Goal: Task Accomplishment & Management: Manage account settings

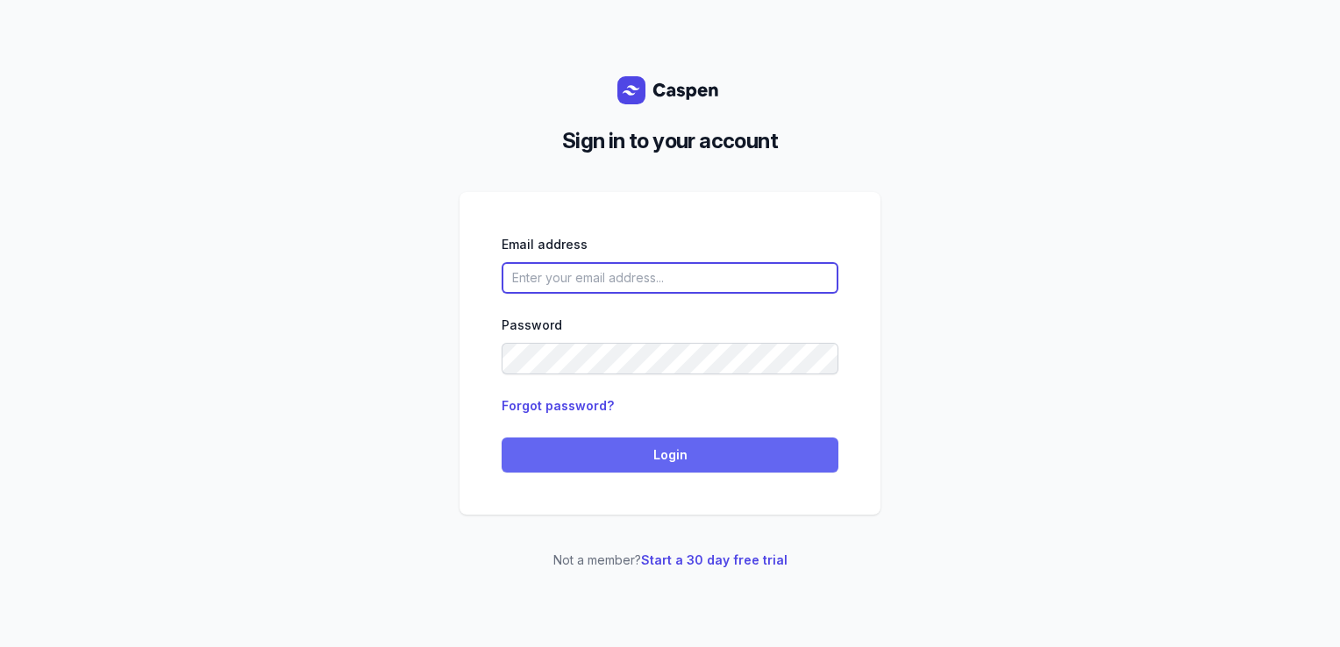
type input "[PERSON_NAME][EMAIL_ADDRESS][DOMAIN_NAME][PERSON_NAME]"
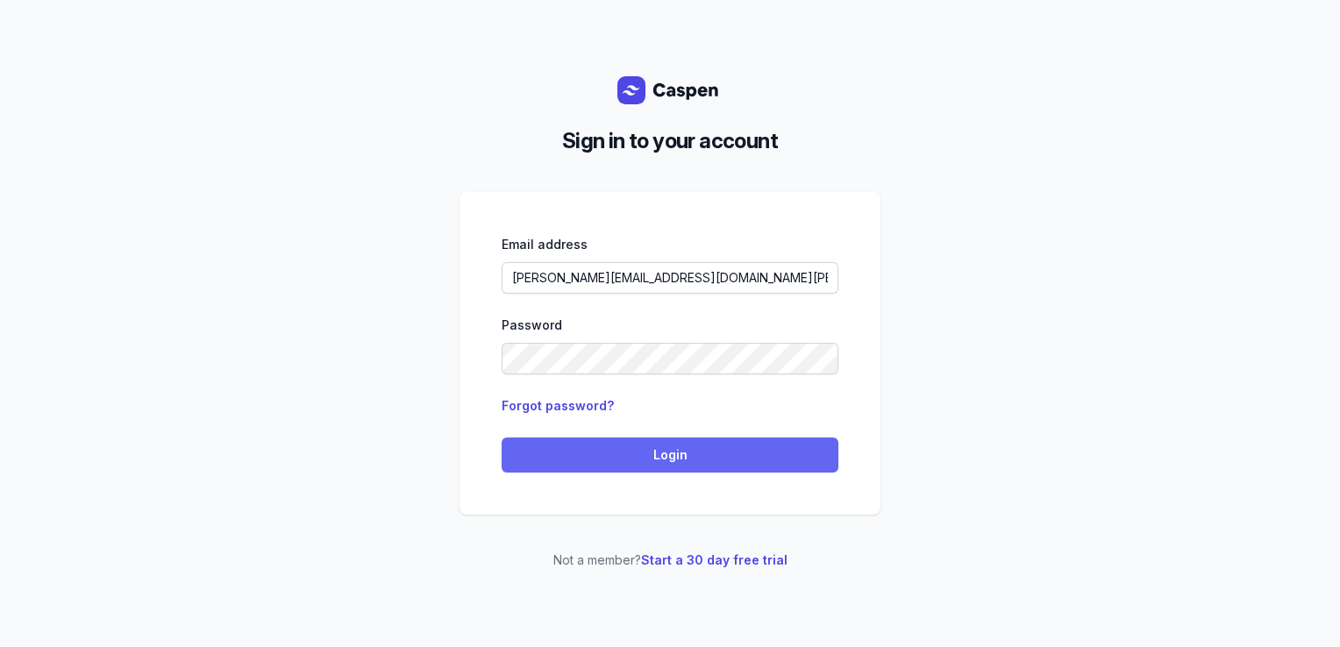
click at [780, 457] on span "Login" at bounding box center [670, 455] width 316 height 21
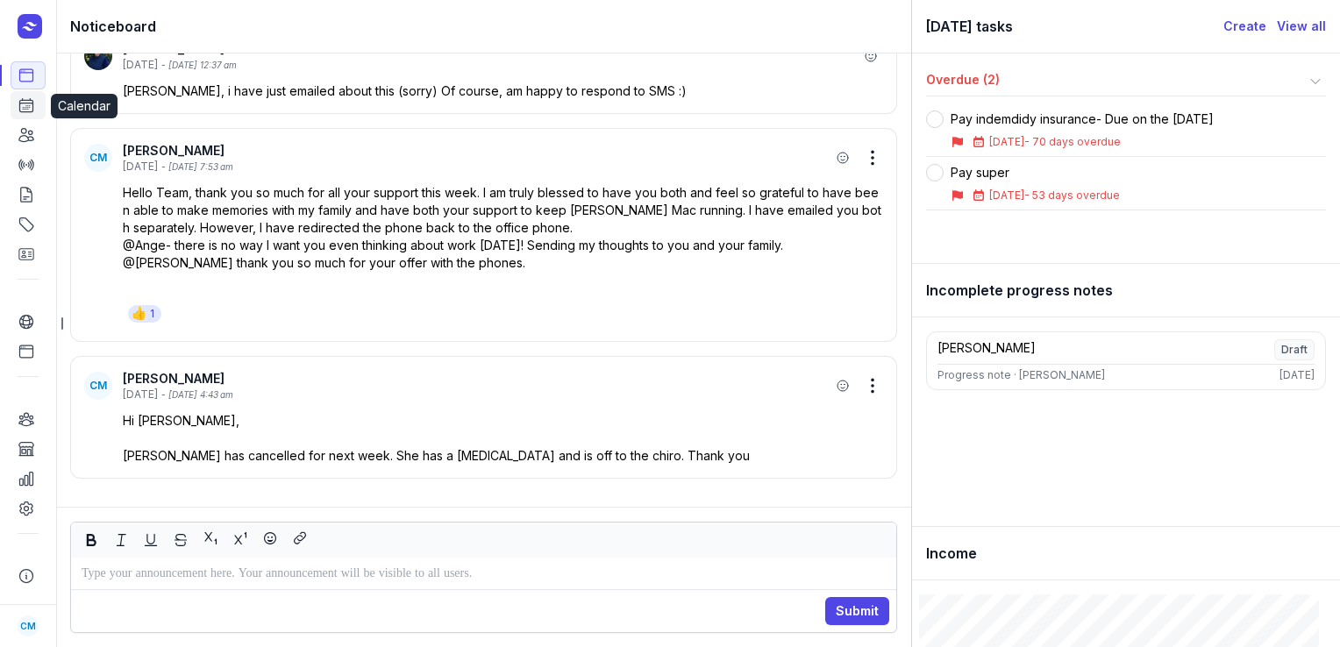
click at [32, 107] on icon at bounding box center [27, 105] width 18 height 18
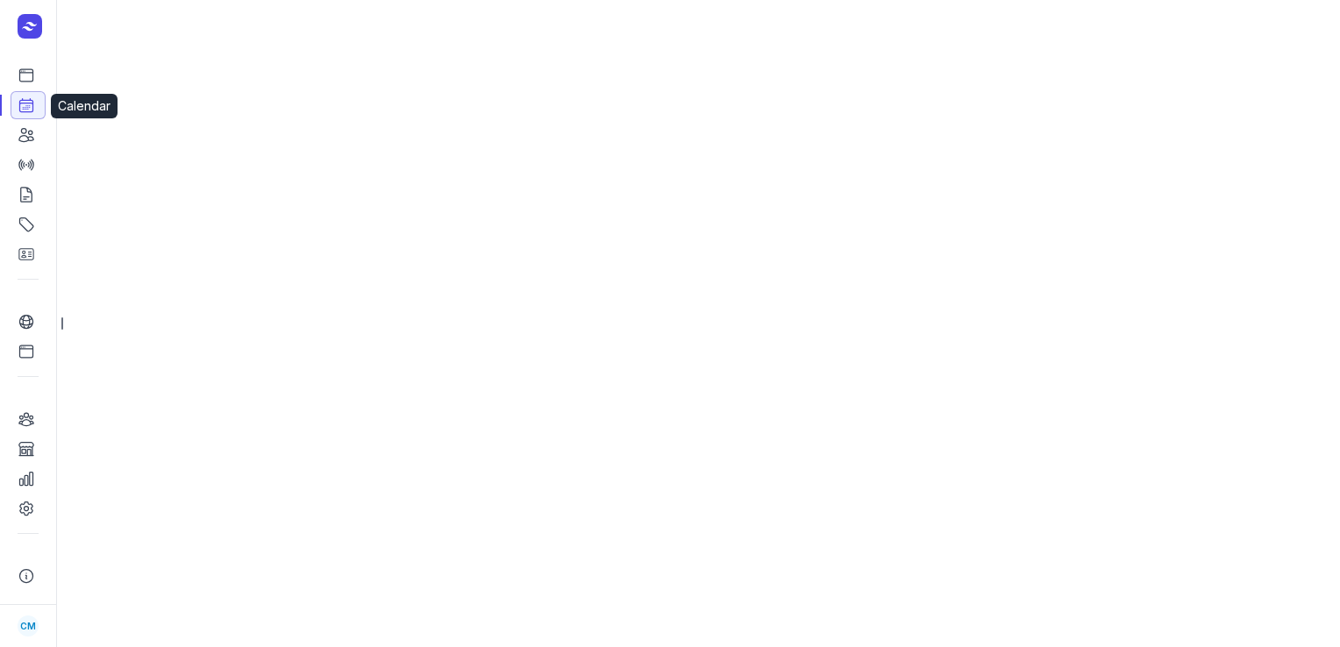
select select "week"
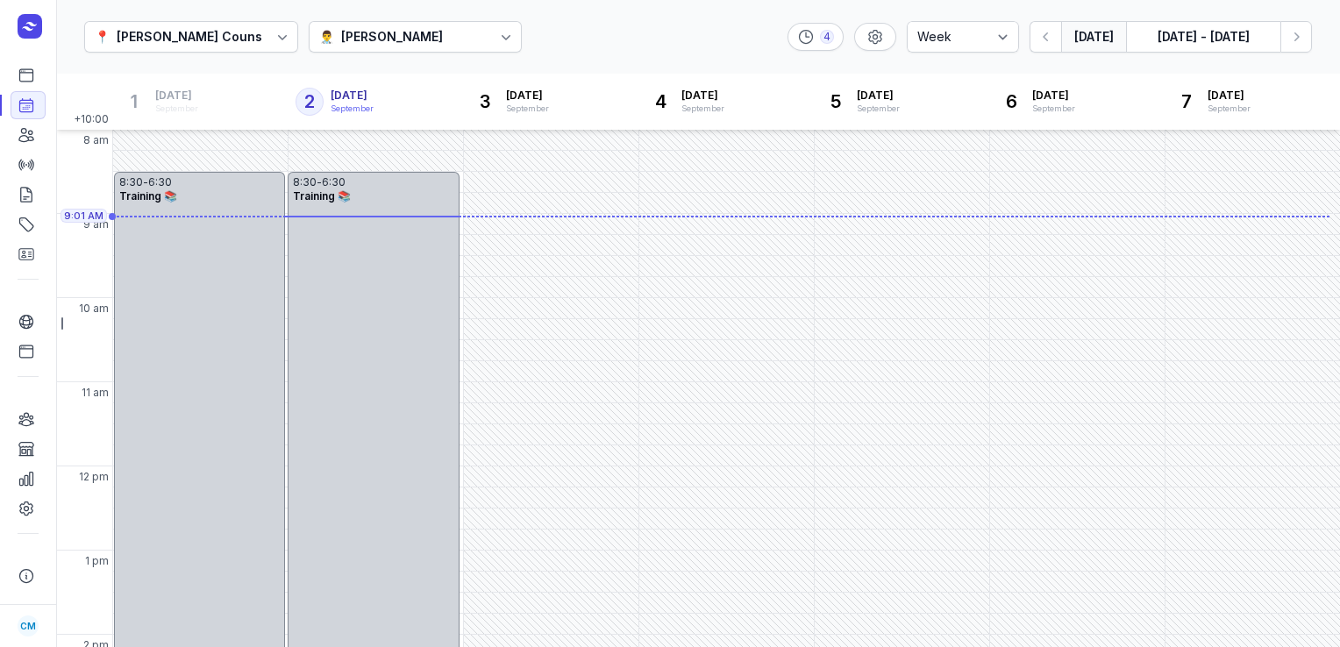
click at [411, 19] on div "📍 [PERSON_NAME] Counselling 👨‍⚕️ [PERSON_NAME] 4 Day 3 days Work week Week [DAT…" at bounding box center [698, 37] width 1284 height 75
click at [412, 51] on div "👨‍⚕️ [PERSON_NAME]" at bounding box center [416, 37] width 214 height 32
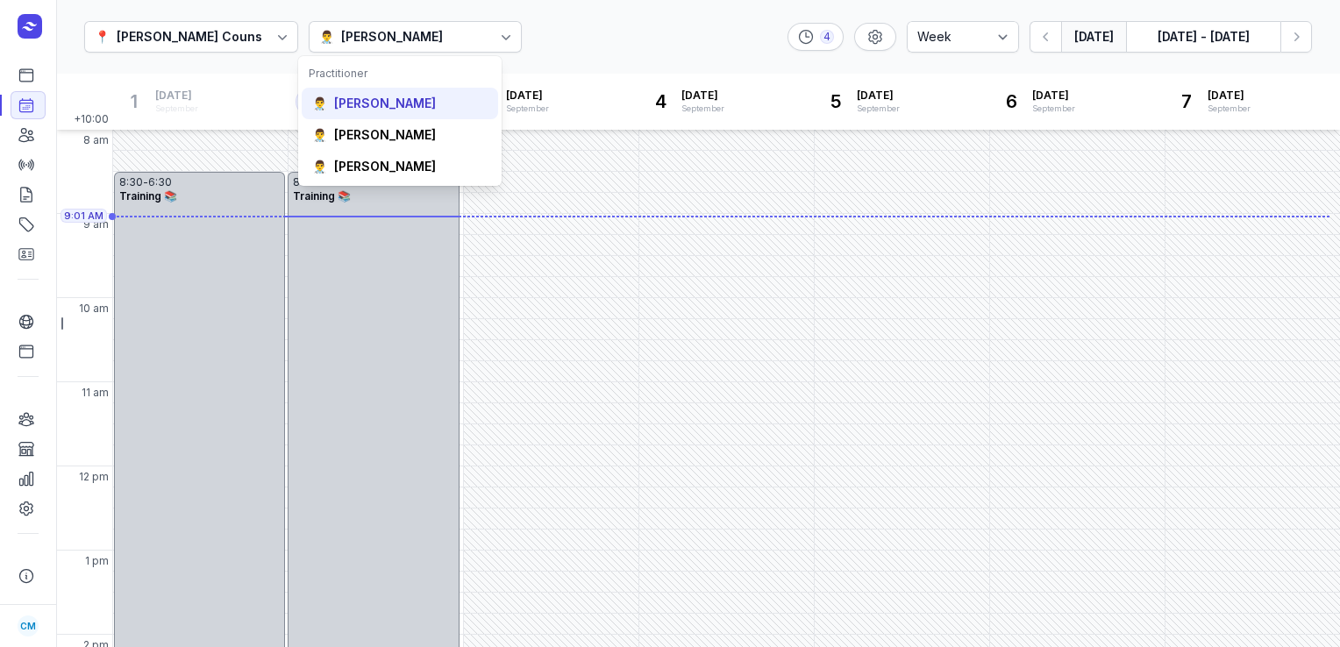
click at [389, 110] on div "[PERSON_NAME]" at bounding box center [385, 104] width 102 height 18
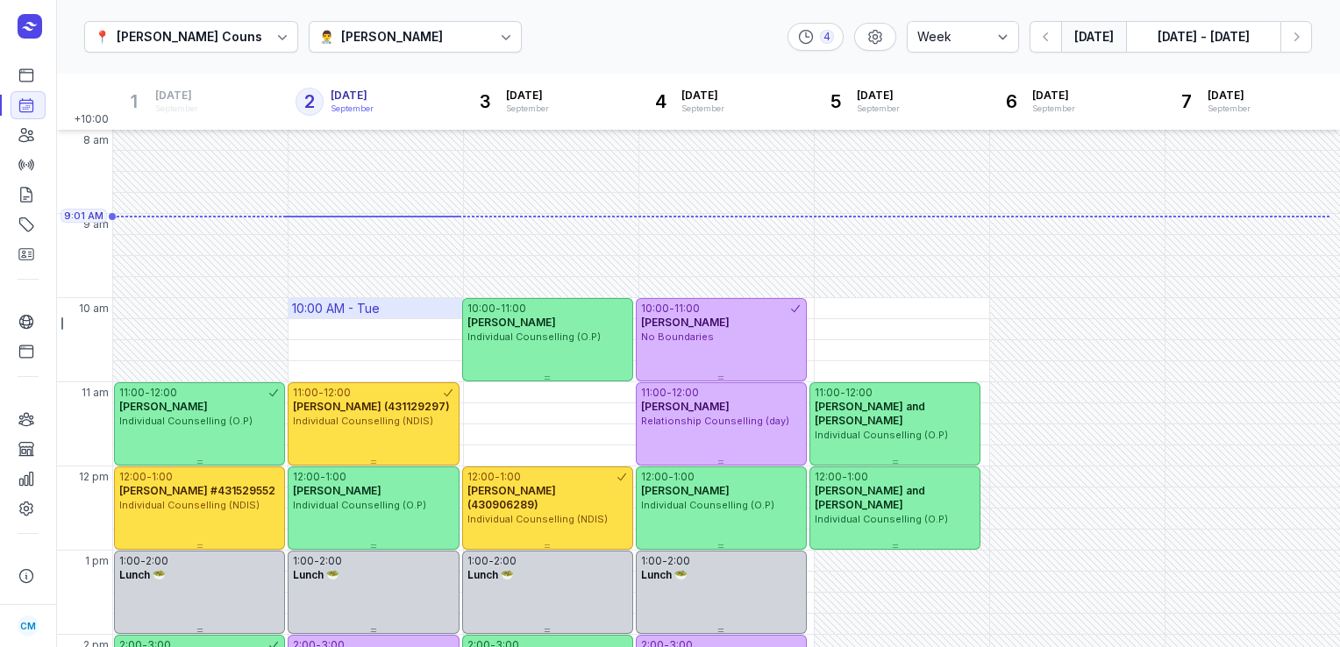
click at [393, 304] on div "10:00 AM - Tue" at bounding box center [376, 308] width 175 height 20
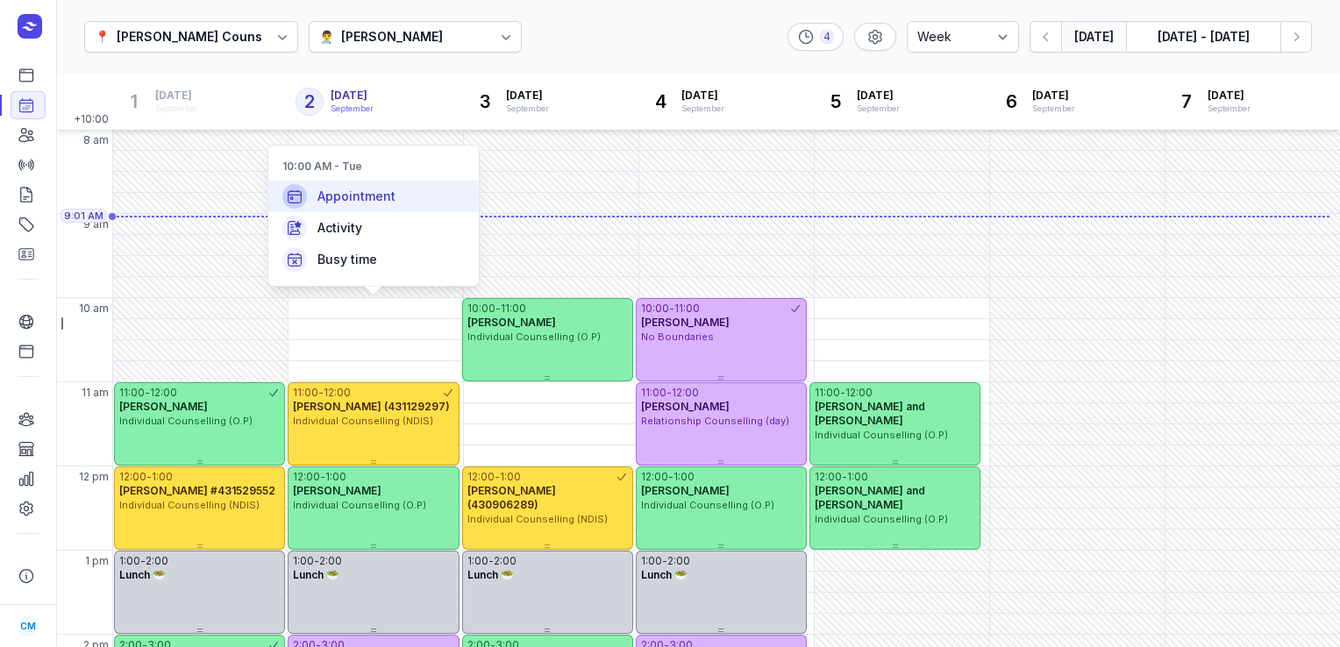
click at [403, 190] on div "Appointment" at bounding box center [373, 197] width 210 height 32
select select
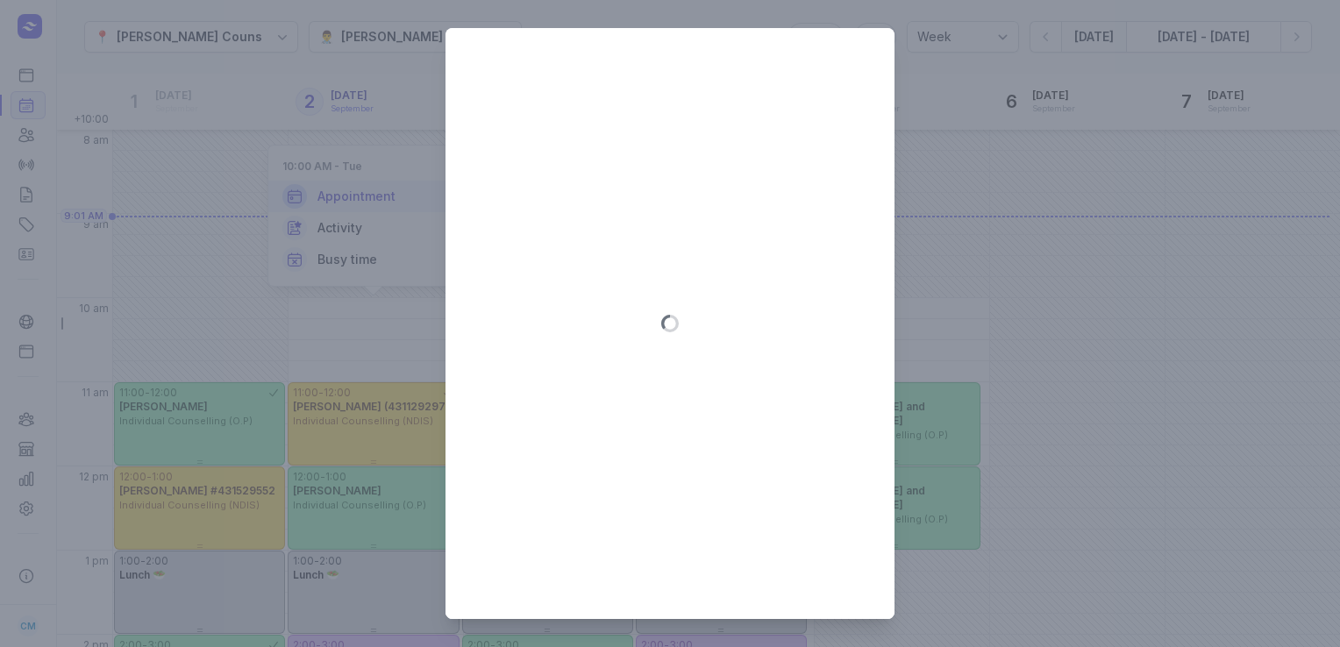
type input "[DATE]"
select select "10:00"
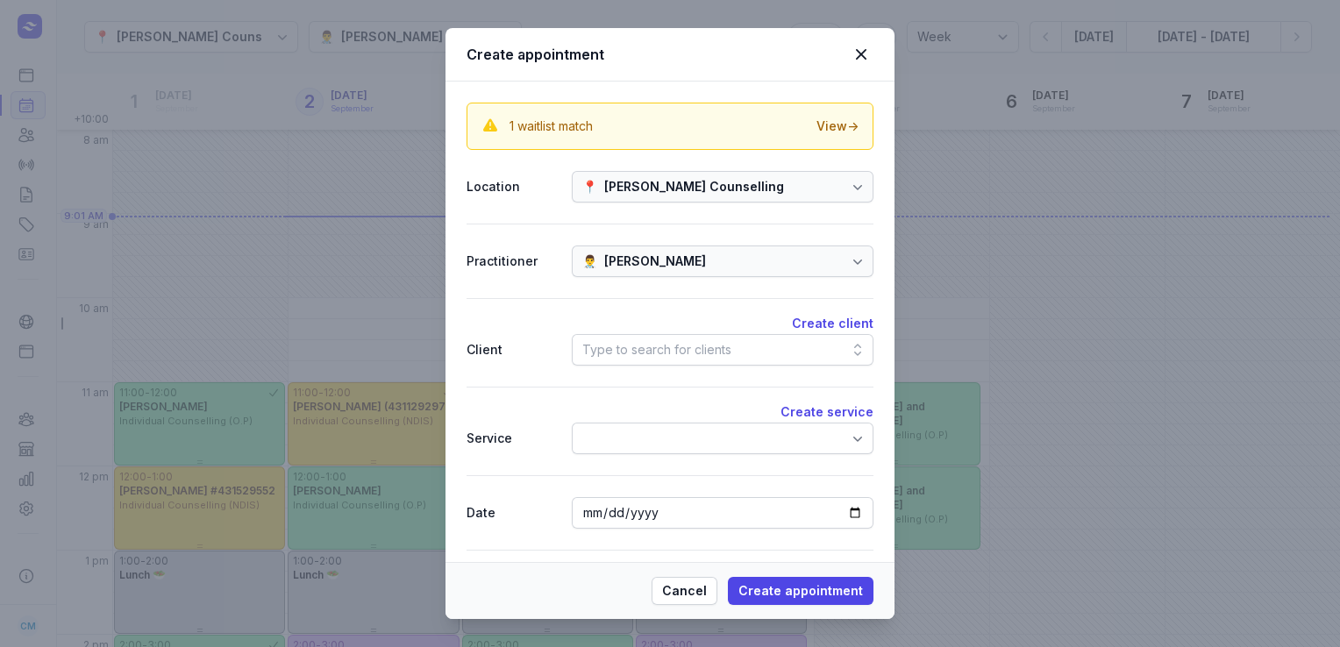
click at [687, 344] on div "Type to search for clients" at bounding box center [656, 349] width 149 height 21
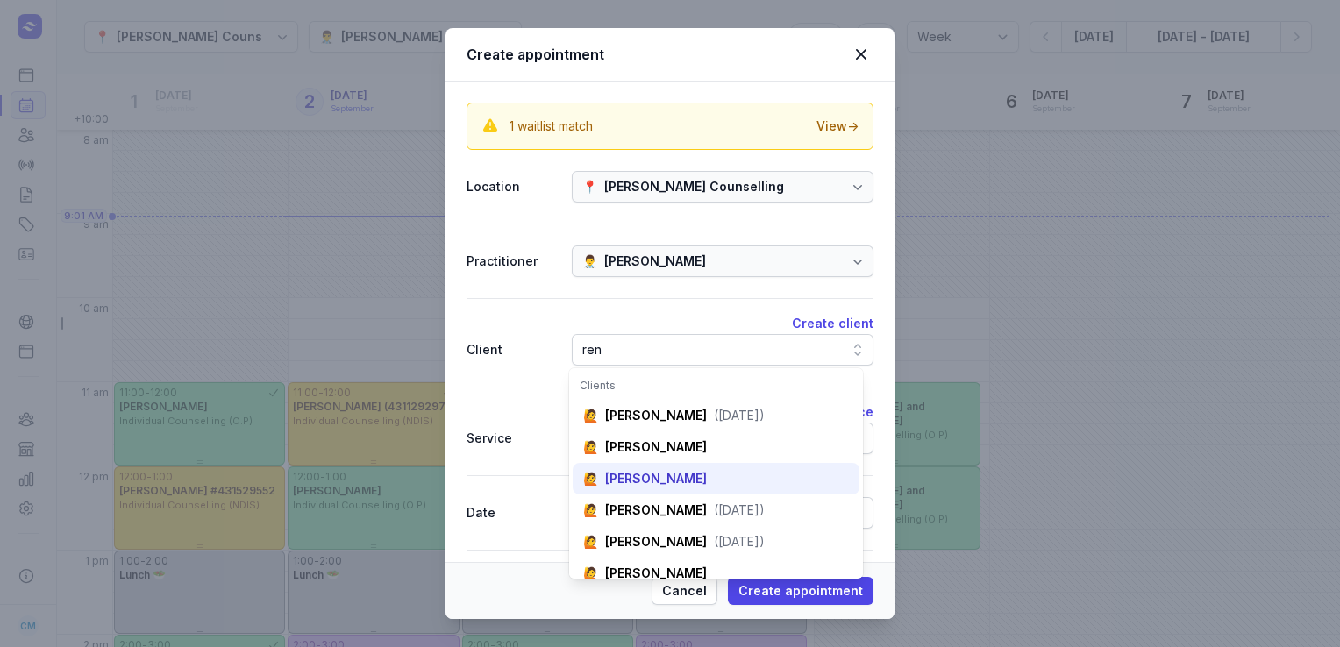
type input "ren"
click at [663, 479] on div "[PERSON_NAME]" at bounding box center [656, 479] width 102 height 18
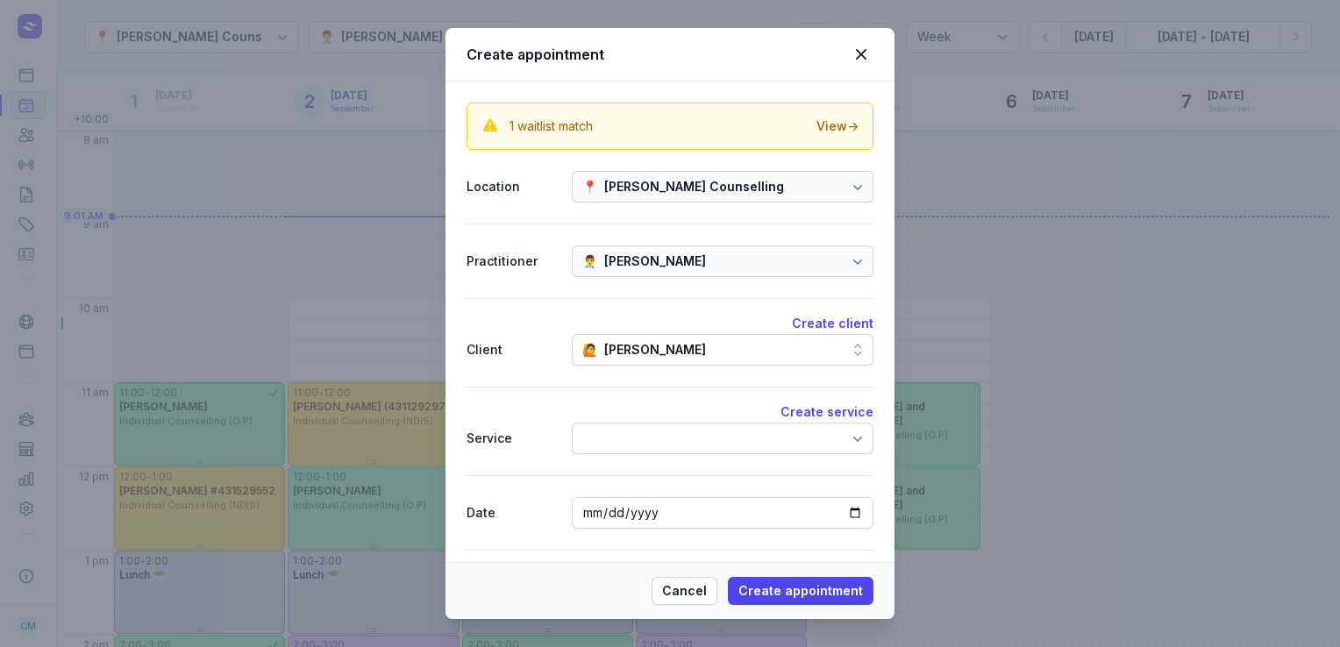
click at [660, 457] on div "Create service Service" at bounding box center [670, 431] width 407 height 89
click at [653, 439] on div at bounding box center [723, 439] width 302 height 32
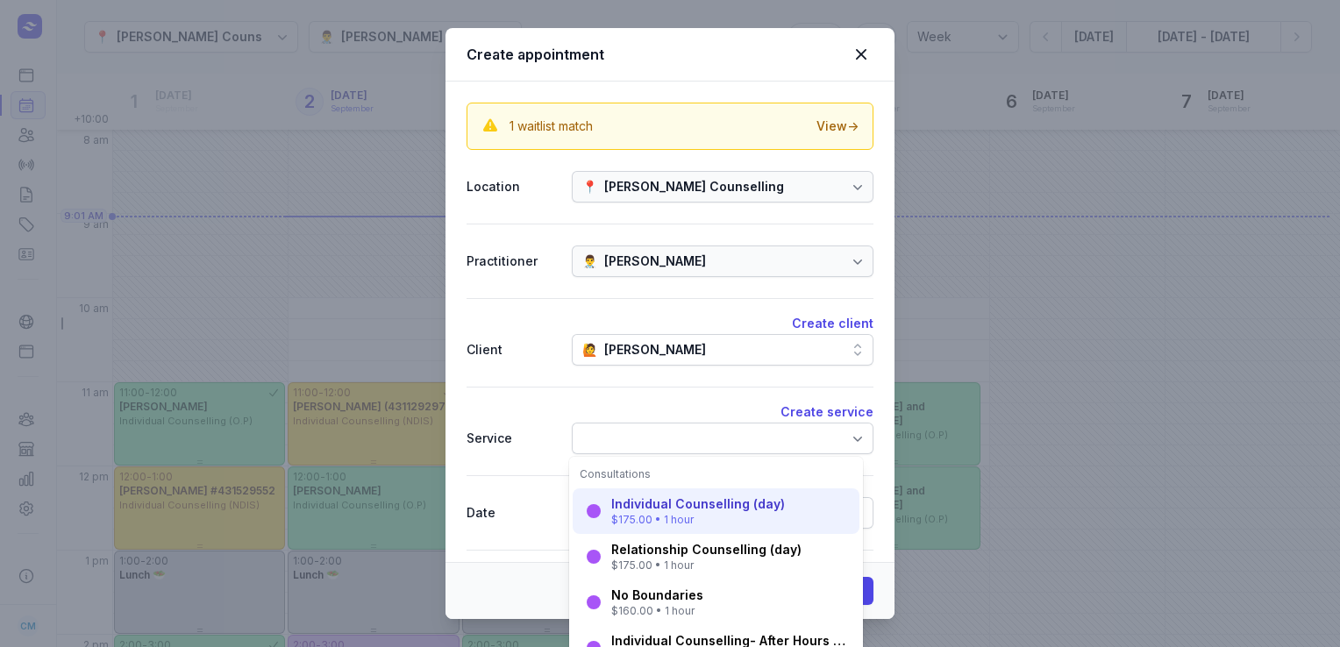
click at [653, 519] on div "$175.00 • 1 hour" at bounding box center [698, 520] width 174 height 14
select select "11:00"
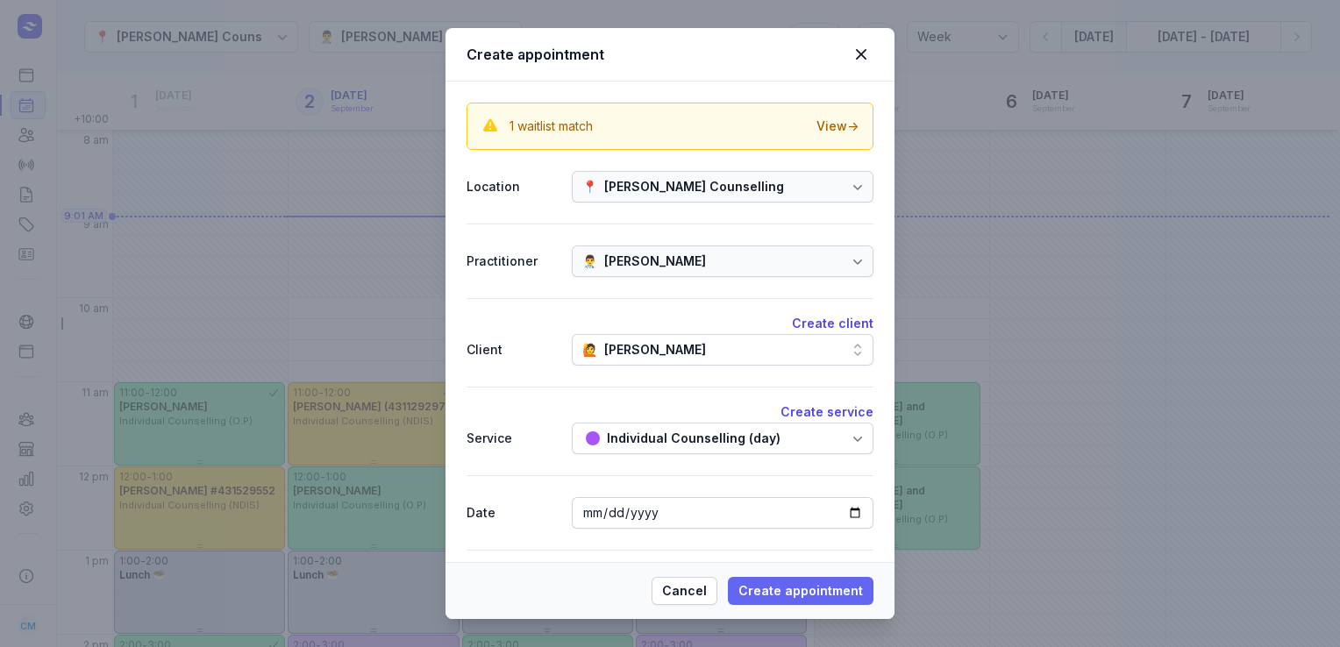
click at [781, 591] on span "Create appointment" at bounding box center [800, 591] width 125 height 21
select select
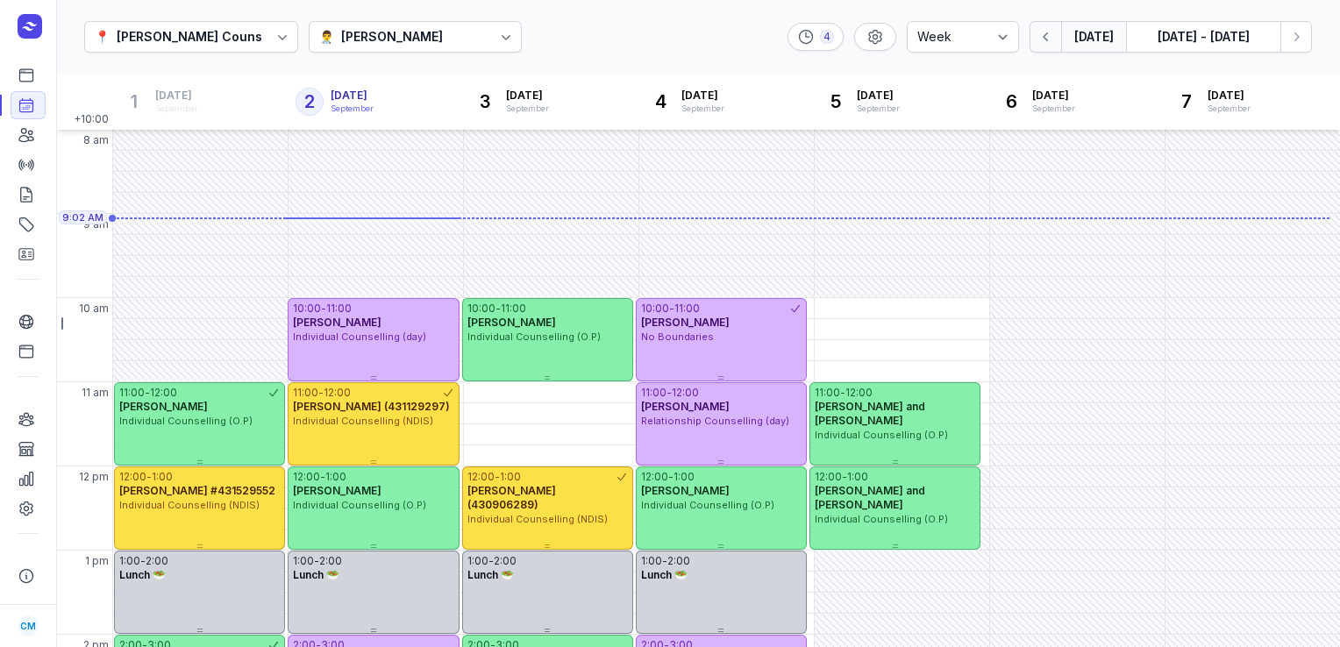
click at [1049, 48] on button "button" at bounding box center [1046, 37] width 32 height 32
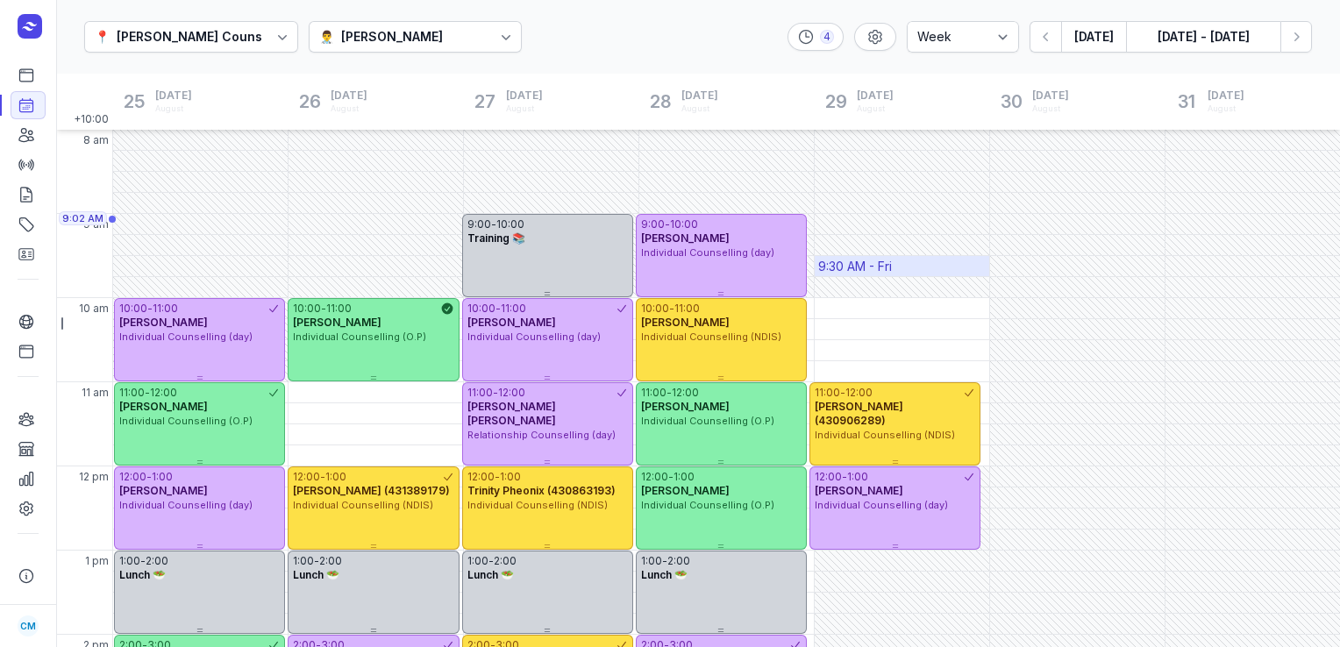
click at [851, 268] on div "9:30 AM - Fri" at bounding box center [855, 267] width 74 height 18
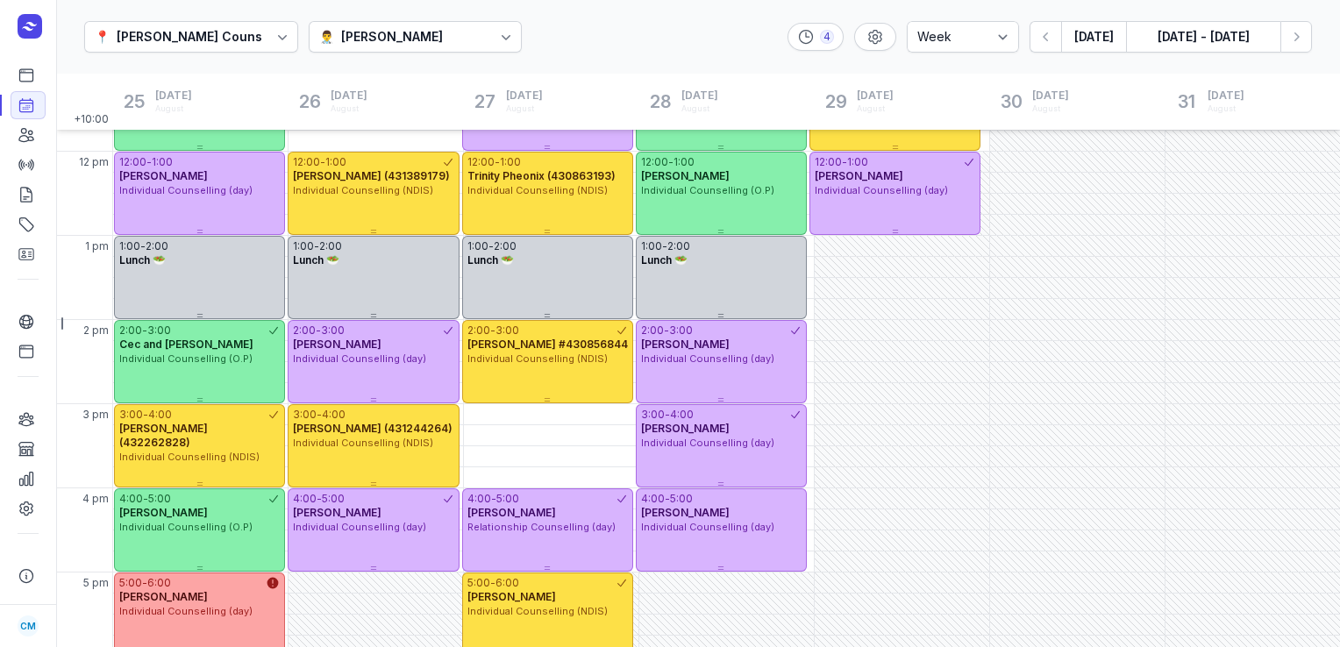
scroll to position [386, 0]
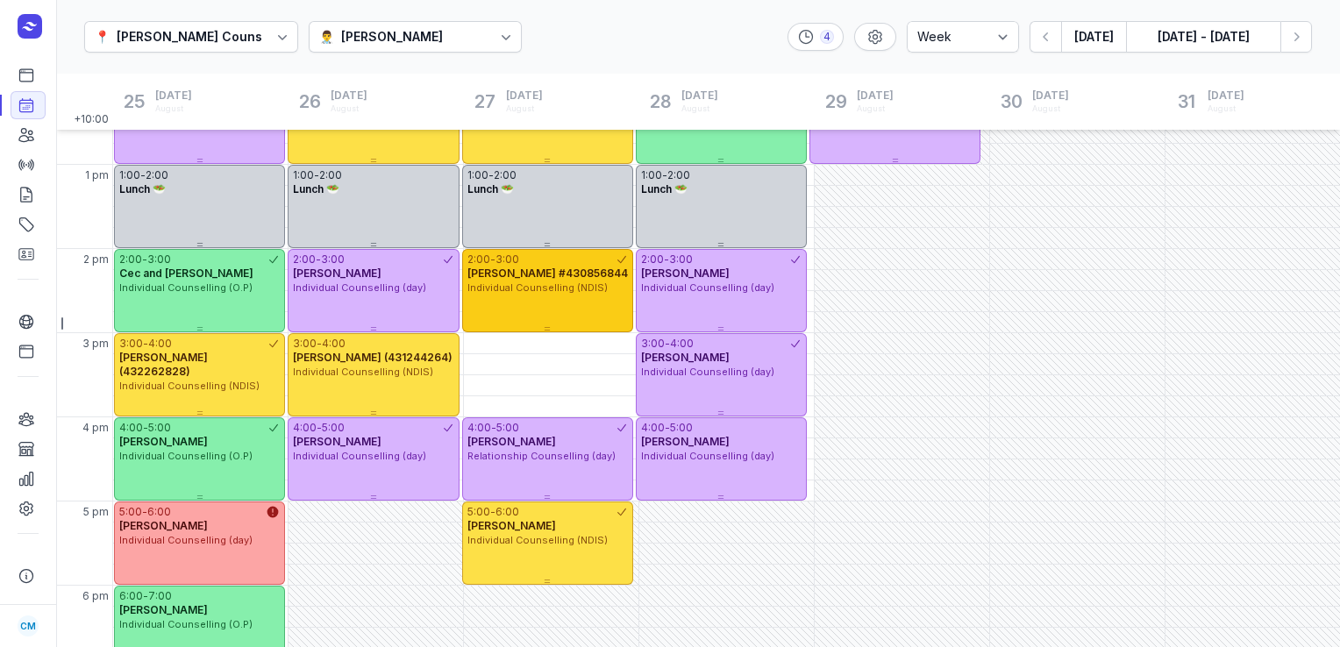
click at [554, 272] on span "[PERSON_NAME] #430856844" at bounding box center [547, 273] width 160 height 13
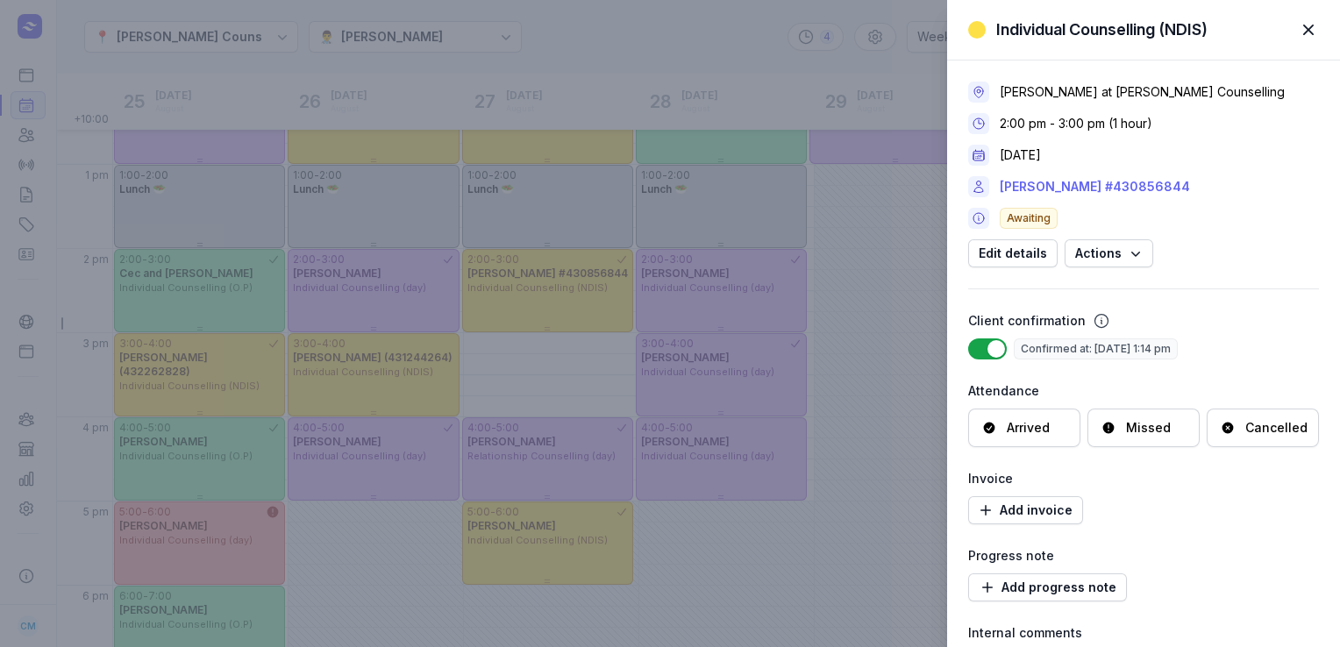
click at [1097, 188] on link "[PERSON_NAME] #430856844" at bounding box center [1095, 186] width 190 height 21
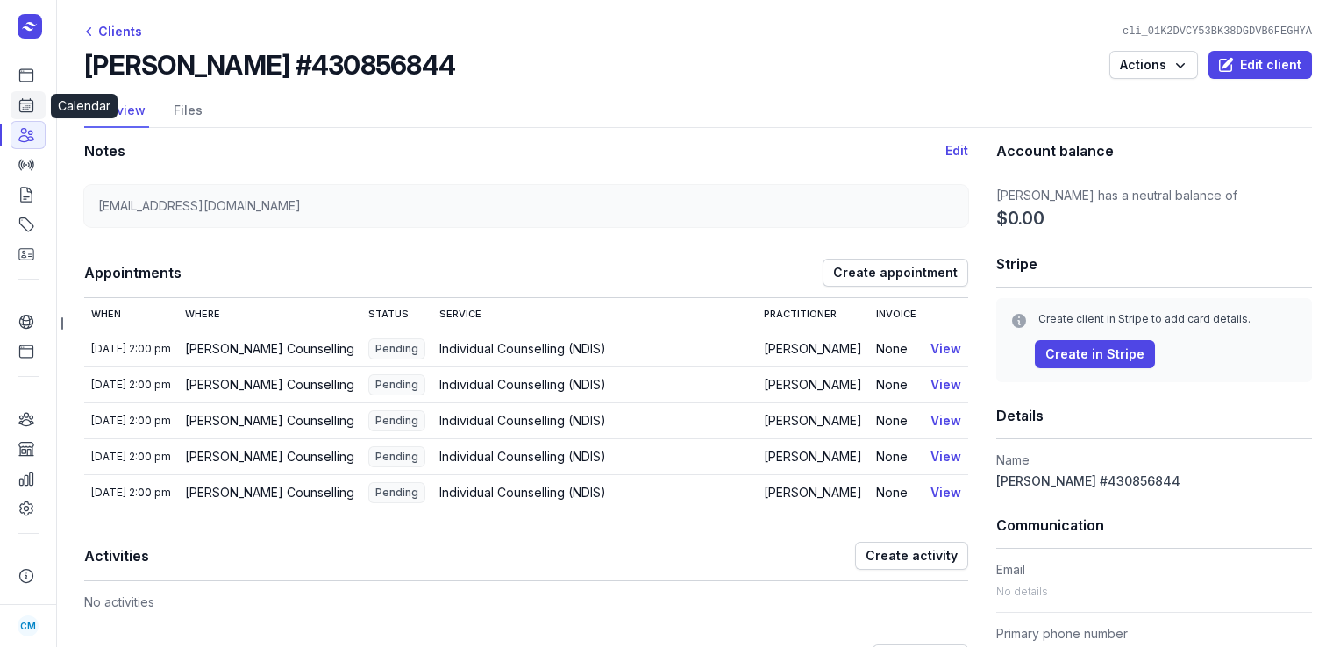
click at [25, 109] on icon at bounding box center [27, 105] width 18 height 18
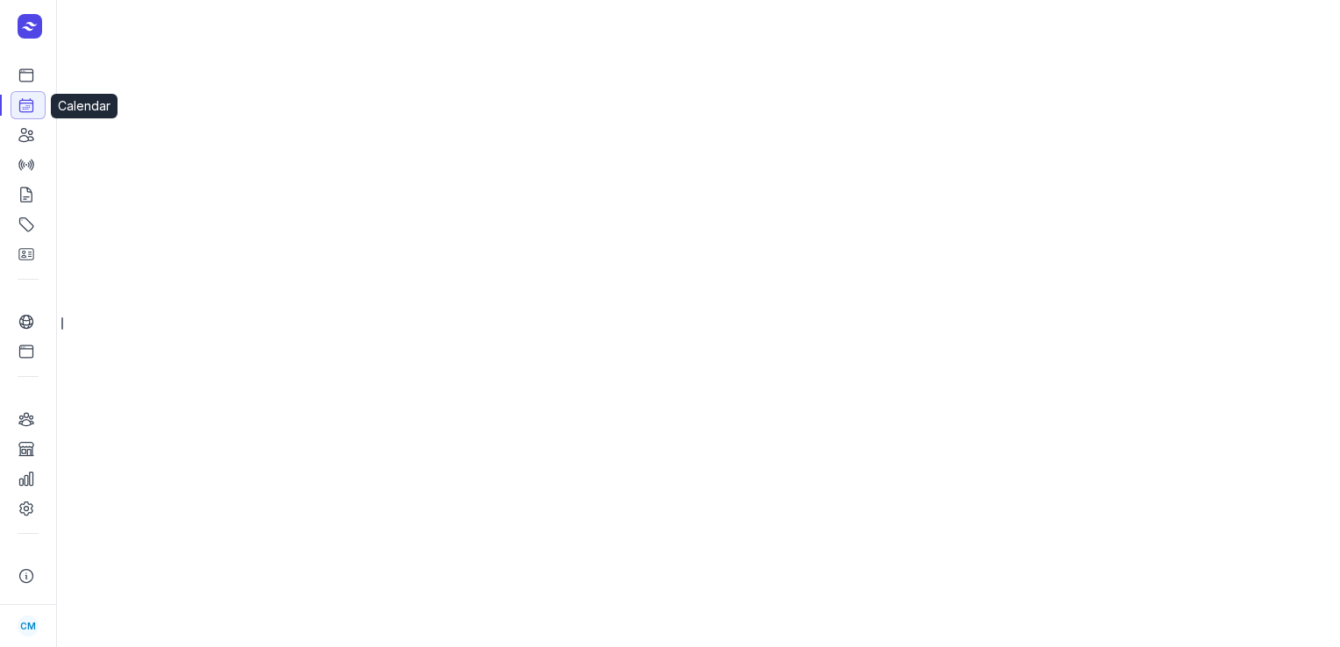
select select "week"
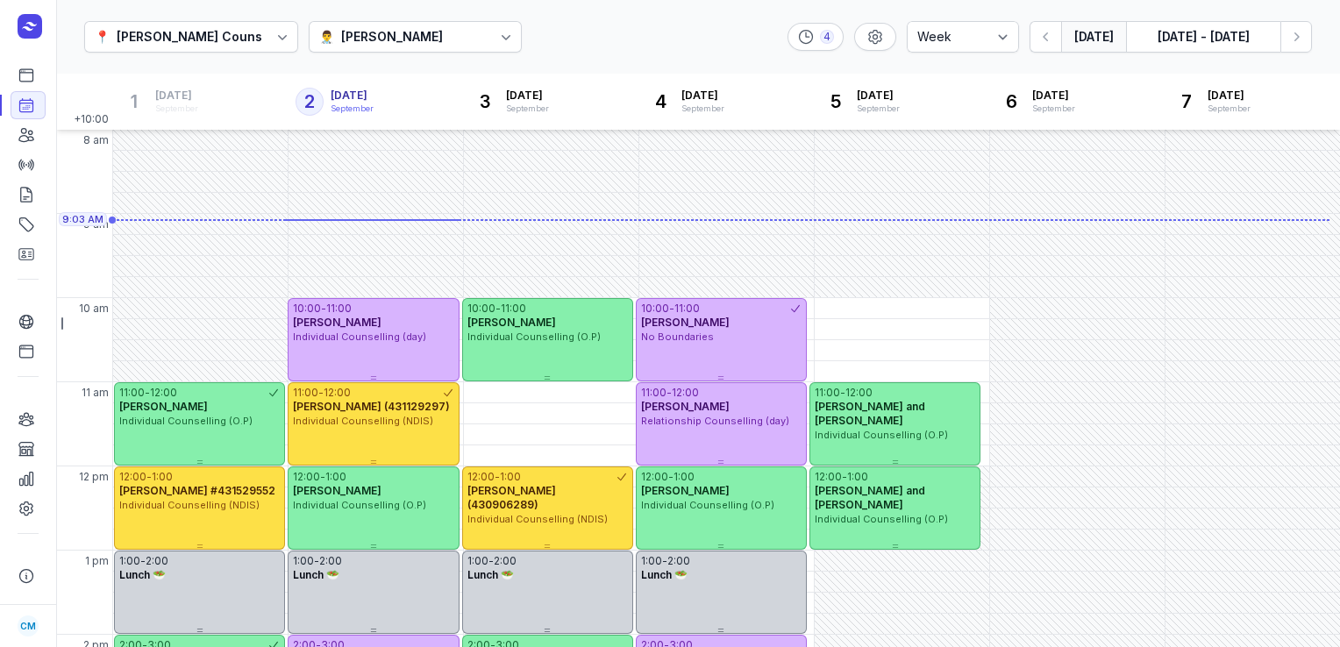
click at [490, 48] on div at bounding box center [506, 37] width 32 height 32
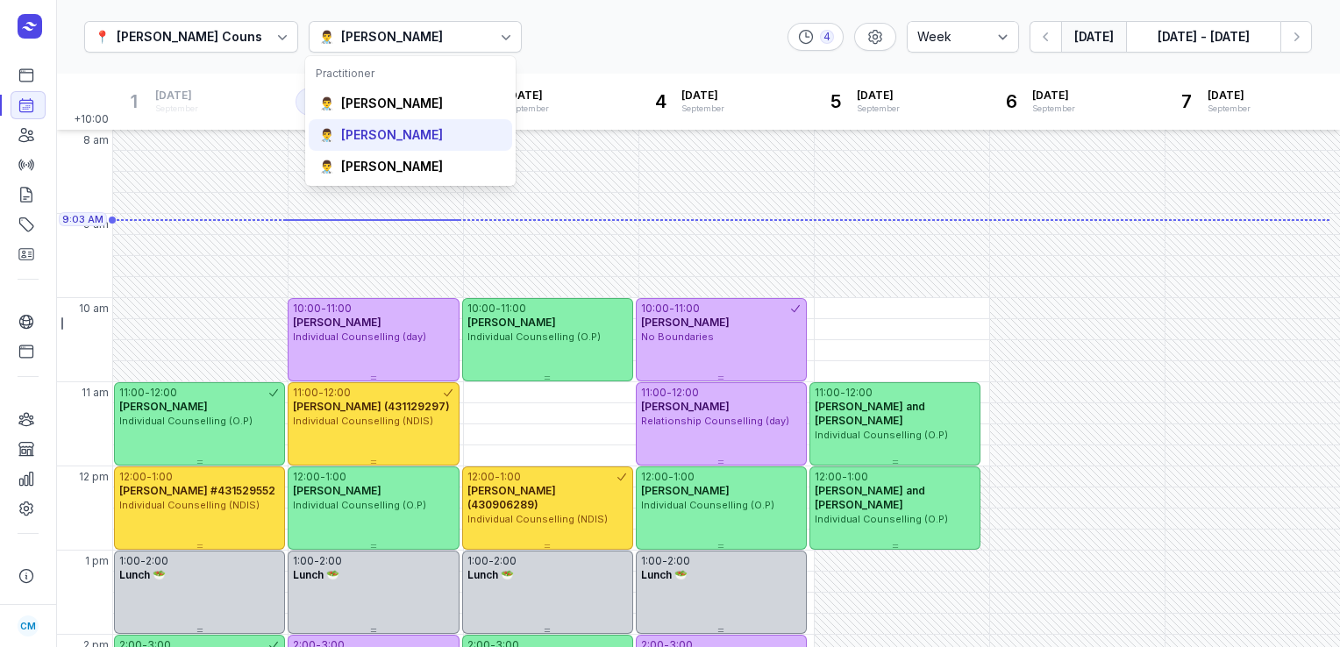
click at [424, 128] on div "👨‍⚕️ [PERSON_NAME]" at bounding box center [410, 135] width 203 height 32
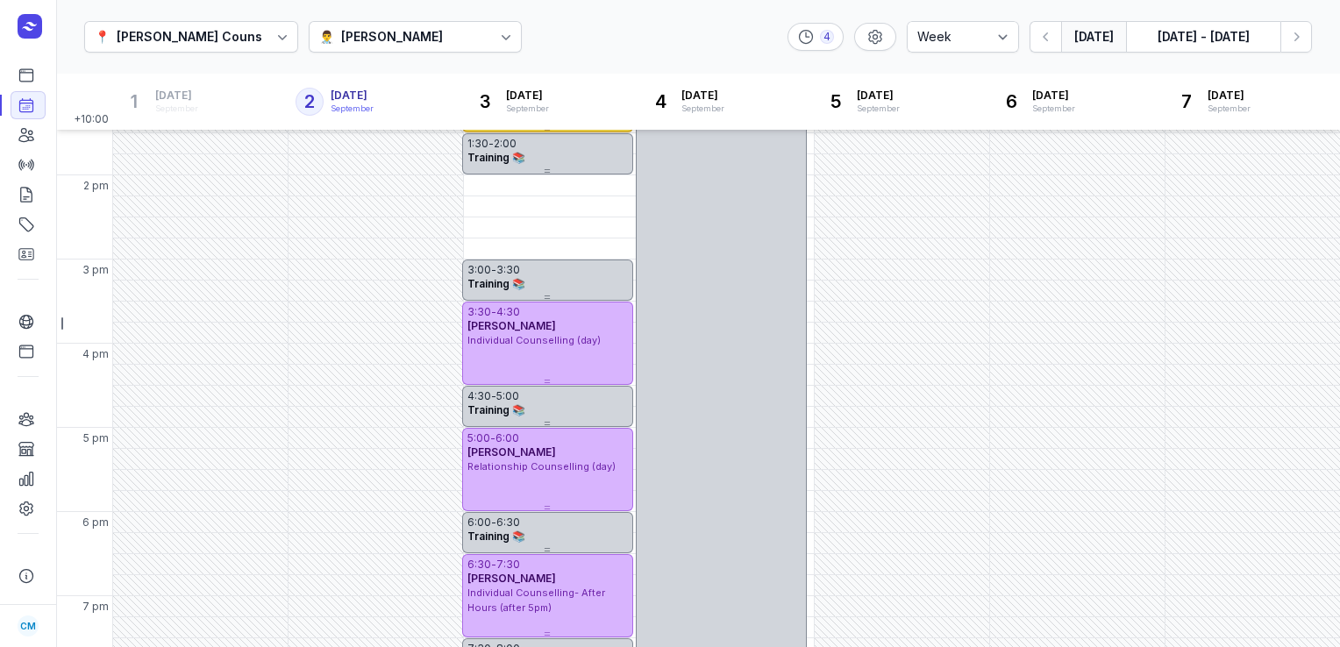
scroll to position [460, 0]
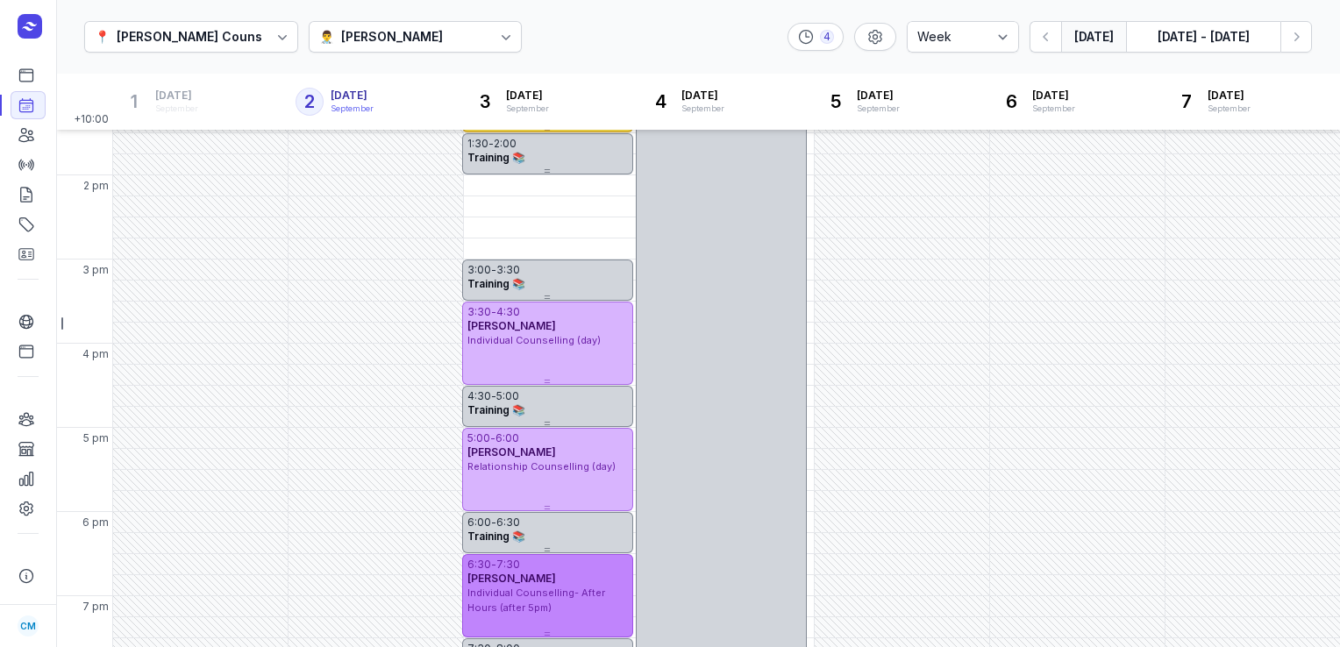
click at [523, 578] on span "[PERSON_NAME]" at bounding box center [511, 578] width 89 height 13
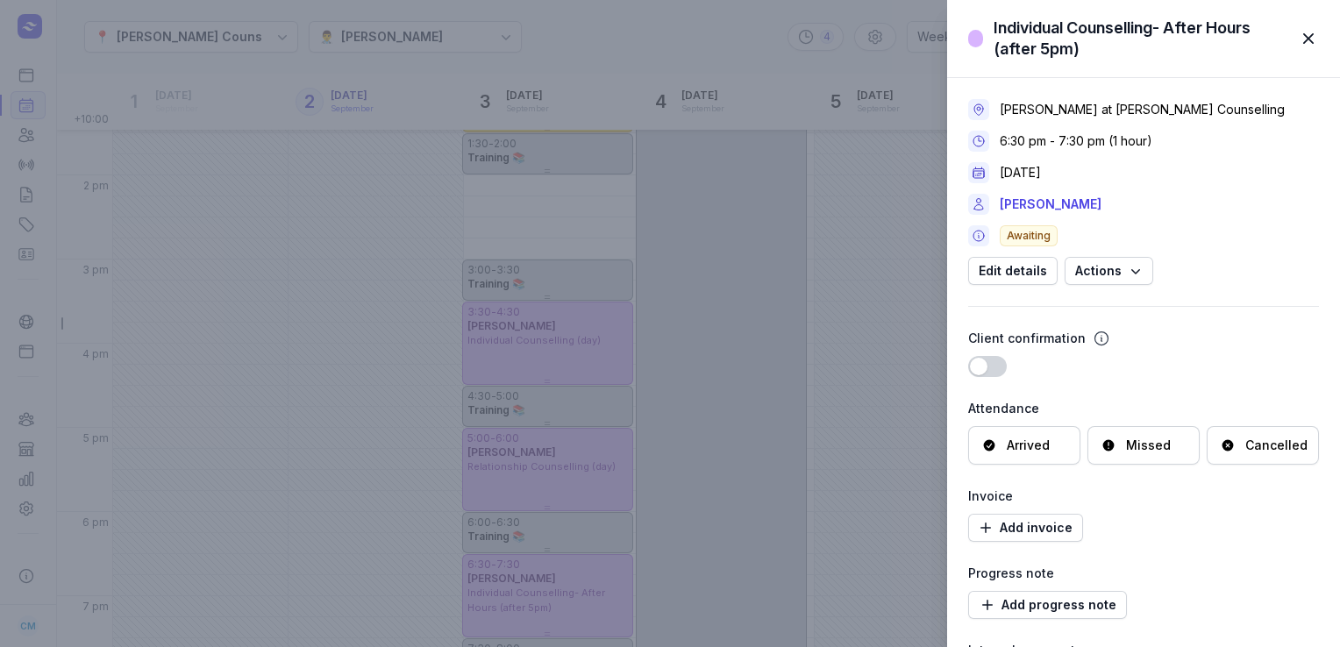
click at [1245, 446] on div "Cancelled" at bounding box center [1276, 446] width 62 height 18
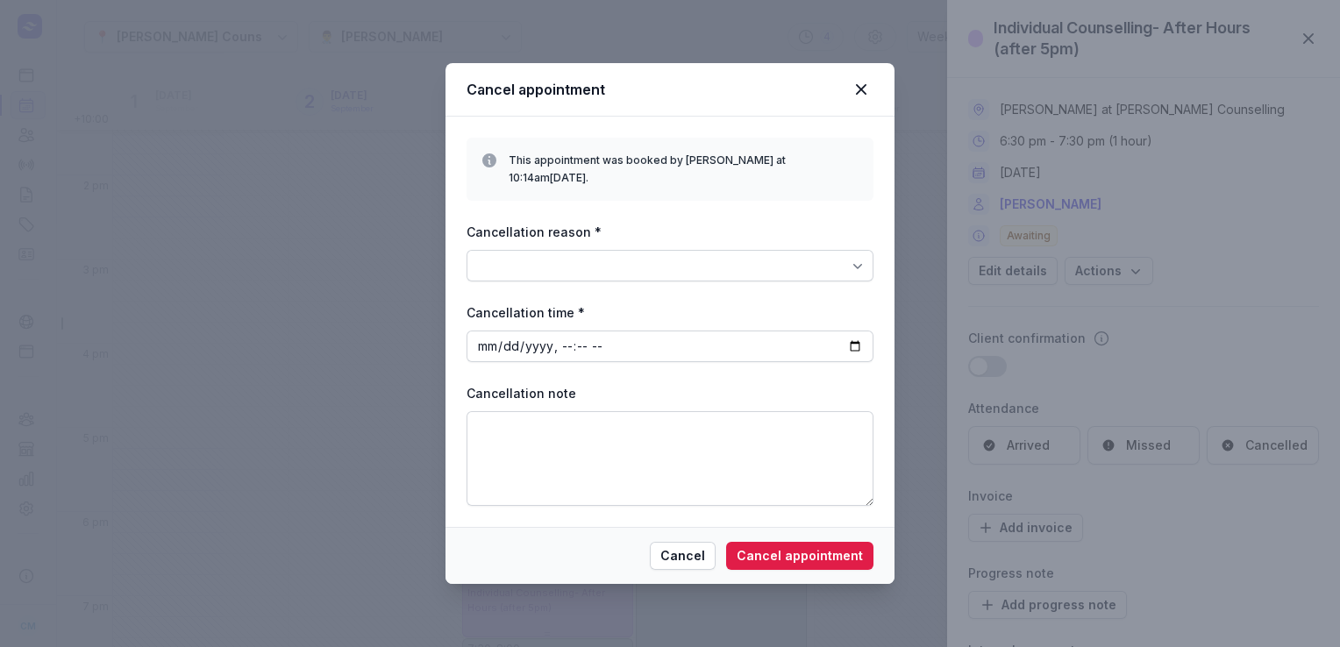
click at [831, 271] on div at bounding box center [670, 266] width 407 height 32
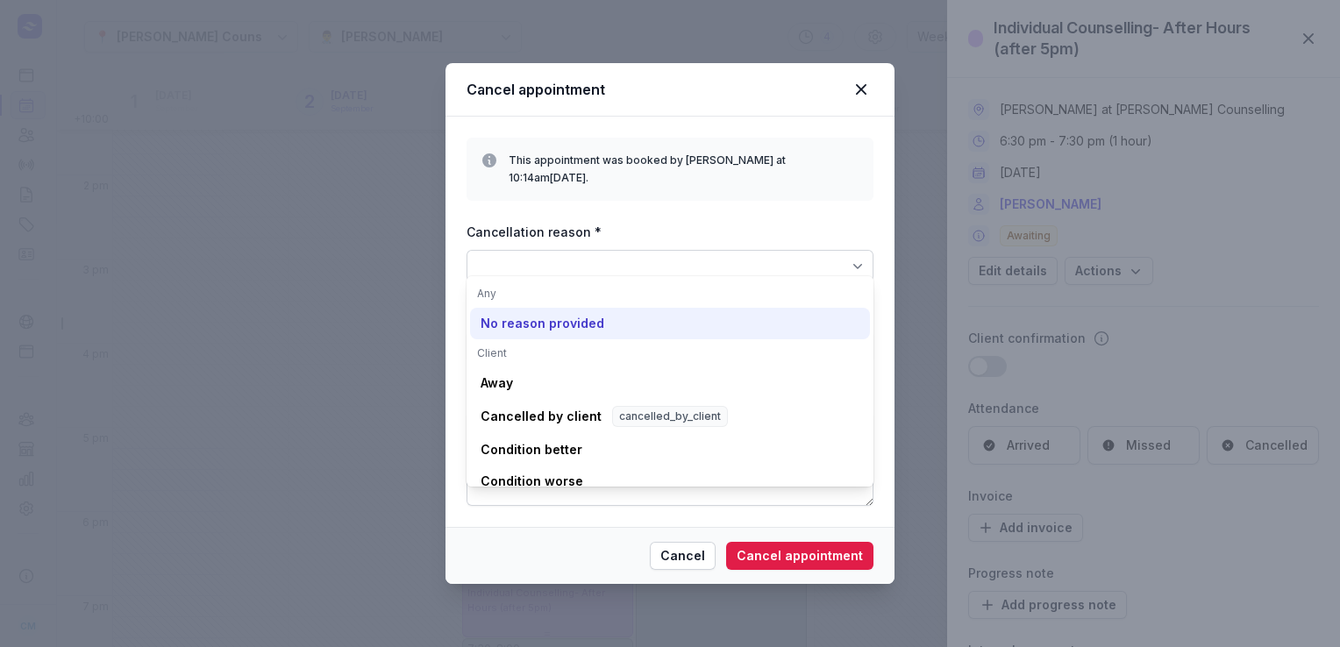
click at [678, 434] on div "No reason provided" at bounding box center [670, 450] width 400 height 32
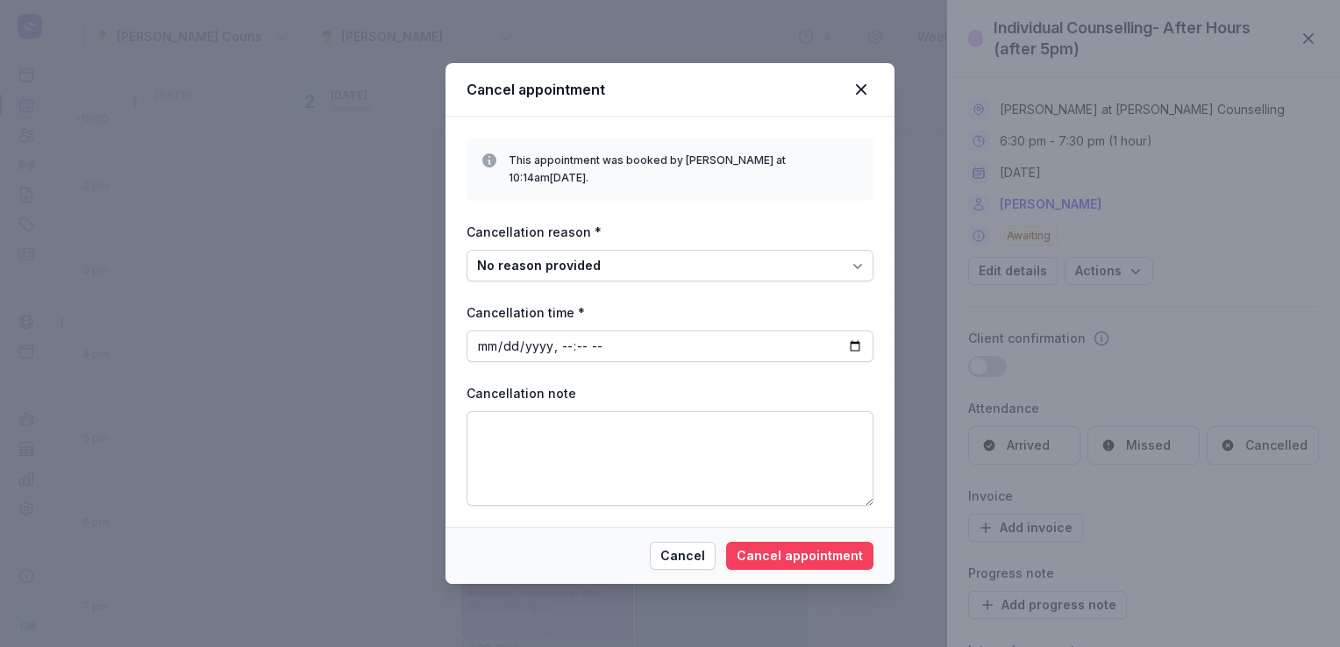
click at [791, 546] on span "Cancel appointment" at bounding box center [800, 556] width 126 height 21
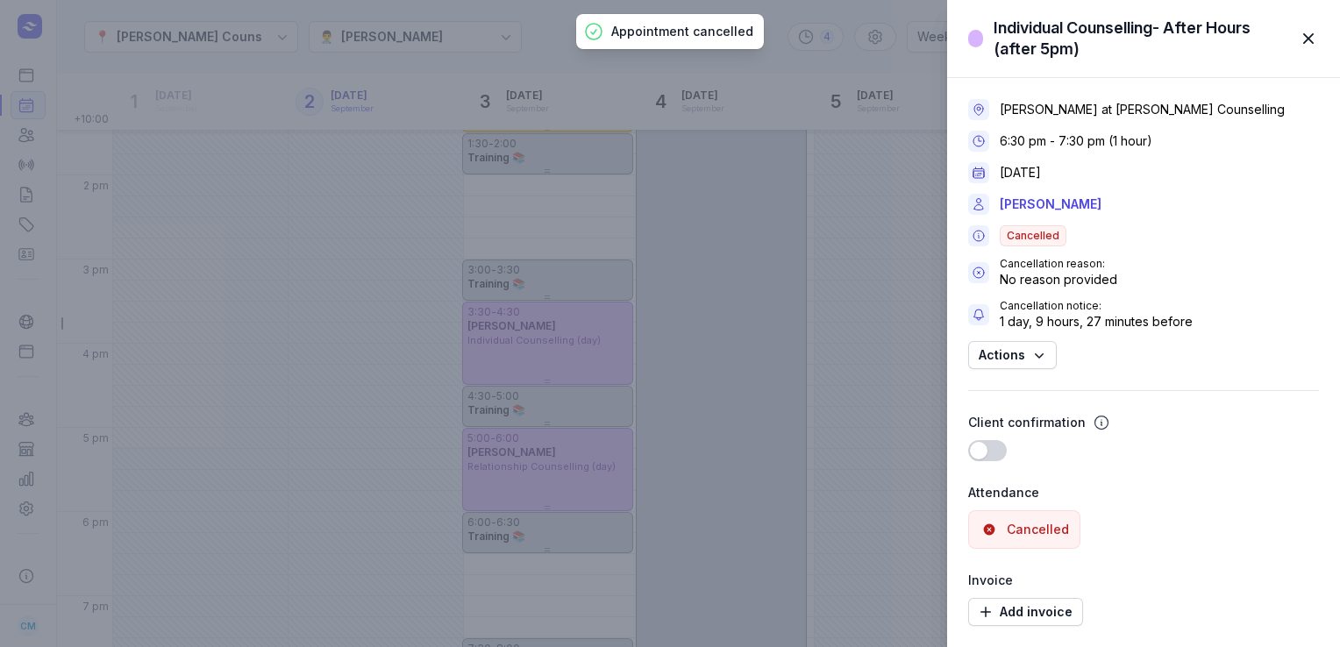
click at [28, 75] on div "Individual Counselling- After Hours (after 5pm) Close panel [PERSON_NAME] at [P…" at bounding box center [670, 323] width 1340 height 647
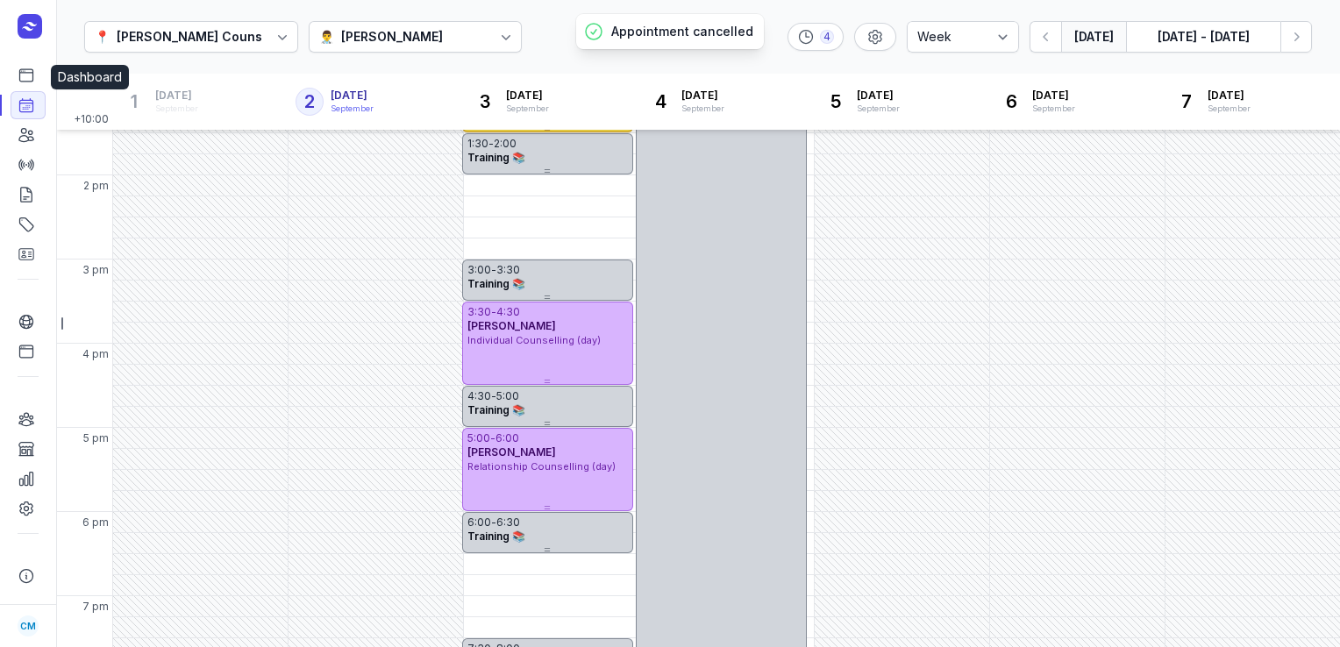
click at [28, 75] on icon at bounding box center [27, 76] width 18 height 18
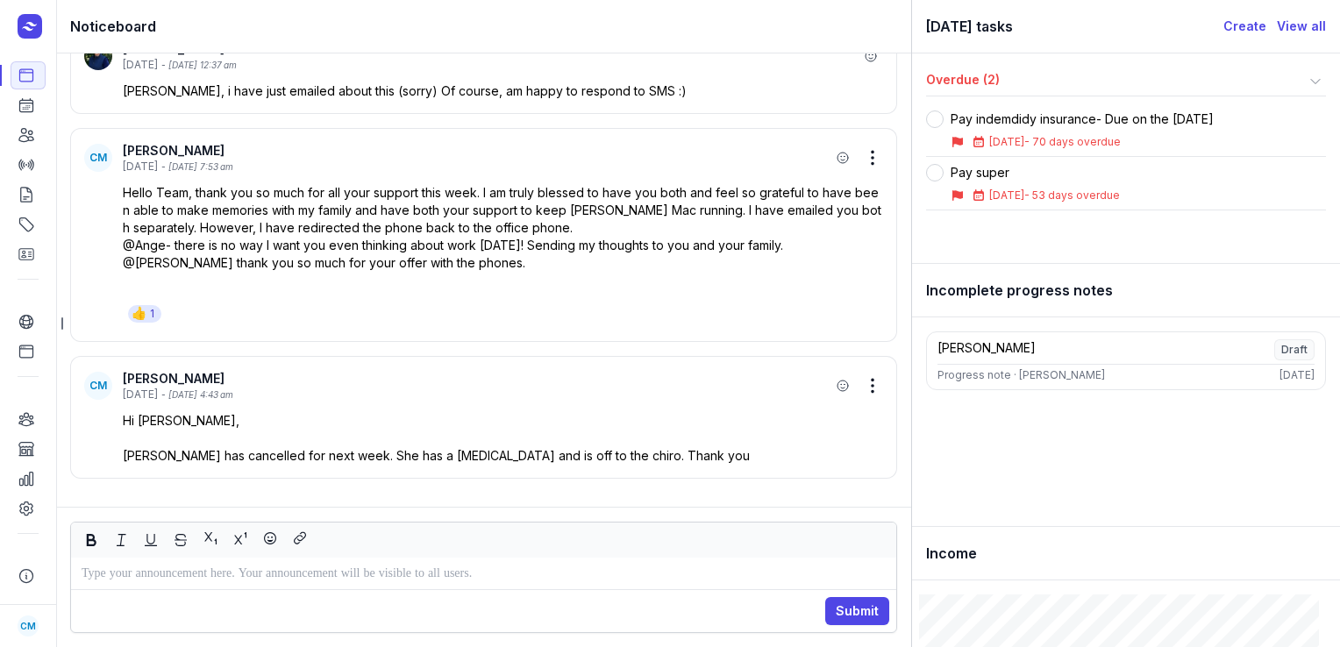
click at [268, 580] on p at bounding box center [484, 573] width 804 height 21
click at [326, 572] on p "**********" at bounding box center [484, 573] width 805 height 21
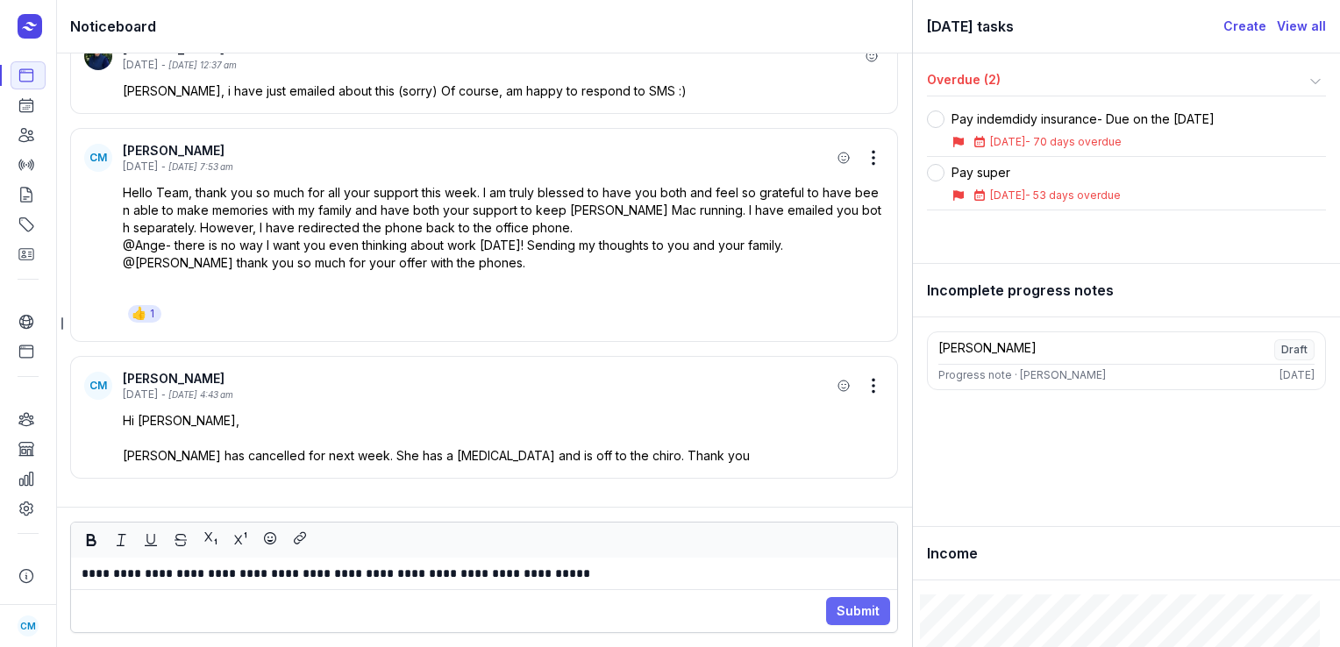
click at [836, 612] on button "Submit" at bounding box center [858, 611] width 64 height 28
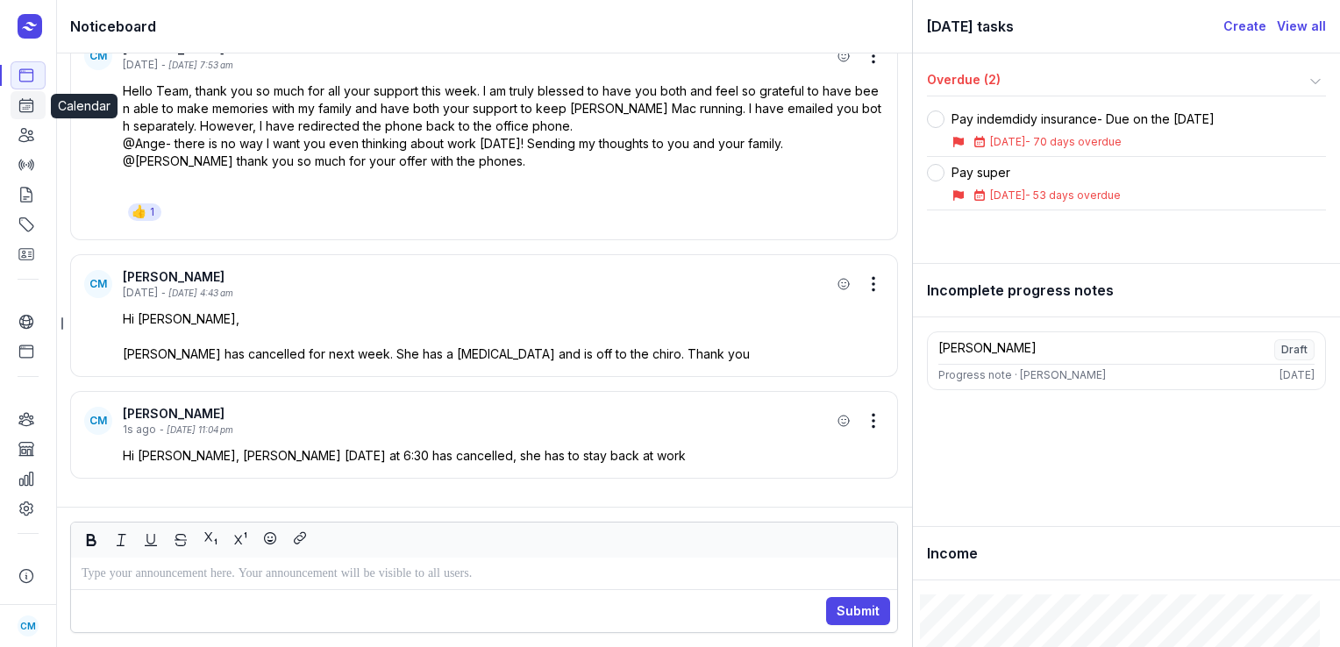
click at [27, 107] on icon at bounding box center [27, 105] width 18 height 18
select select "week"
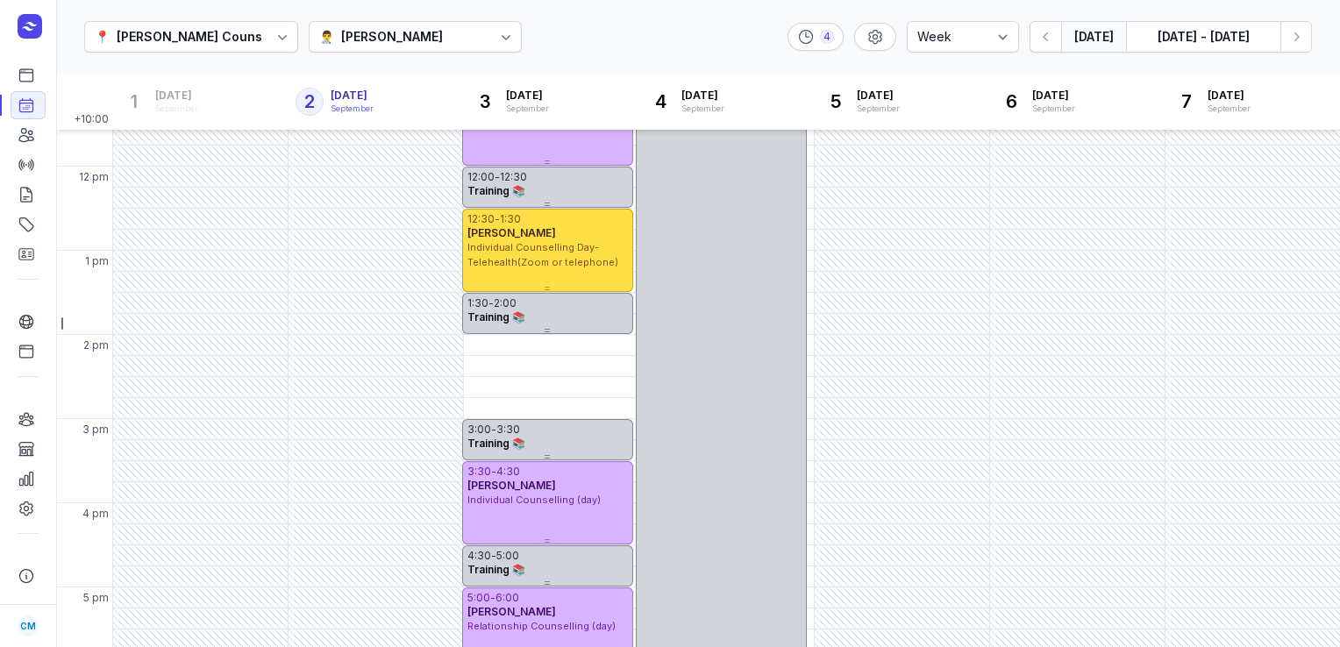
scroll to position [148, 0]
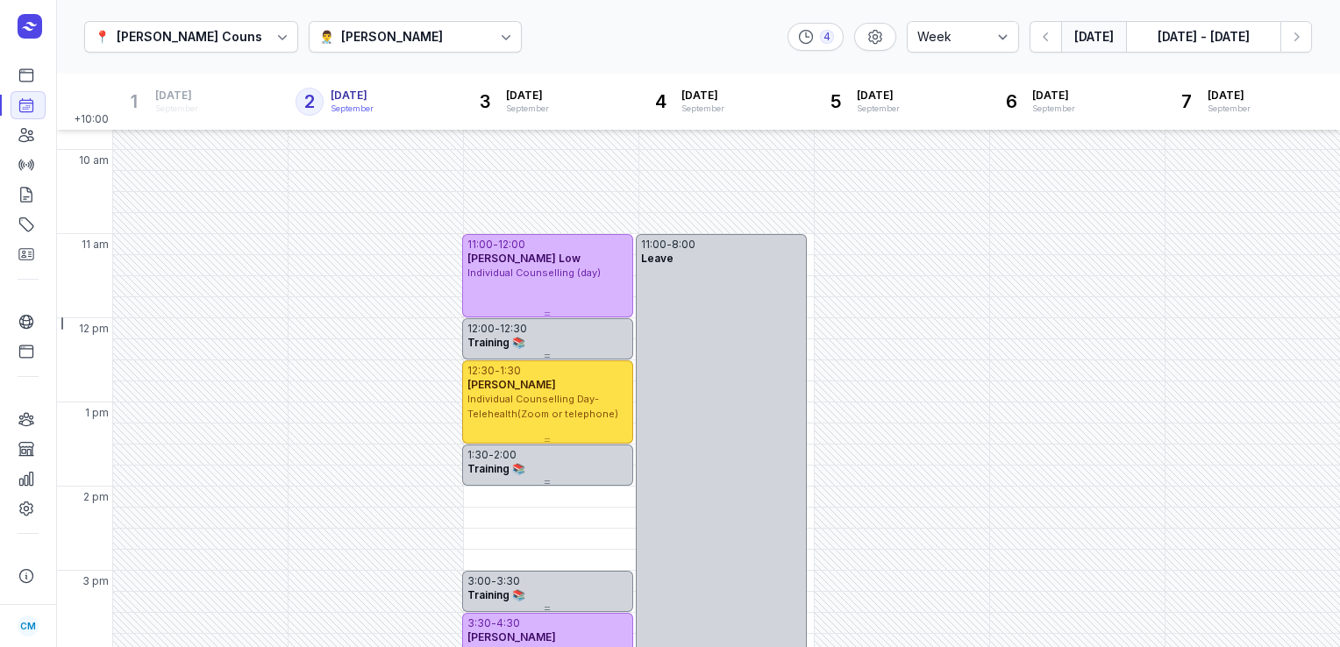
click at [374, 32] on div "[PERSON_NAME]" at bounding box center [392, 36] width 102 height 21
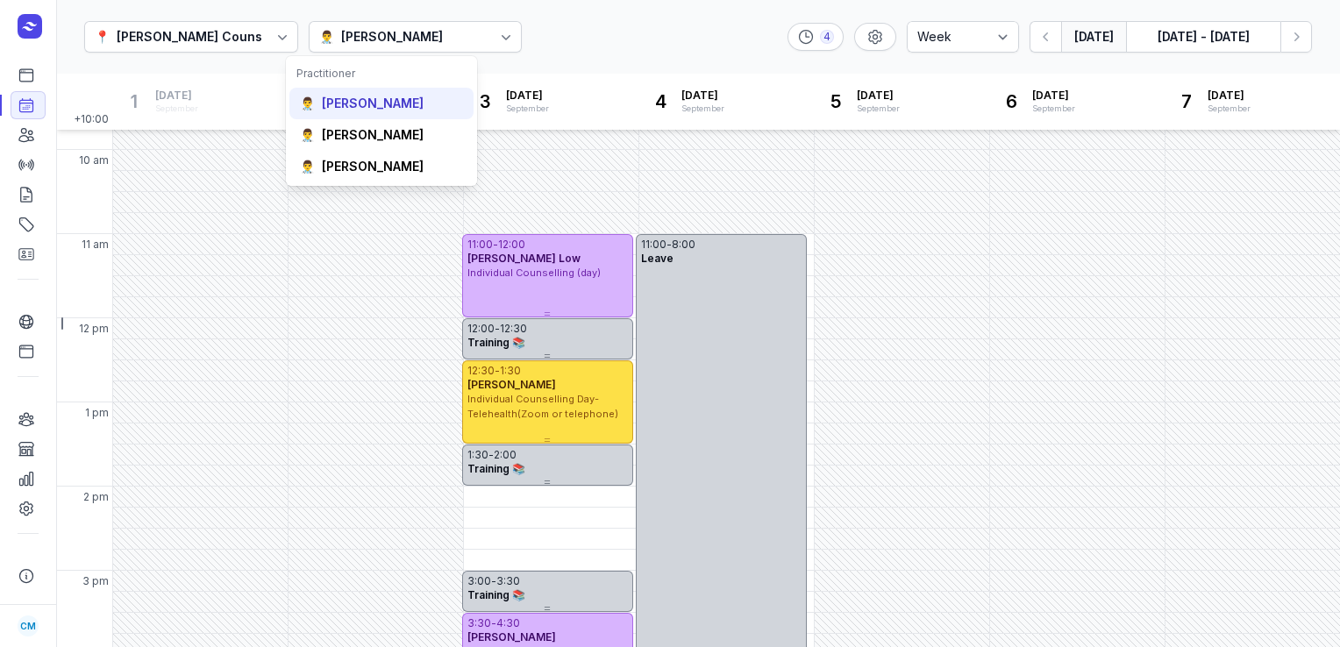
click at [361, 107] on div "[PERSON_NAME]" at bounding box center [373, 104] width 102 height 18
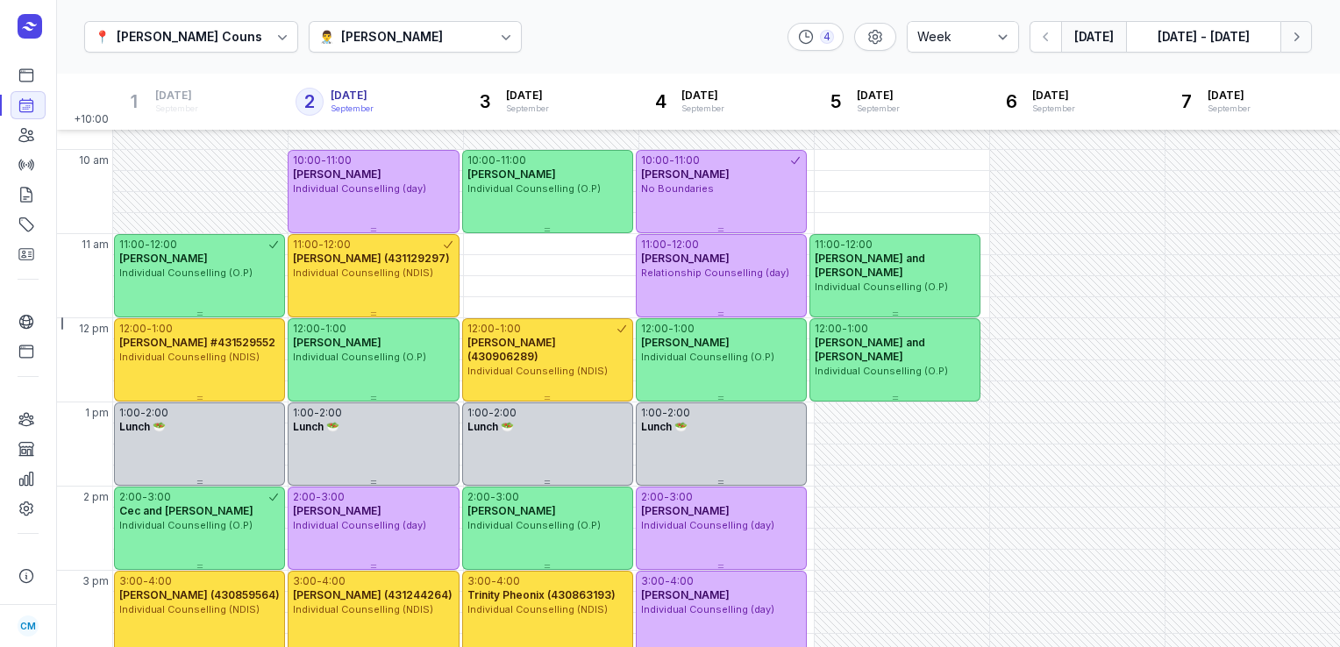
click at [1286, 32] on button "Next week" at bounding box center [1296, 37] width 32 height 32
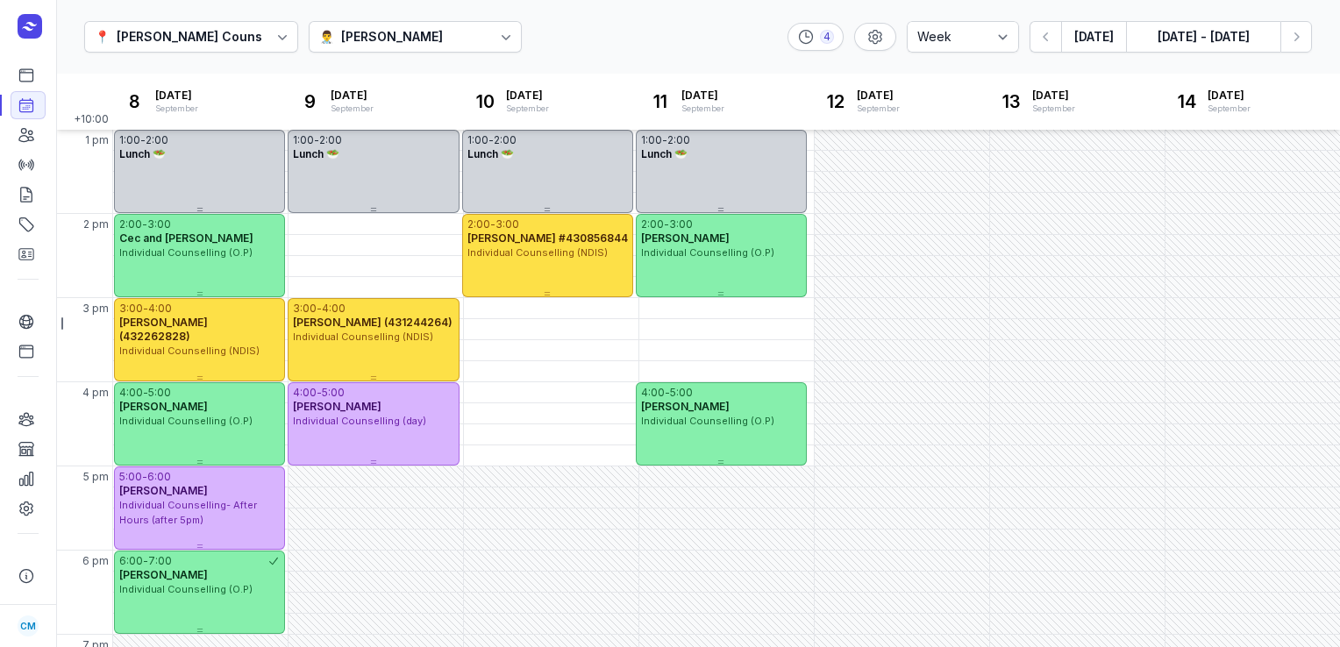
scroll to position [422, 0]
click at [576, 393] on div "4:00 PM - Wed" at bounding box center [551, 392] width 175 height 20
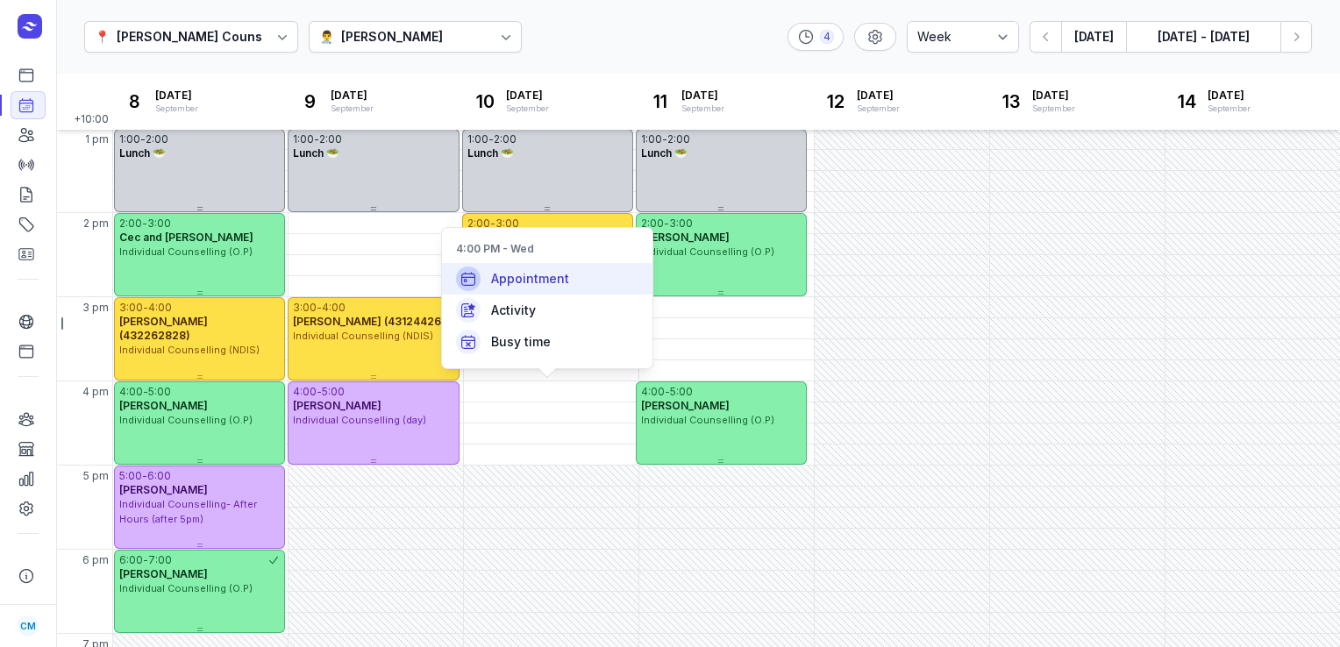
click at [563, 275] on span "Appointment" at bounding box center [530, 279] width 78 height 18
select select
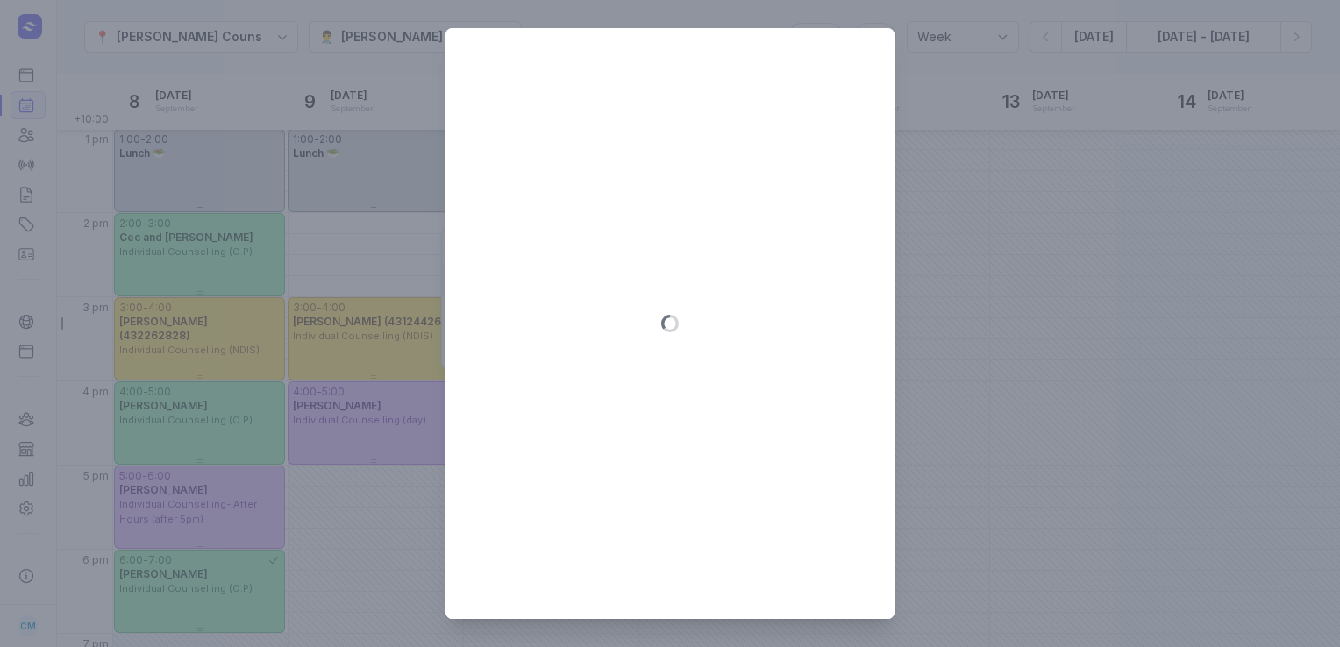
type input "[DATE]"
select select "16:00"
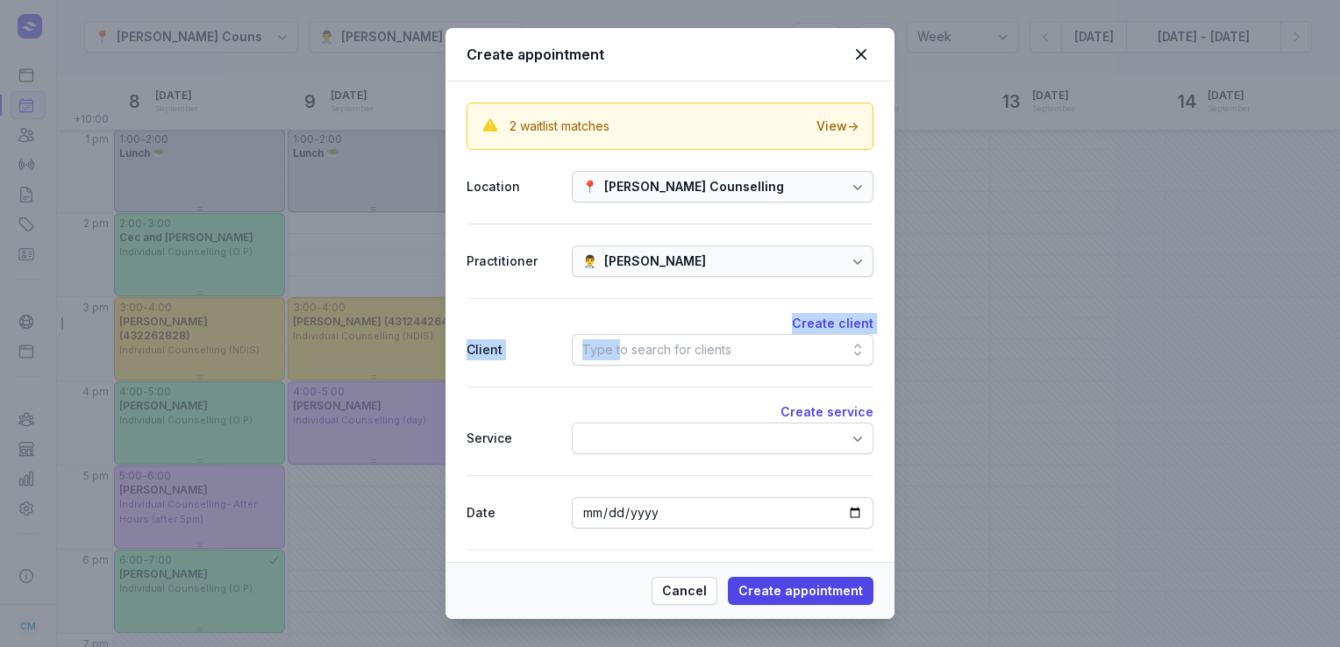
drag, startPoint x: 617, startPoint y: 332, endPoint x: 617, endPoint y: 356, distance: 24.6
click at [617, 356] on div "Create client Client Type to search for clients" at bounding box center [670, 342] width 407 height 89
click at [617, 356] on div "Type to search for clients" at bounding box center [656, 349] width 149 height 21
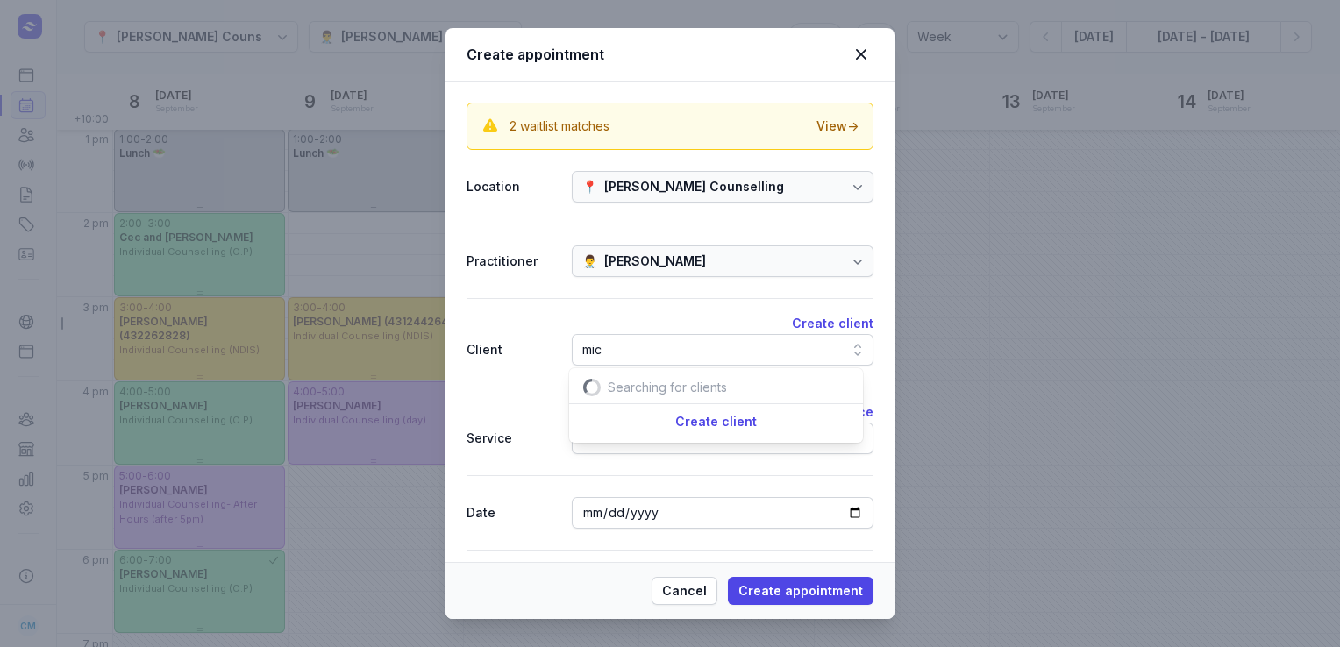
scroll to position [0, 25]
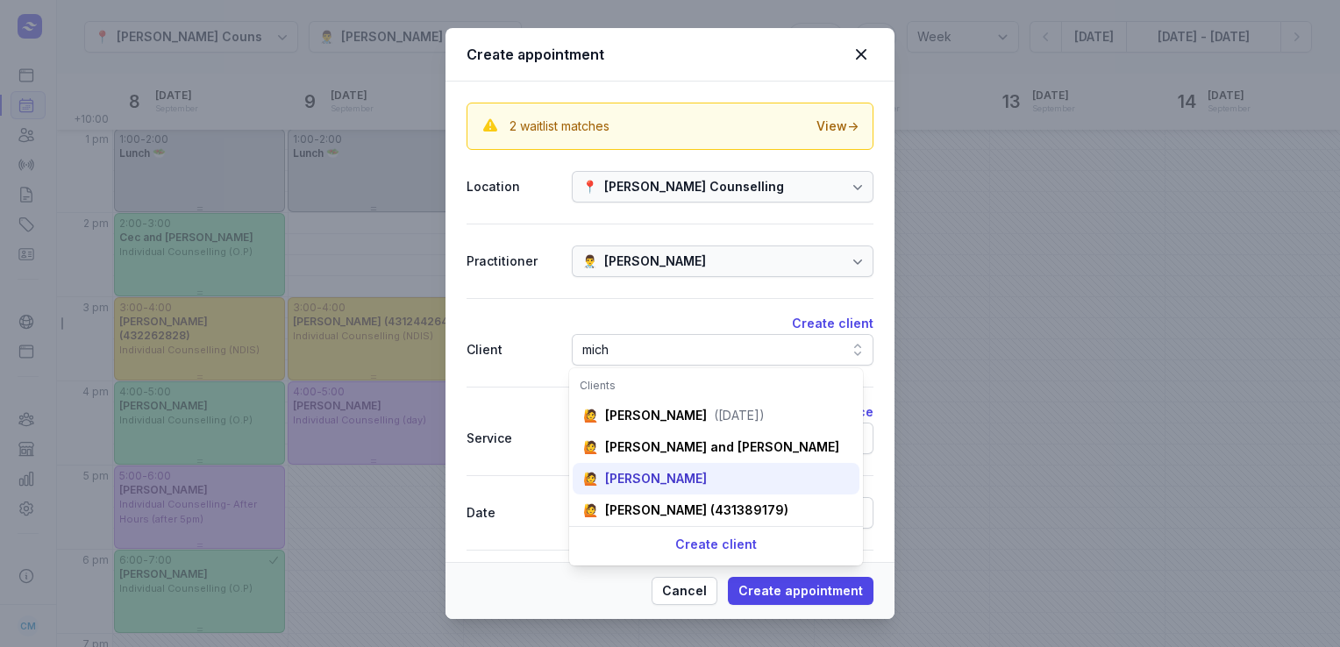
type input "mich"
click at [636, 482] on div "[PERSON_NAME]" at bounding box center [656, 479] width 102 height 18
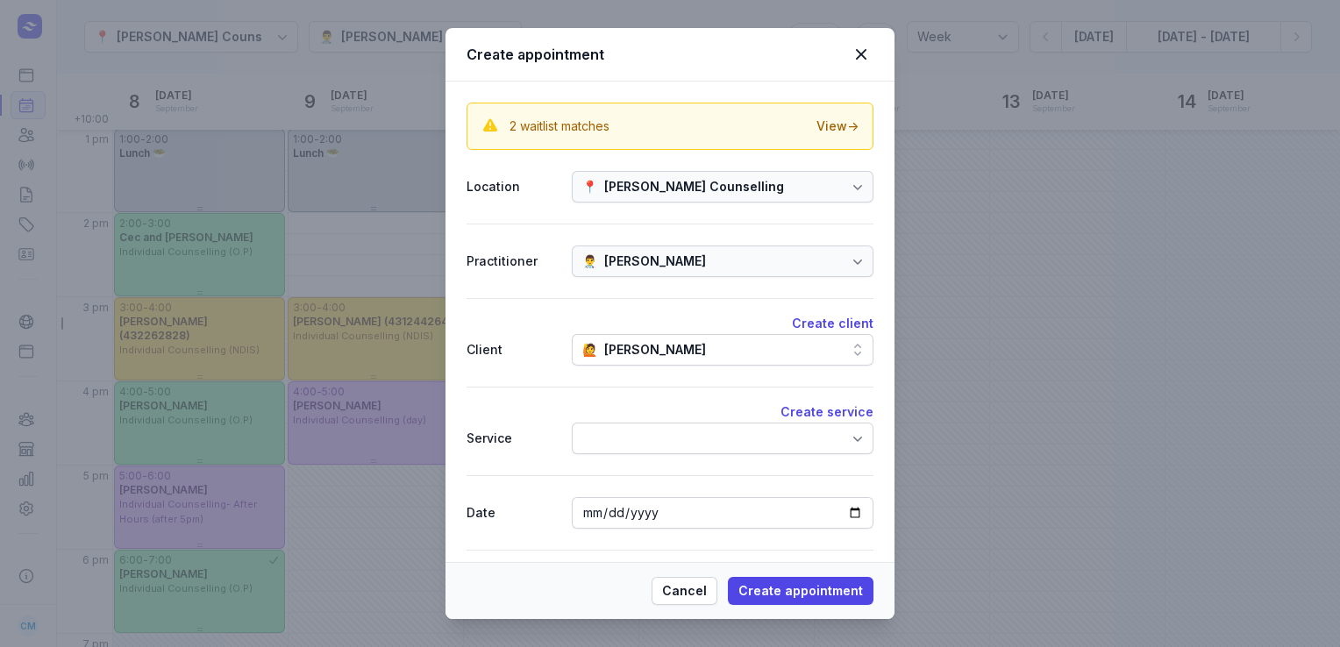
click at [657, 443] on div at bounding box center [723, 439] width 302 height 32
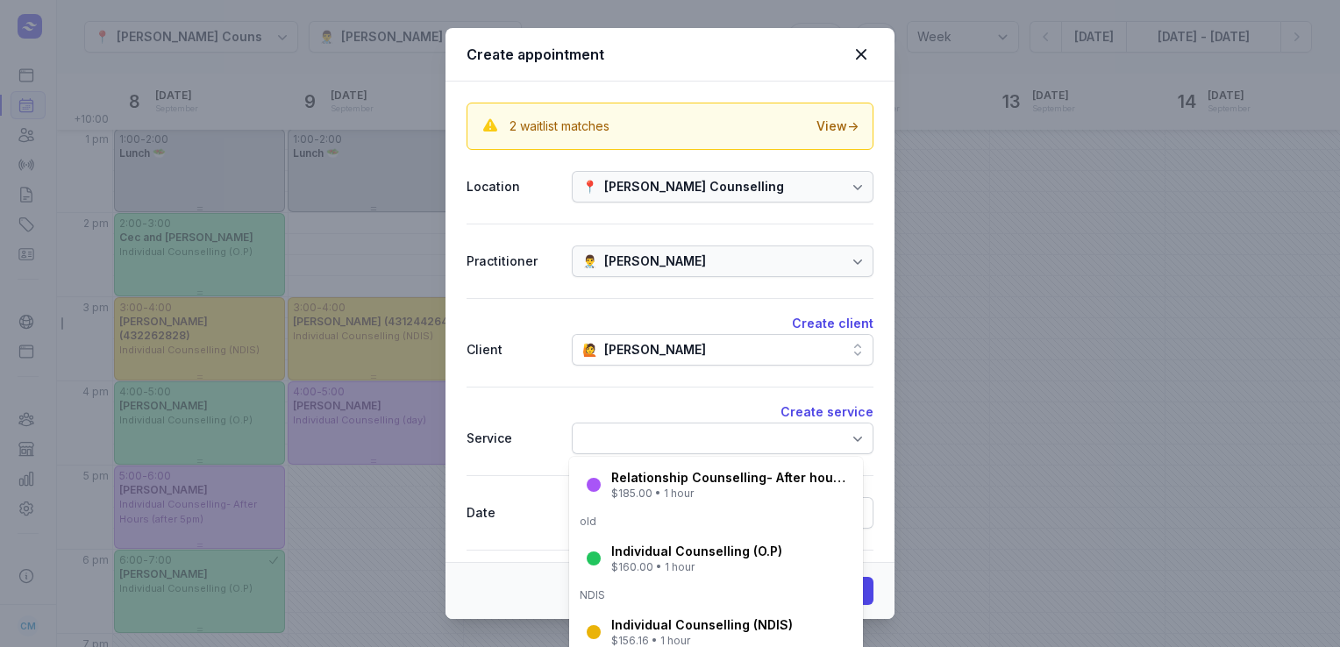
scroll to position [210, 0]
click at [645, 556] on div "Individual Counselling (O.P)" at bounding box center [696, 550] width 171 height 18
select select "17:00"
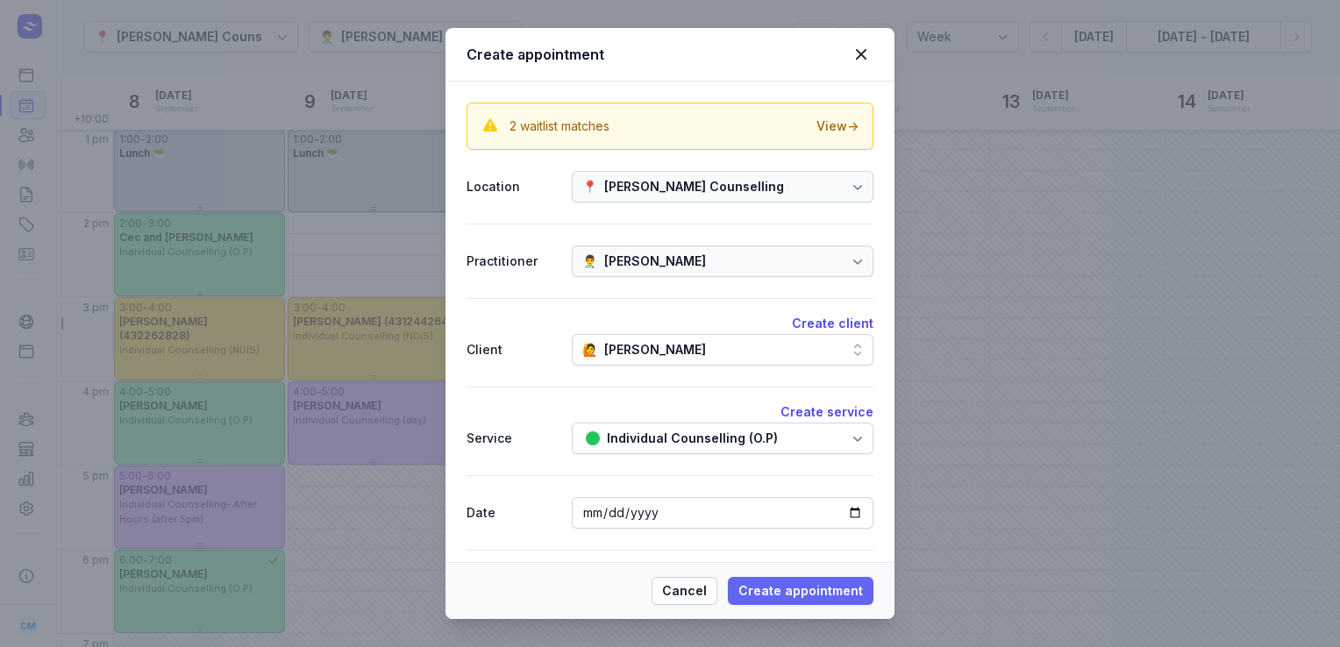
click at [788, 588] on span "Create appointment" at bounding box center [800, 591] width 125 height 21
select select
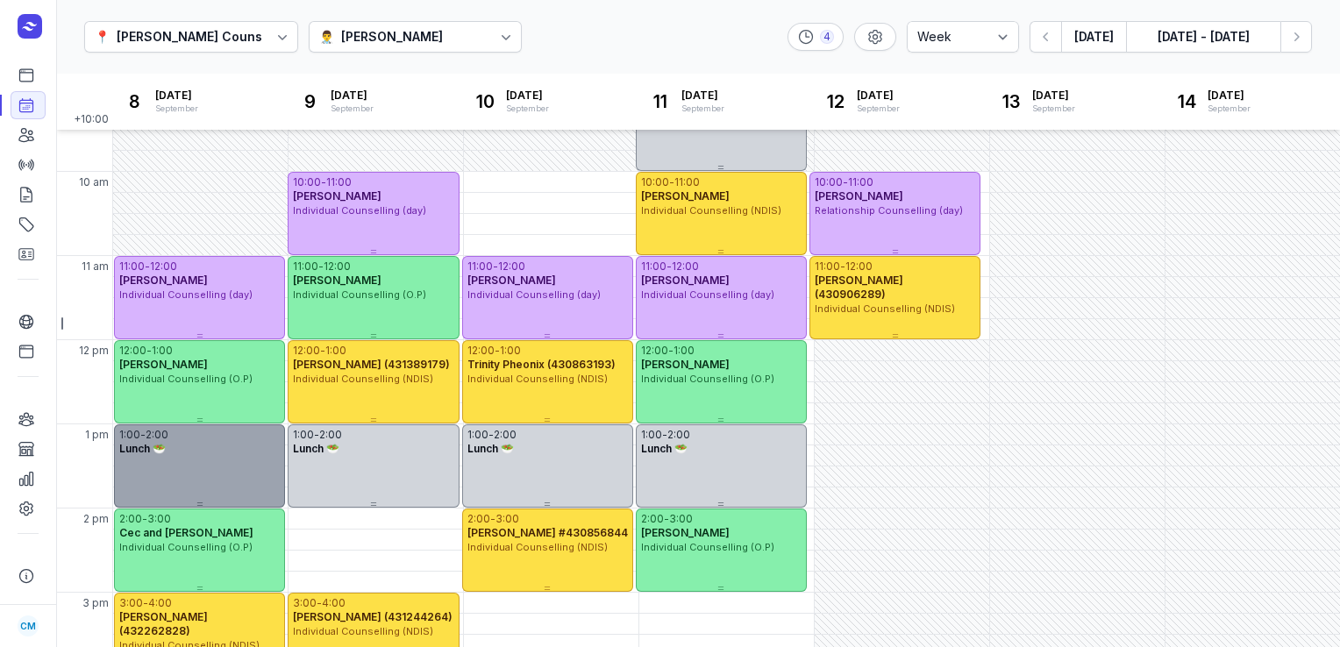
scroll to position [120, 0]
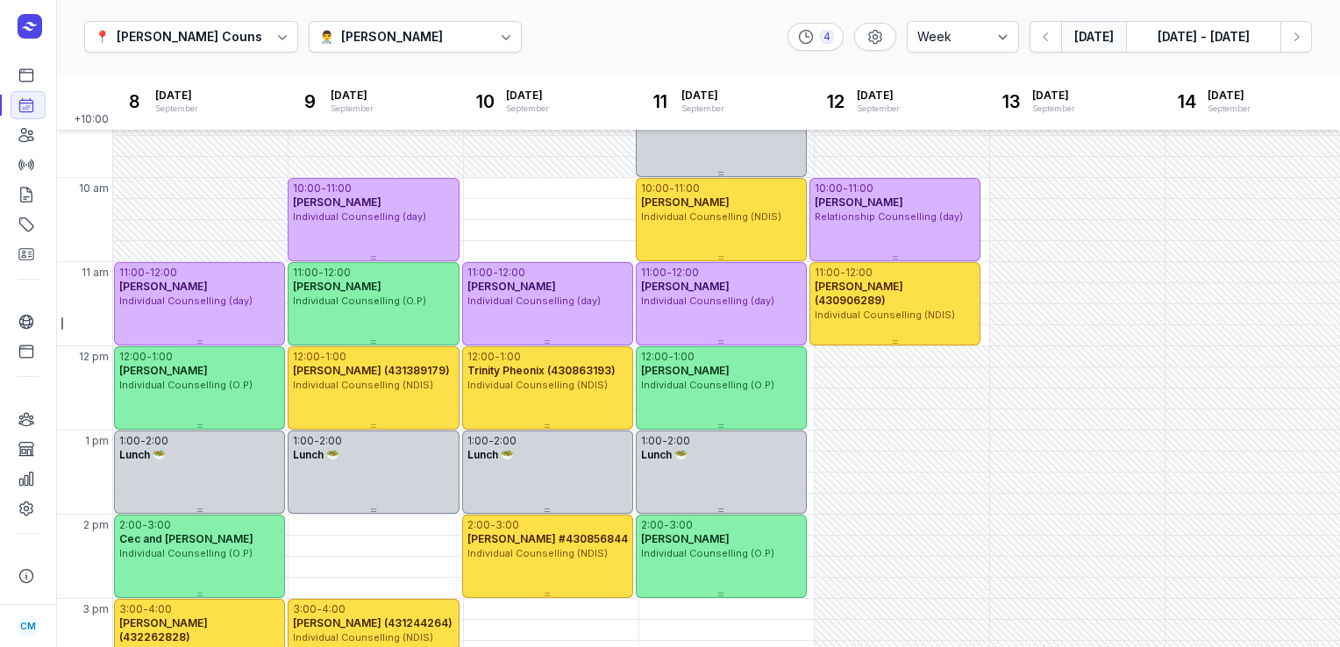
click at [1098, 39] on button "[DATE]" at bounding box center [1093, 37] width 65 height 32
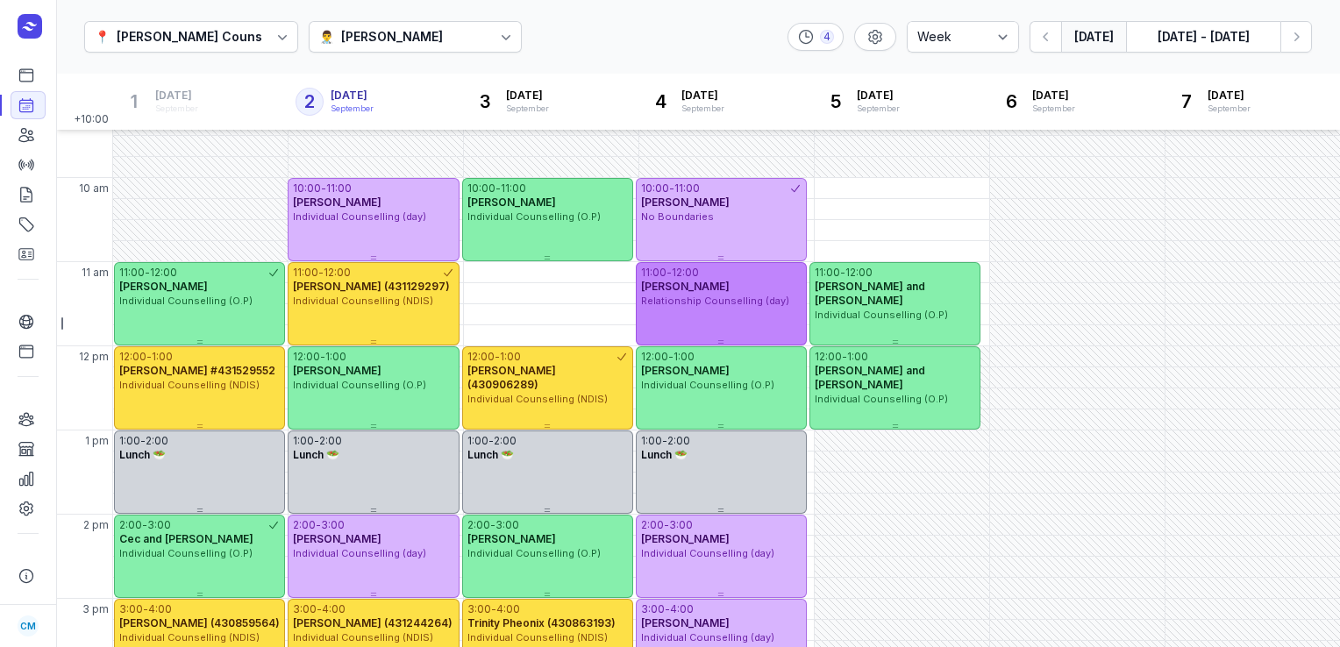
click at [732, 294] on div "Relationship Counselling (day)" at bounding box center [721, 301] width 160 height 15
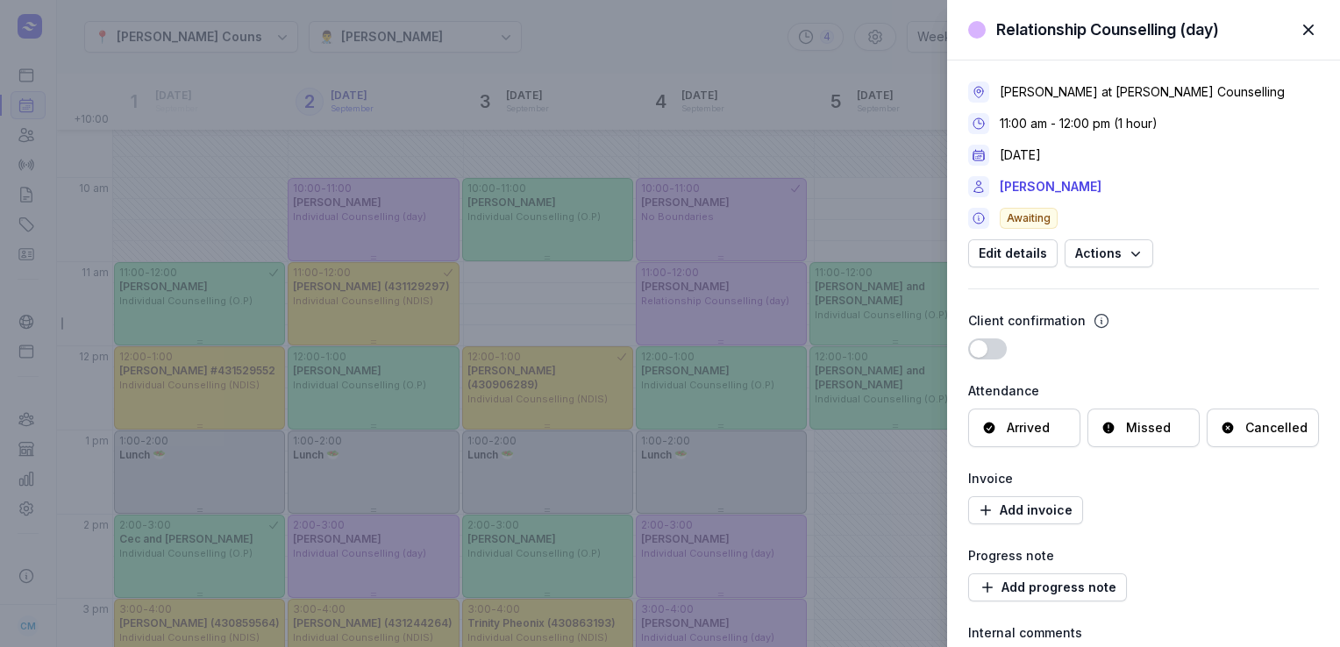
click at [1245, 431] on div "Cancelled" at bounding box center [1276, 428] width 62 height 18
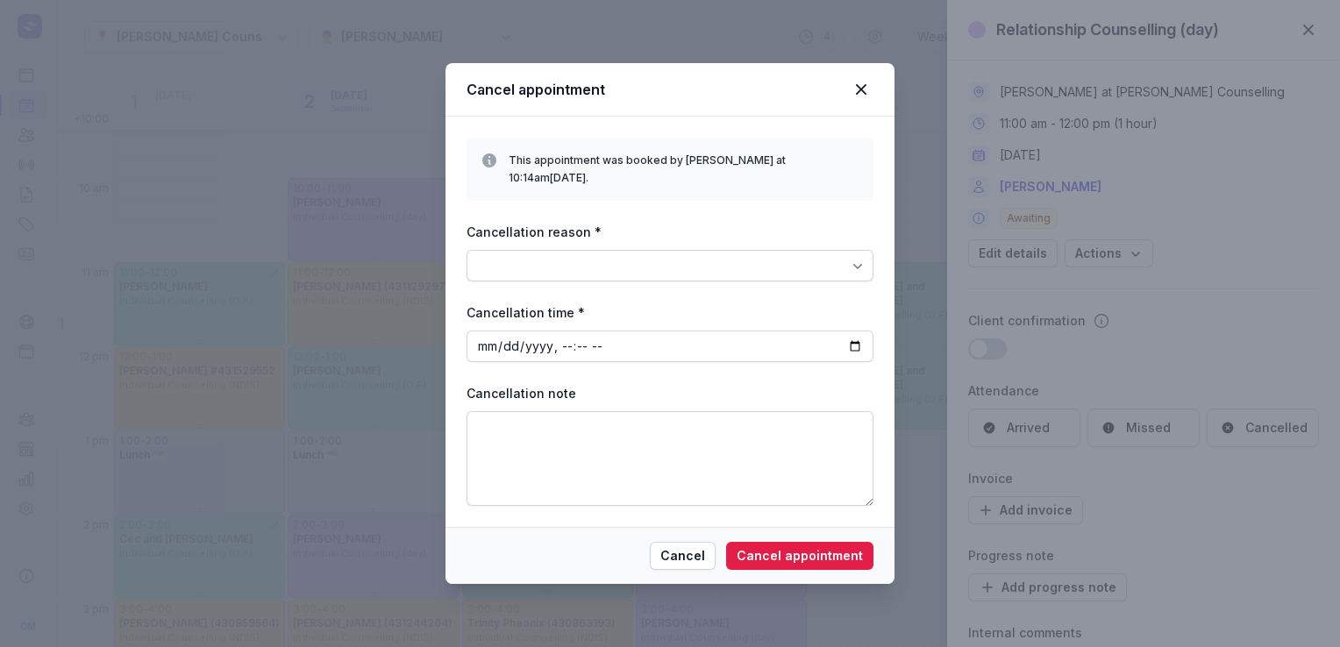
click at [815, 273] on div "This appointment was booked by [PERSON_NAME] at 10:14am[DATE]. Cancellation rea…" at bounding box center [670, 322] width 407 height 368
click at [806, 250] on div at bounding box center [670, 266] width 407 height 32
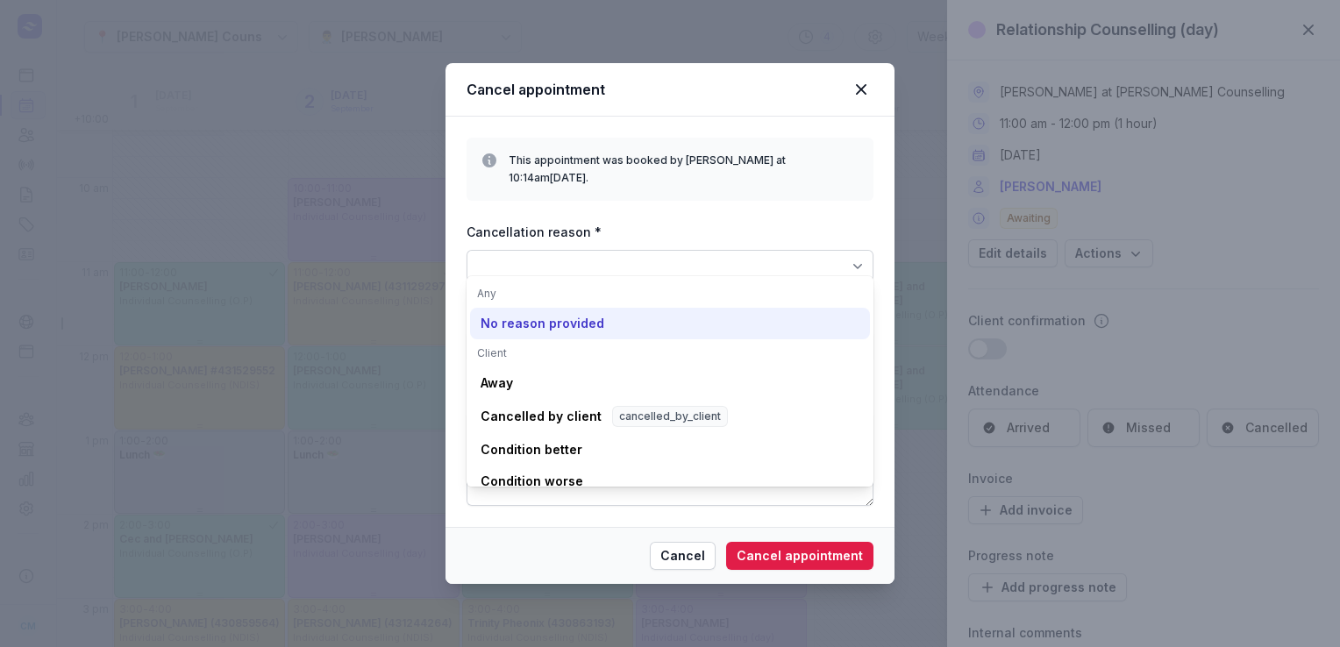
click at [564, 331] on div "No reason provided" at bounding box center [543, 324] width 124 height 18
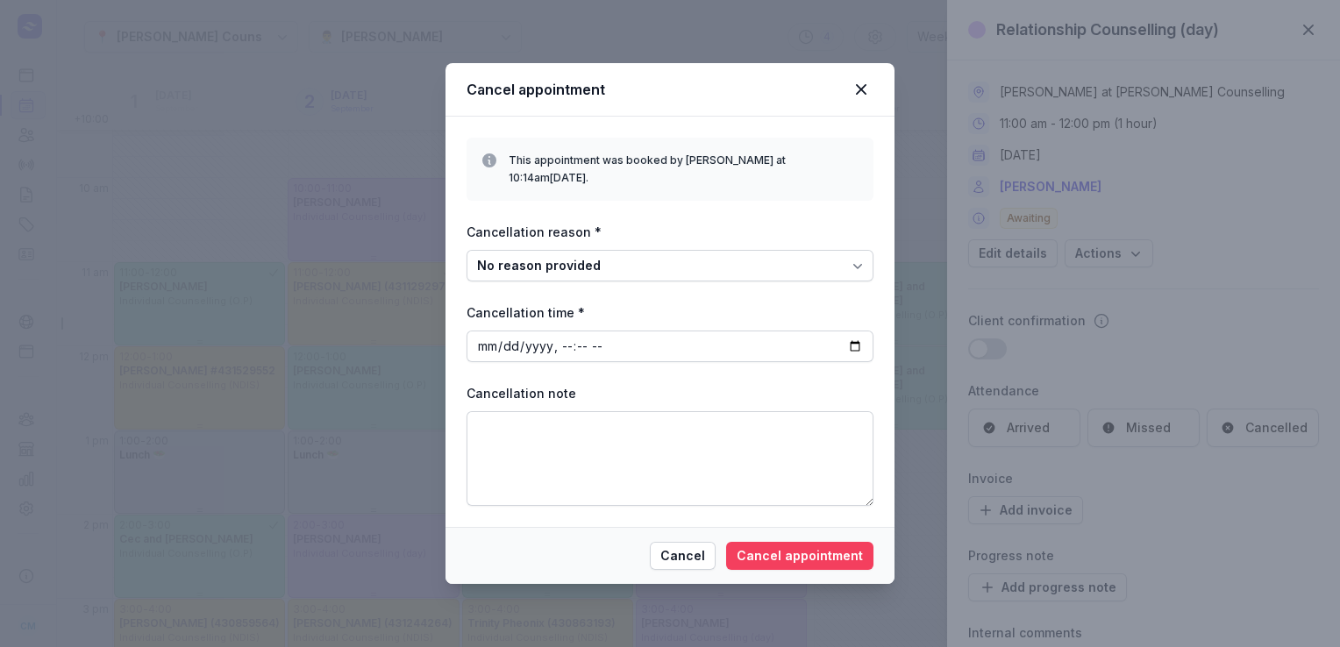
click at [775, 548] on span "Cancel appointment" at bounding box center [800, 556] width 126 height 21
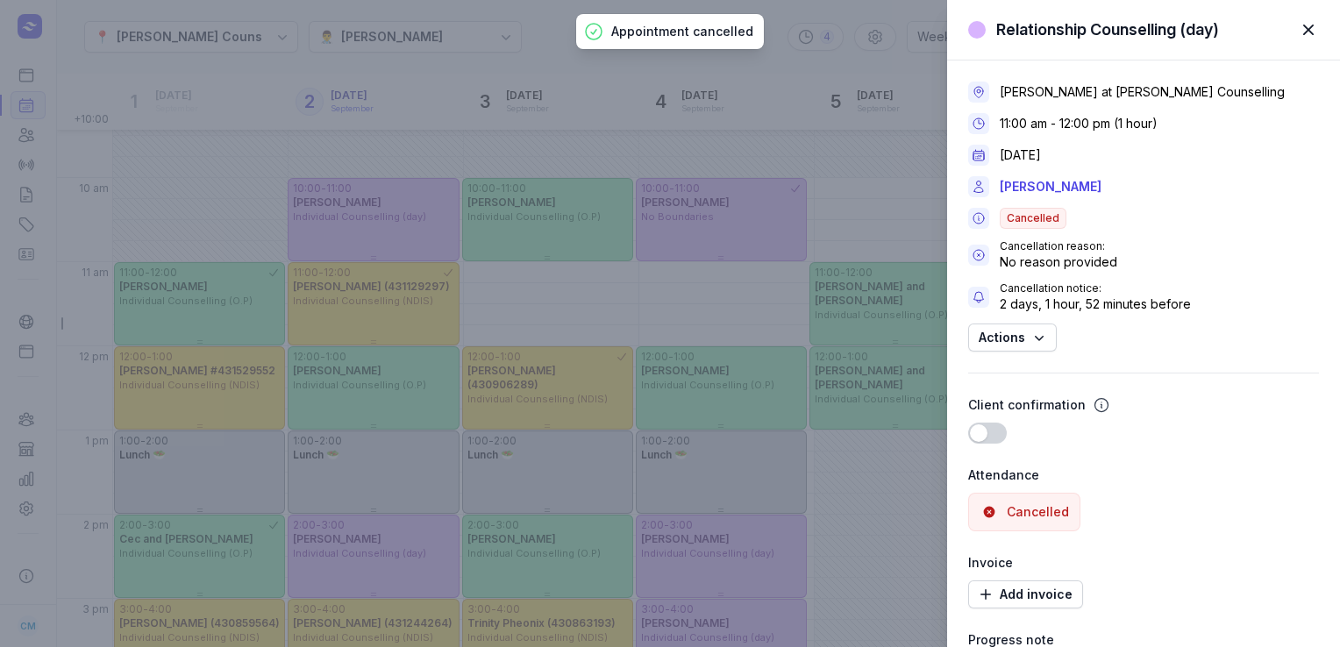
click at [1311, 29] on span "button" at bounding box center [1308, 30] width 39 height 39
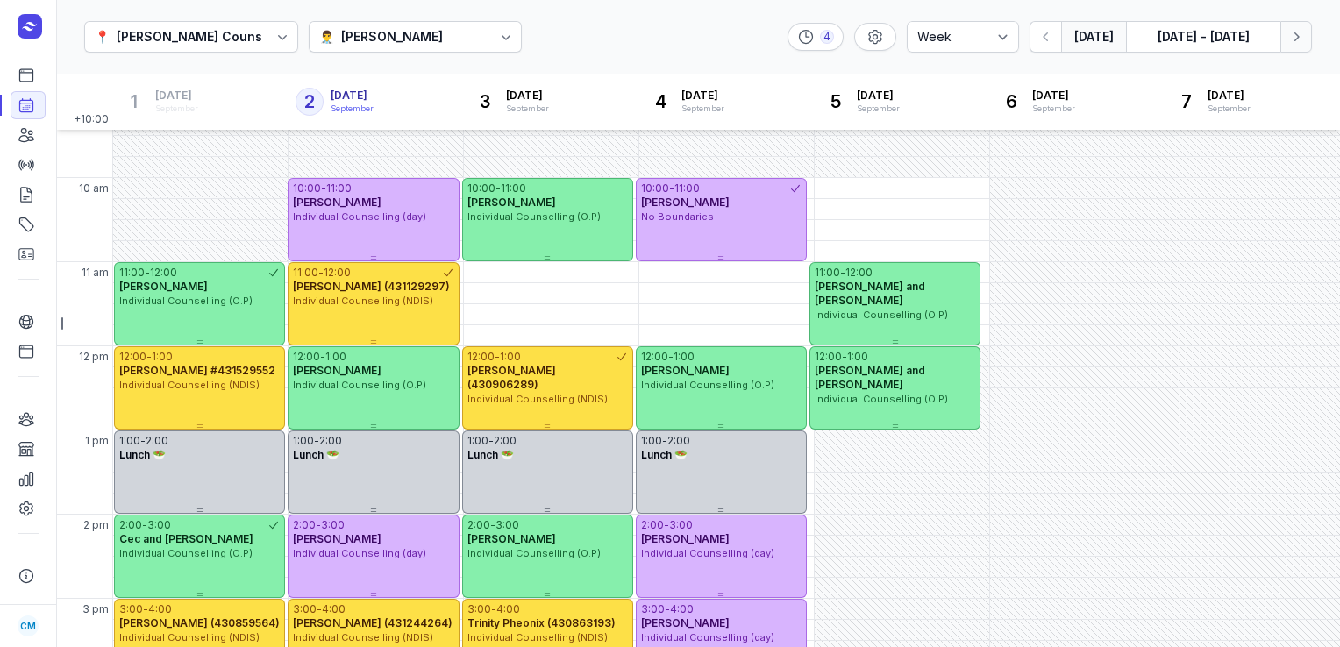
click at [1293, 29] on icon "button" at bounding box center [1296, 37] width 18 height 18
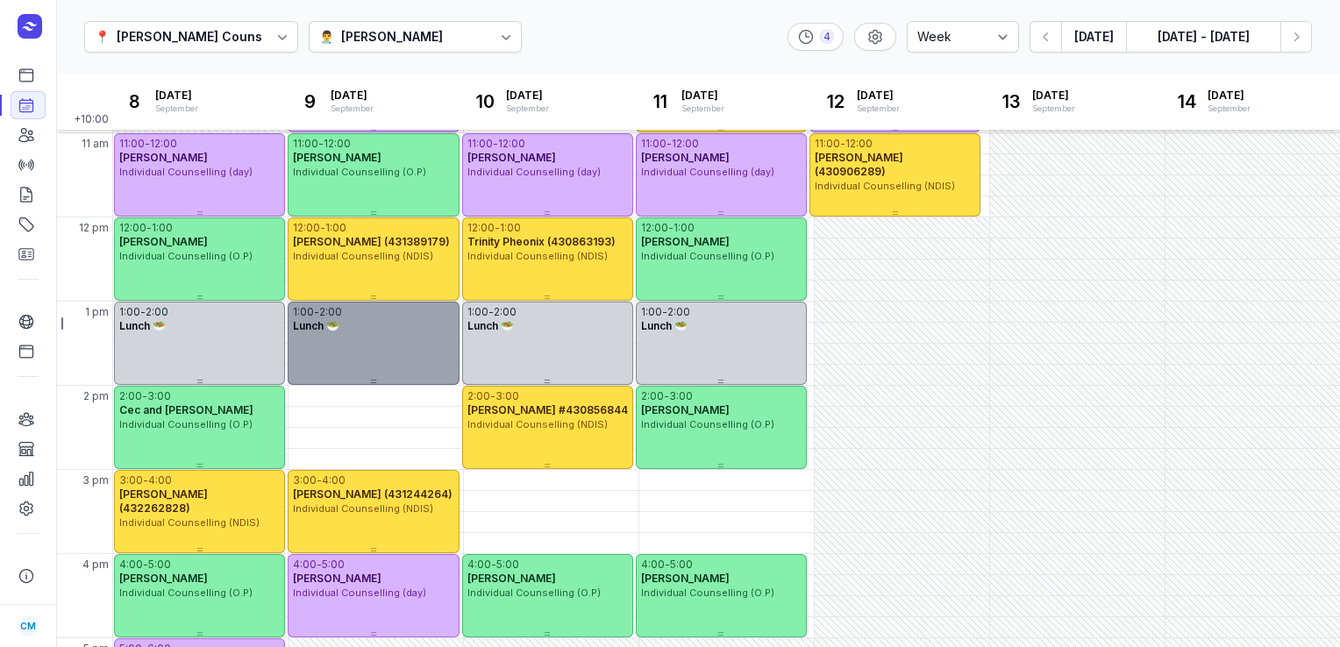
scroll to position [21, 0]
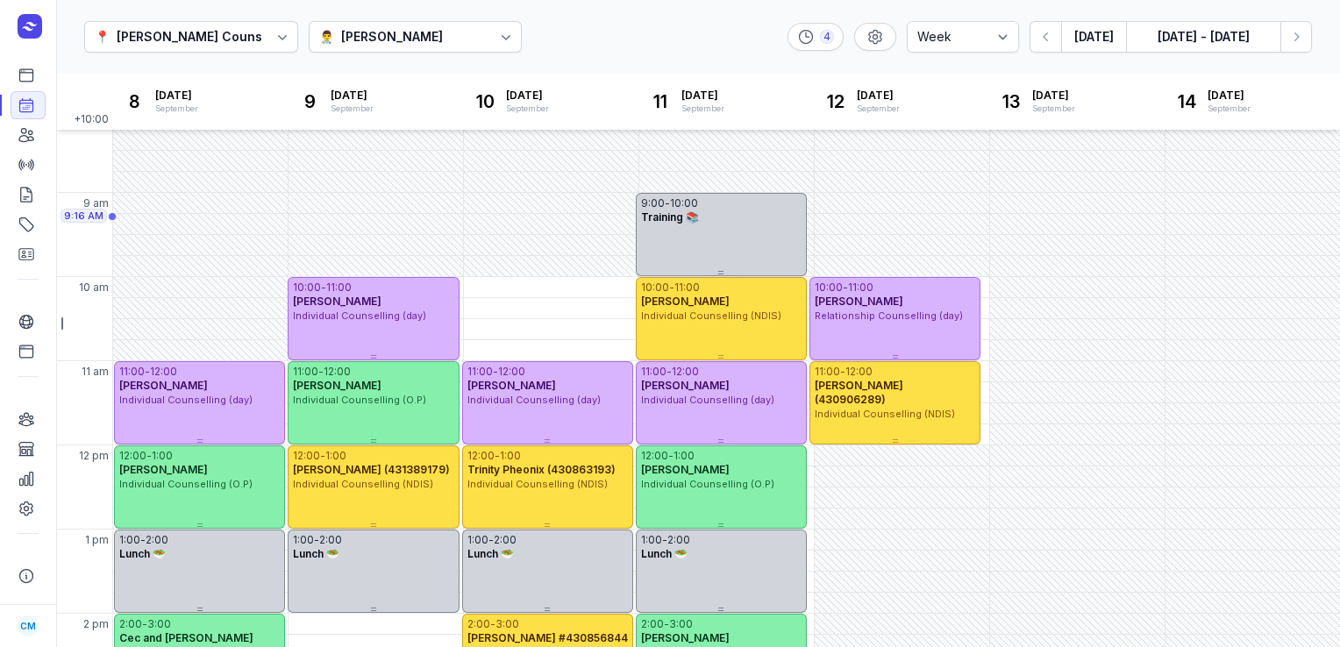
click at [448, 33] on div "👨‍⚕️ [PERSON_NAME]" at bounding box center [383, 36] width 129 height 21
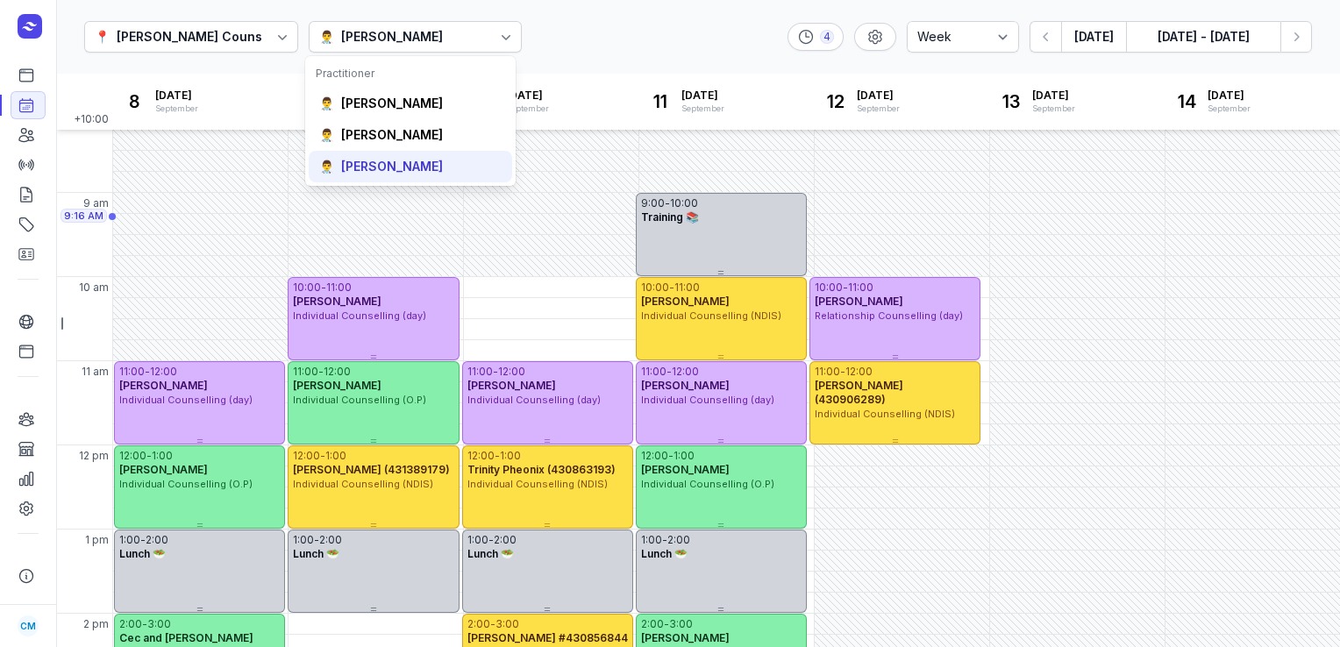
click at [379, 166] on div "[PERSON_NAME]" at bounding box center [392, 167] width 102 height 18
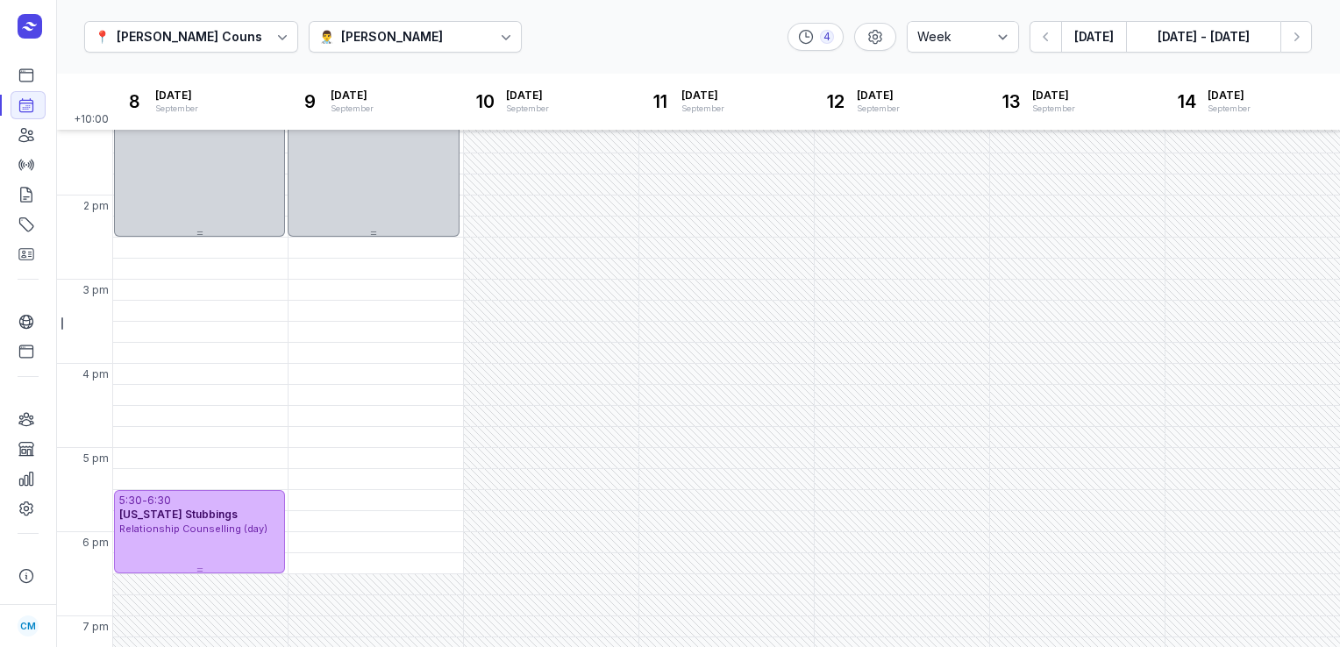
scroll to position [442, 0]
click at [1094, 37] on button "[DATE]" at bounding box center [1093, 37] width 65 height 32
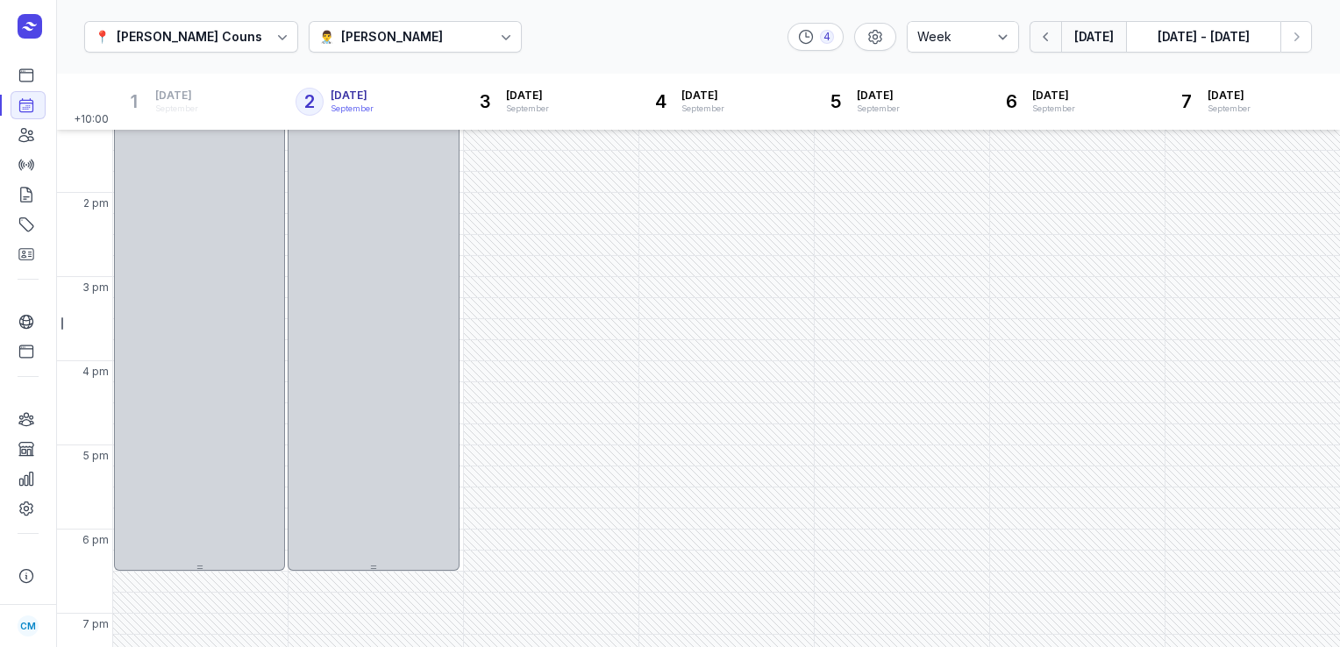
click at [1033, 34] on button "button" at bounding box center [1046, 37] width 32 height 32
click at [358, 24] on div "👨‍⚕️ [PERSON_NAME]" at bounding box center [416, 37] width 214 height 32
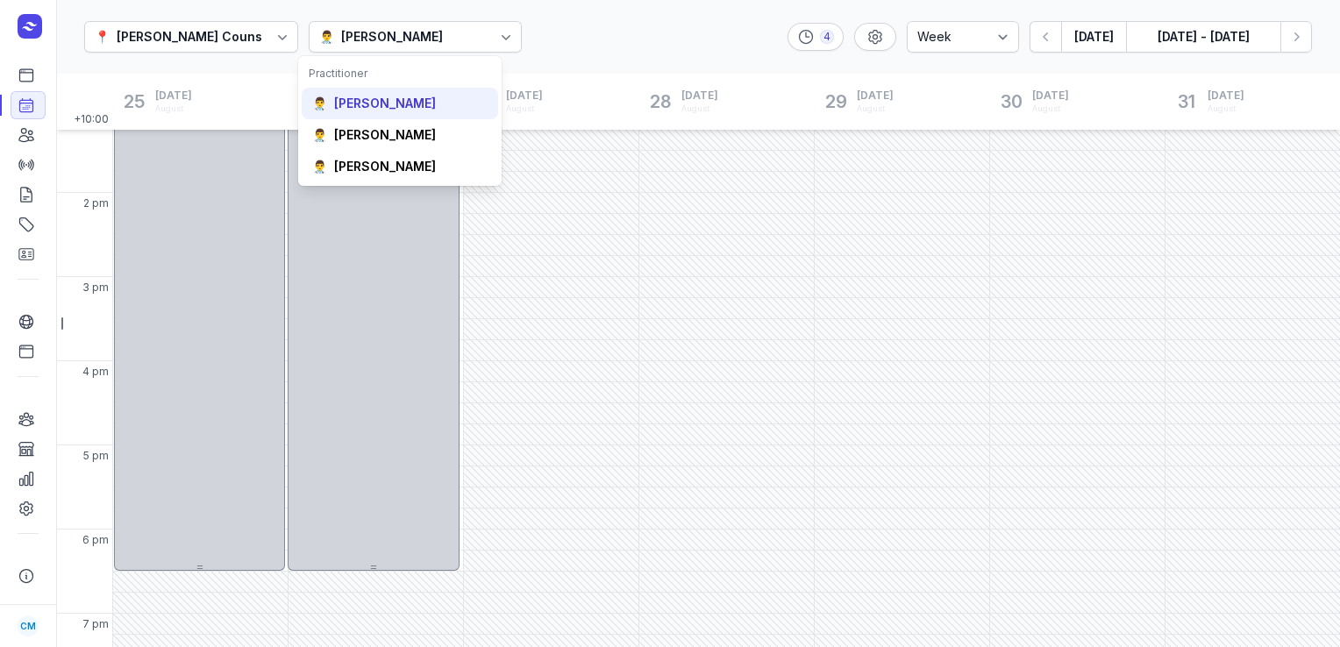
click at [366, 151] on div "👨‍⚕️ [PERSON_NAME]" at bounding box center [400, 167] width 196 height 32
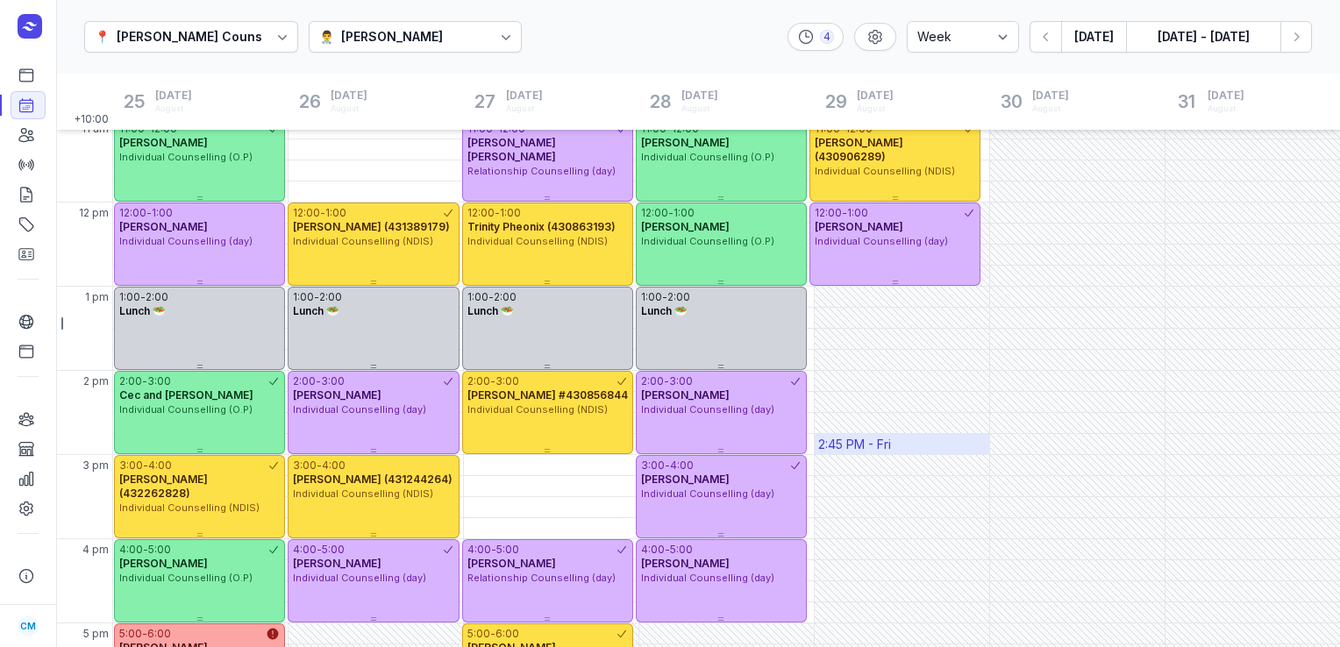
scroll to position [263, 0]
click at [1098, 30] on button "[DATE]" at bounding box center [1093, 37] width 65 height 32
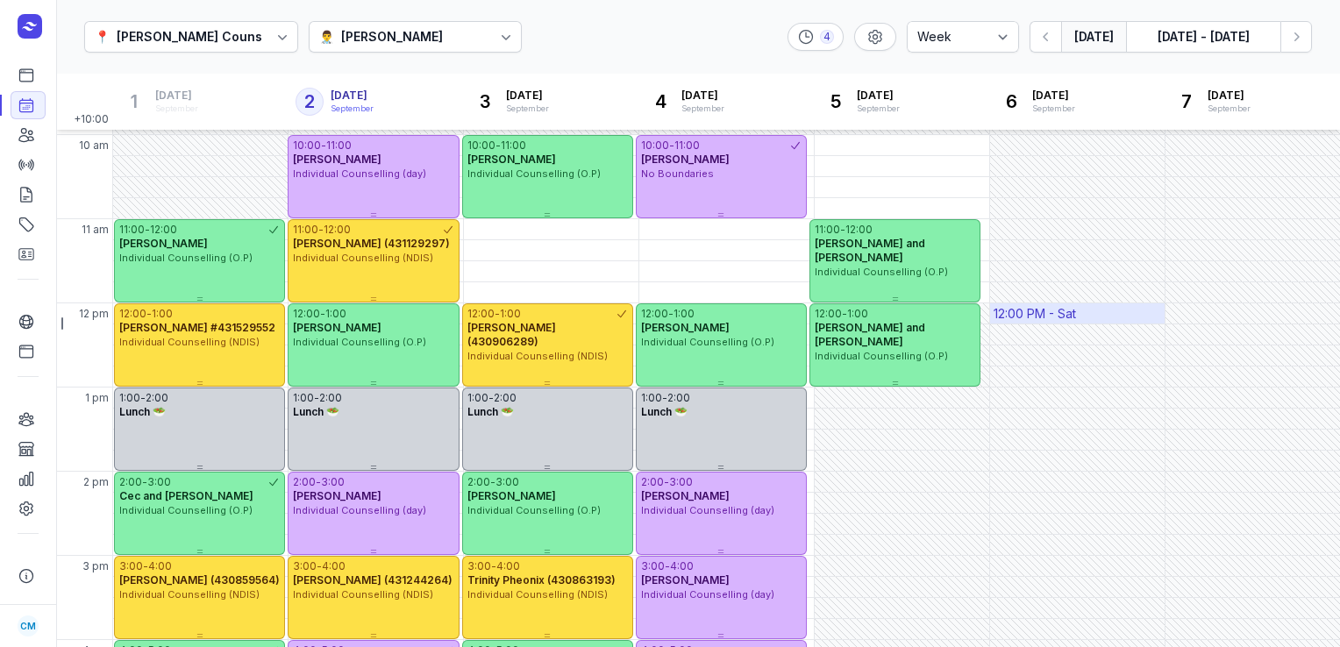
scroll to position [162, 0]
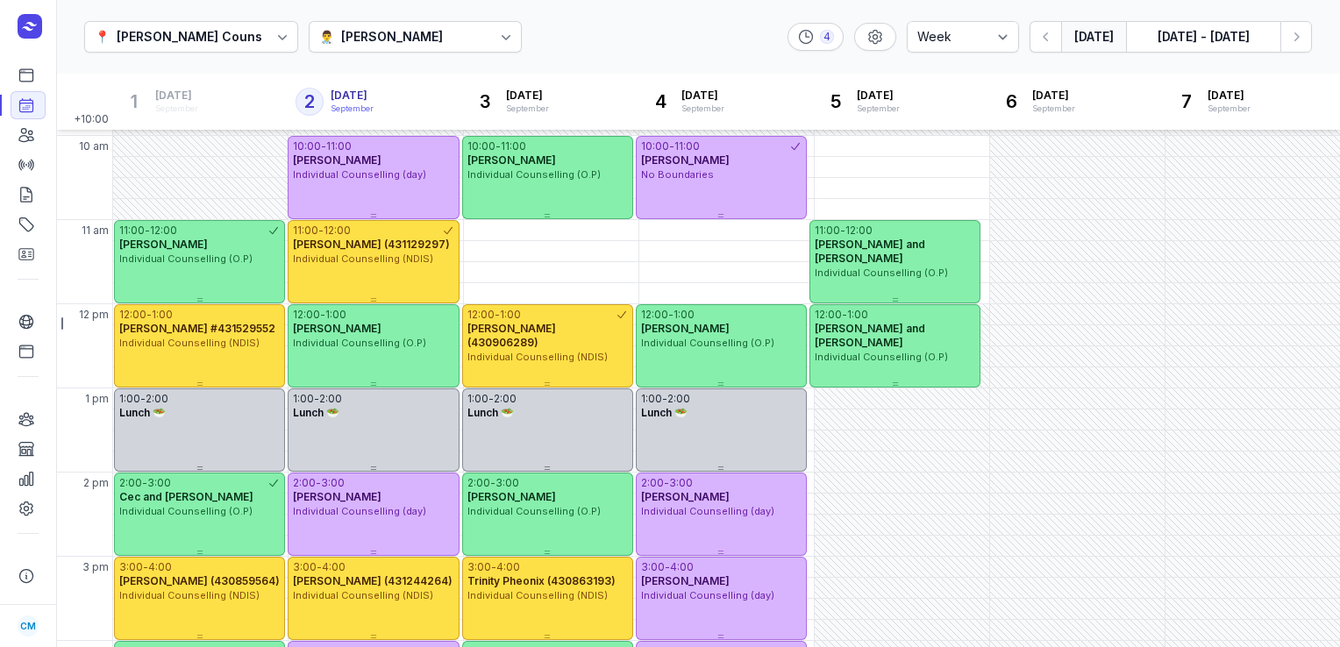
click at [1109, 44] on button "[DATE]" at bounding box center [1093, 37] width 65 height 32
click at [1294, 44] on icon "button" at bounding box center [1296, 37] width 18 height 18
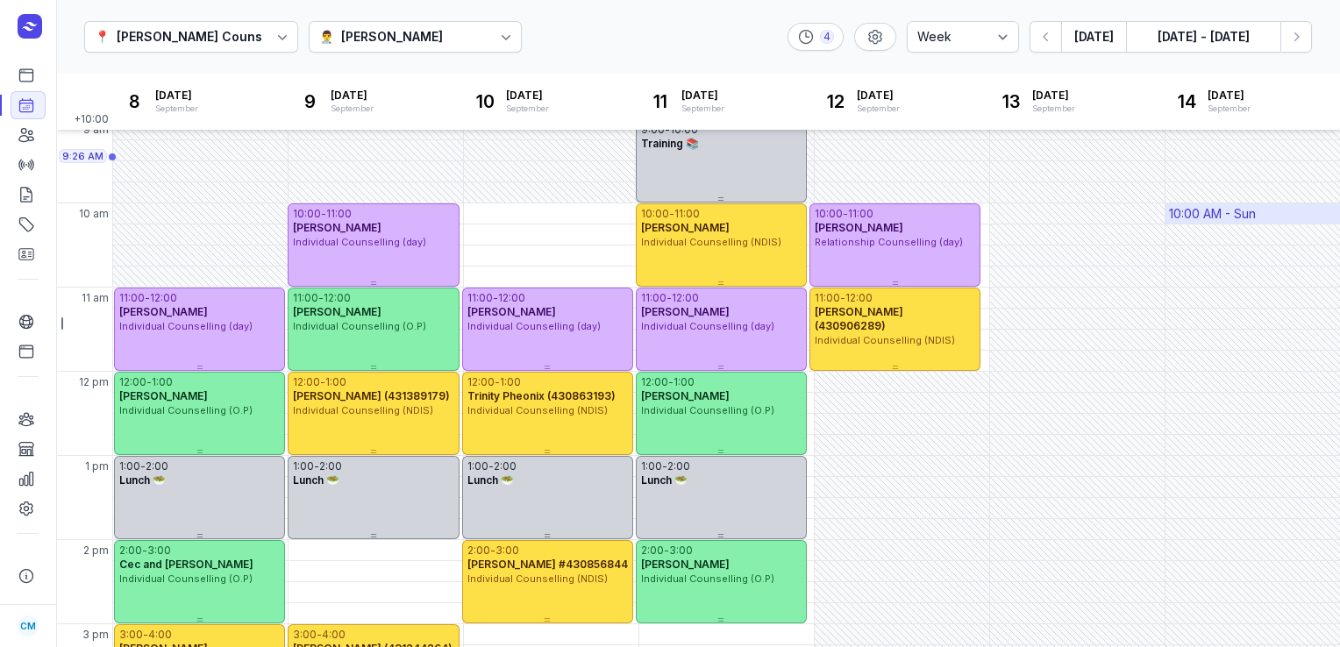
scroll to position [217, 0]
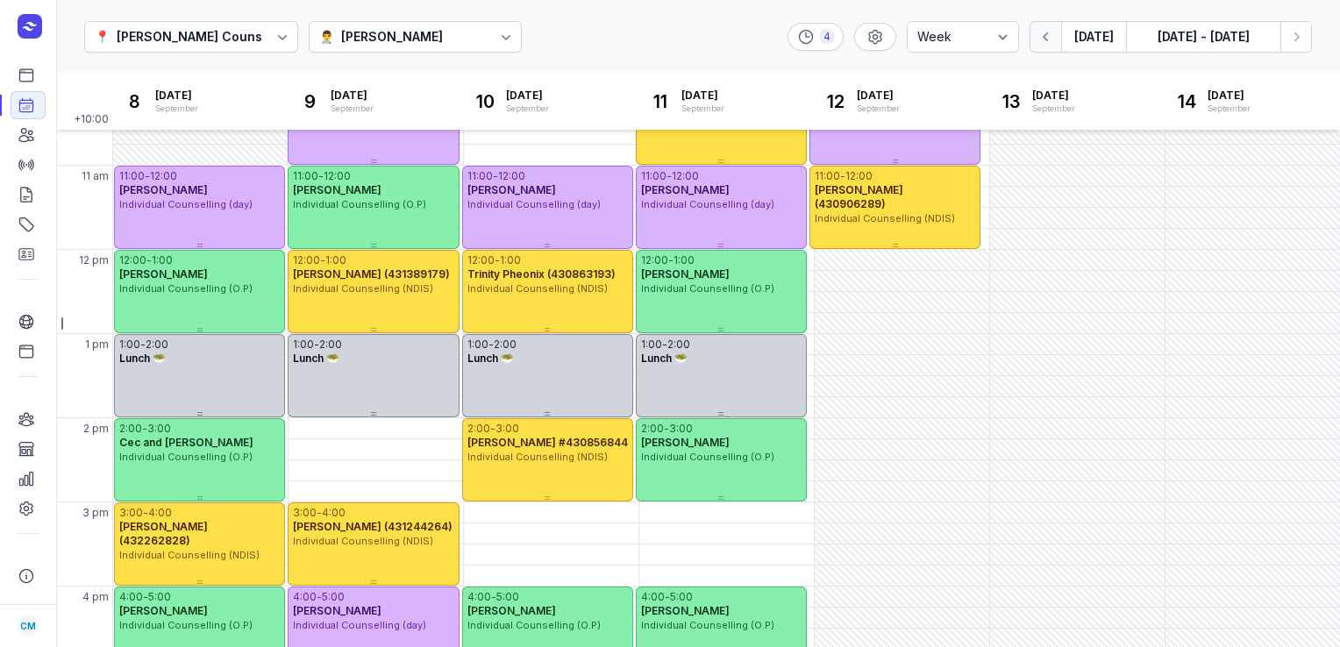
click at [1055, 31] on icon "button" at bounding box center [1047, 37] width 18 height 18
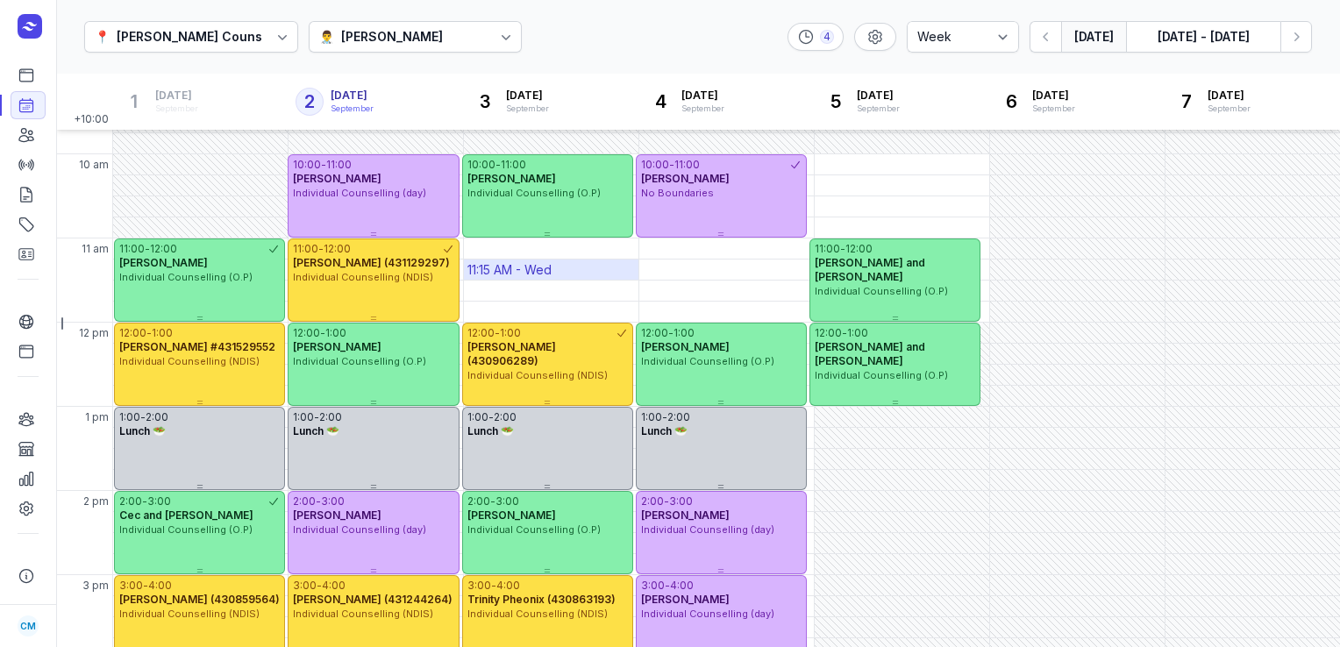
scroll to position [144, 0]
click at [25, 135] on icon at bounding box center [27, 135] width 18 height 18
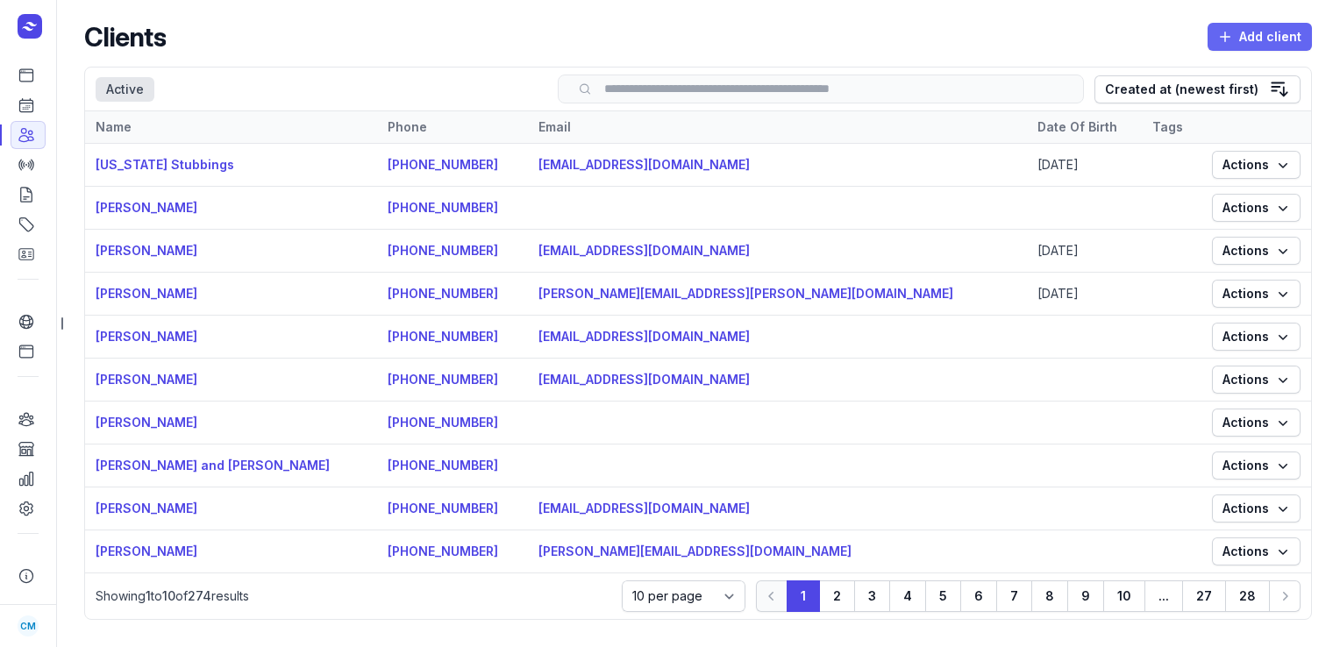
click at [1221, 28] on icon "button" at bounding box center [1225, 37] width 18 height 18
select select
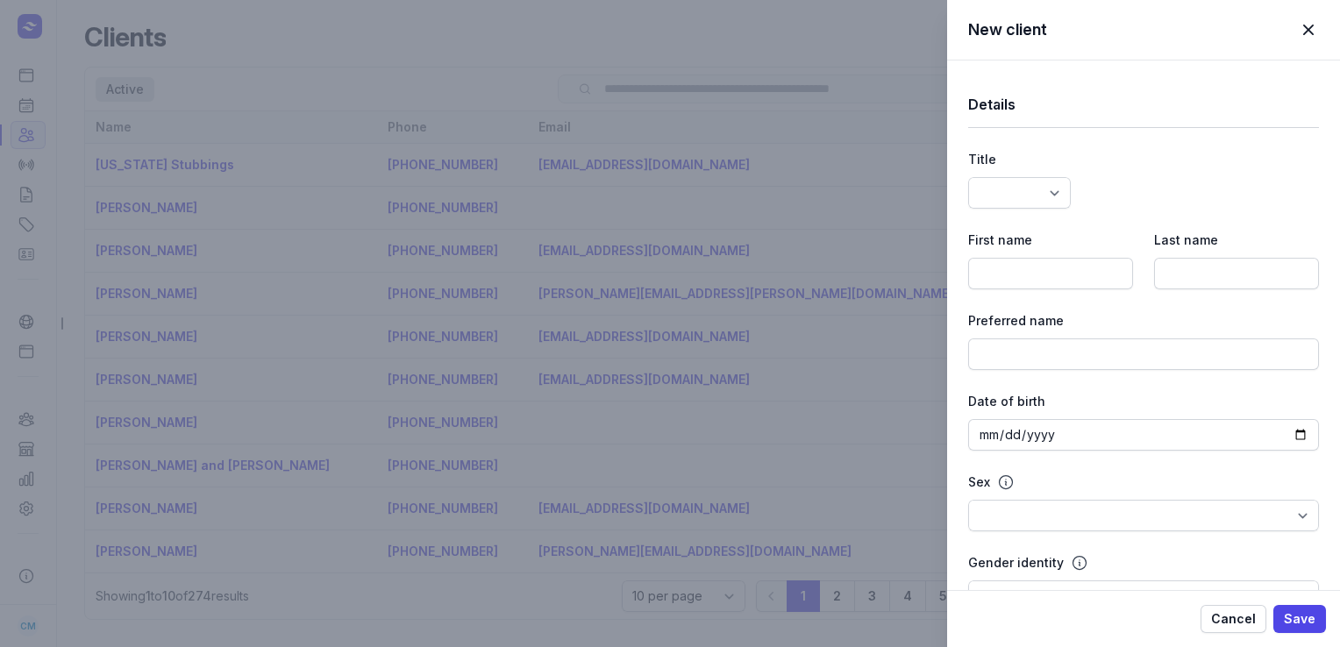
select select
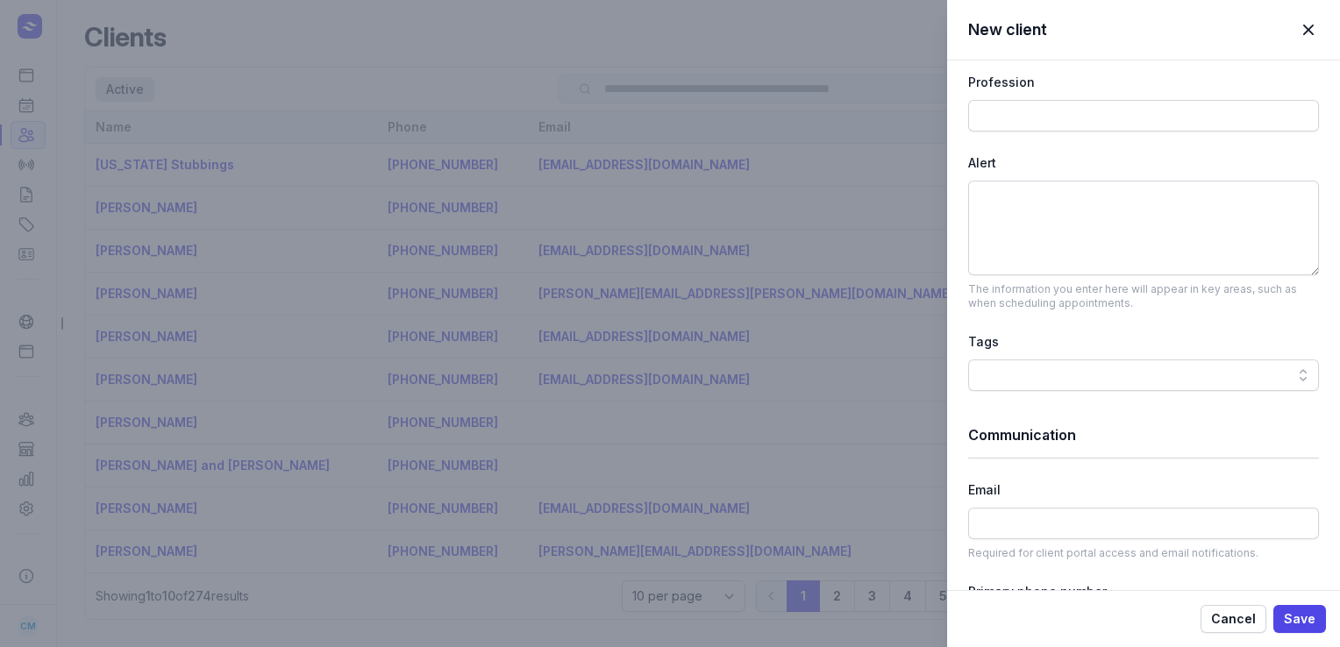
scroll to position [736, 0]
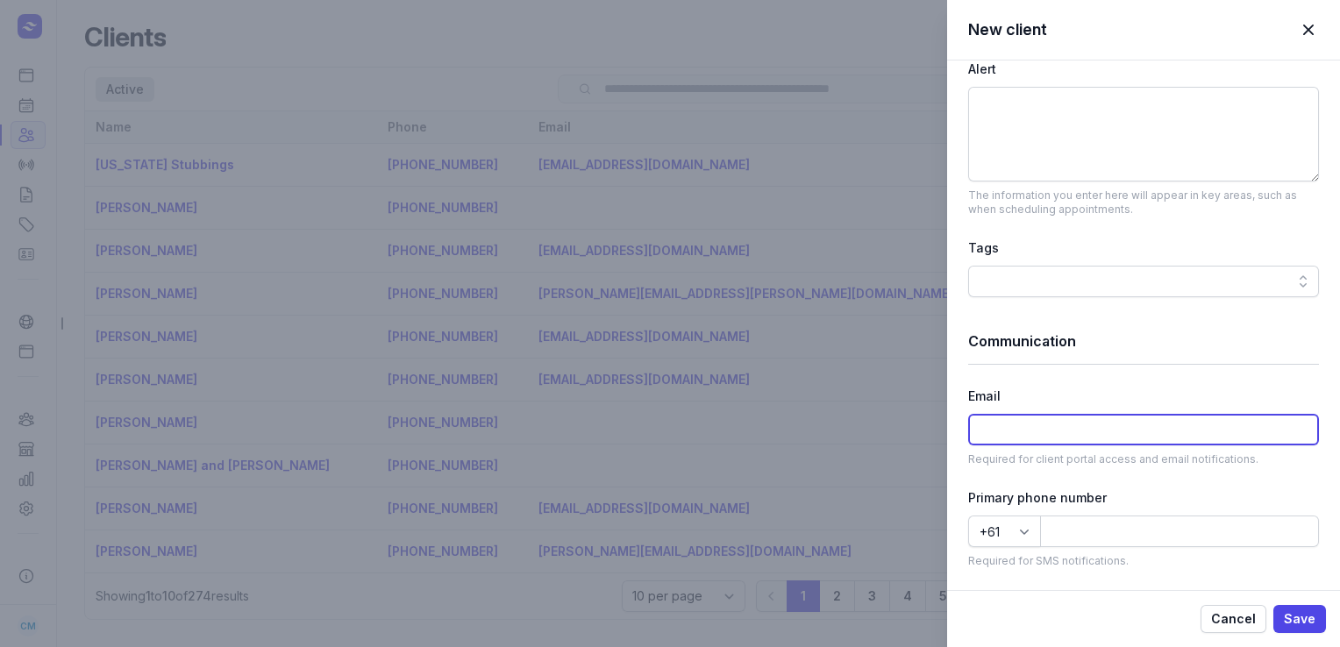
click at [1010, 433] on input at bounding box center [1143, 430] width 351 height 32
paste input "[PERSON_NAME][EMAIL_ADDRESS][DOMAIN_NAME]"
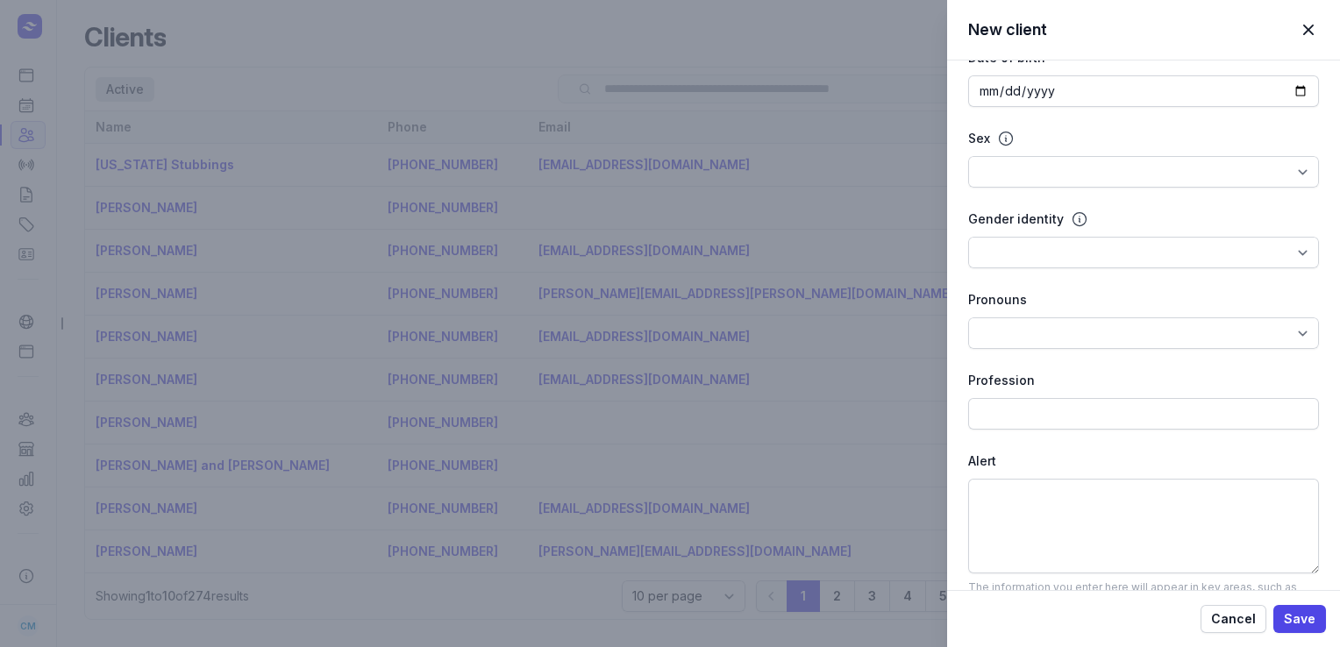
scroll to position [0, 0]
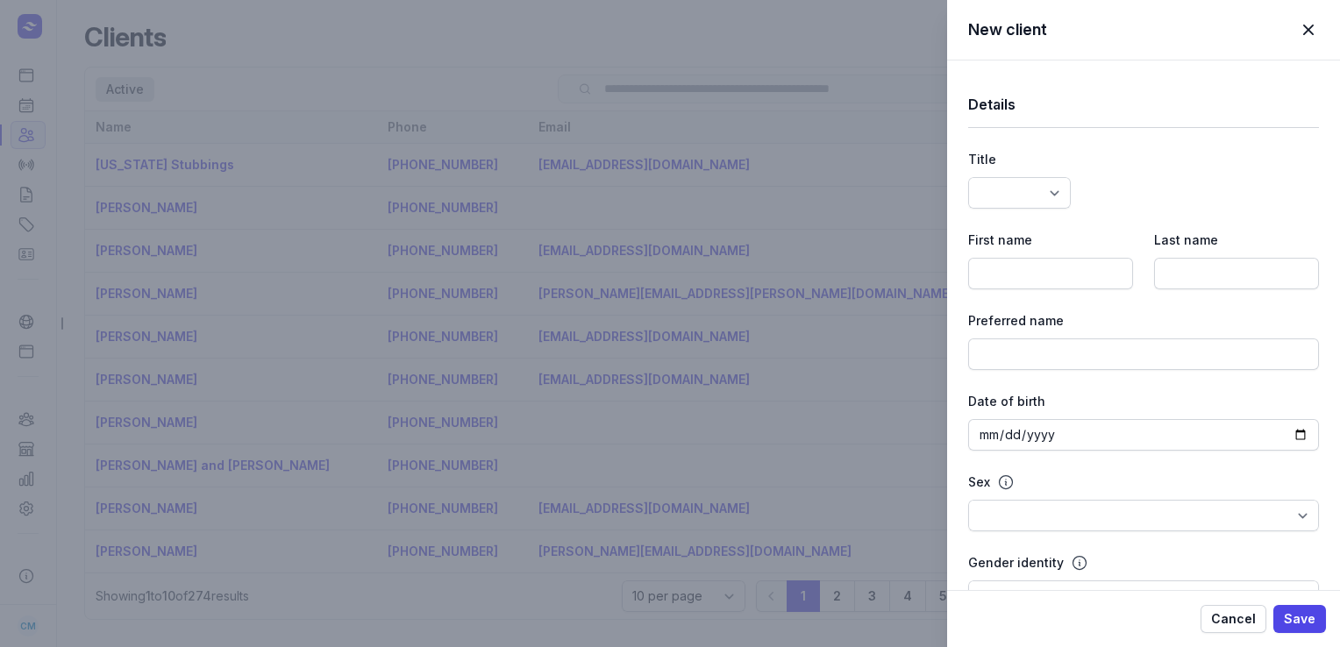
type input "[PERSON_NAME][EMAIL_ADDRESS][DOMAIN_NAME]"
click at [1026, 279] on input at bounding box center [1050, 274] width 165 height 32
paste input "[PERSON_NAME]"
type input "[PERSON_NAME]"
click at [1267, 263] on input at bounding box center [1236, 274] width 165 height 32
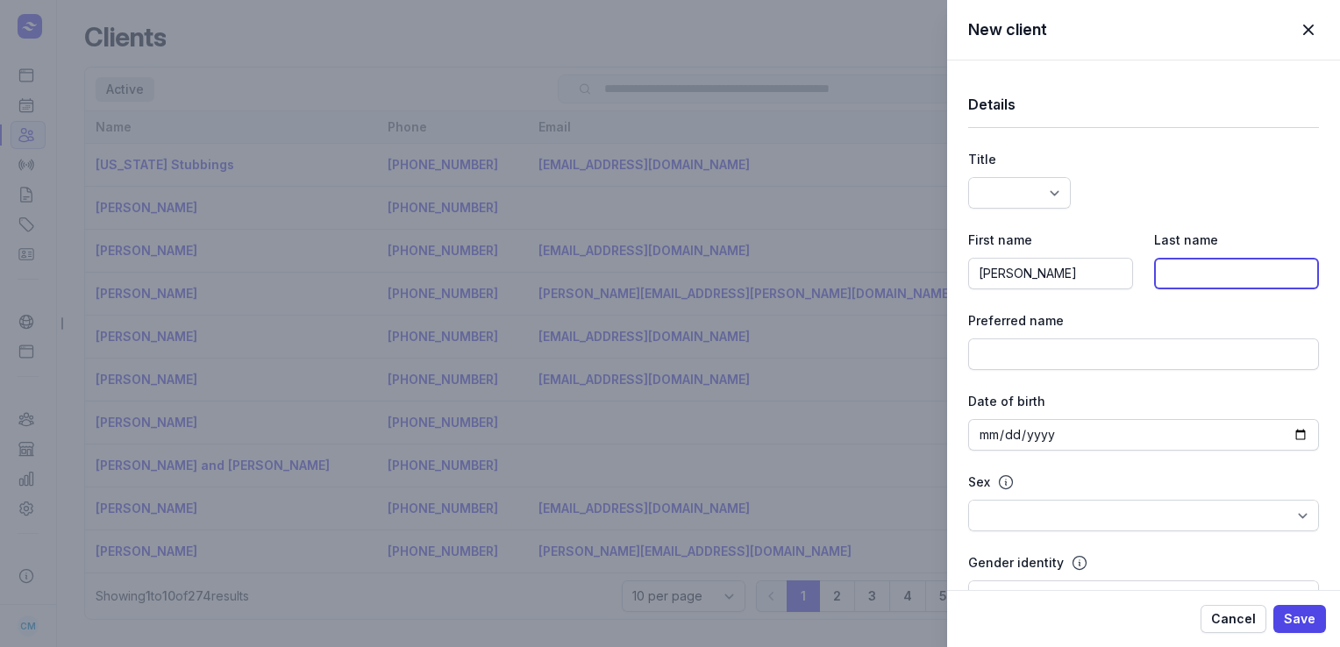
paste input "[PERSON_NAME]"
type input "[PERSON_NAME]"
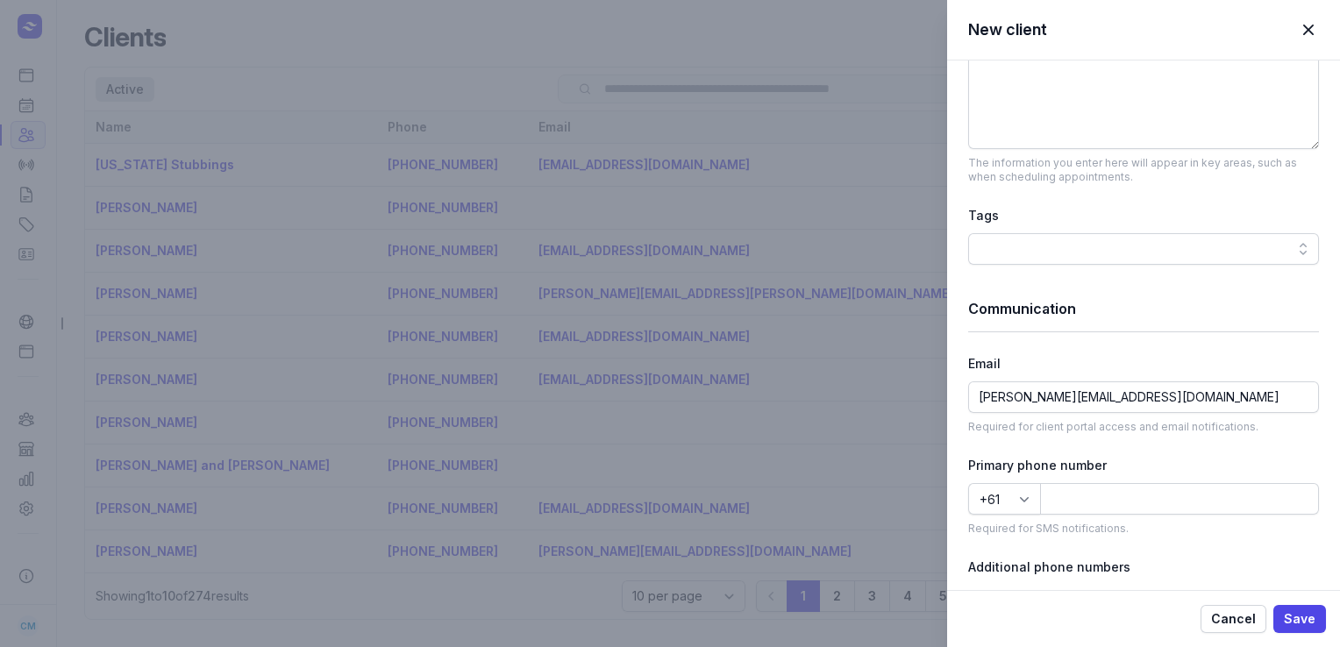
scroll to position [768, 0]
click at [1063, 504] on input at bounding box center [1179, 499] width 279 height 32
paste input "[PHONE_NUMBER]"
click at [1073, 502] on input "[PHONE_NUMBER]" at bounding box center [1179, 499] width 279 height 32
type input "422271090"
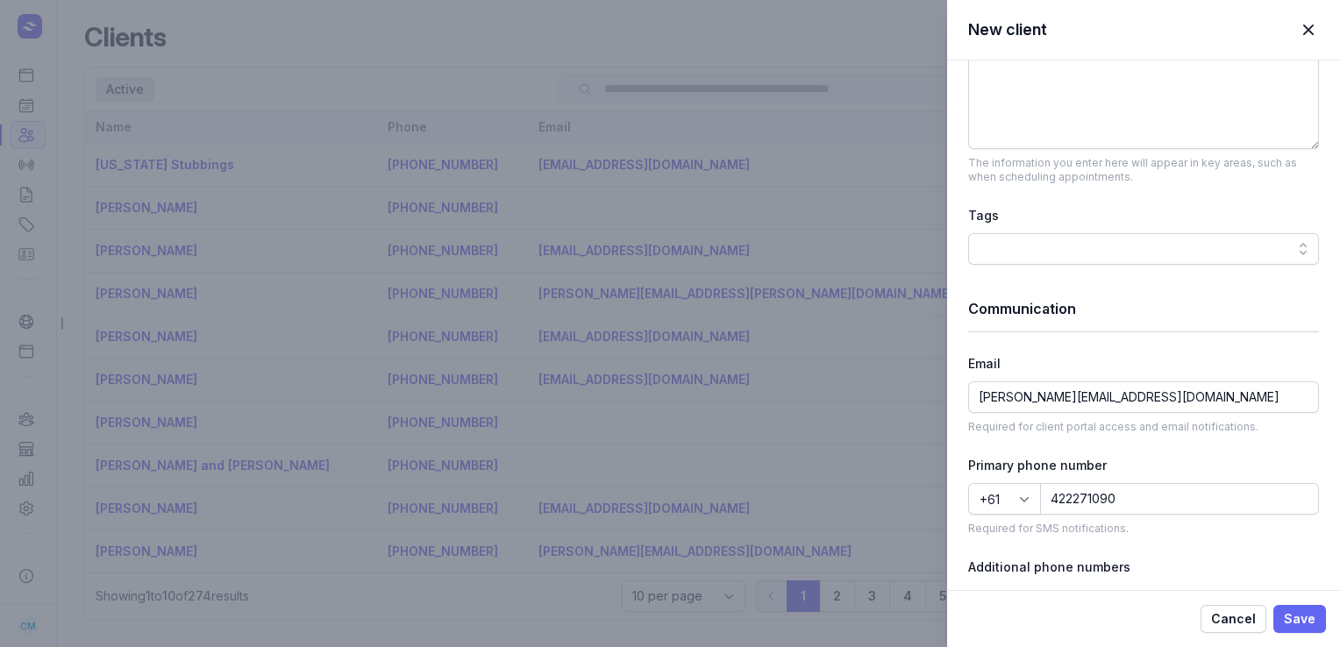
click at [1300, 612] on span "Save" at bounding box center [1300, 619] width 32 height 21
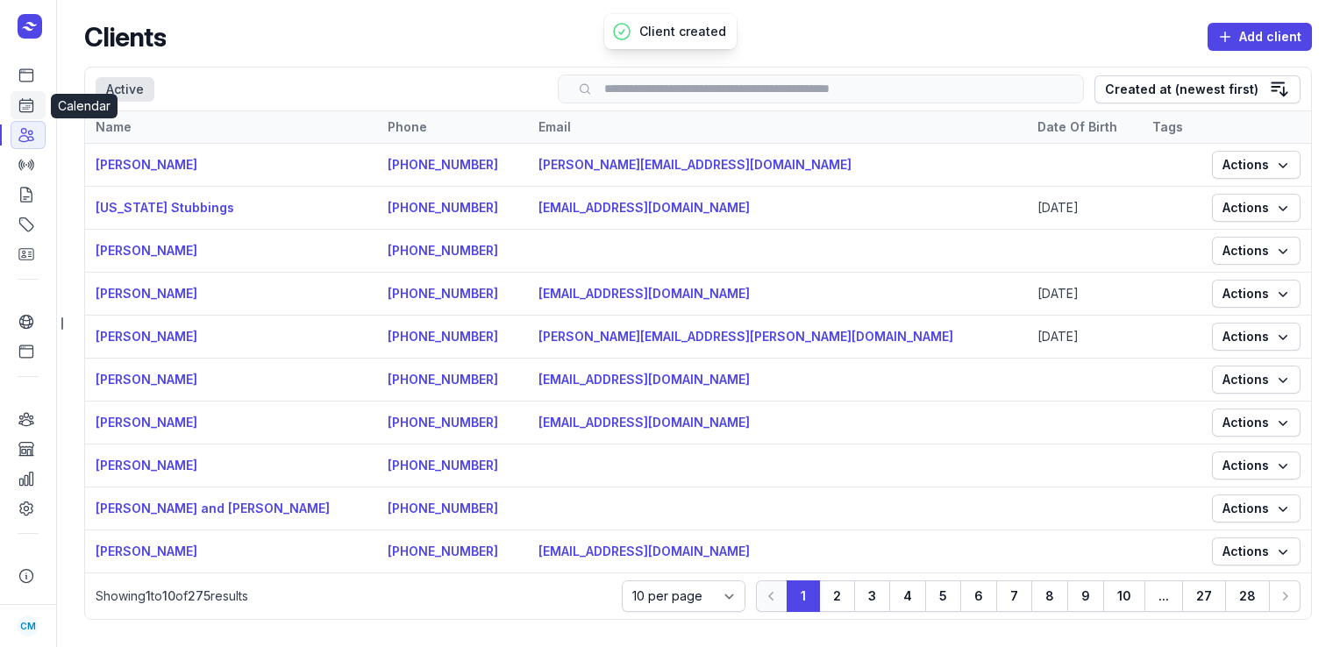
click at [31, 105] on icon at bounding box center [27, 105] width 18 height 18
select select "week"
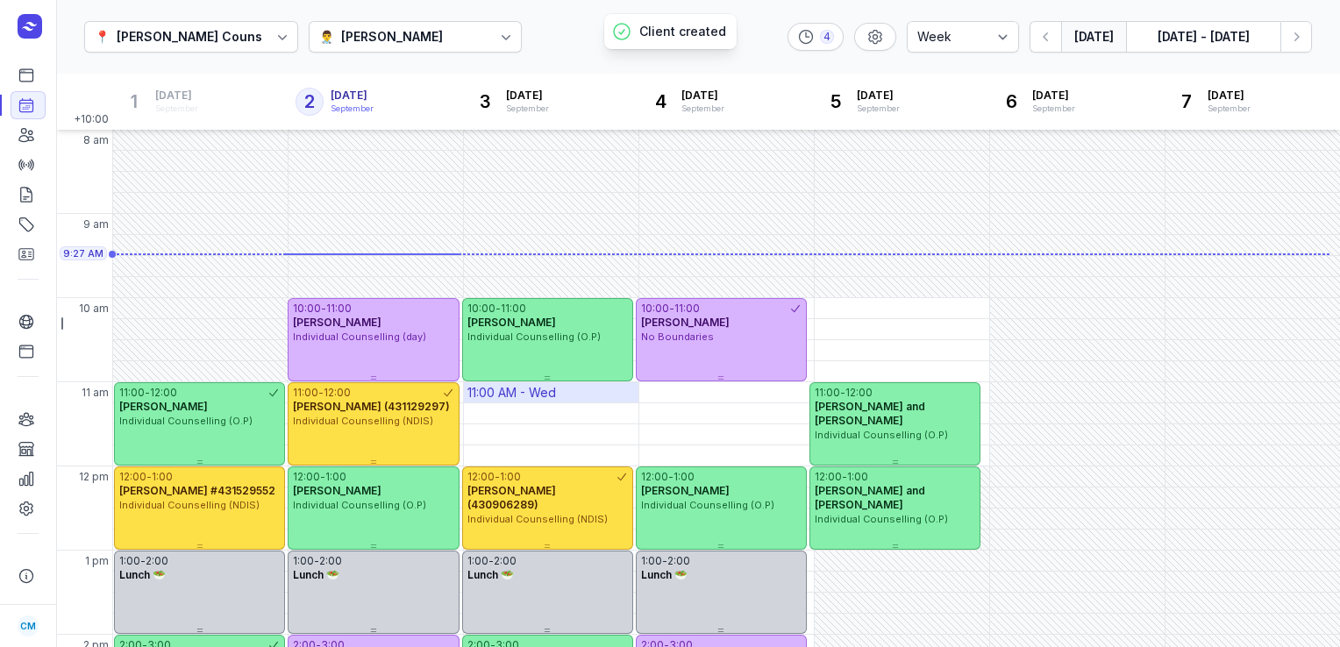
click at [492, 389] on div "11:00 AM - Wed" at bounding box center [511, 393] width 89 height 18
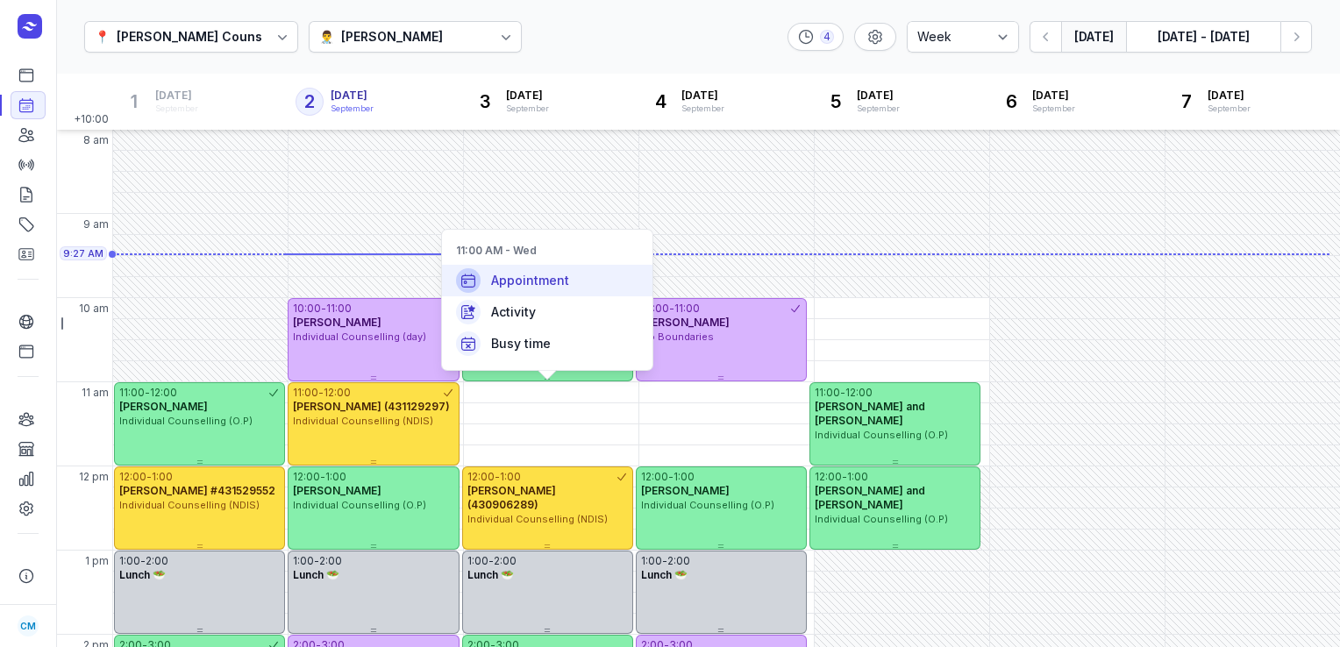
click at [515, 290] on div "Appointment" at bounding box center [547, 281] width 210 height 32
select select
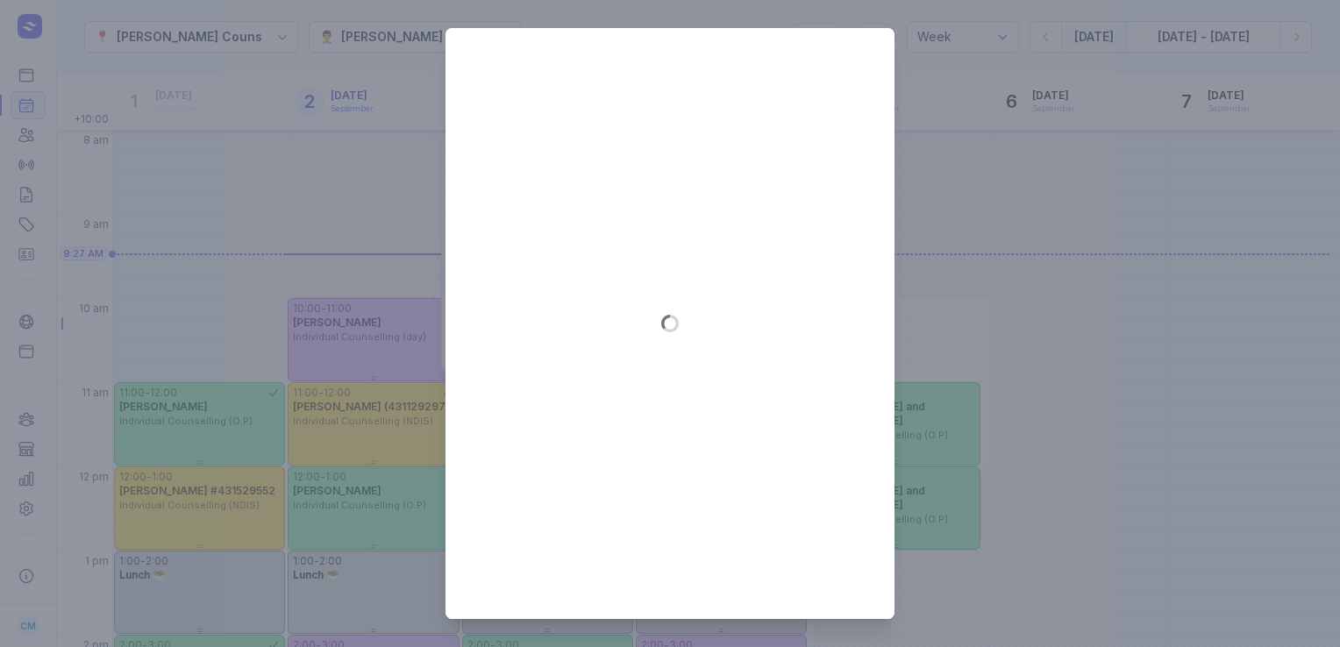
type input "[DATE]"
select select "11:00"
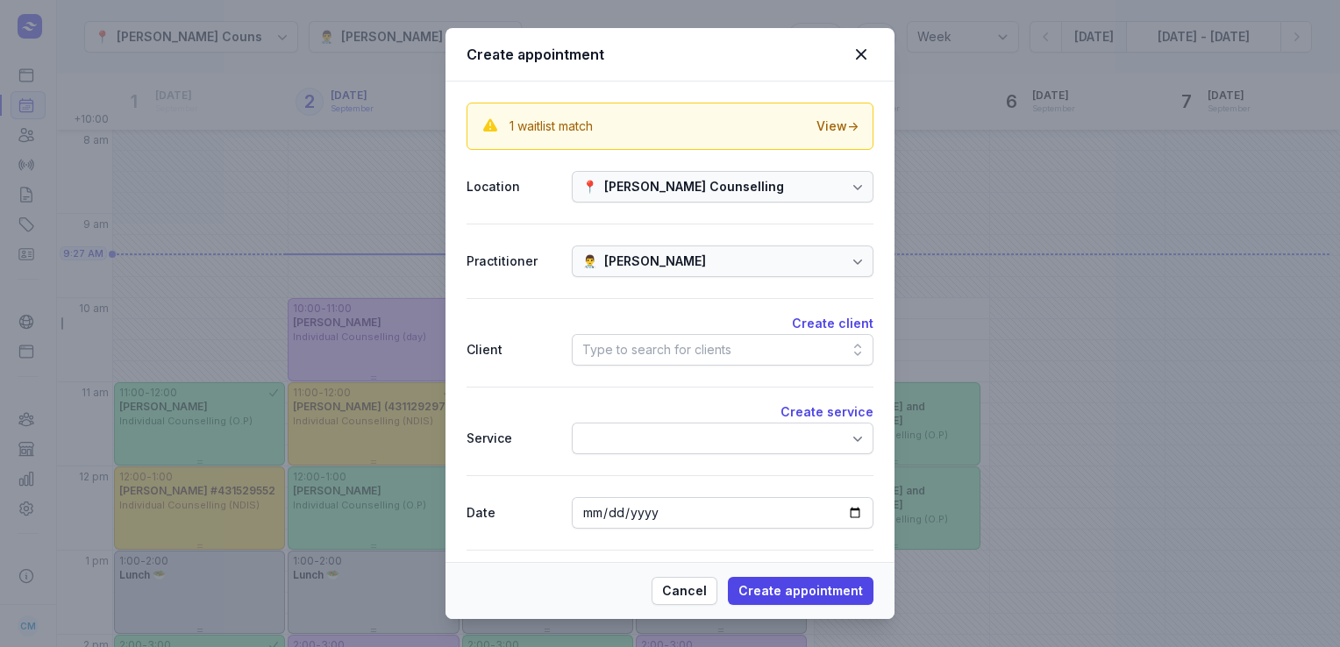
click at [634, 352] on div "Type to search for clients" at bounding box center [656, 349] width 149 height 21
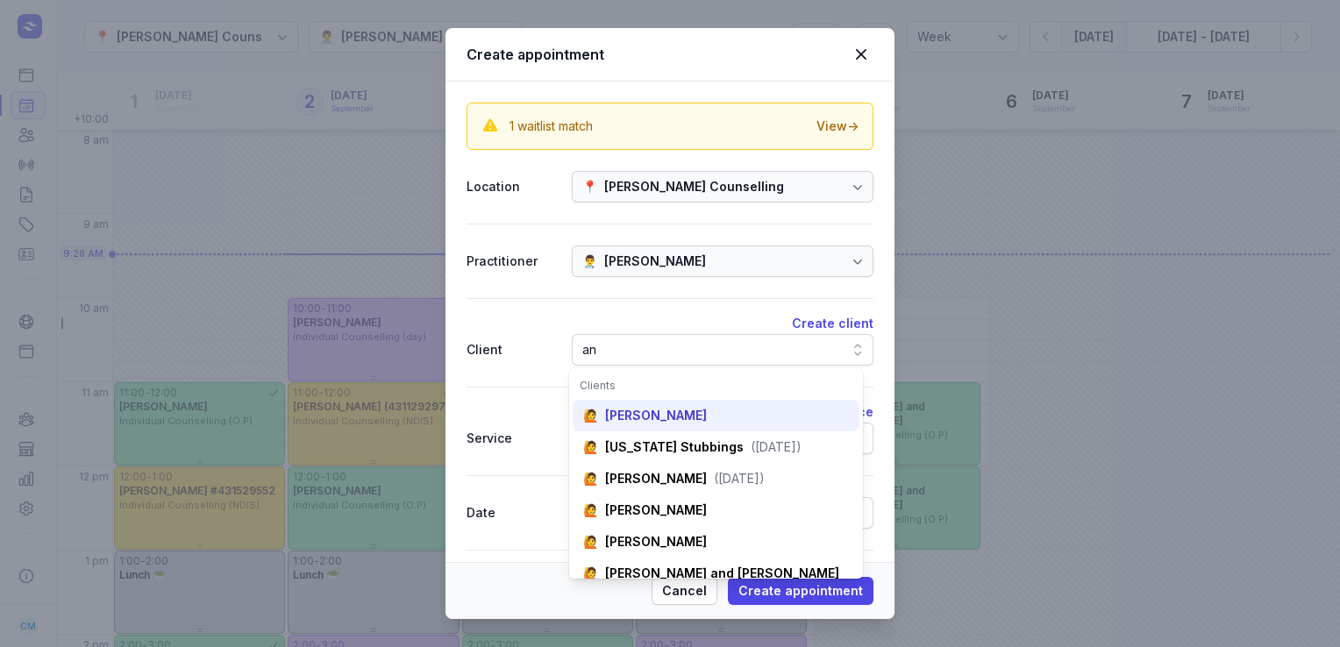
type input "an"
click at [636, 418] on div "[PERSON_NAME]" at bounding box center [656, 416] width 102 height 18
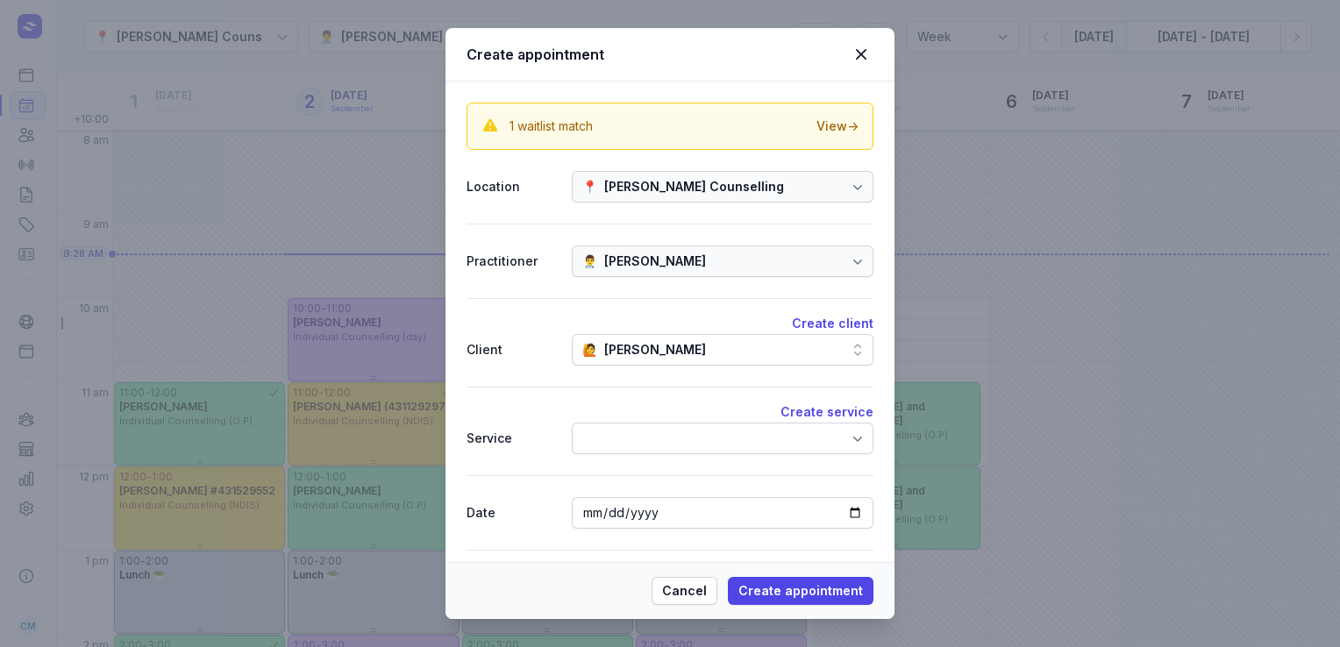
click at [635, 429] on div at bounding box center [723, 439] width 302 height 32
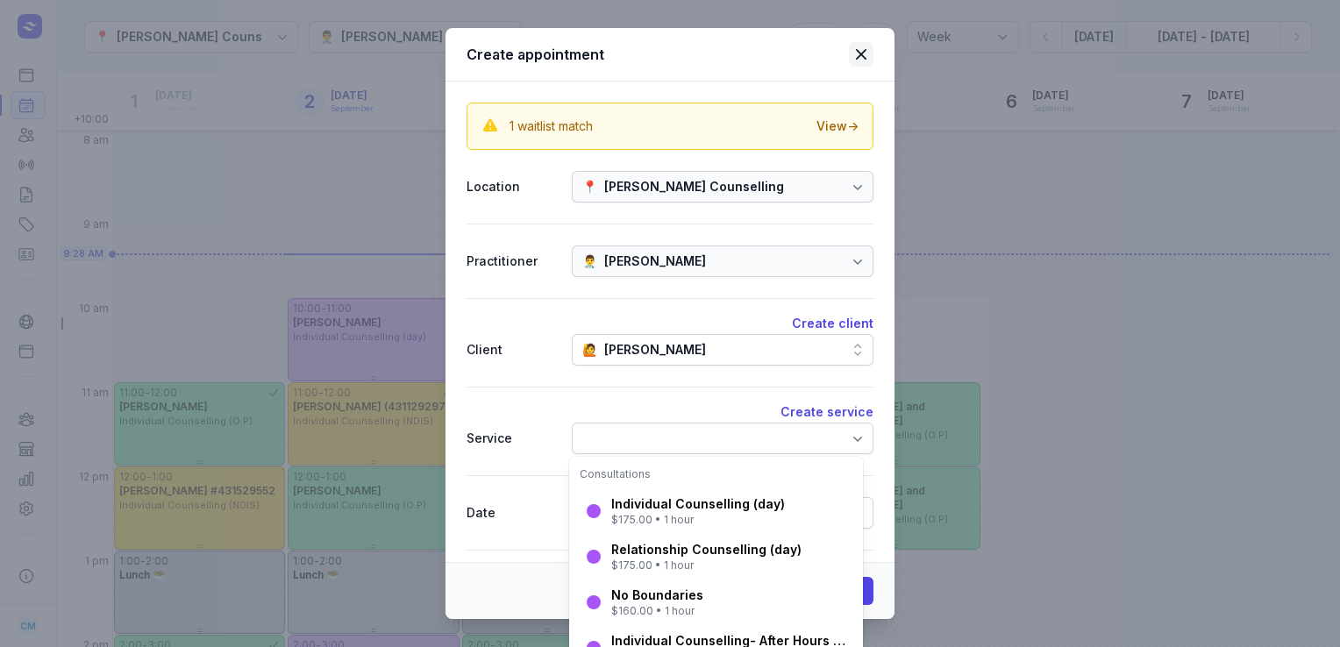
click at [864, 50] on icon at bounding box center [861, 54] width 11 height 11
select select
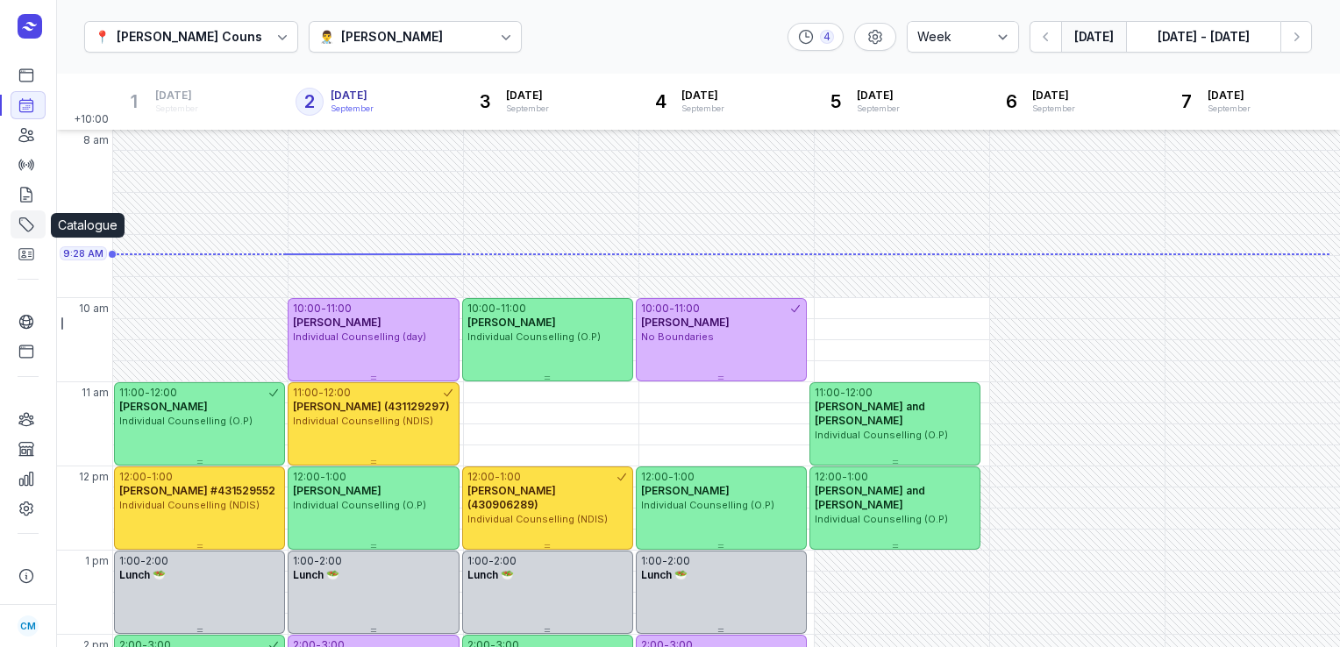
click at [23, 216] on icon at bounding box center [27, 225] width 18 height 18
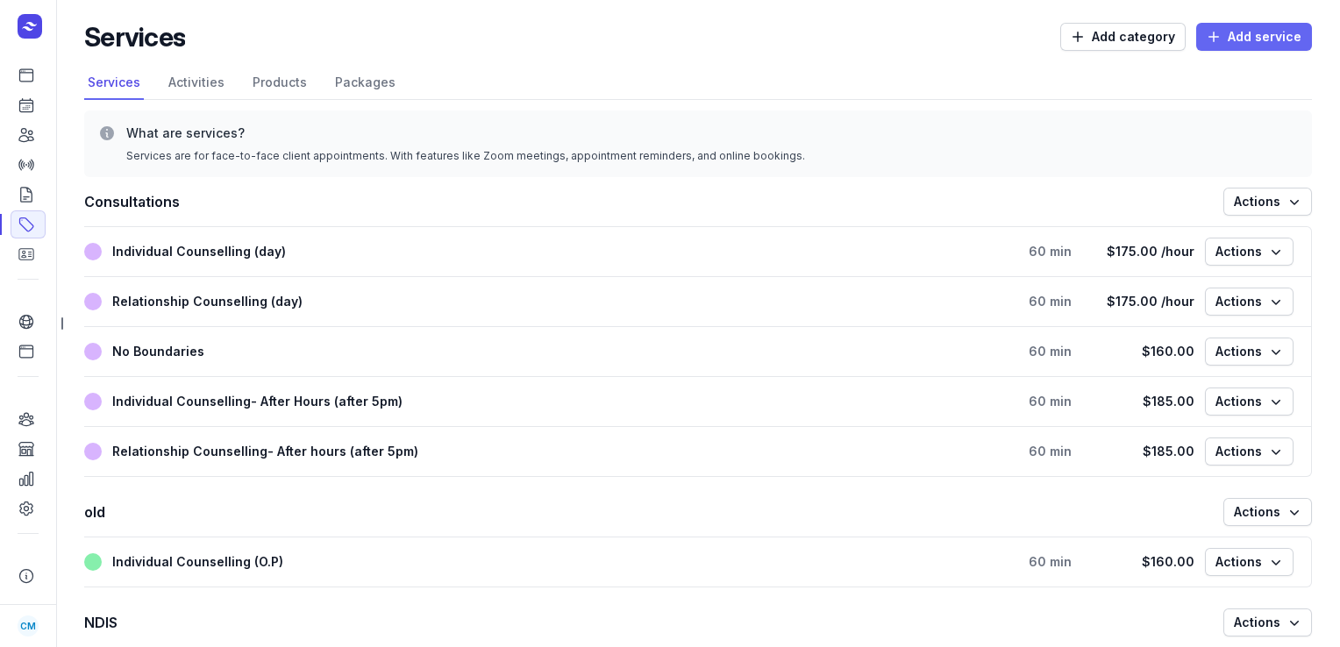
click at [1243, 40] on span "Add service" at bounding box center [1254, 36] width 95 height 21
select select
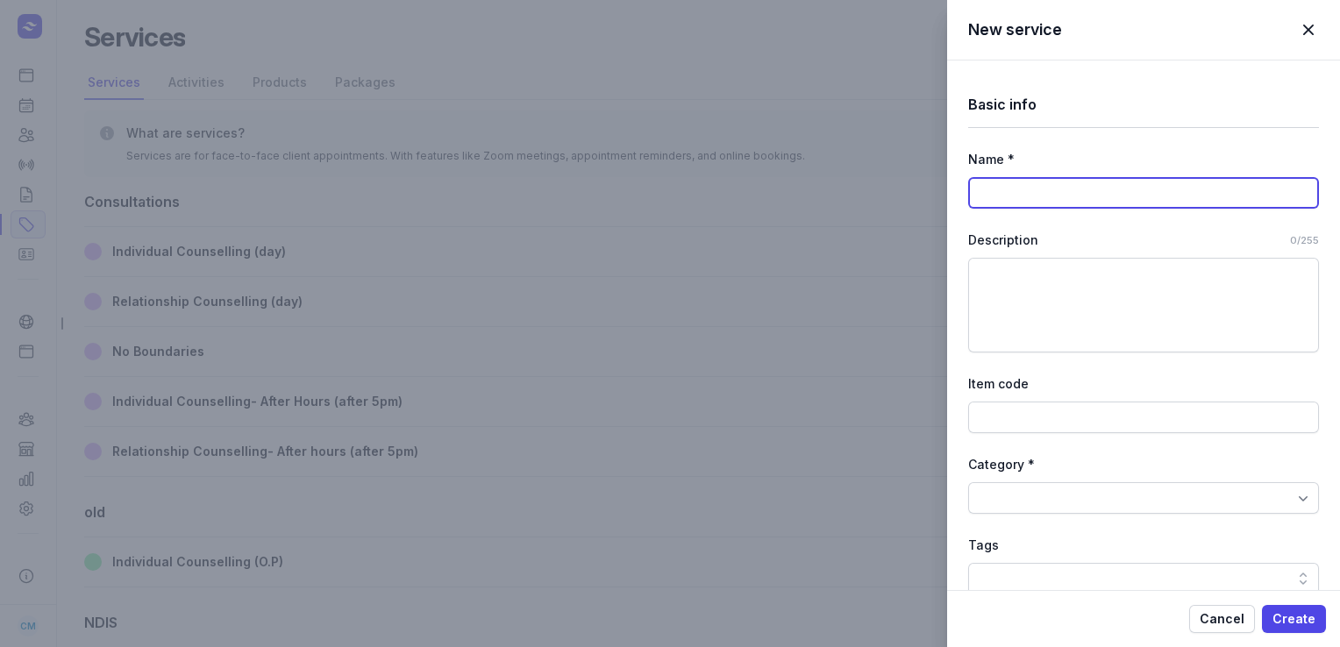
click at [1102, 185] on input at bounding box center [1143, 193] width 351 height 32
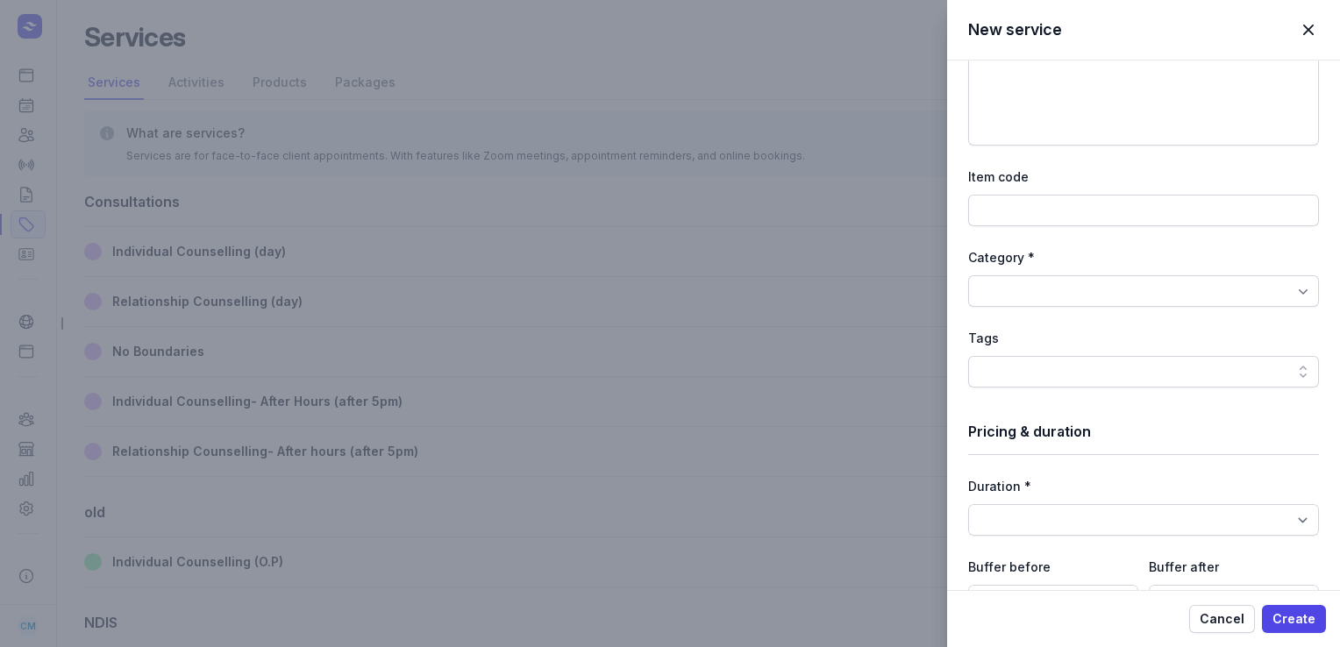
scroll to position [209, 0]
type input "Work Cover"
click at [1284, 510] on select "15min 30min 45min 1h 1h 15min 1h 30min 1h 45min 2h 2h 15min 2h 30min 2h 45min 3…" at bounding box center [1143, 519] width 351 height 32
select select "60"
click at [968, 503] on select "15min 30min 45min 1h 1h 15min 1h 30min 1h 45min 2h 2h 15min 2h 30min 2h 45min 3…" at bounding box center [1143, 519] width 351 height 32
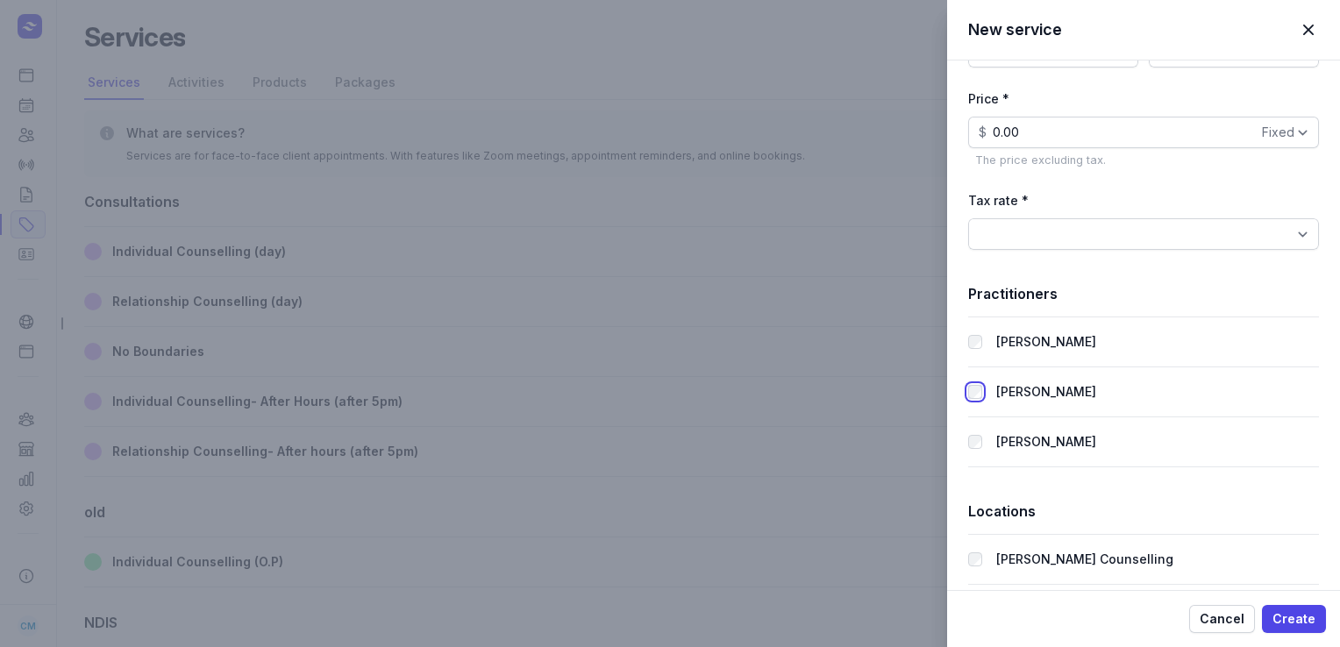
scroll to position [755, 0]
click at [1294, 622] on span "Create" at bounding box center [1294, 619] width 43 height 21
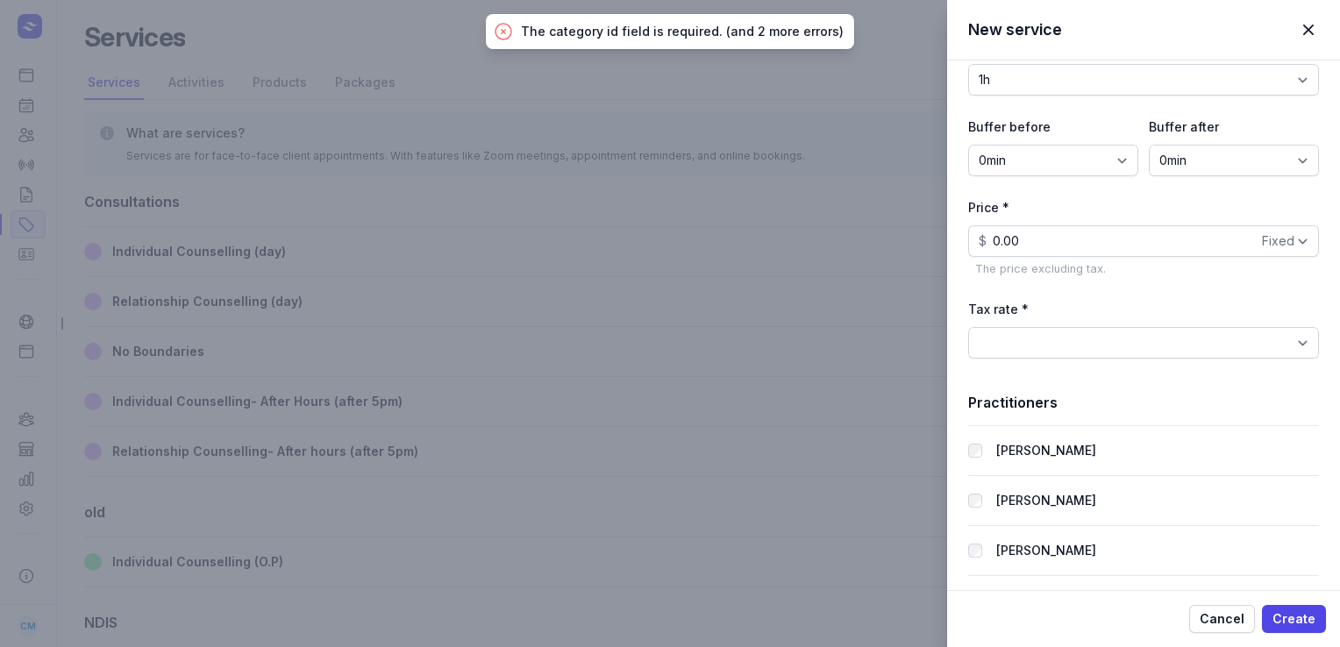
scroll to position [644, 0]
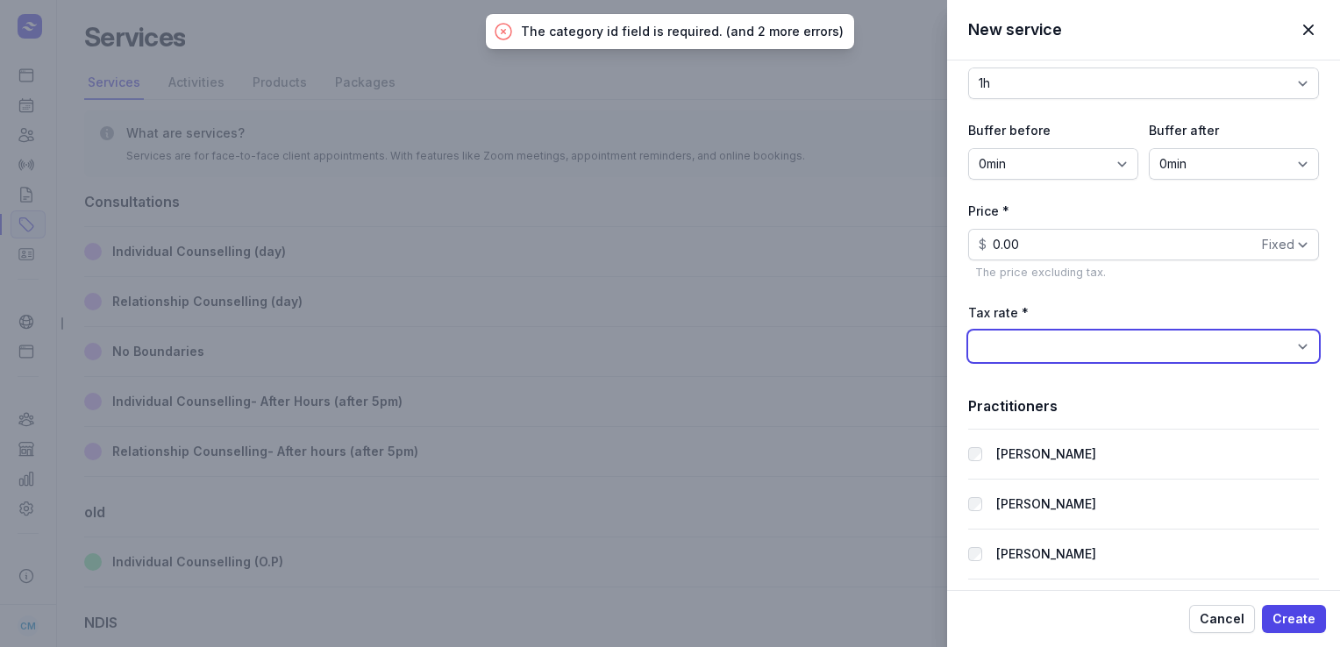
click at [1301, 351] on select "BAS Excluded (0%) GST Free Income (0%) GST on Income (10%)" at bounding box center [1143, 347] width 351 height 32
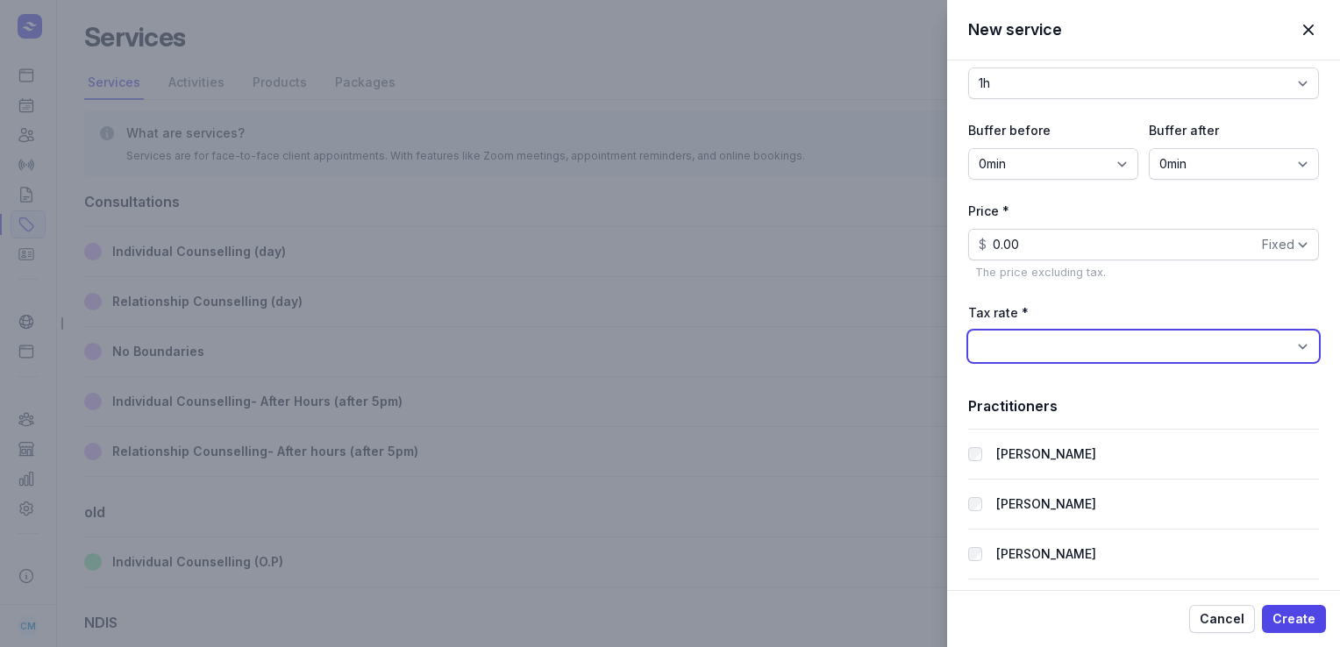
select select "tax_01JSR27E2429DNZG6ZG3Z81Z8S"
click at [968, 331] on select "BAS Excluded (0%) GST Free Income (0%) GST on Income (10%)" at bounding box center [1143, 347] width 351 height 32
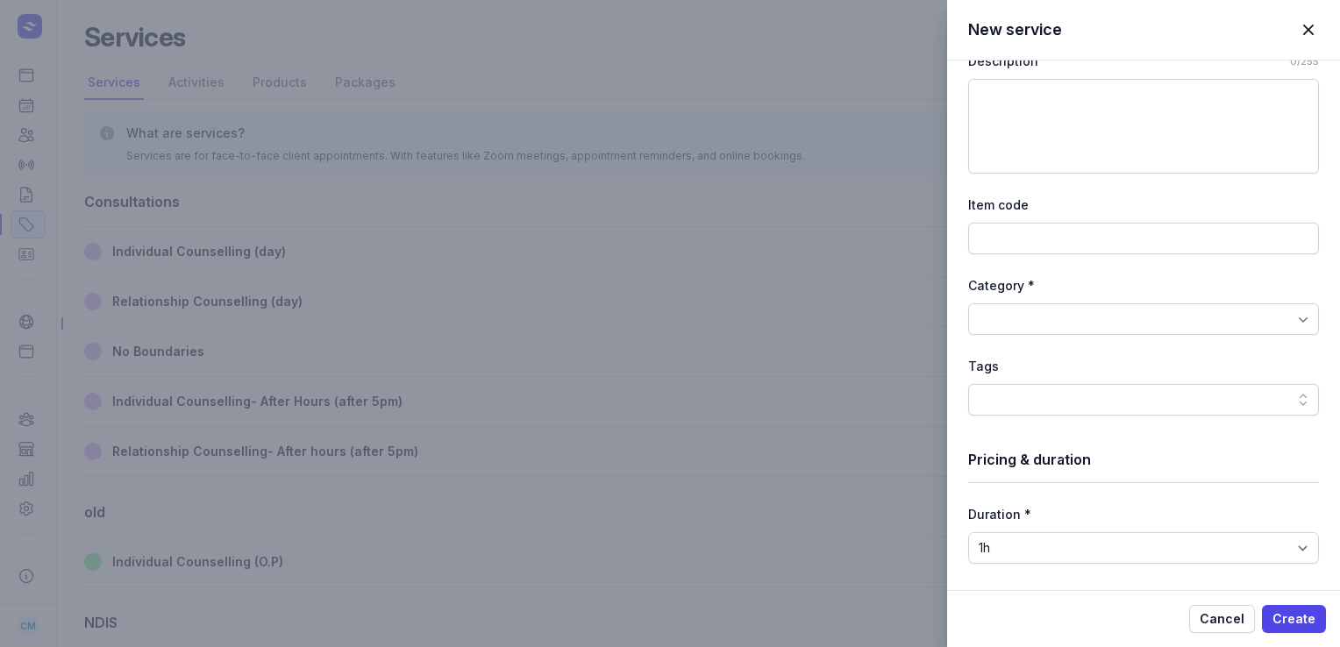
scroll to position [177, 0]
click at [1241, 324] on div at bounding box center [1143, 321] width 351 height 32
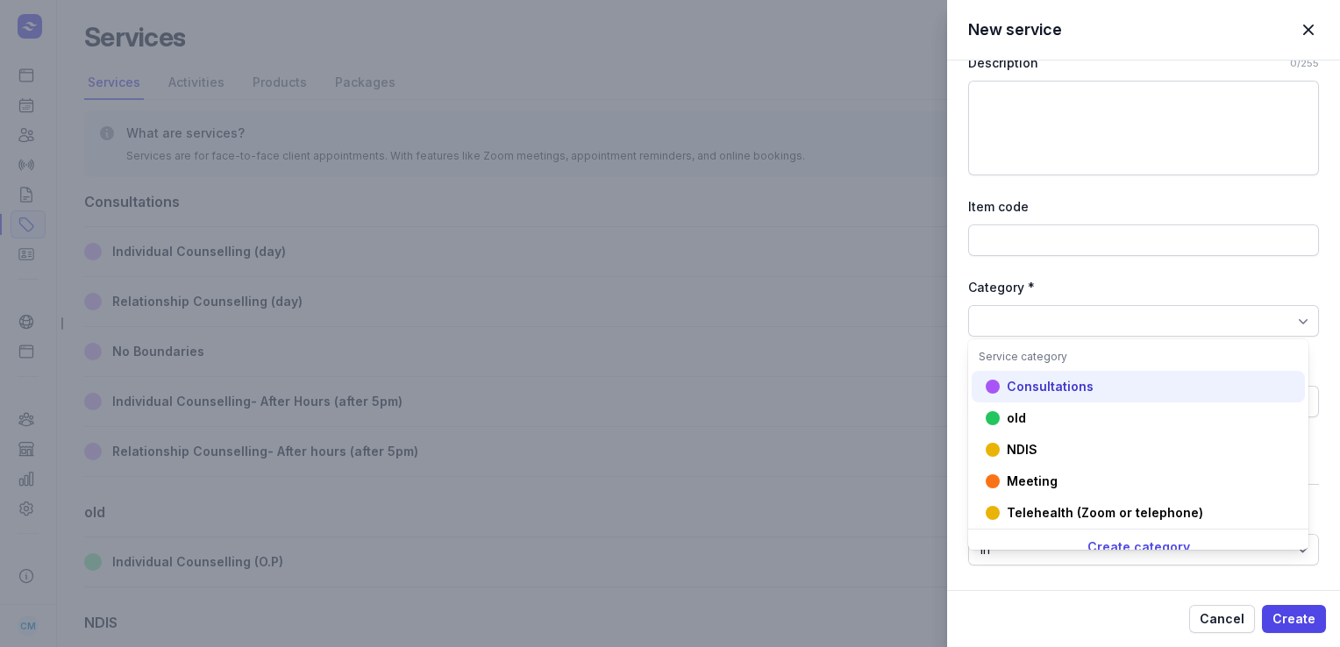
click at [1126, 434] on div "Consultations" at bounding box center [1138, 450] width 333 height 32
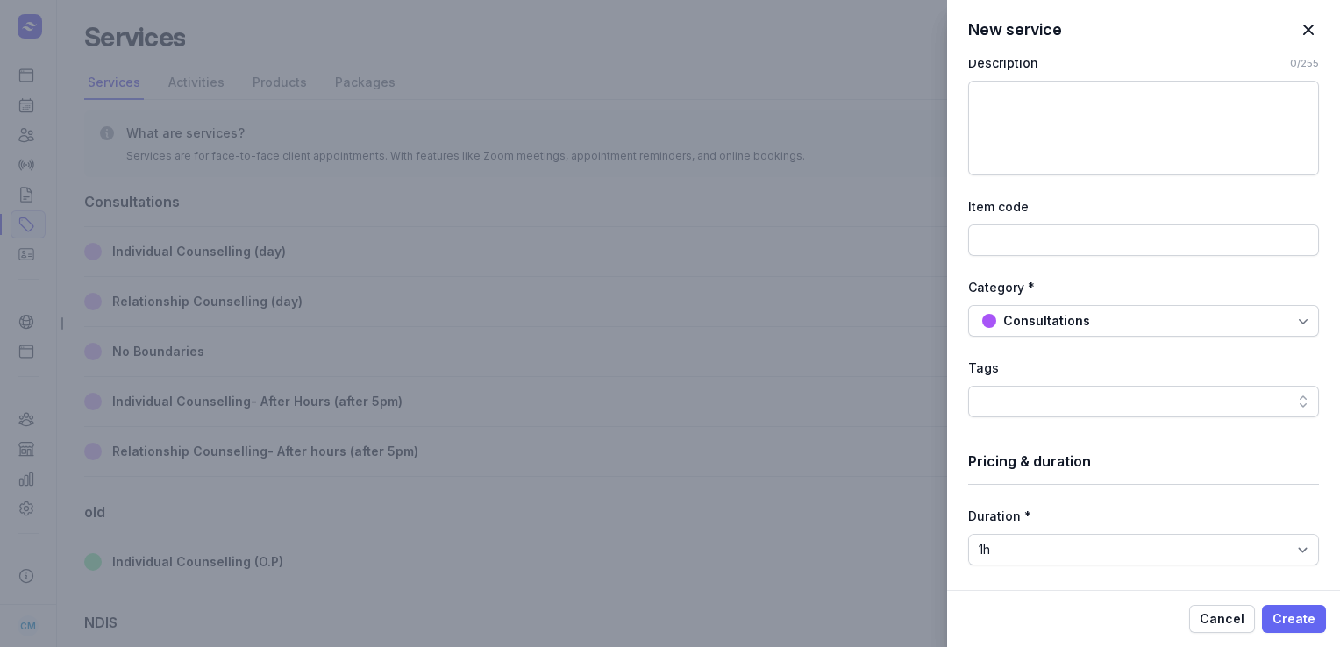
click at [1284, 617] on span "Create" at bounding box center [1294, 619] width 43 height 21
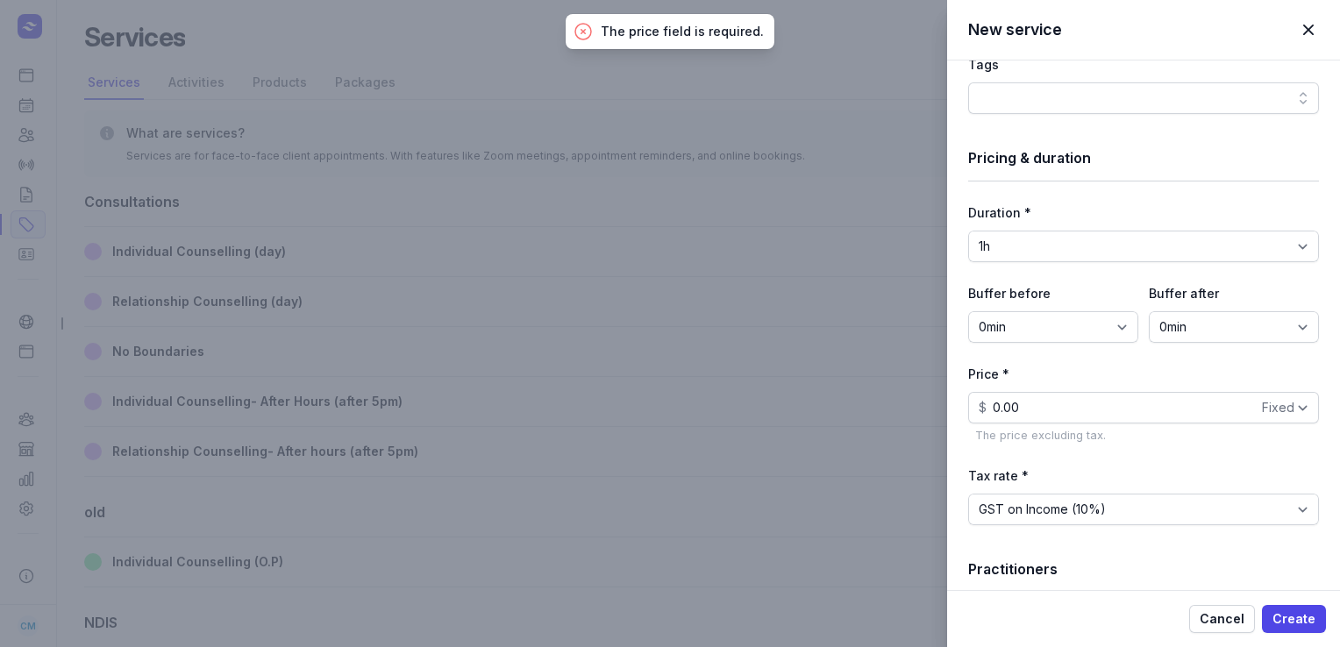
scroll to position [484, 0]
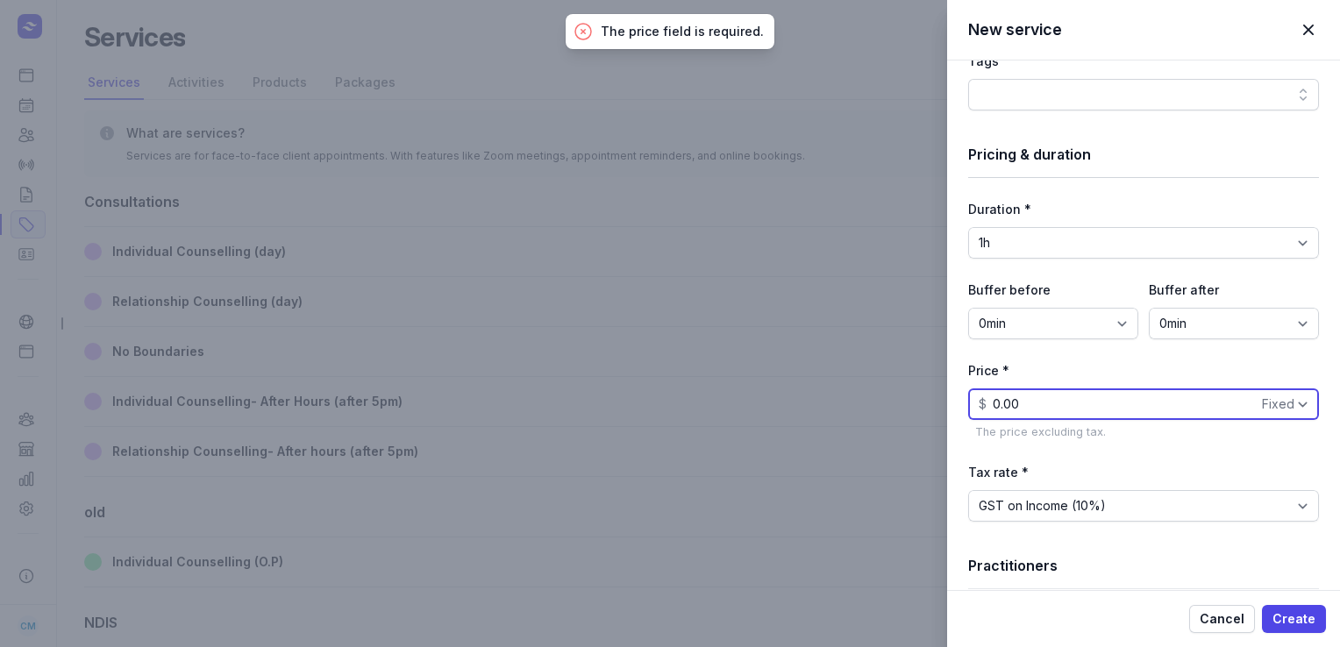
click at [1023, 405] on input "0.00" at bounding box center [1143, 405] width 351 height 32
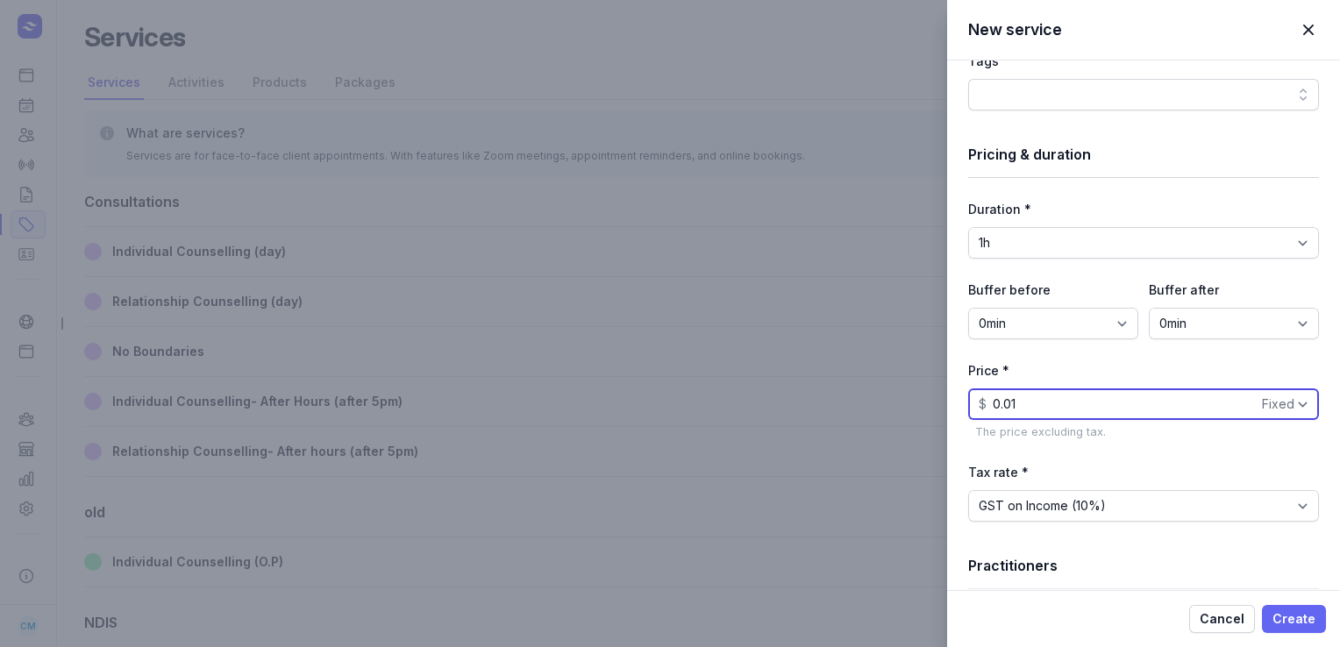
type input "0.01"
click at [1284, 617] on span "Create" at bounding box center [1294, 619] width 43 height 21
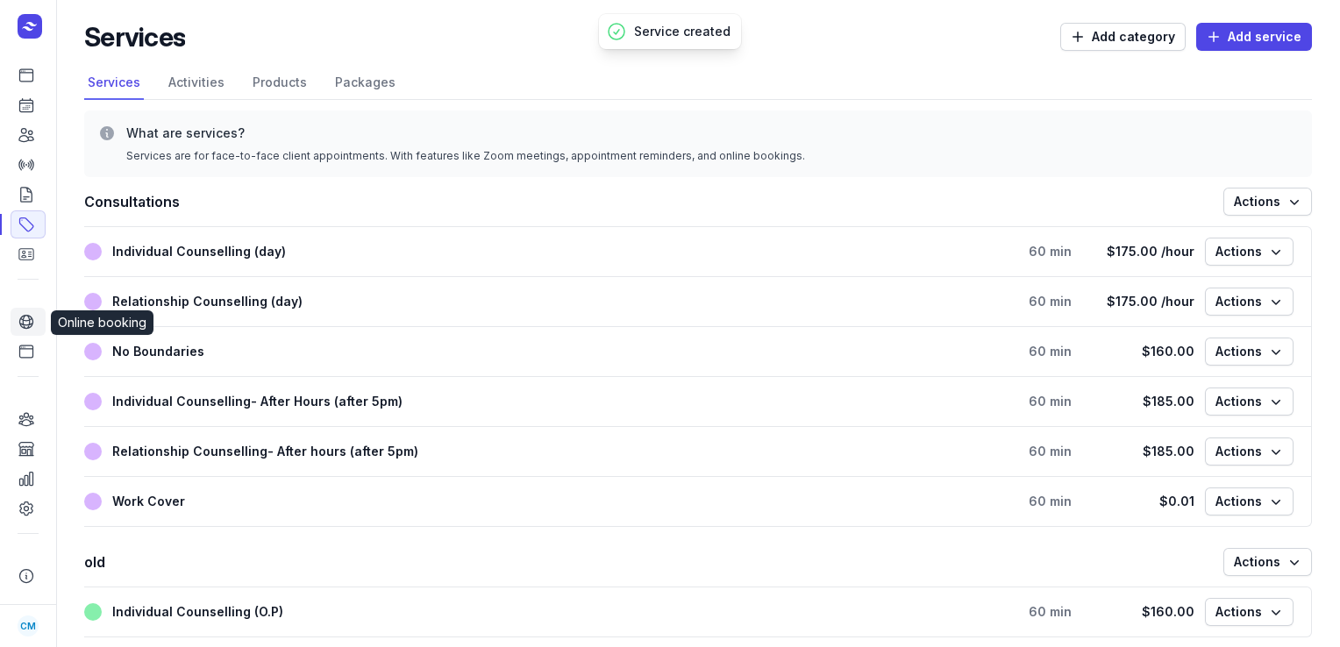
click at [29, 317] on icon at bounding box center [25, 322] width 13 height 13
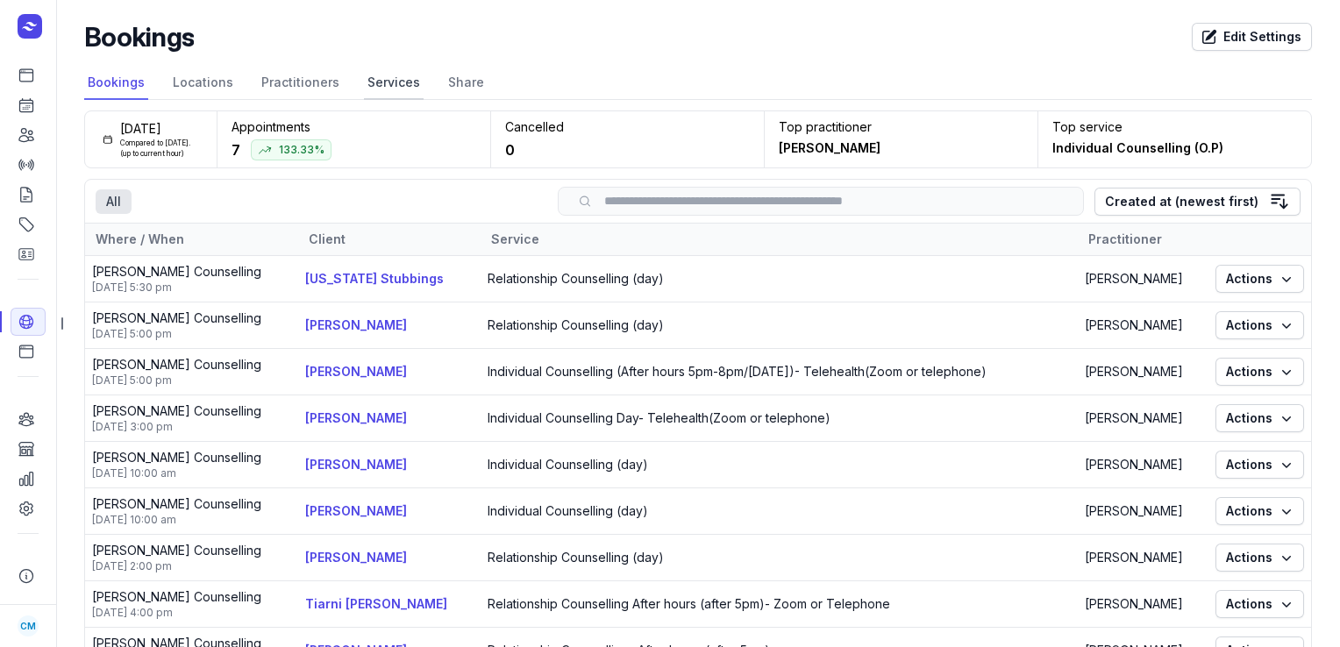
click at [382, 82] on link "Services" at bounding box center [394, 83] width 60 height 33
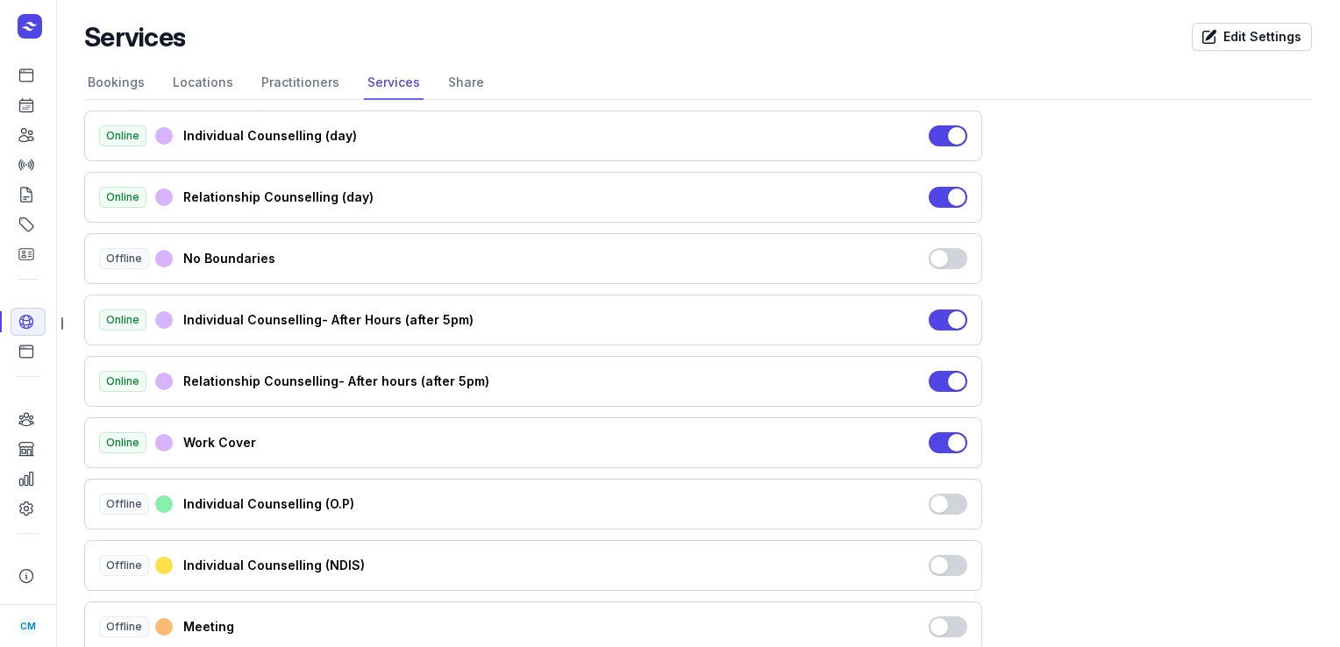
click at [956, 446] on button "Use setting" at bounding box center [948, 442] width 39 height 21
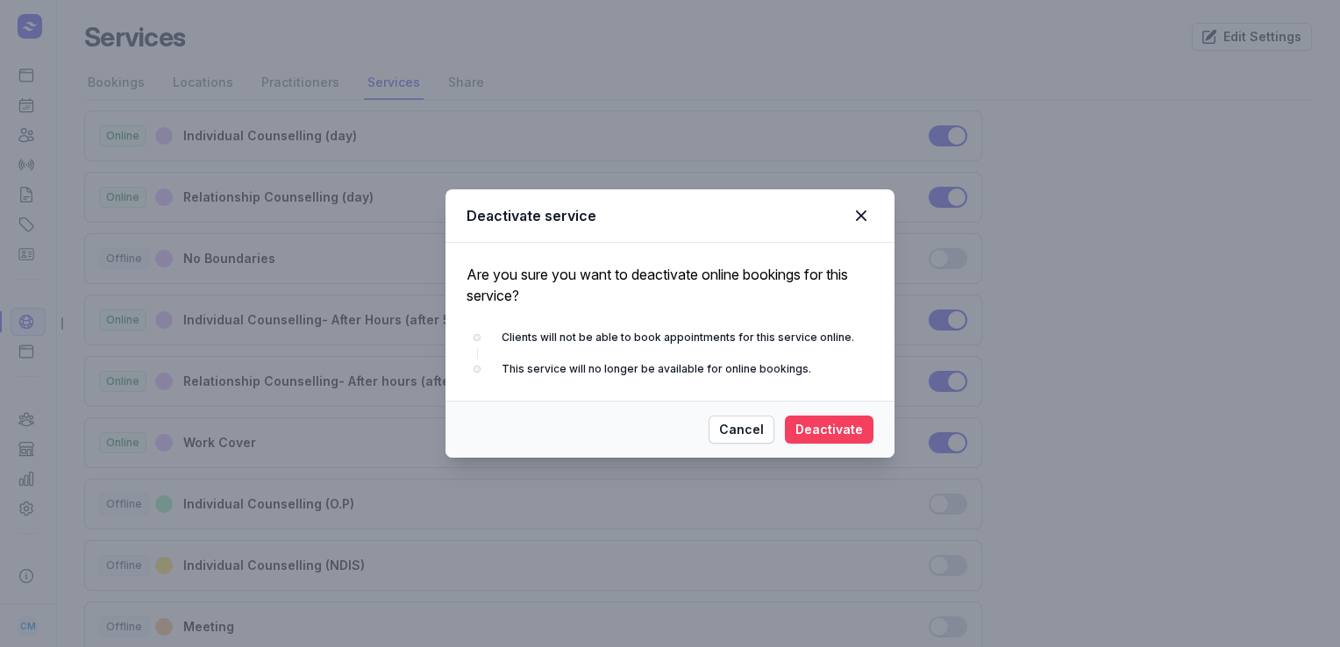
click at [831, 430] on span "Deactivate" at bounding box center [829, 429] width 68 height 21
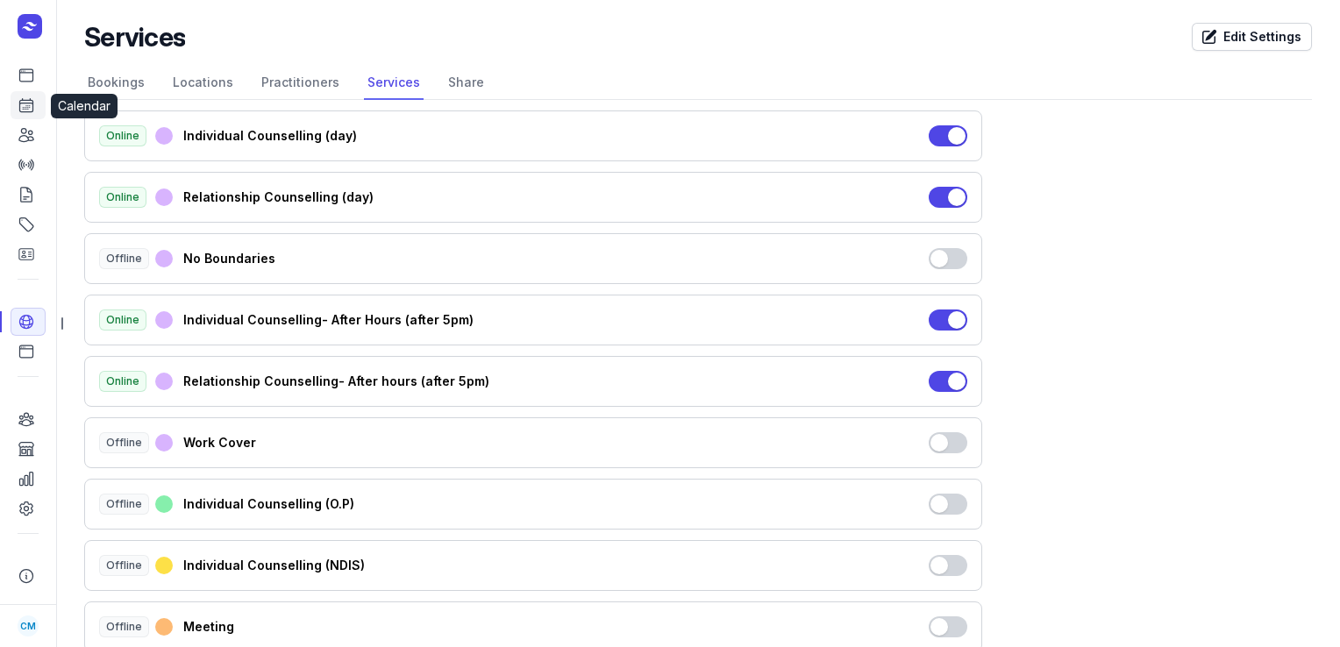
click at [11, 111] on link "Calendar" at bounding box center [28, 105] width 35 height 28
select select "week"
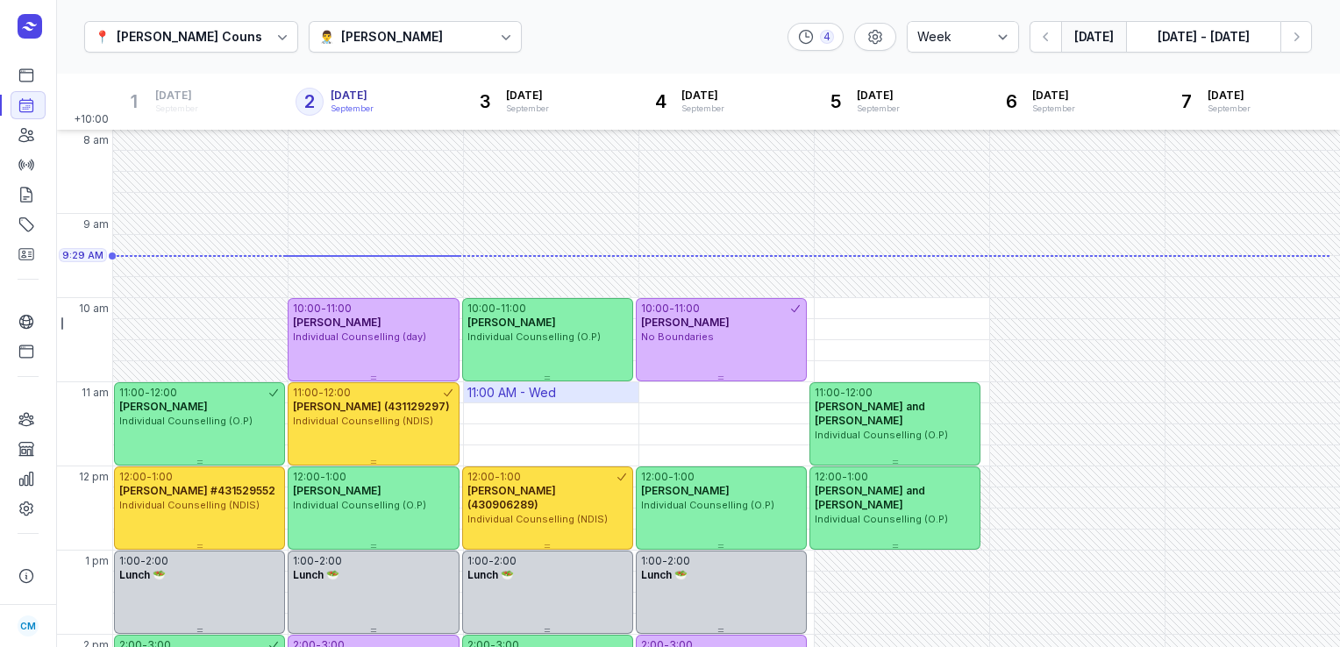
click at [510, 391] on div "11:00 AM - Wed" at bounding box center [511, 393] width 89 height 18
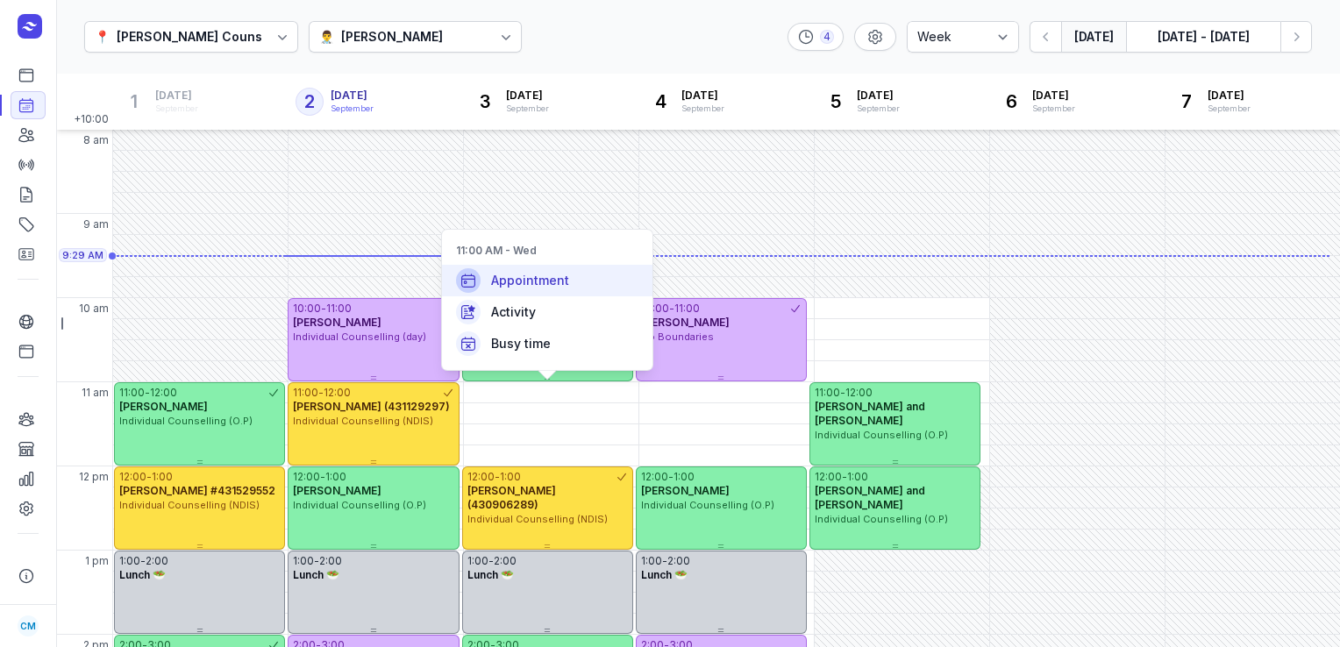
click at [537, 286] on span "Appointment" at bounding box center [530, 281] width 78 height 18
select select
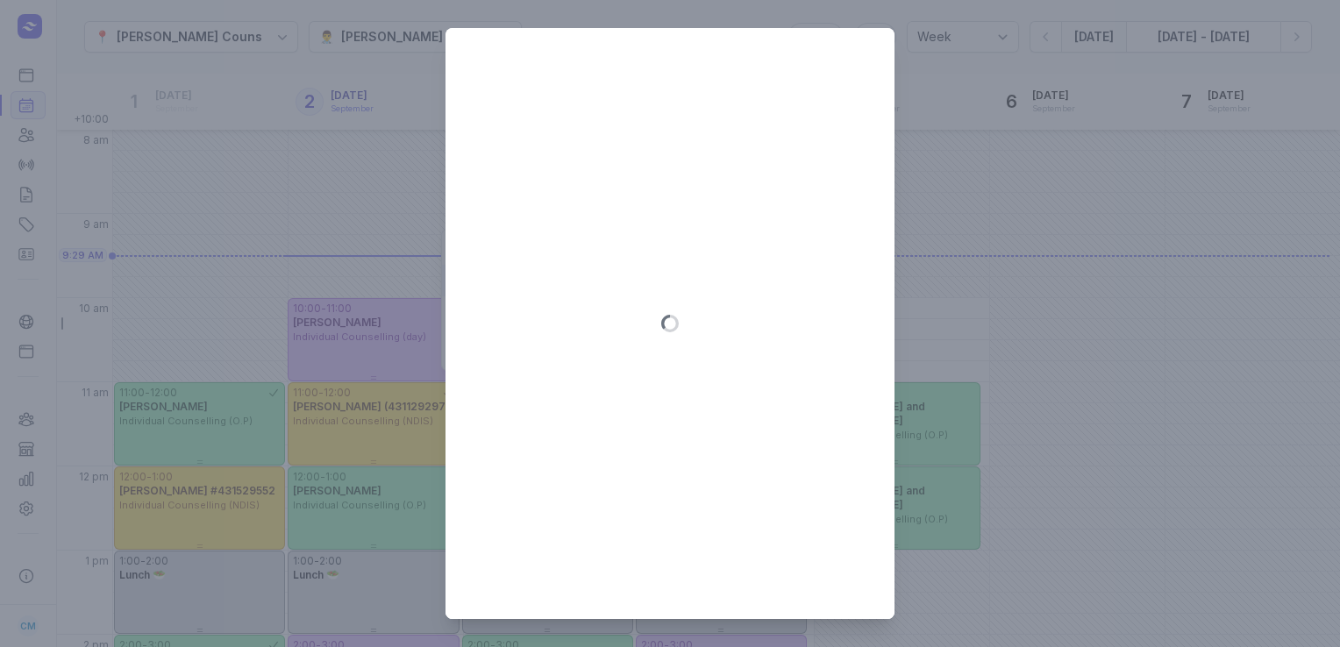
type input "[DATE]"
select select "11:00"
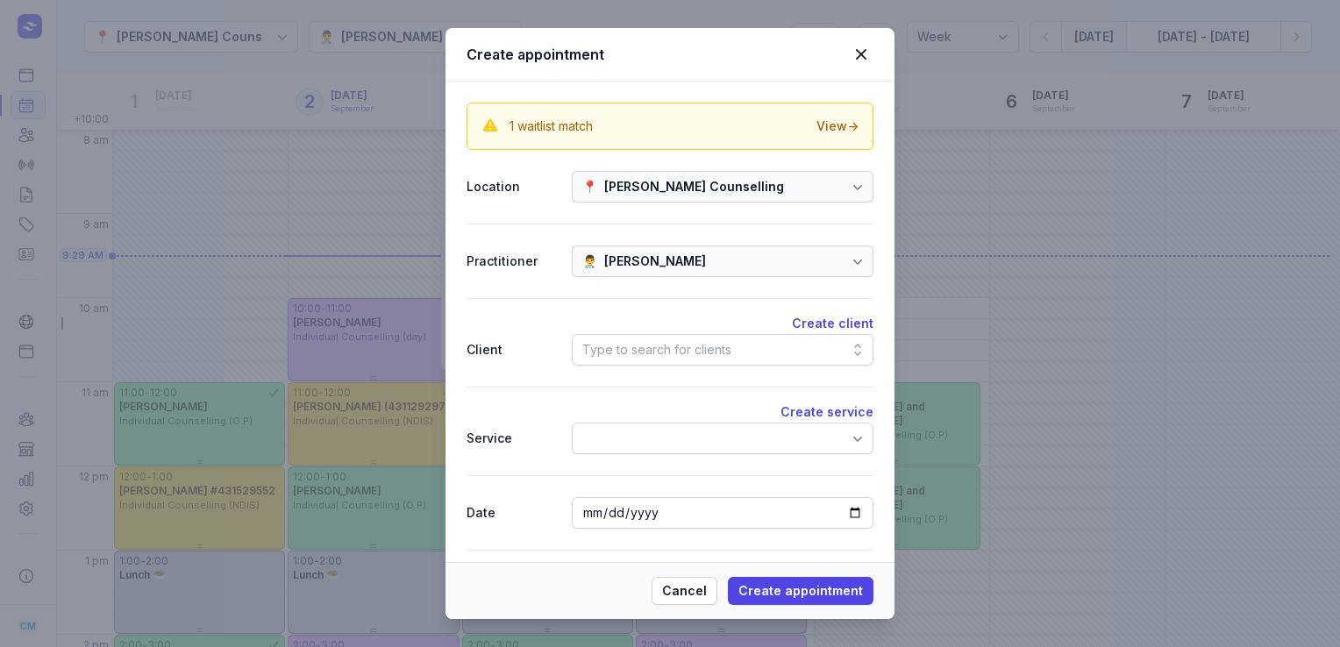
click at [603, 337] on div "Type to search for clients" at bounding box center [723, 350] width 302 height 32
click at [681, 584] on span "Cancel" at bounding box center [684, 591] width 45 height 21
select select
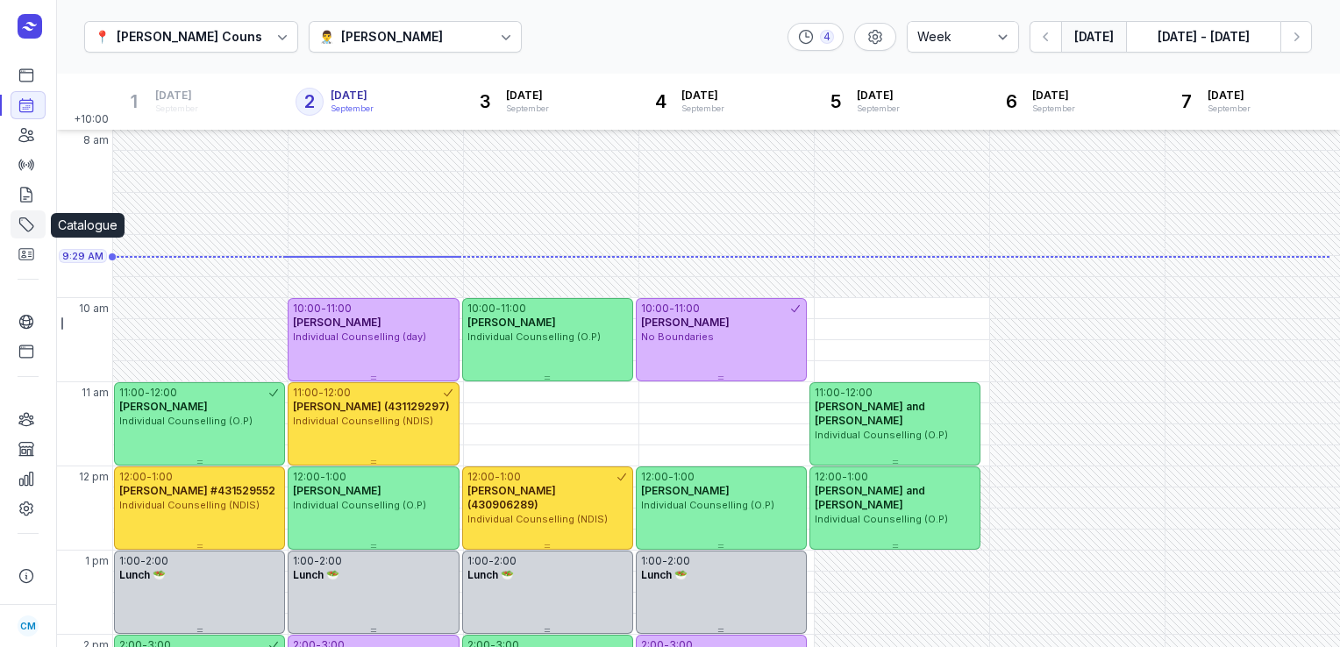
click at [22, 230] on icon at bounding box center [27, 225] width 18 height 18
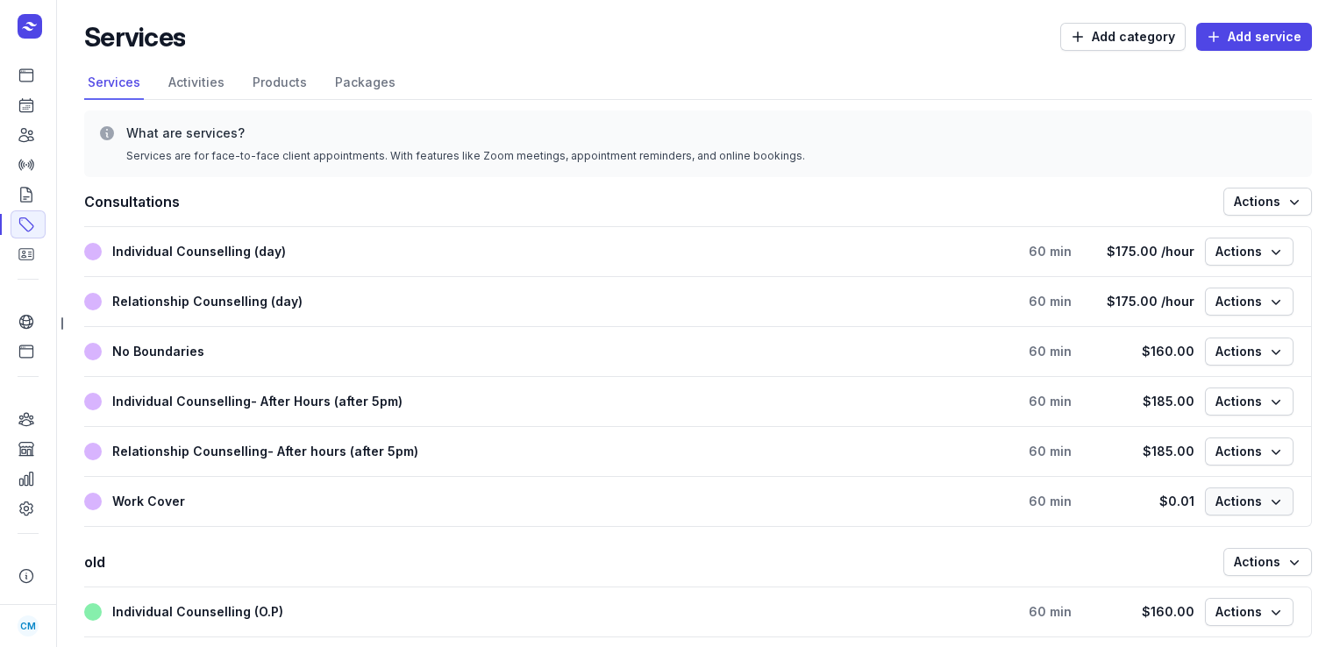
click at [1275, 504] on button "Actions" at bounding box center [1249, 502] width 89 height 28
click at [1127, 572] on button "Archive service" at bounding box center [1195, 571] width 196 height 25
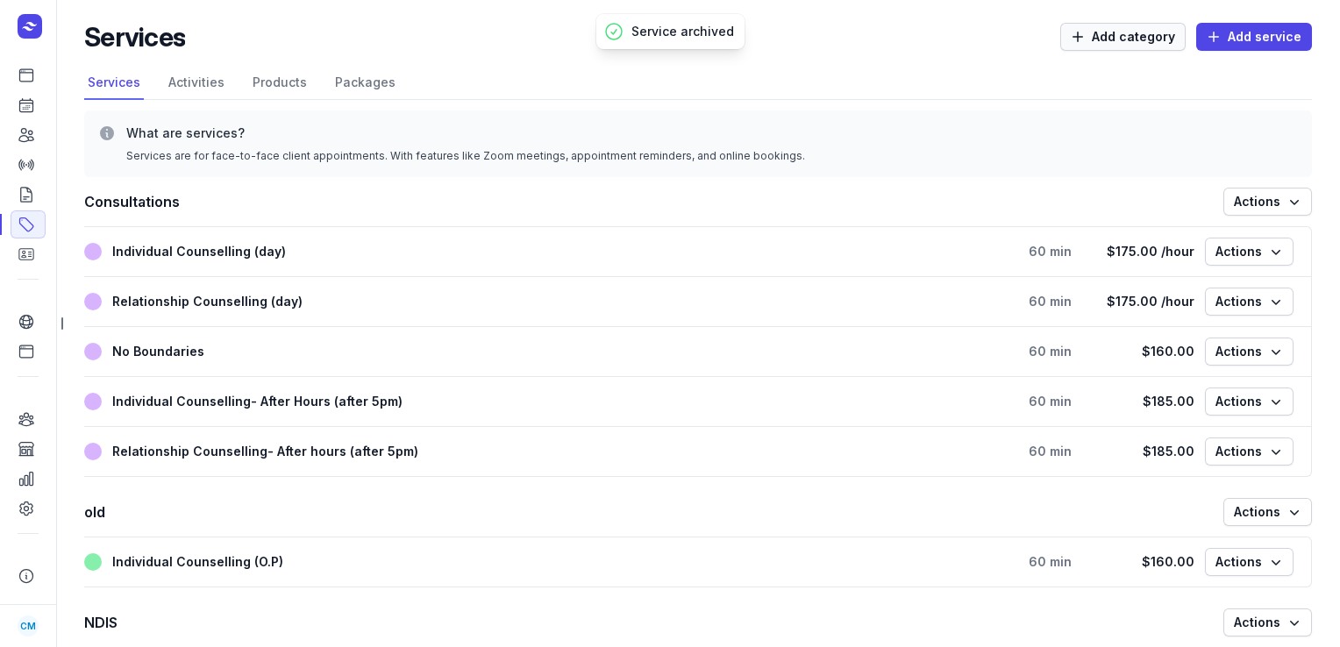
click at [1122, 40] on span "Add category" at bounding box center [1123, 36] width 104 height 21
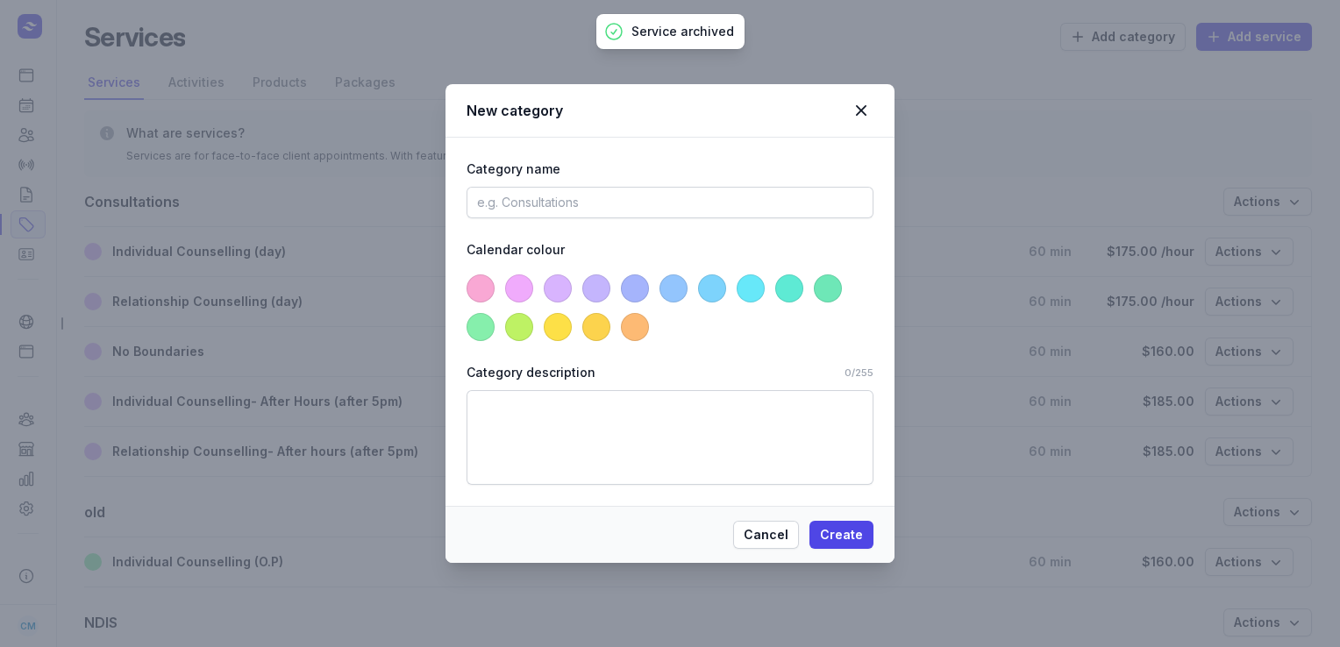
click at [838, 289] on span at bounding box center [828, 289] width 28 height 28
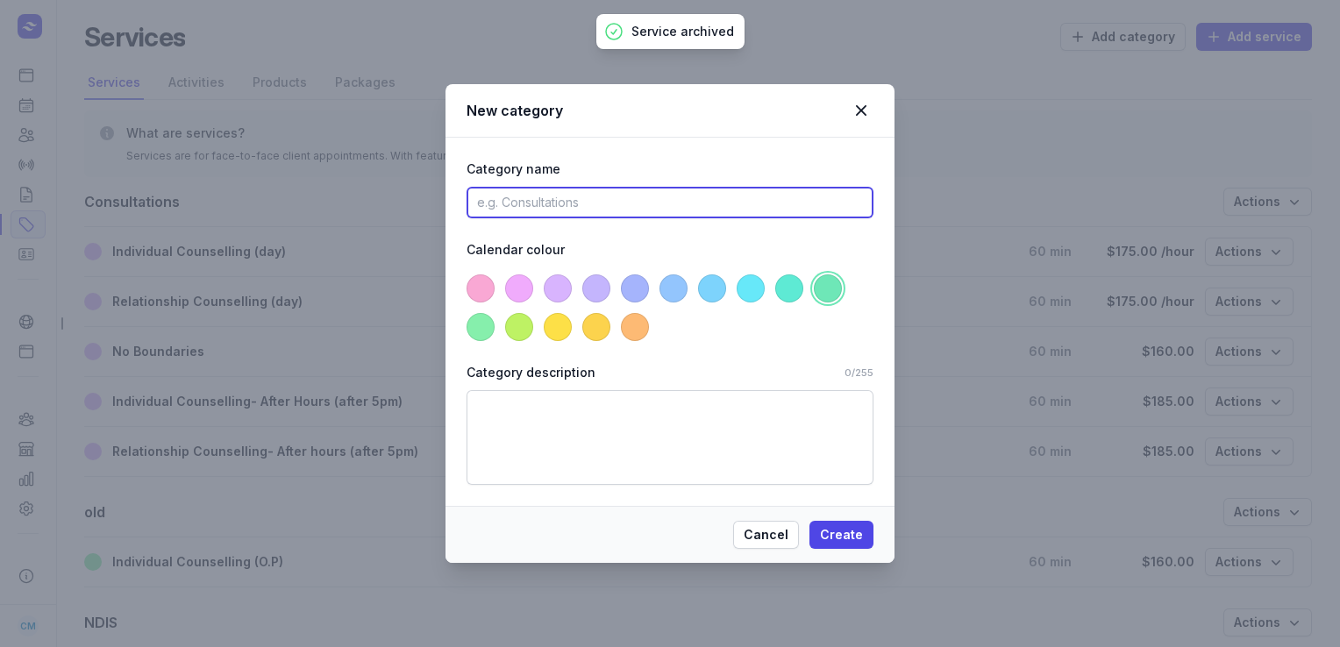
click at [704, 193] on input at bounding box center [670, 203] width 407 height 32
type input "Work Cover"
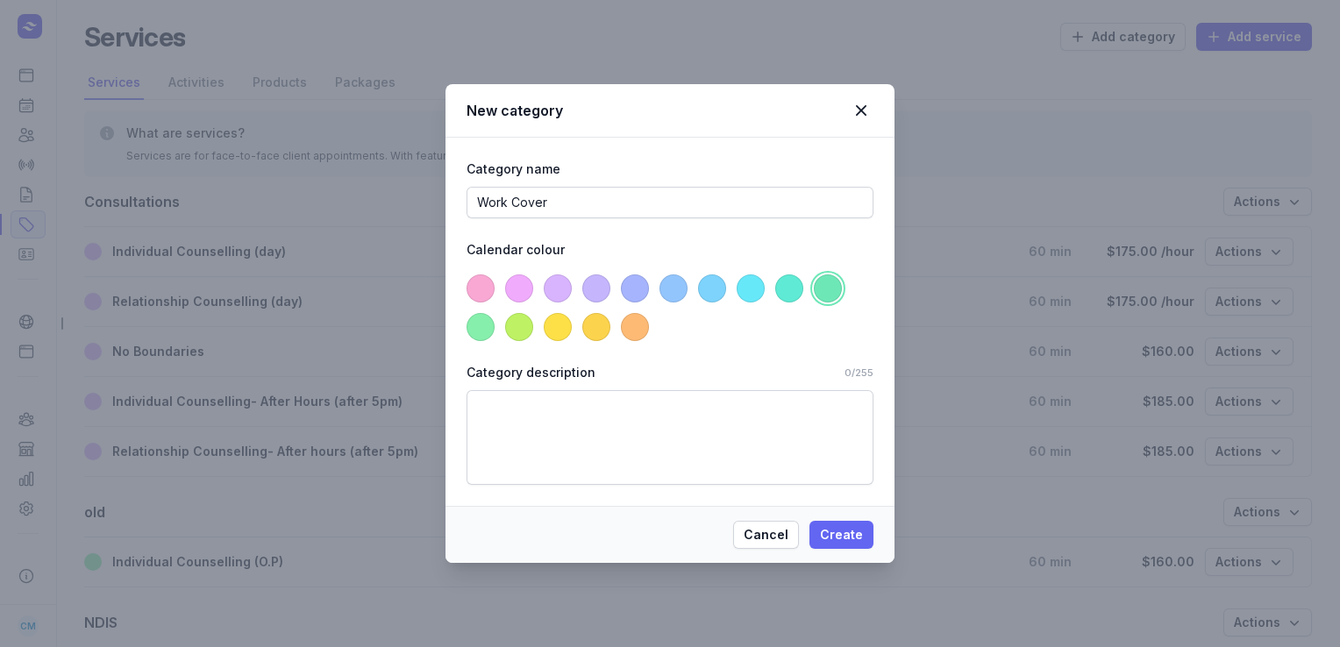
click at [859, 538] on span "Create" at bounding box center [841, 534] width 43 height 21
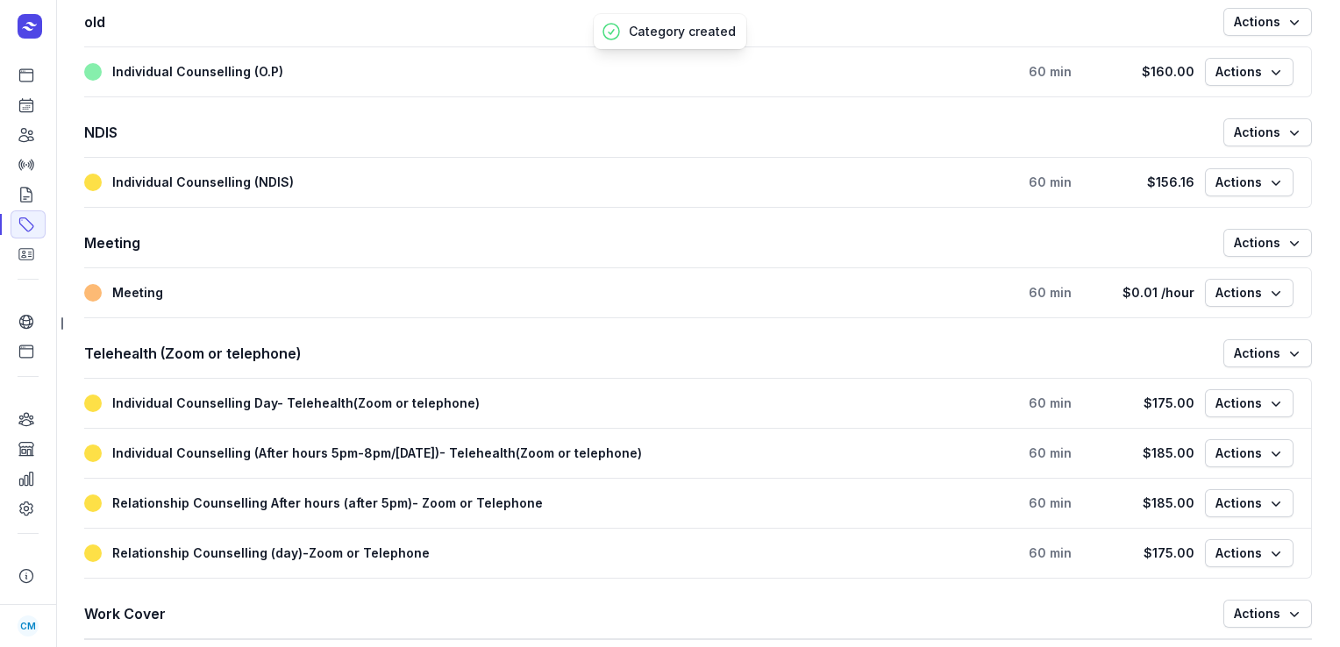
scroll to position [524, 0]
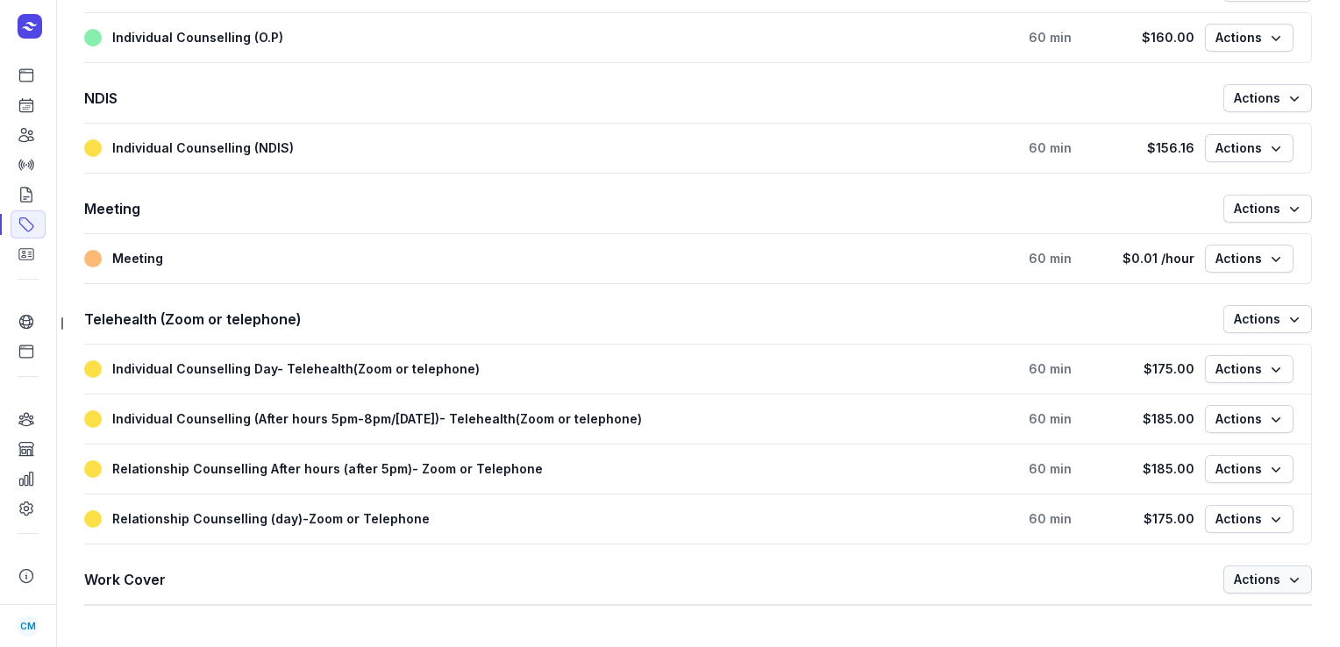
click at [1287, 577] on icon "button" at bounding box center [1295, 580] width 18 height 18
click at [1153, 634] on button "Edit category" at bounding box center [1214, 639] width 196 height 25
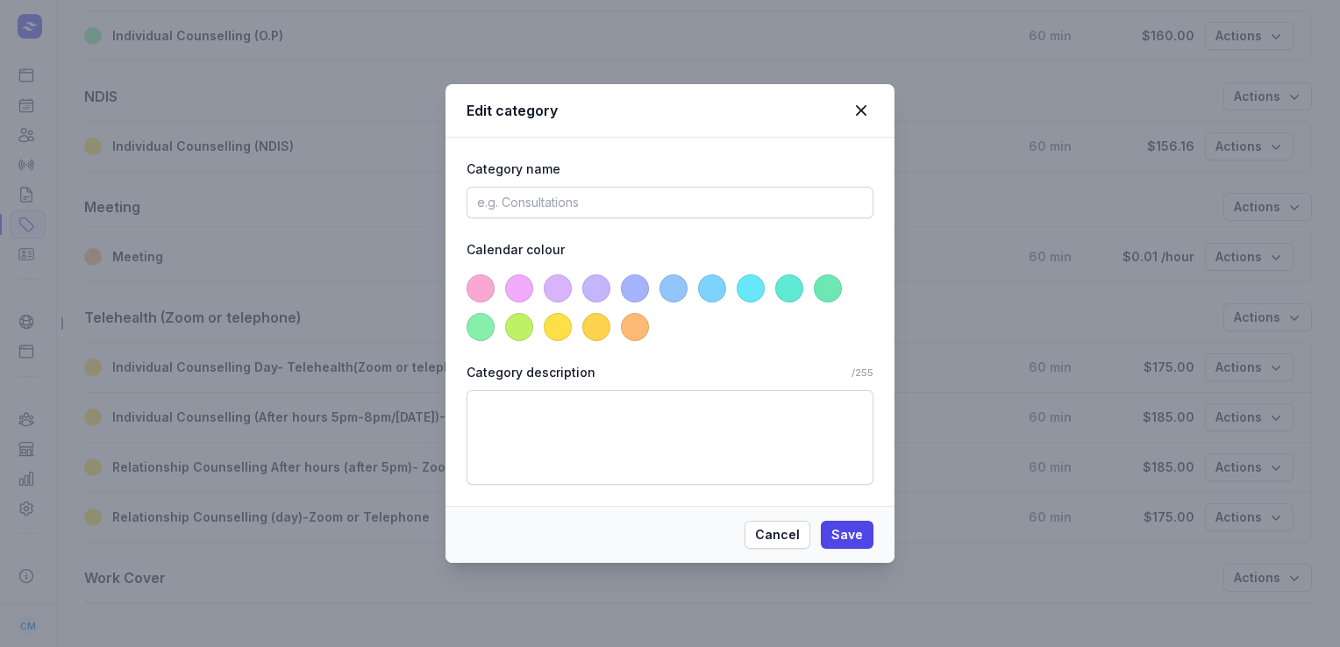
type input "Work Cover"
click at [753, 289] on span at bounding box center [751, 289] width 28 height 28
click at [852, 539] on span "Save" at bounding box center [847, 534] width 32 height 21
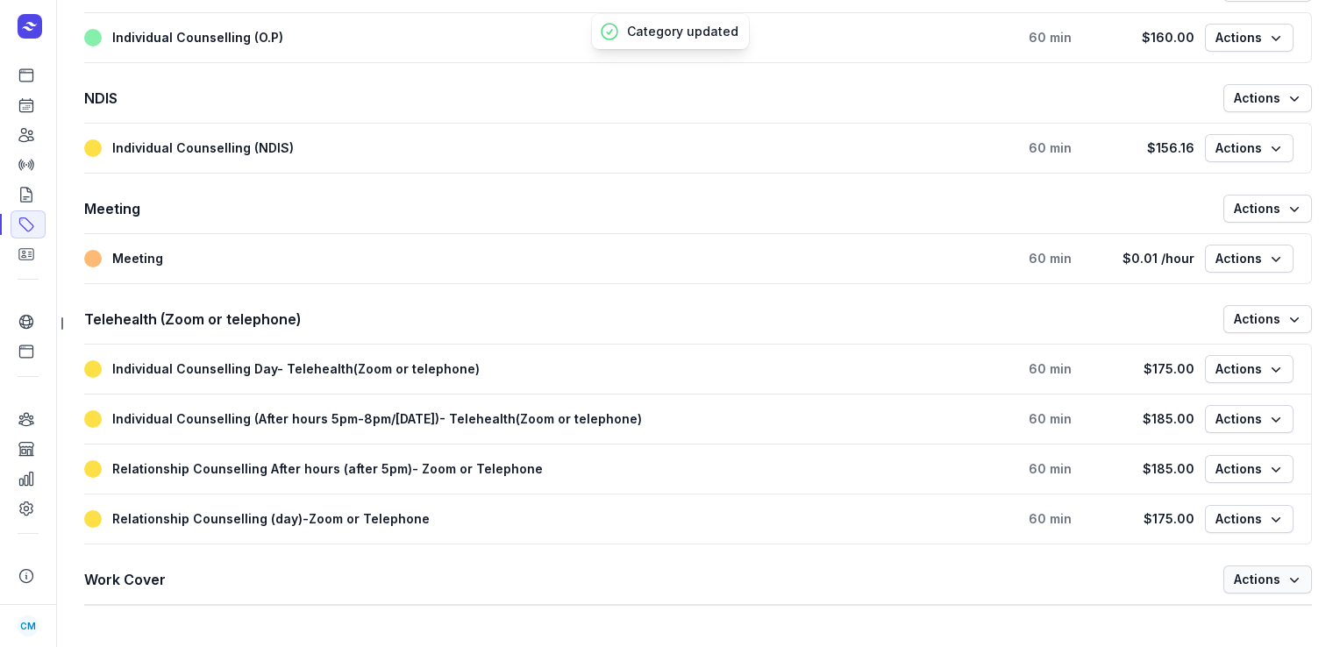
click at [1284, 586] on span "Actions" at bounding box center [1268, 579] width 68 height 21
click at [1193, 620] on button "Add new service" at bounding box center [1214, 616] width 196 height 25
select select
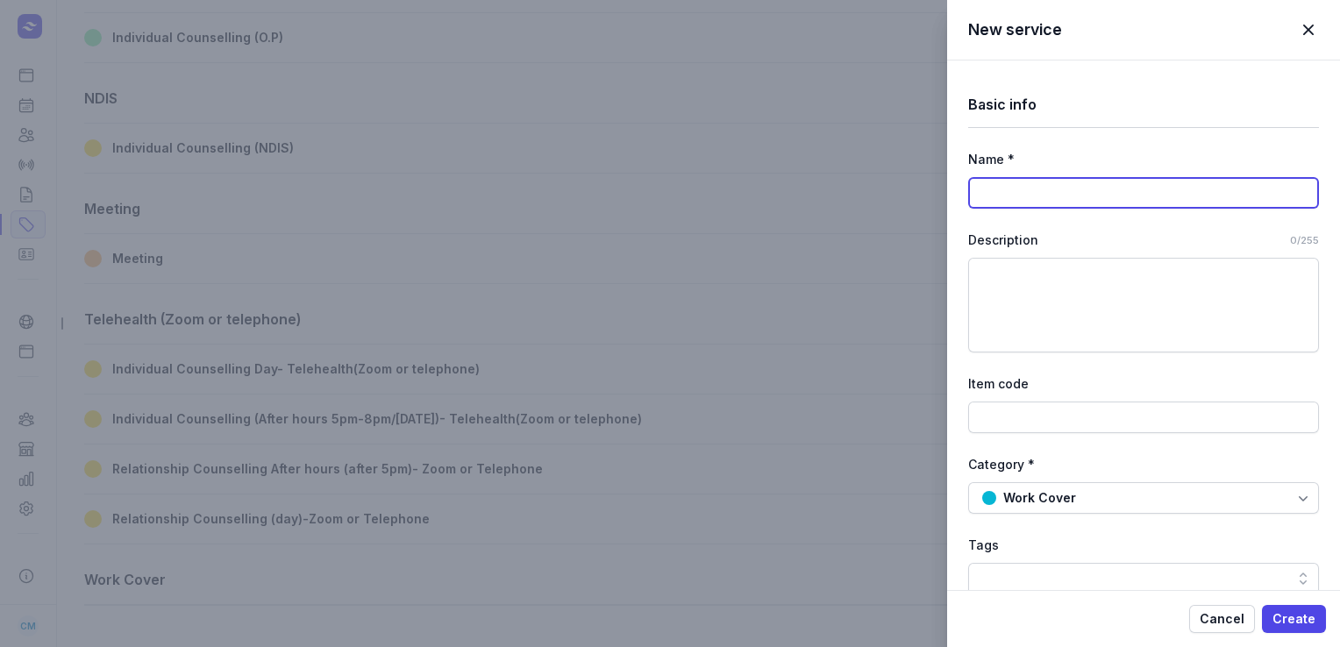
click at [1154, 190] on input at bounding box center [1143, 193] width 351 height 32
type input "Work Cover"
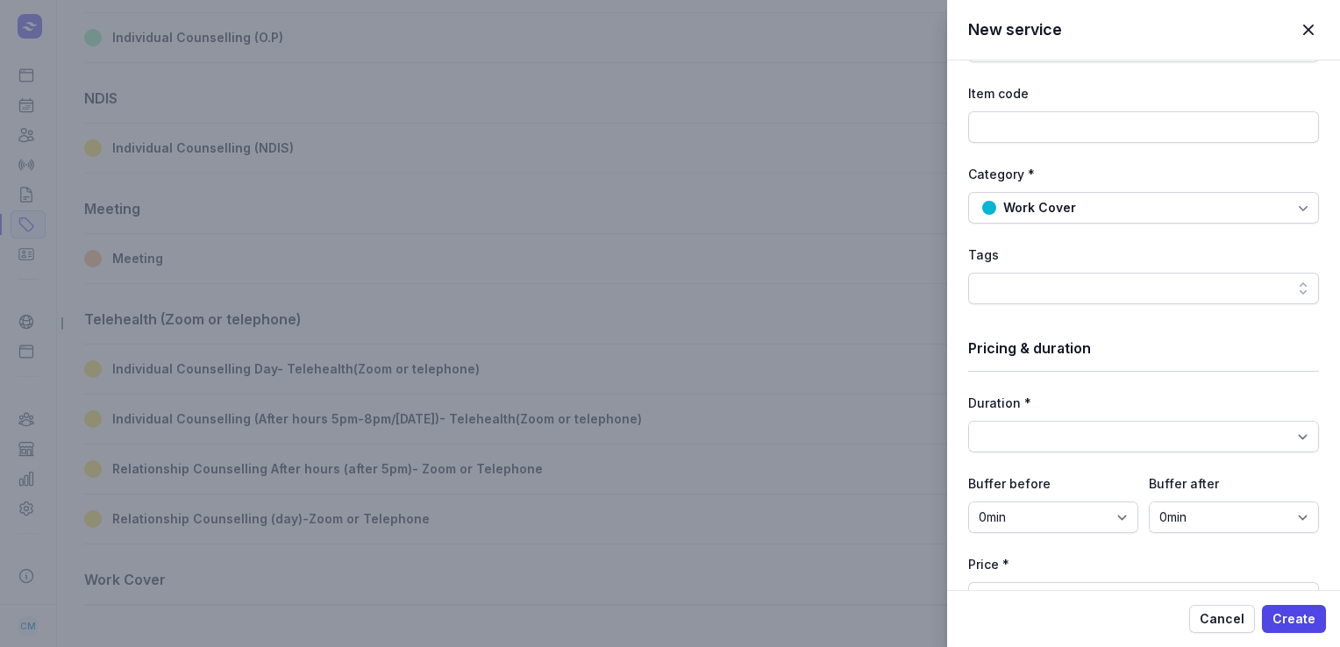
scroll to position [344, 0]
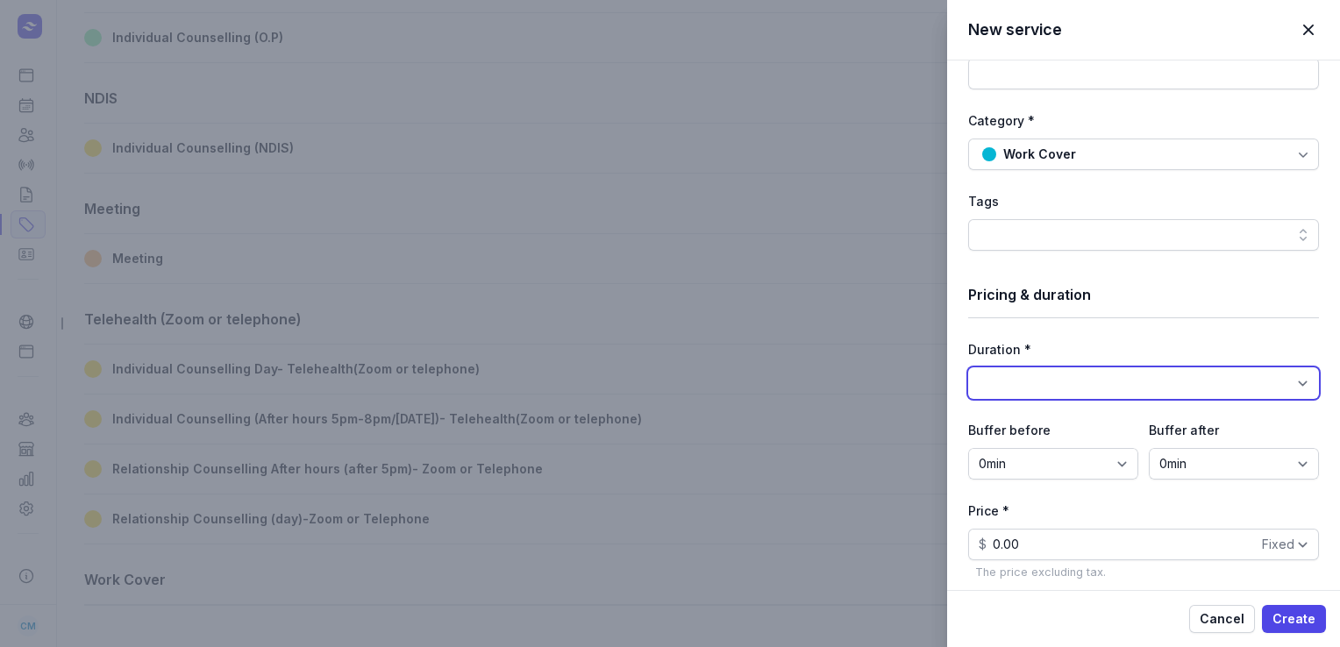
click at [1002, 388] on select "15min 30min 45min 1h 1h 15min 1h 30min 1h 45min 2h 2h 15min 2h 30min 2h 45min 3…" at bounding box center [1143, 383] width 351 height 32
select select "60"
click at [968, 367] on select "15min 30min 45min 1h 1h 15min 1h 30min 1h 45min 2h 2h 15min 2h 30min 2h 45min 3…" at bounding box center [1143, 383] width 351 height 32
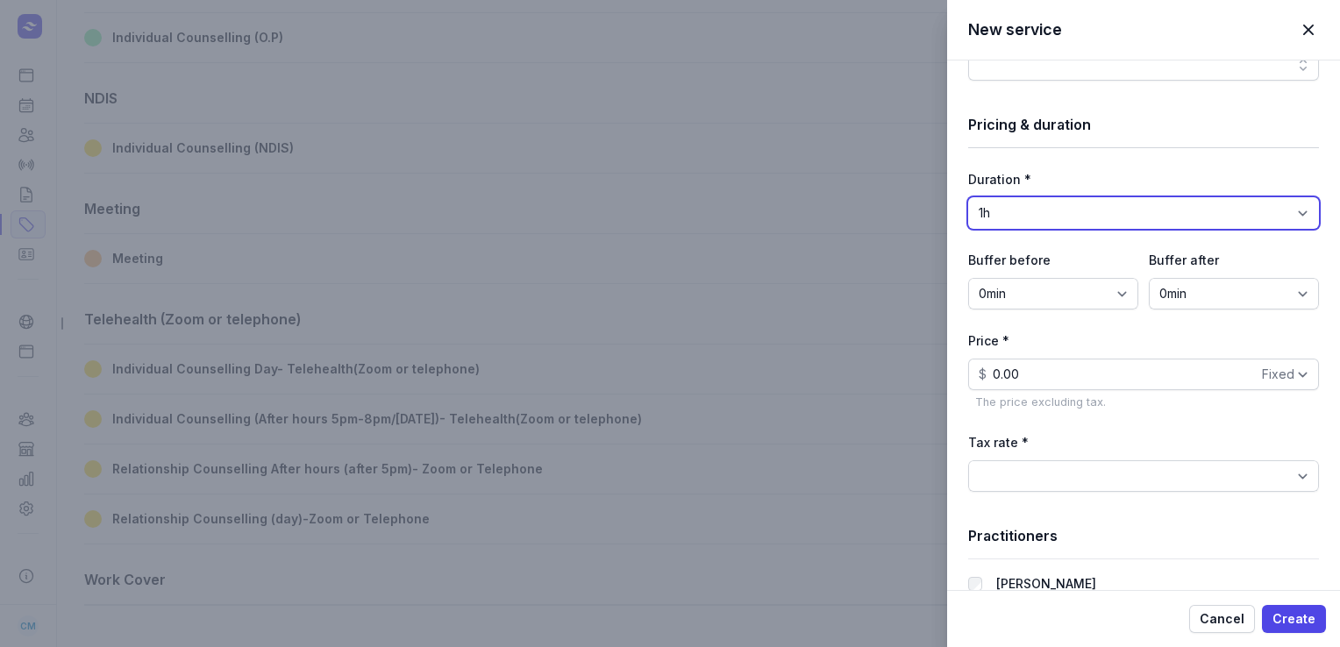
scroll to position [516, 0]
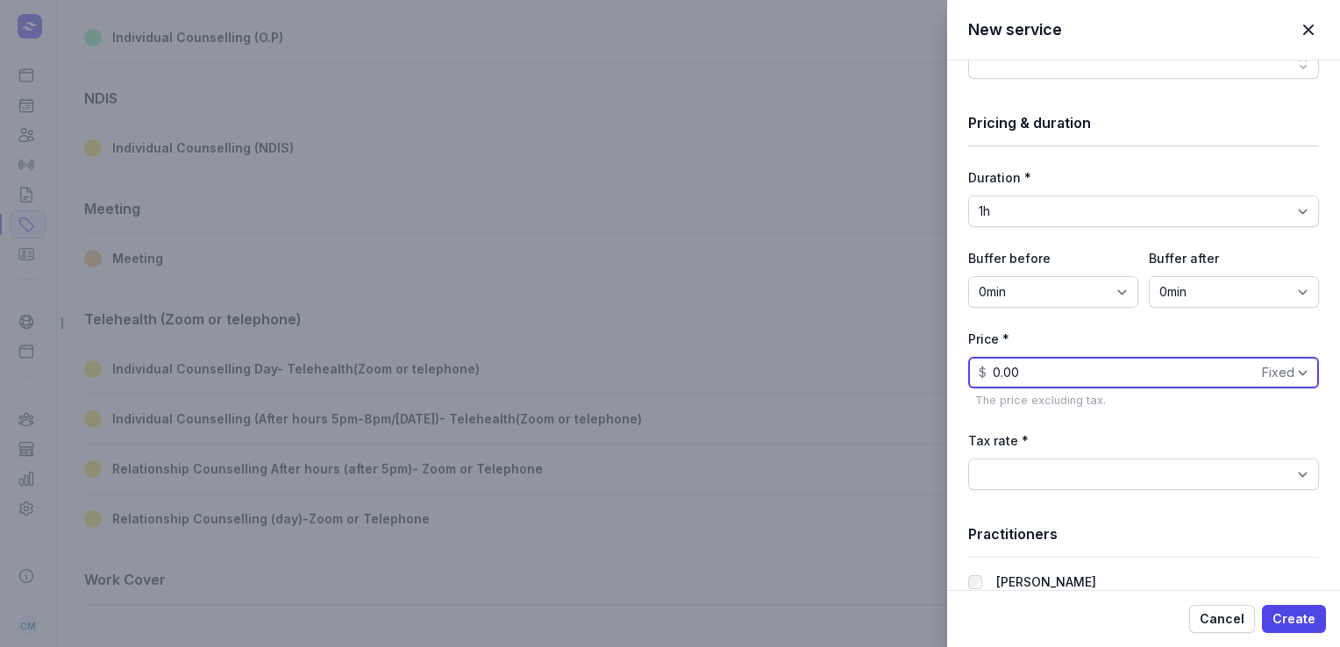
click at [1040, 379] on input "0.00" at bounding box center [1143, 373] width 351 height 32
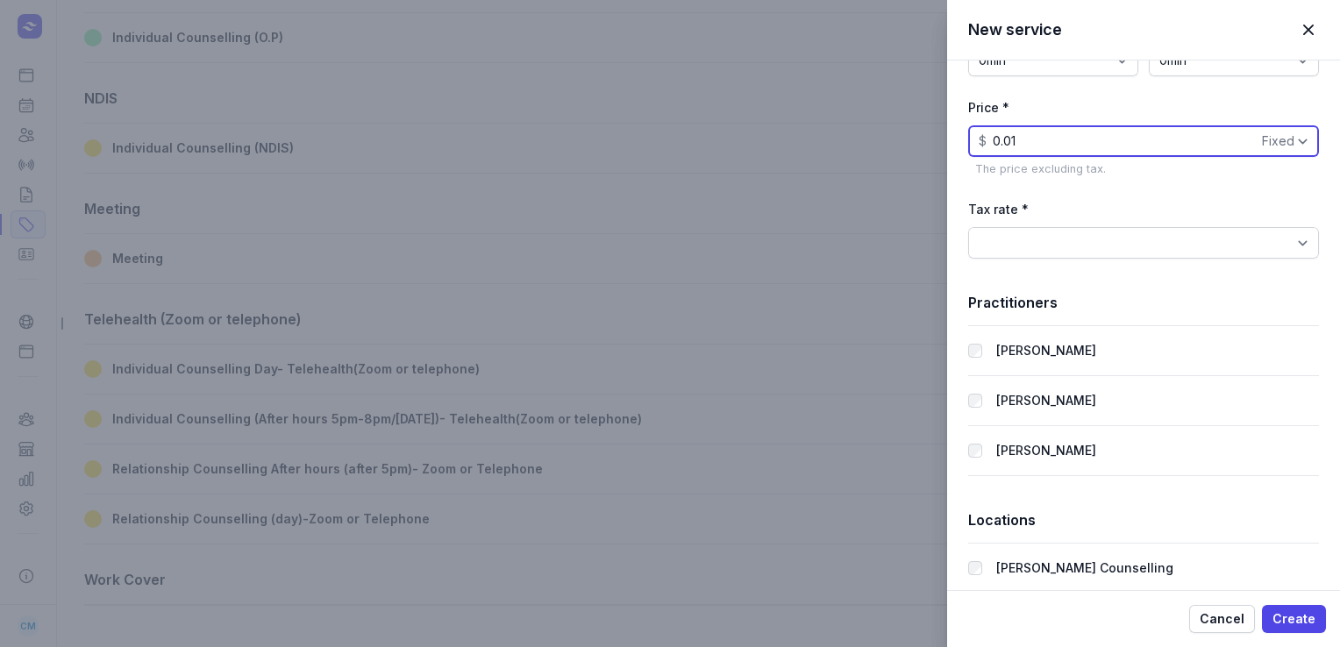
scroll to position [753, 0]
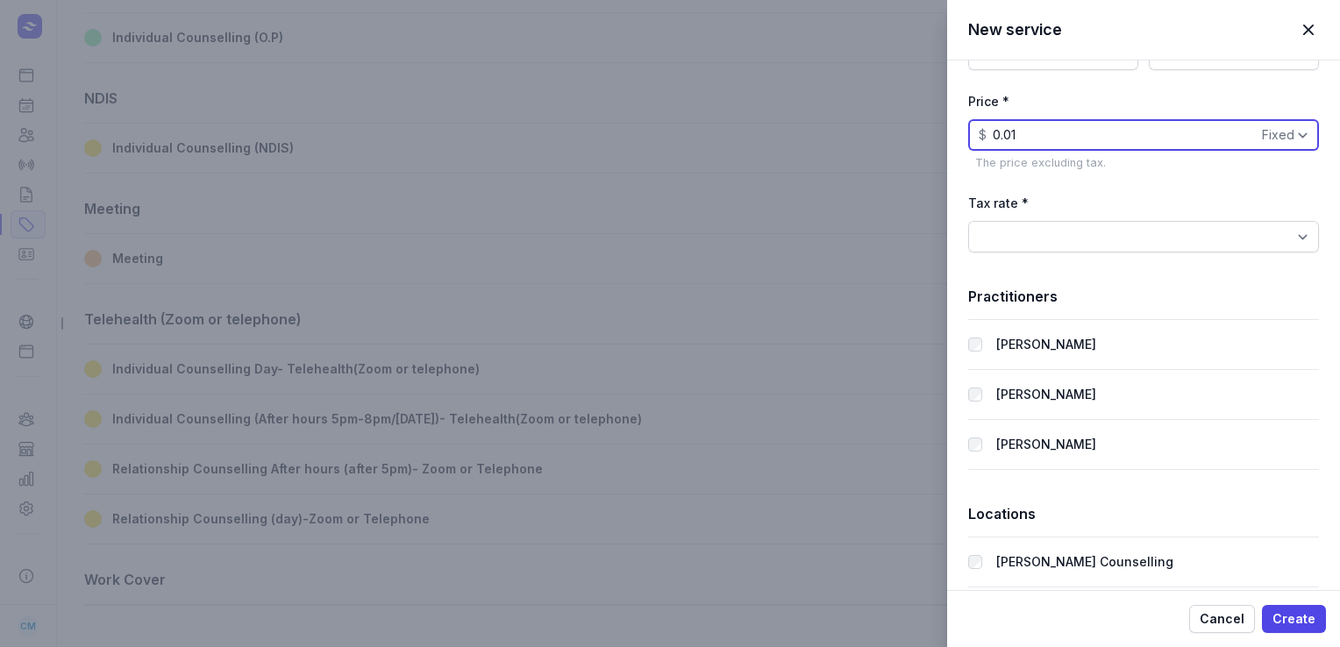
type input "0.01"
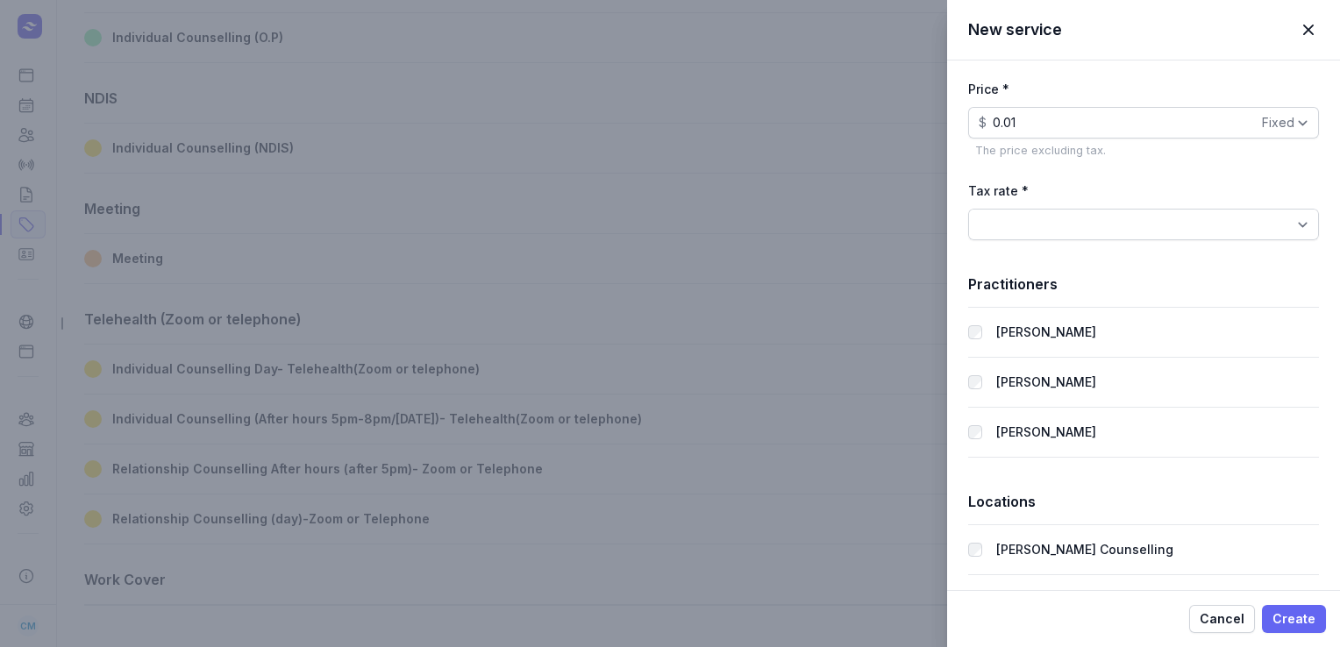
click at [1295, 622] on span "Create" at bounding box center [1294, 619] width 43 height 21
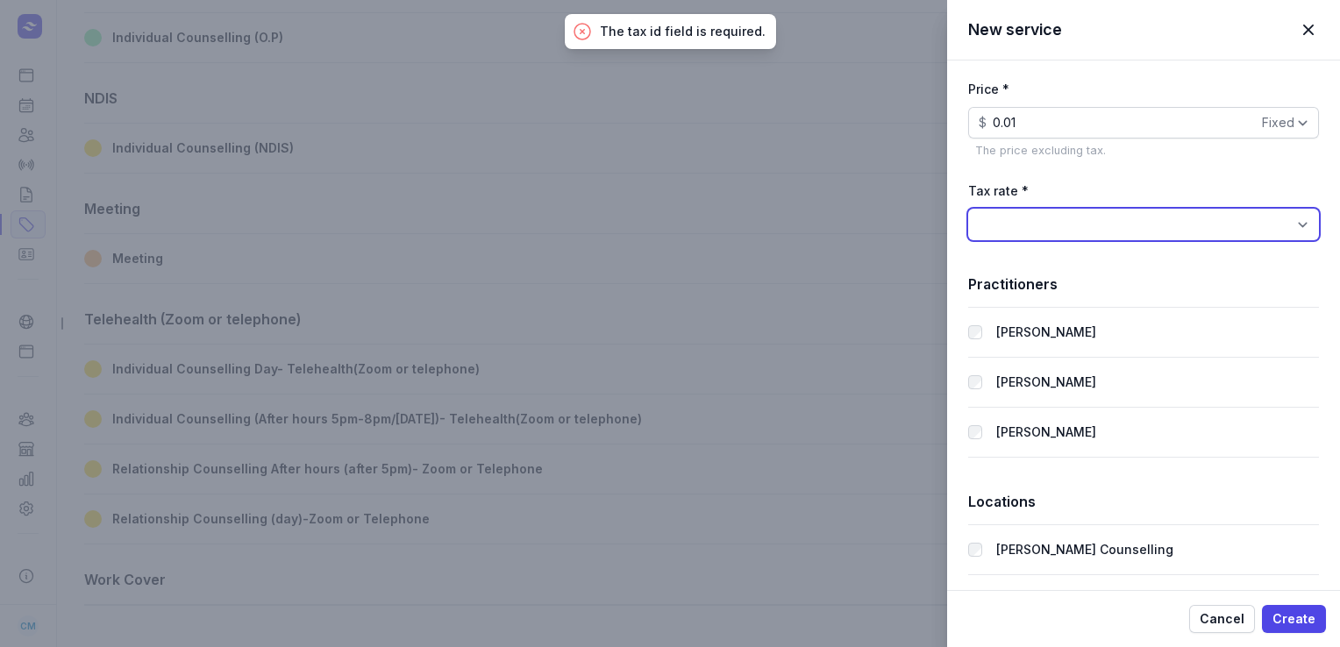
click at [1273, 220] on select "BAS Excluded (0%) GST Free Income (0%) GST on Income (10%)" at bounding box center [1143, 225] width 351 height 32
select select "tax_01JSR27E2429DNZG6ZG3Z81Z8S"
click at [968, 209] on select "BAS Excluded (0%) GST Free Income (0%) GST on Income (10%)" at bounding box center [1143, 225] width 351 height 32
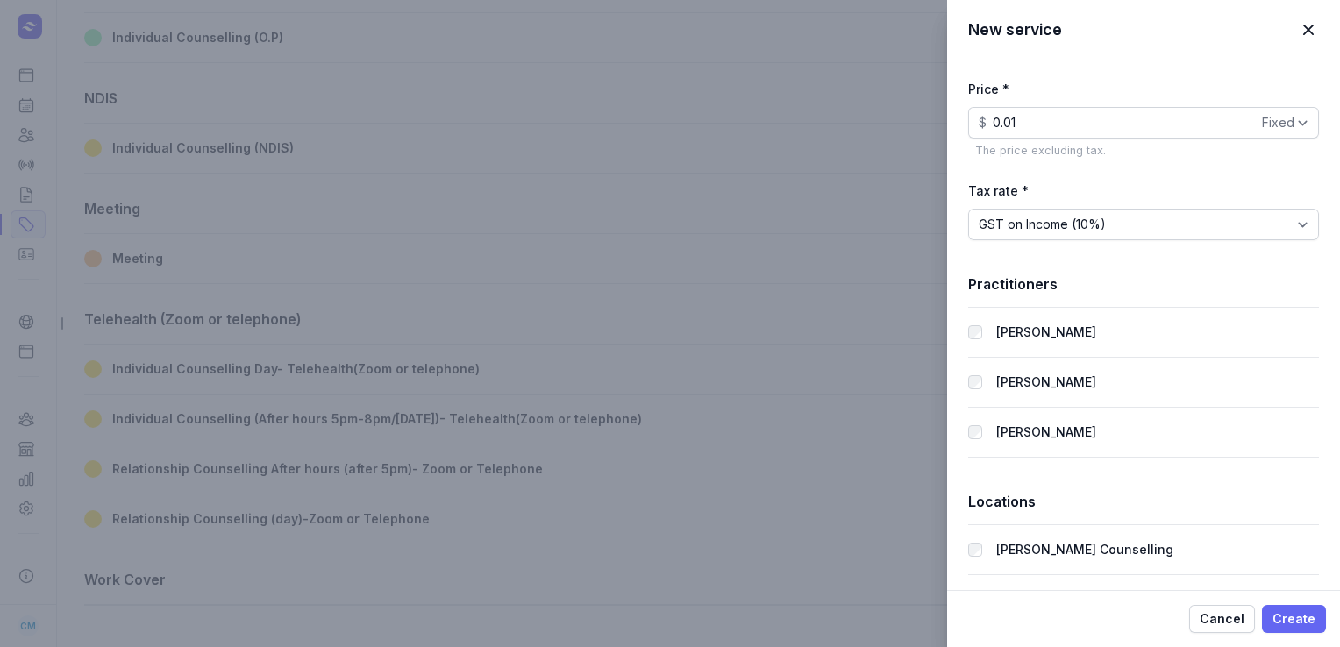
click at [1278, 610] on span "Create" at bounding box center [1294, 619] width 43 height 21
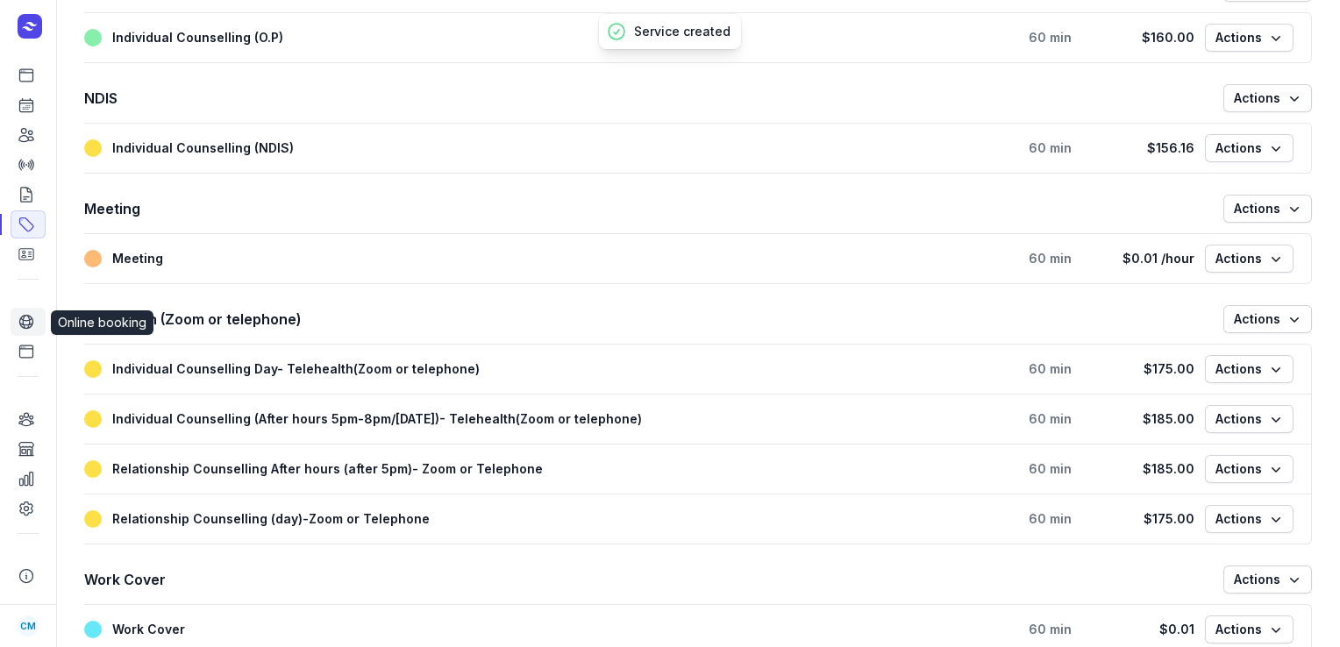
click at [25, 321] on icon at bounding box center [27, 322] width 18 height 18
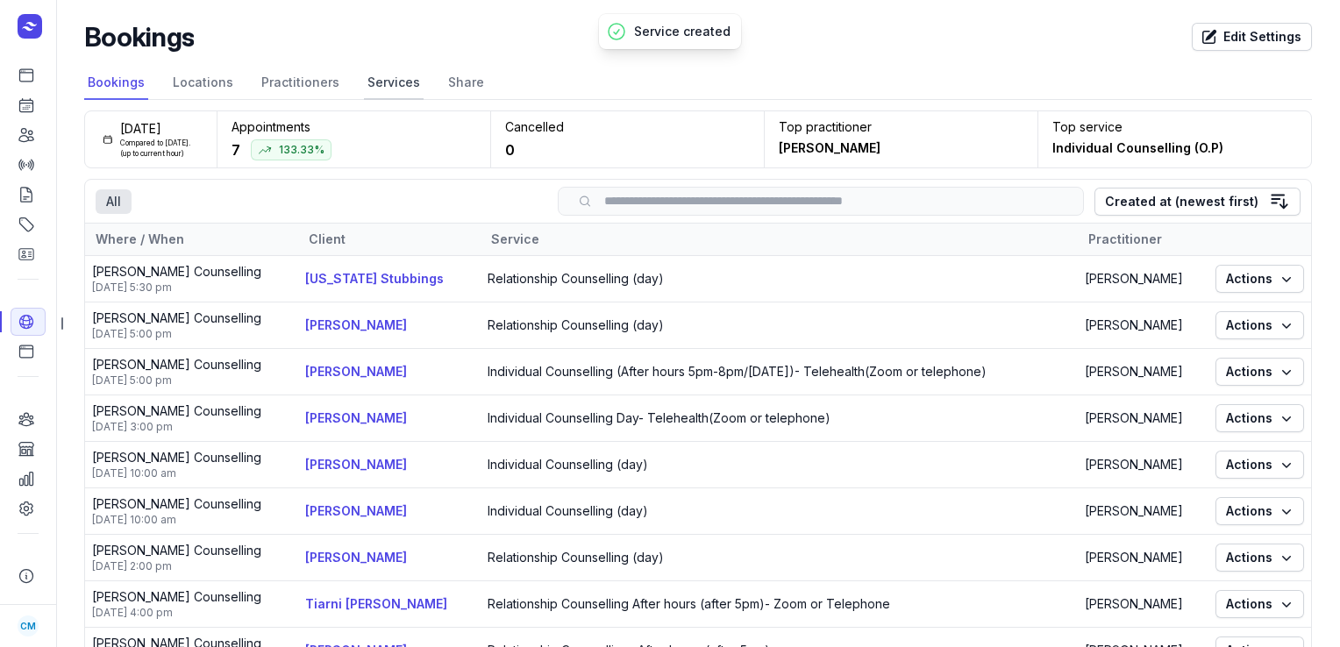
click at [379, 89] on link "Services" at bounding box center [394, 83] width 60 height 33
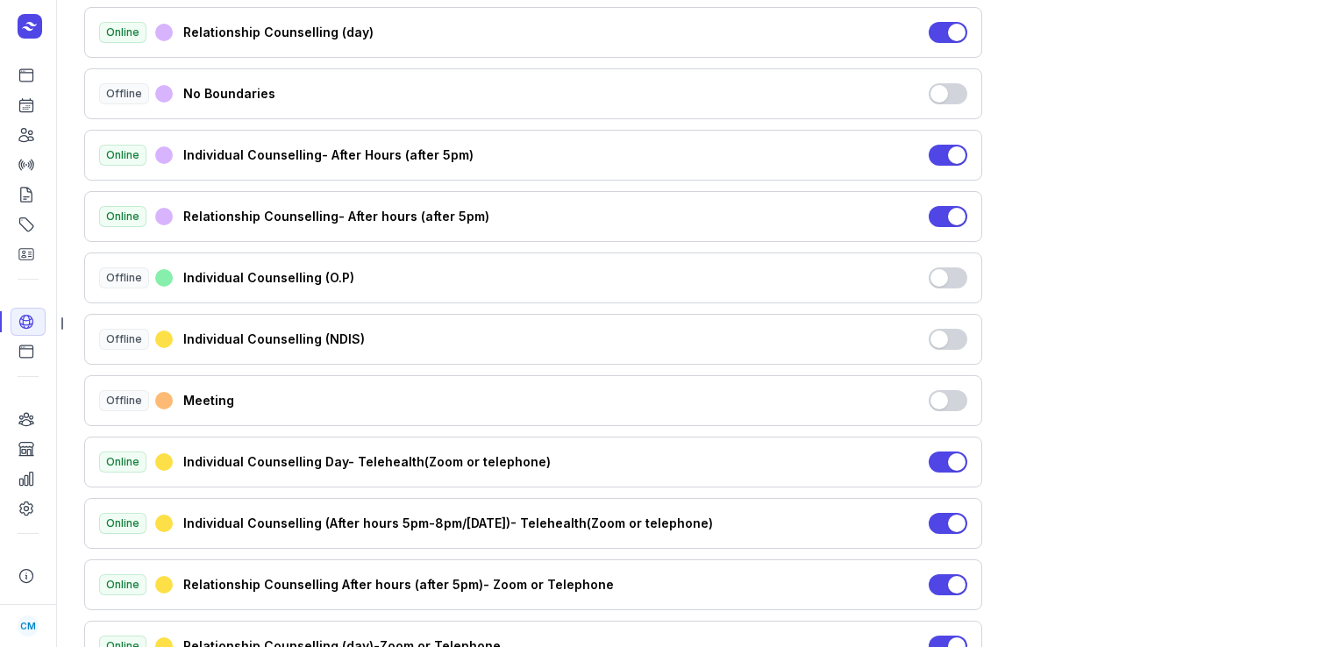
scroll to position [281, 0]
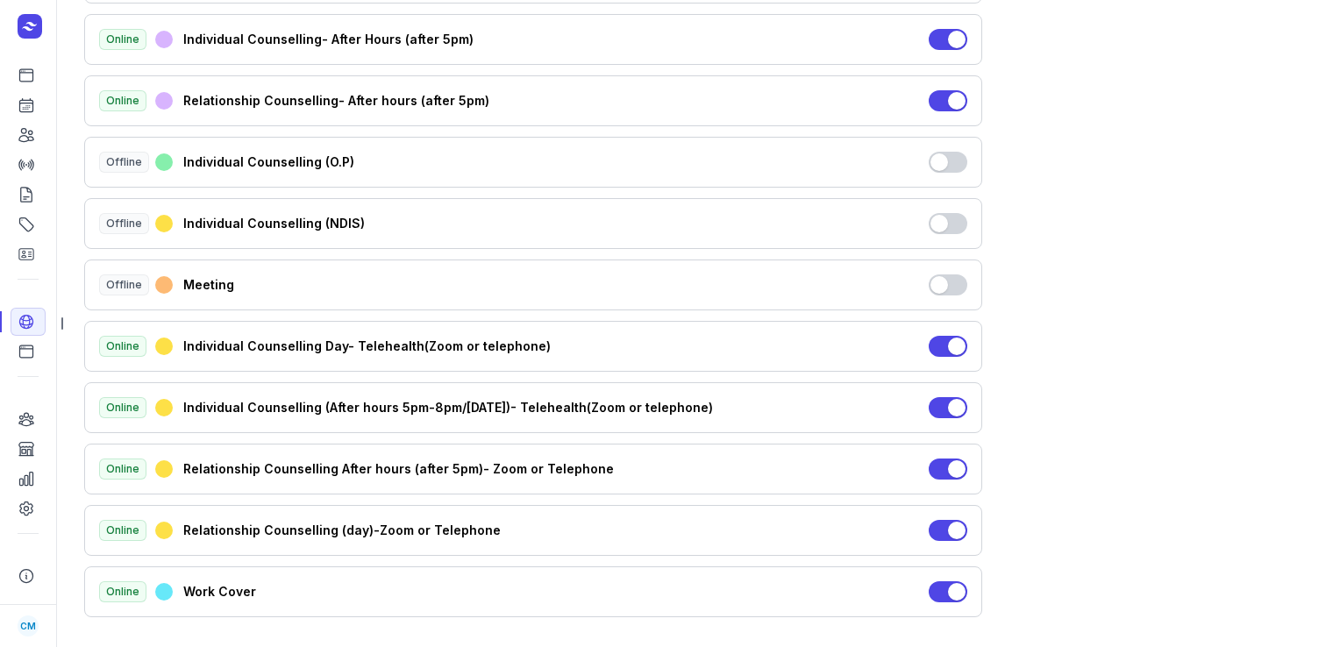
click at [951, 581] on button "Use setting" at bounding box center [948, 591] width 39 height 21
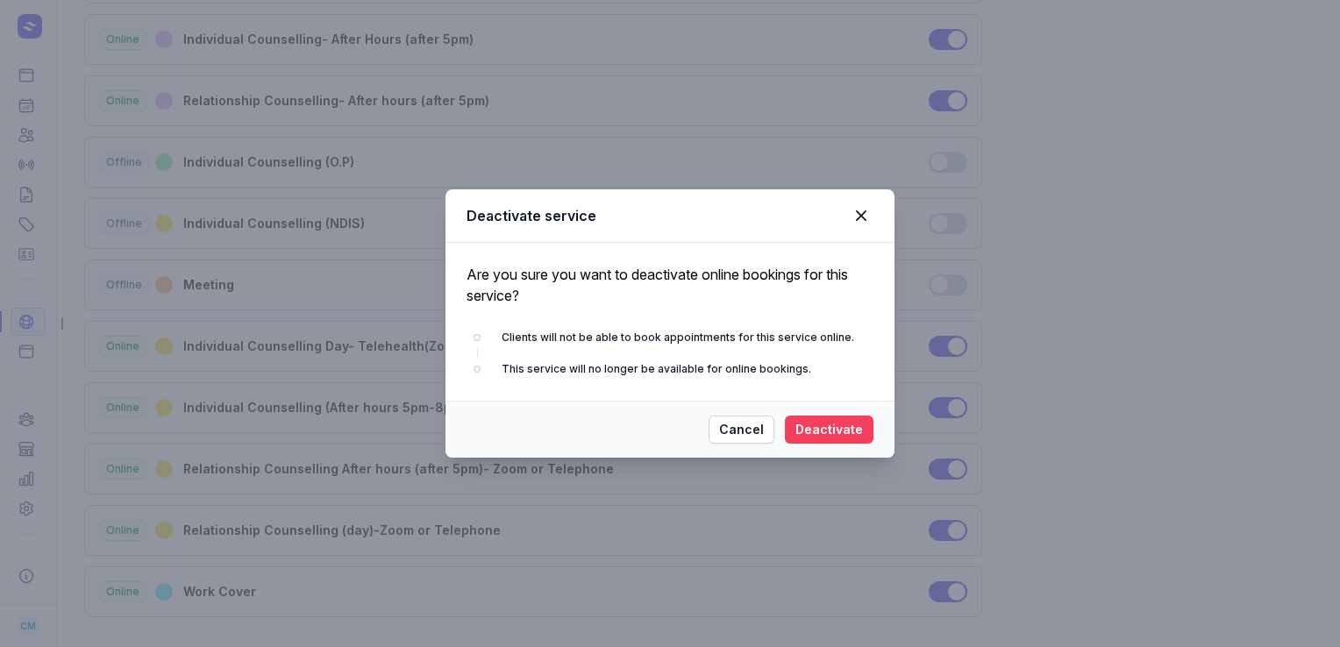
click at [852, 422] on span "Deactivate" at bounding box center [829, 429] width 68 height 21
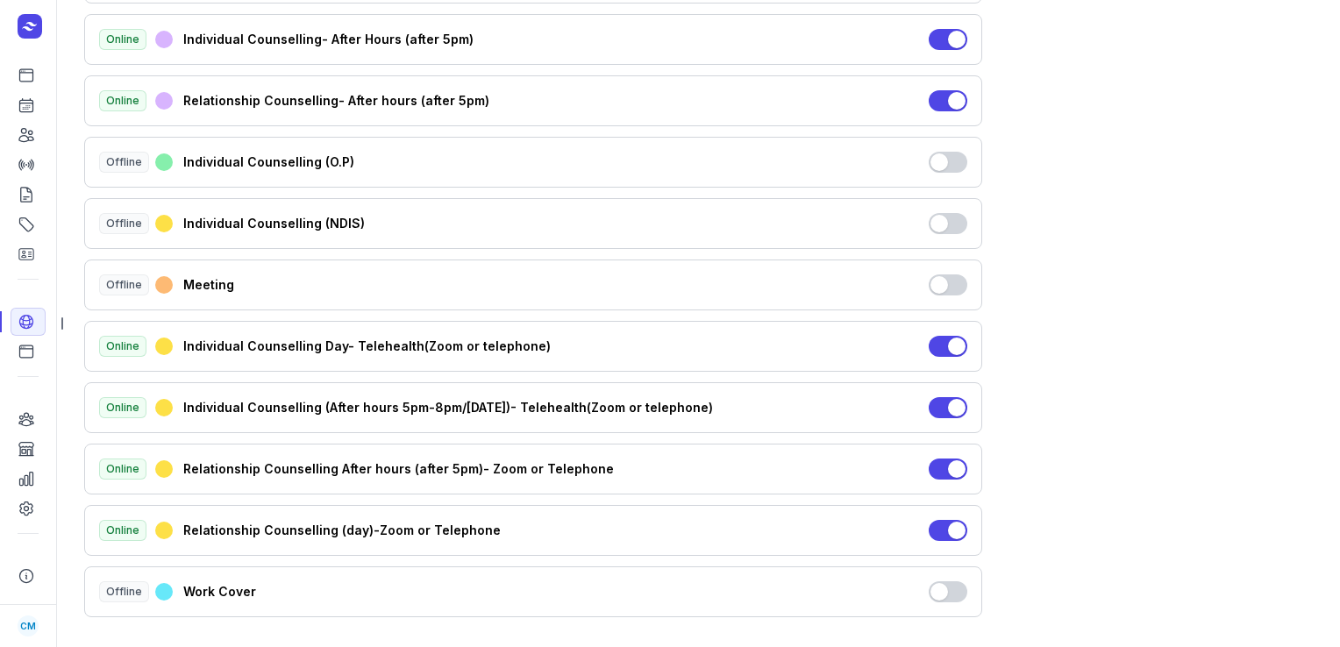
scroll to position [0, 0]
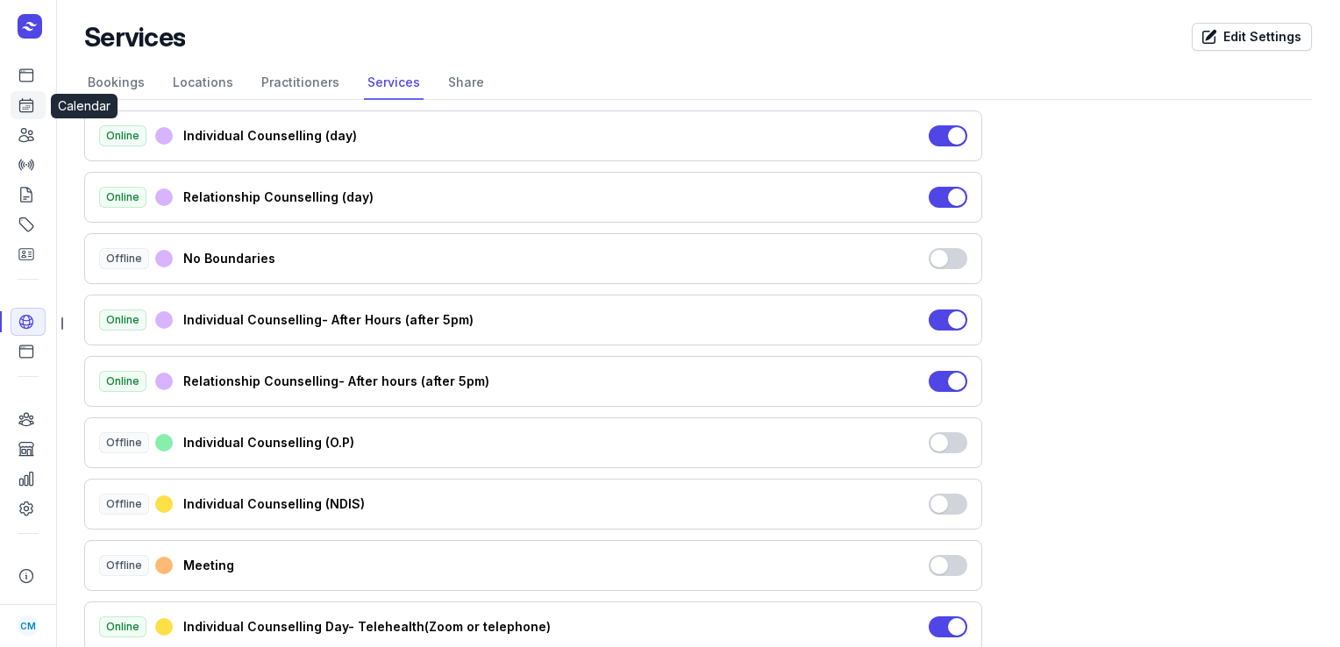
click at [18, 96] on icon at bounding box center [27, 105] width 18 height 18
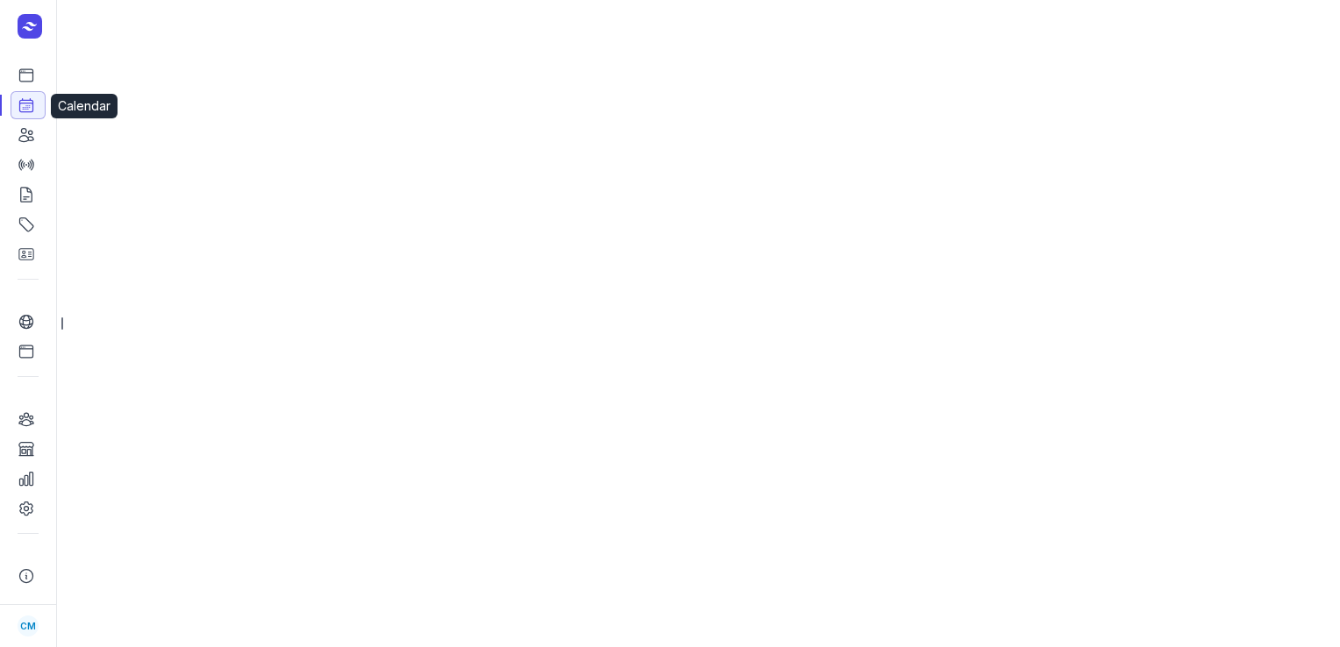
select select "week"
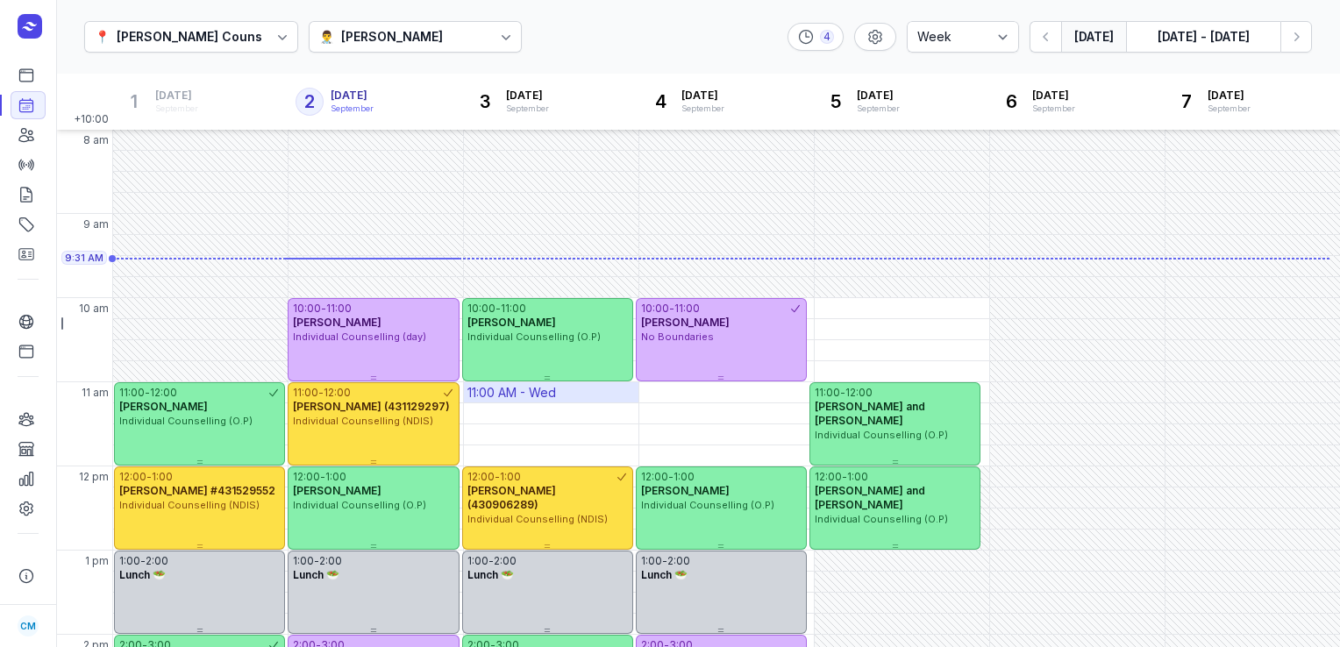
click at [485, 389] on div "11:00 AM - Wed" at bounding box center [511, 393] width 89 height 18
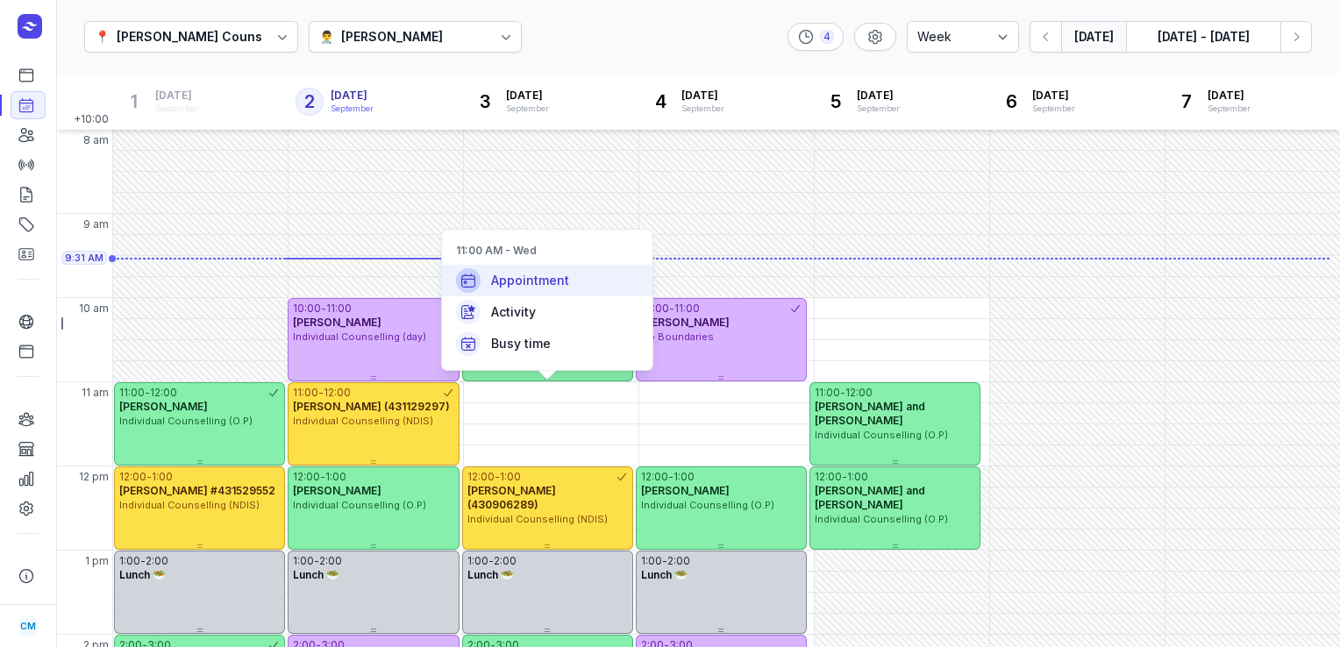
click at [504, 267] on div "Appointment" at bounding box center [547, 281] width 210 height 32
select select "11:00"
select select
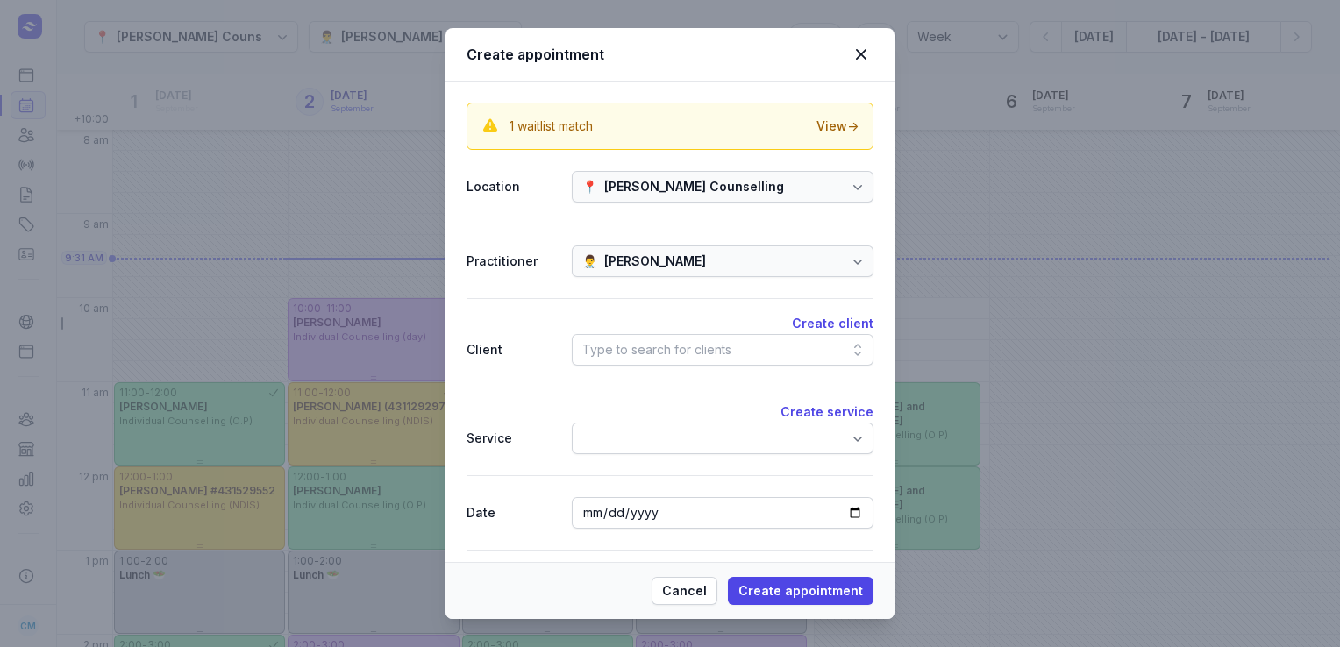
click at [695, 350] on div "Type to search for clients" at bounding box center [656, 349] width 149 height 21
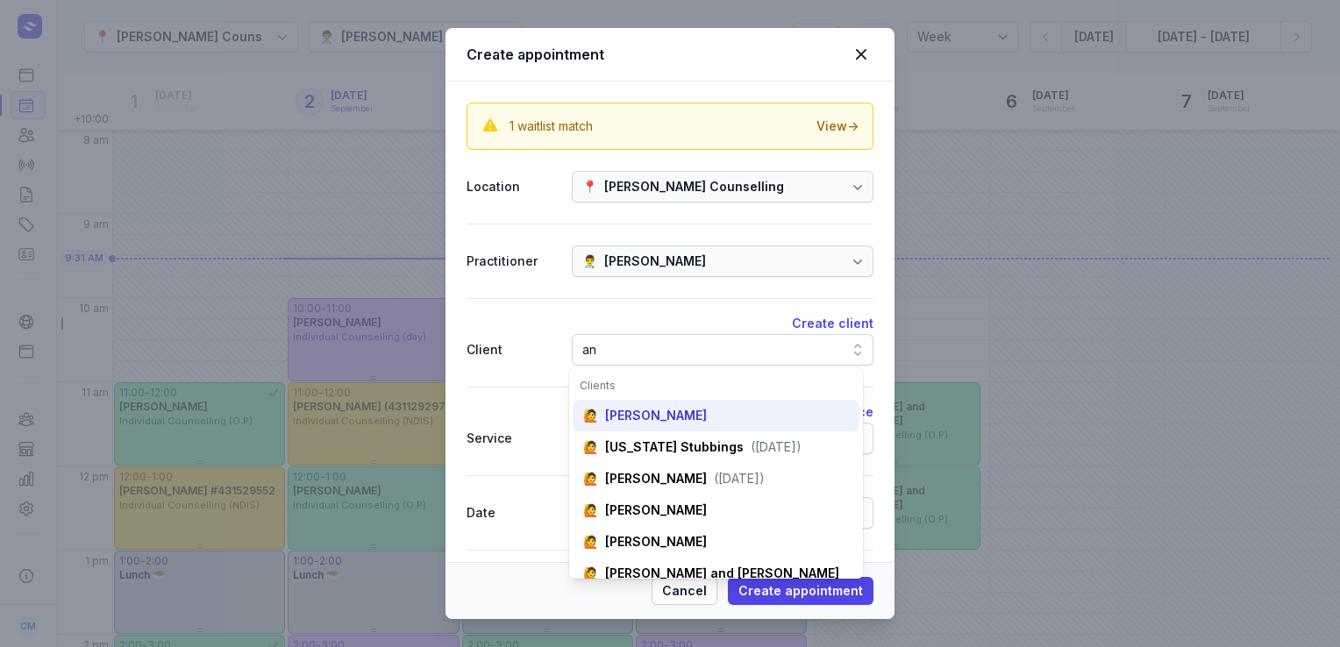
type input "an"
click at [651, 495] on div "🙋 [PERSON_NAME]" at bounding box center [716, 511] width 287 height 32
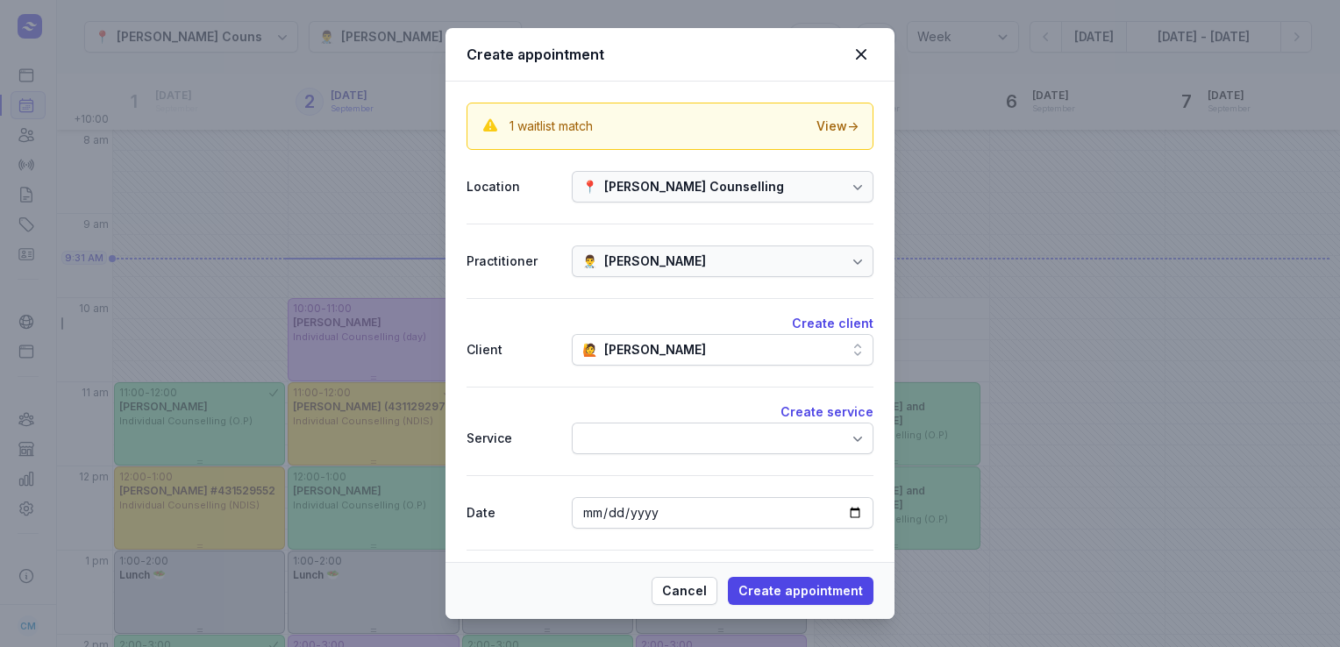
click at [647, 428] on div at bounding box center [723, 439] width 302 height 32
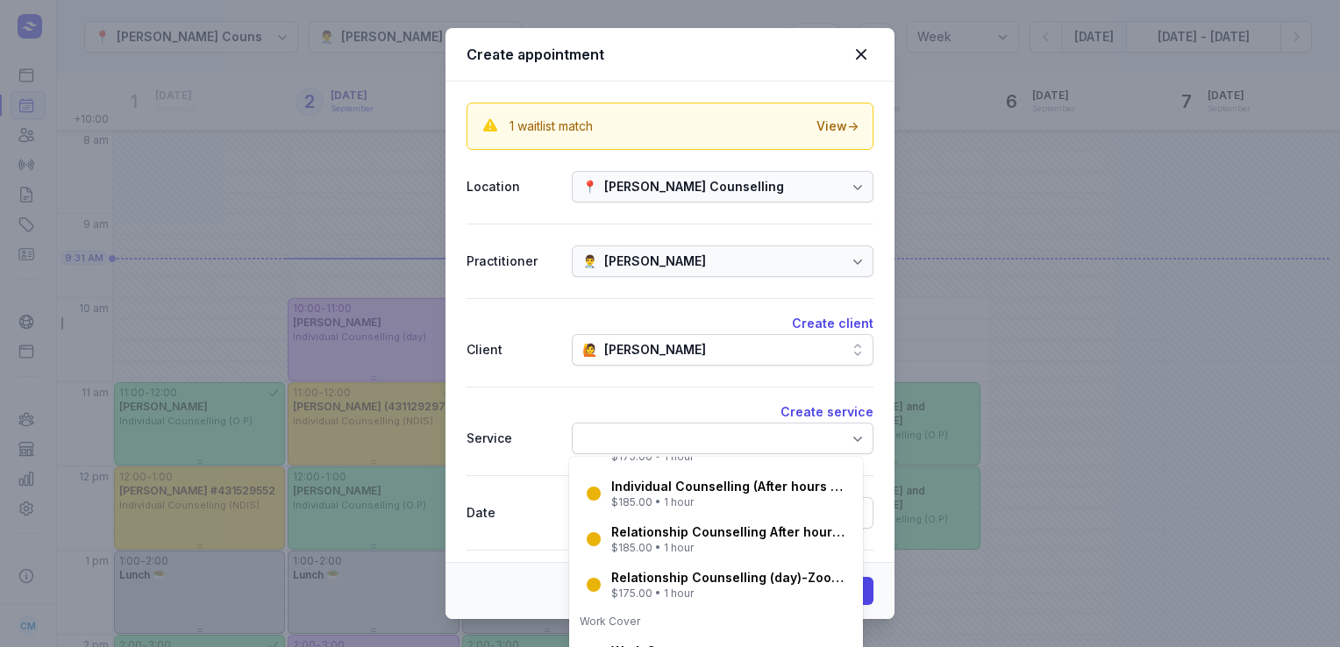
scroll to position [593, 0]
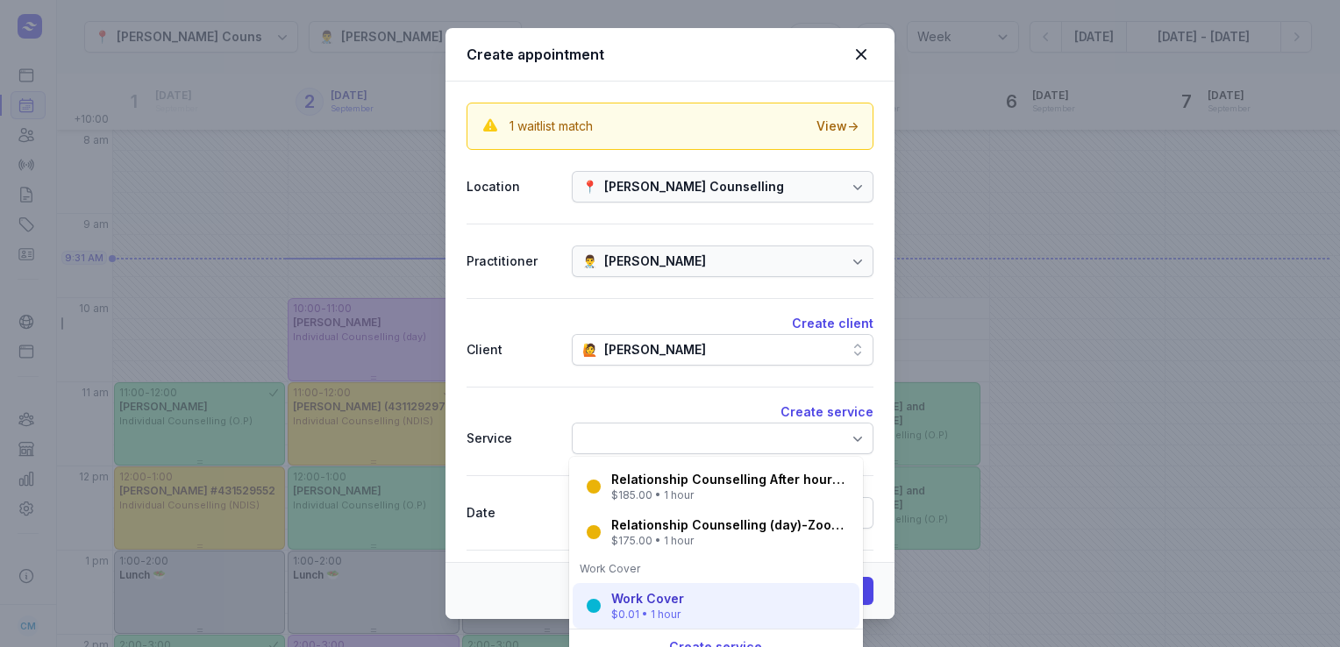
click at [621, 615] on div "$0.01 • 1 hour" at bounding box center [647, 615] width 73 height 14
select select "12:00"
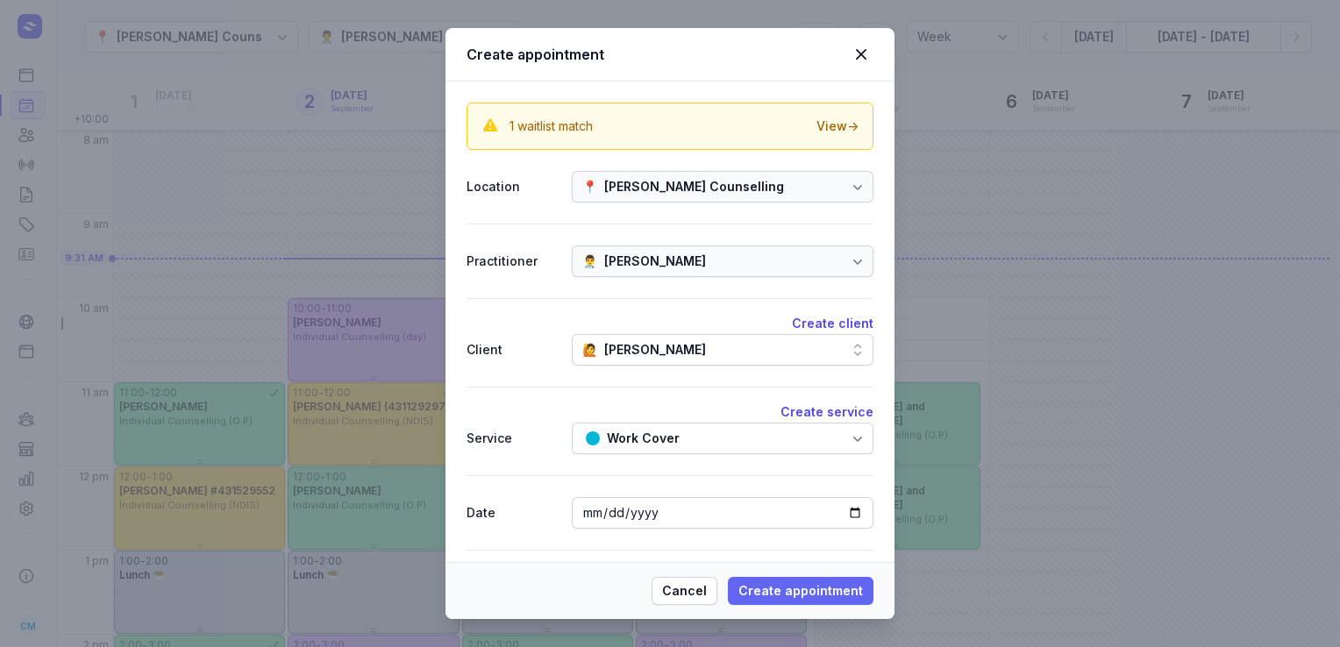
click at [777, 588] on span "Create appointment" at bounding box center [800, 591] width 125 height 21
select select
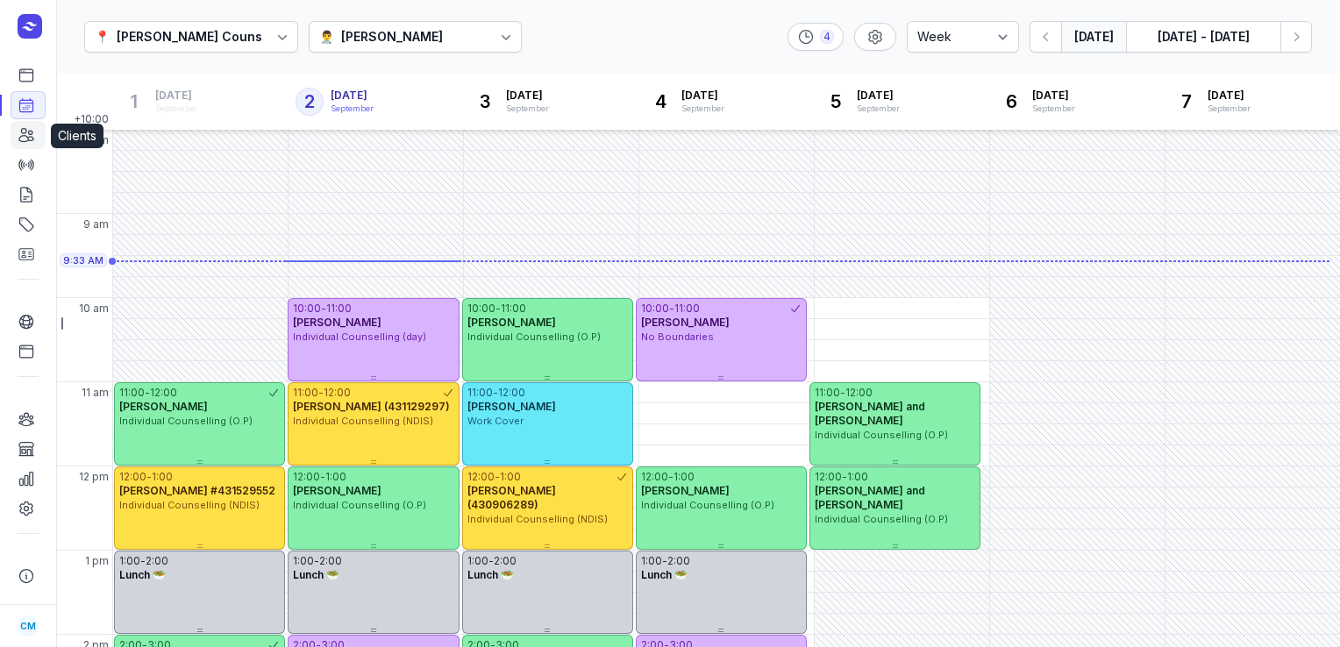
click at [21, 135] on icon at bounding box center [27, 135] width 18 height 18
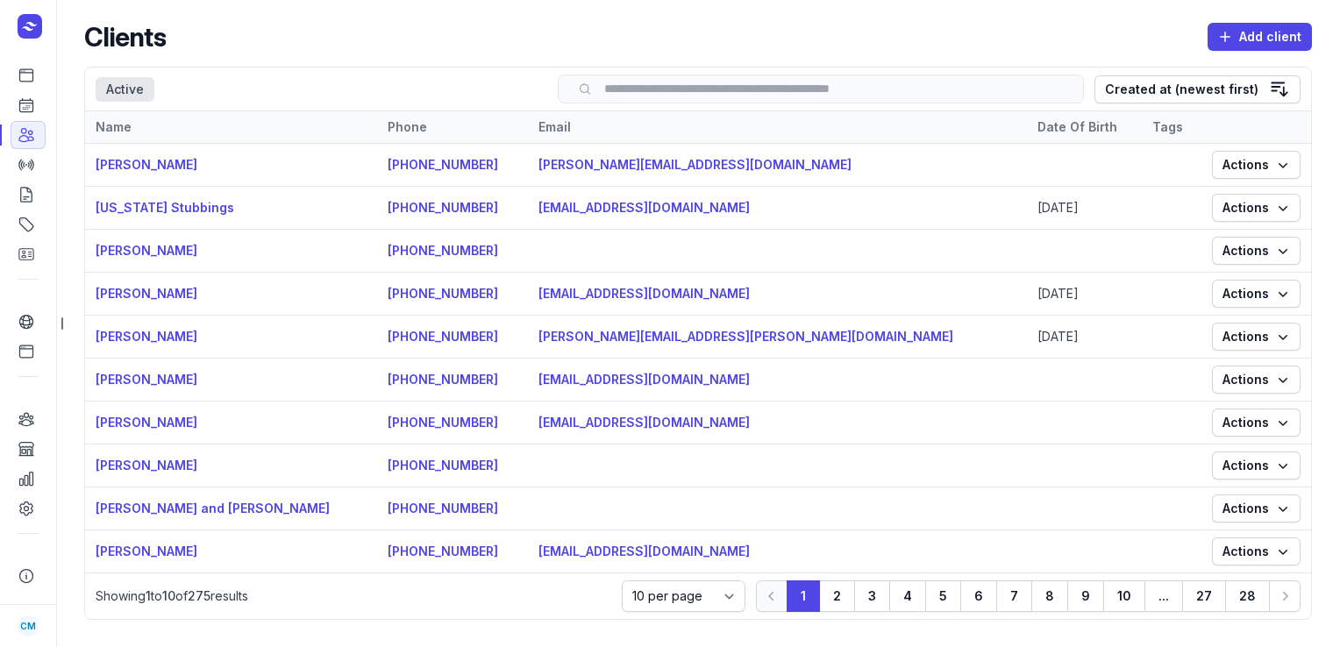
click at [680, 82] on input "search" at bounding box center [820, 88] width 489 height 13
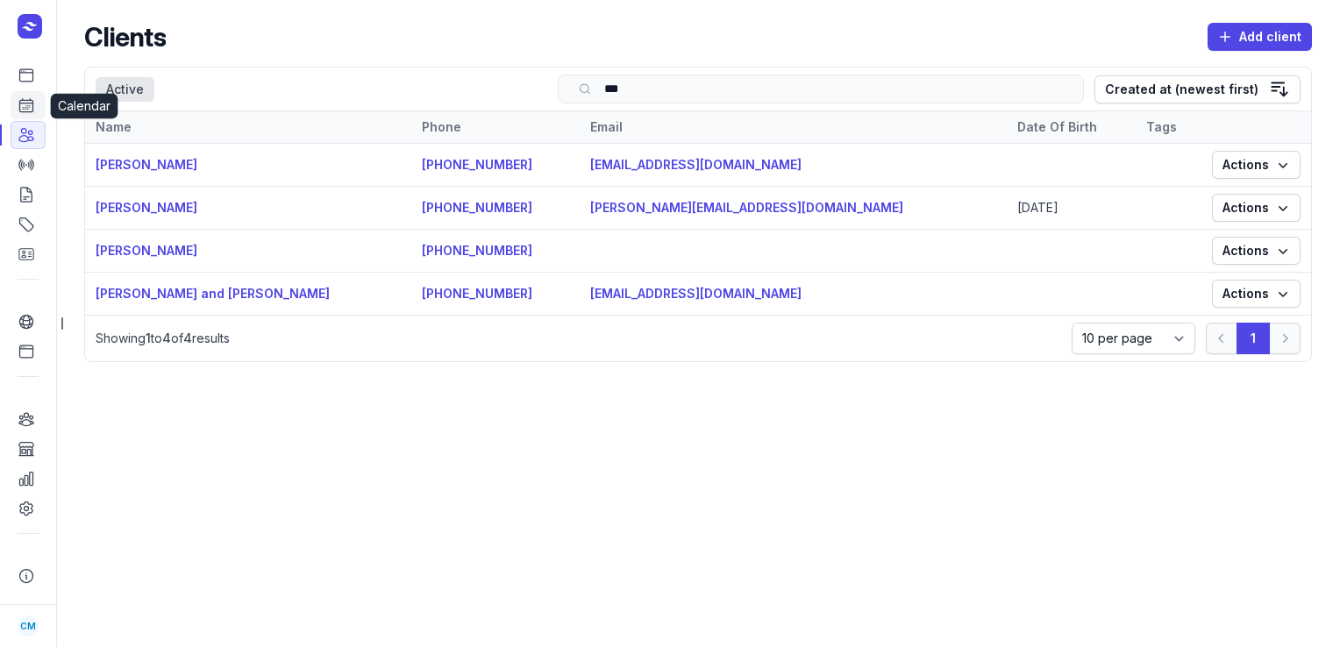
type input "***"
click at [17, 112] on link "Calendar" at bounding box center [28, 105] width 35 height 28
select select "week"
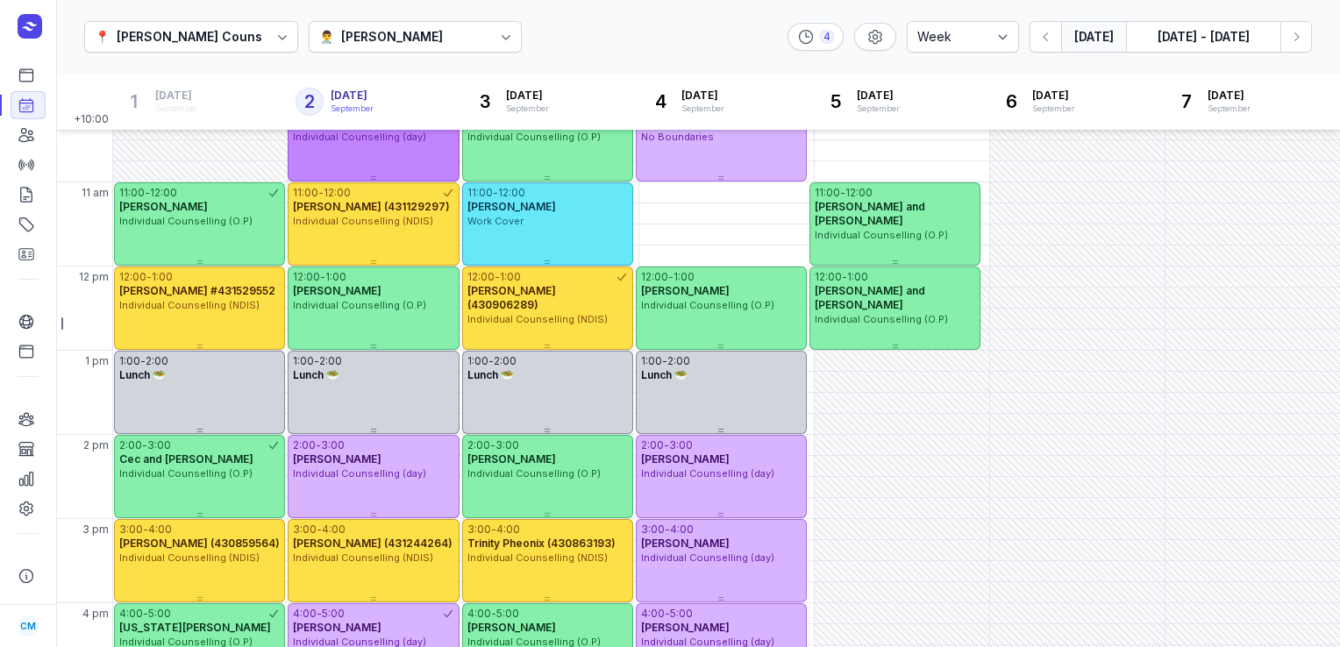
scroll to position [200, 0]
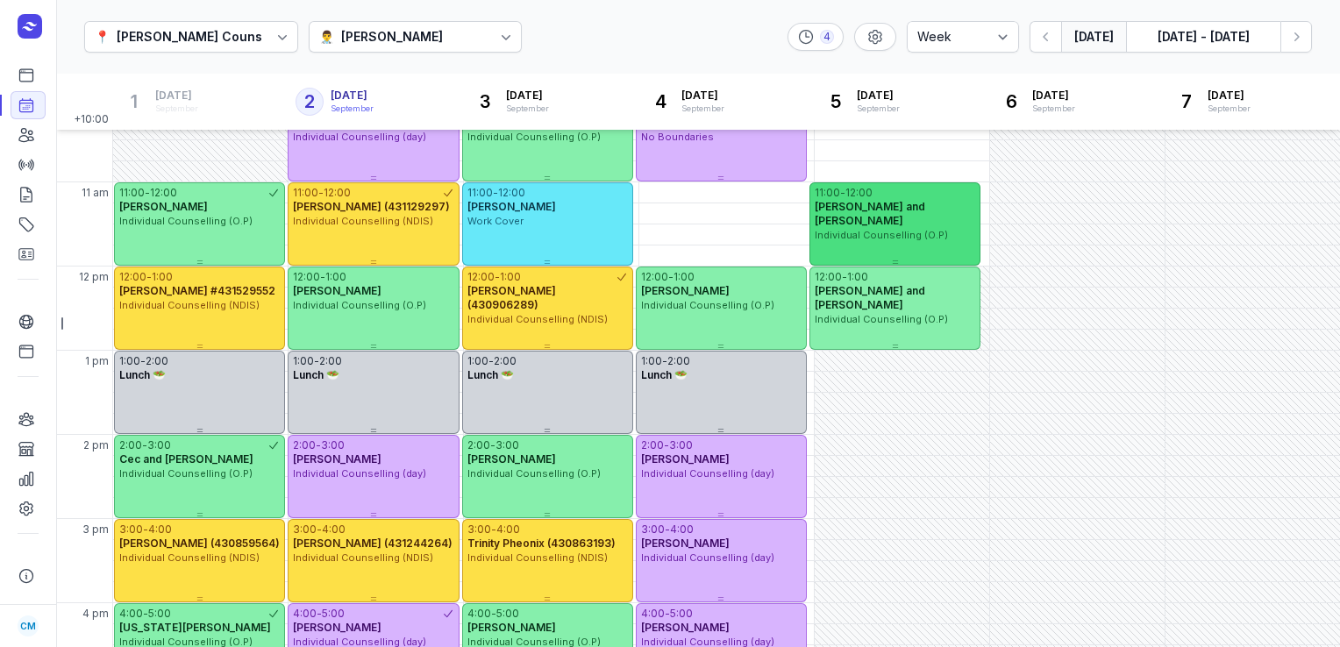
click at [845, 229] on span "Individual Counselling (O.P)" at bounding box center [881, 235] width 133 height 12
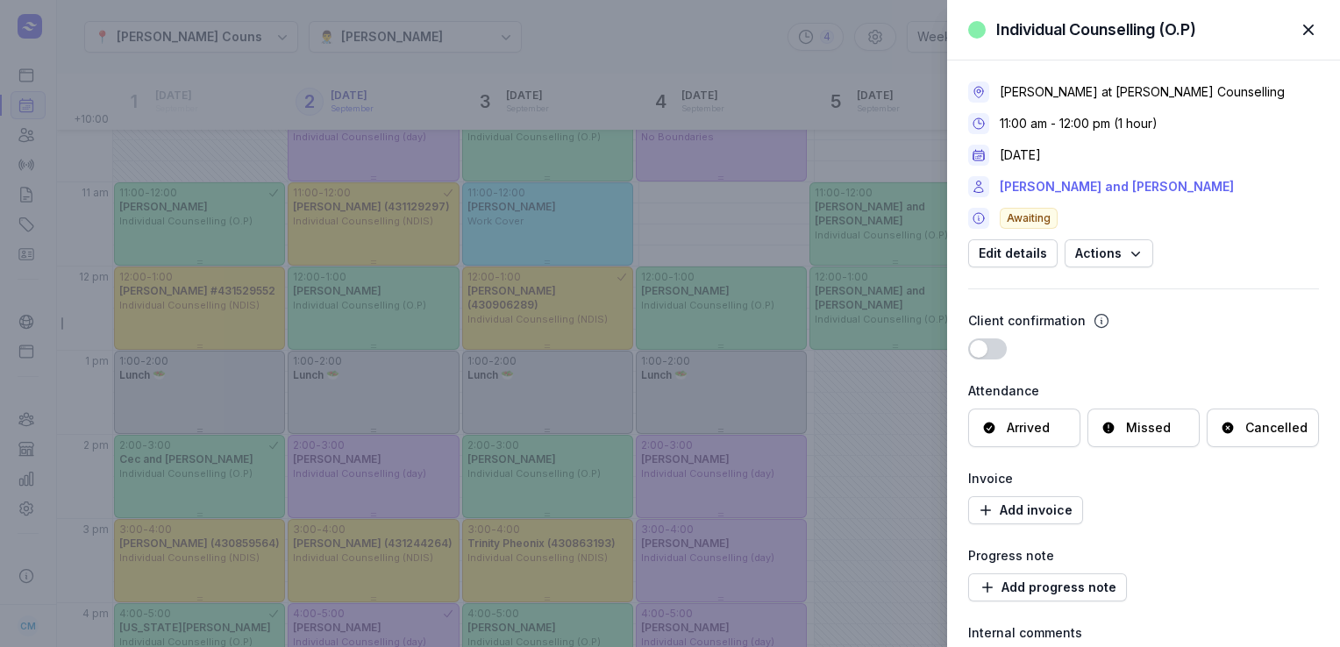
click at [1010, 186] on link "[PERSON_NAME] and [PERSON_NAME]" at bounding box center [1117, 186] width 234 height 21
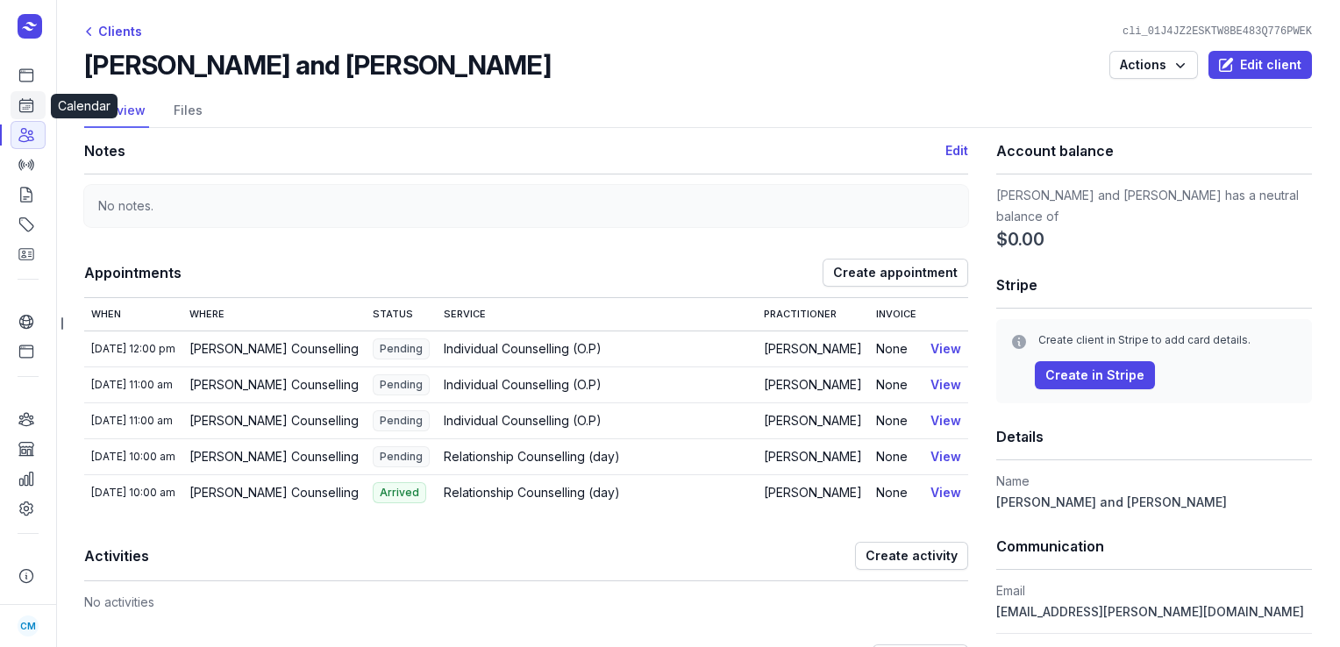
click at [26, 101] on icon at bounding box center [26, 105] width 13 height 13
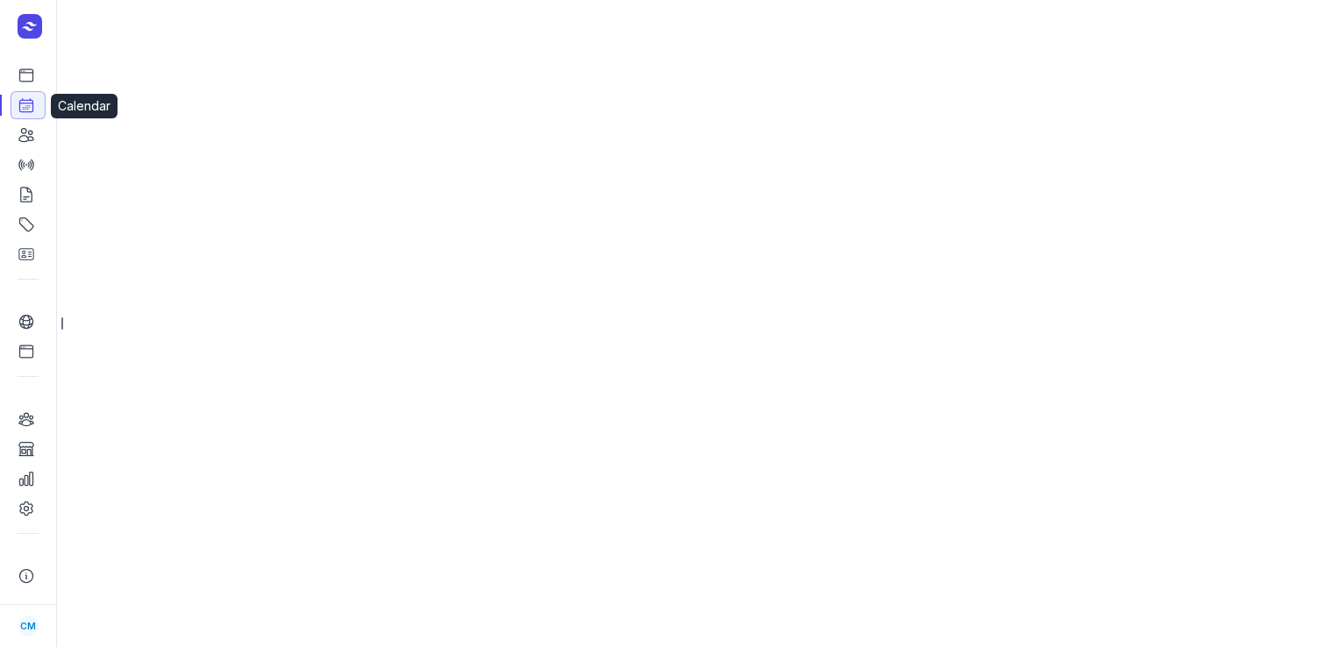
select select "week"
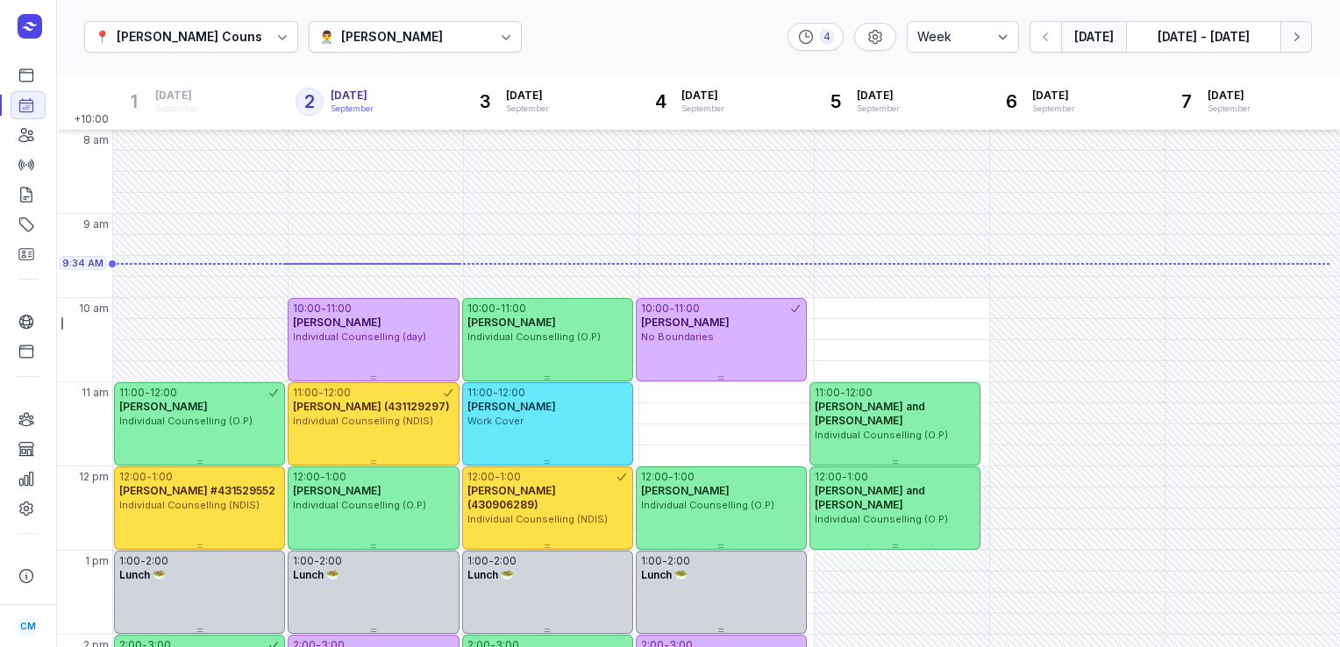
click at [1309, 40] on button "Next week" at bounding box center [1296, 37] width 32 height 32
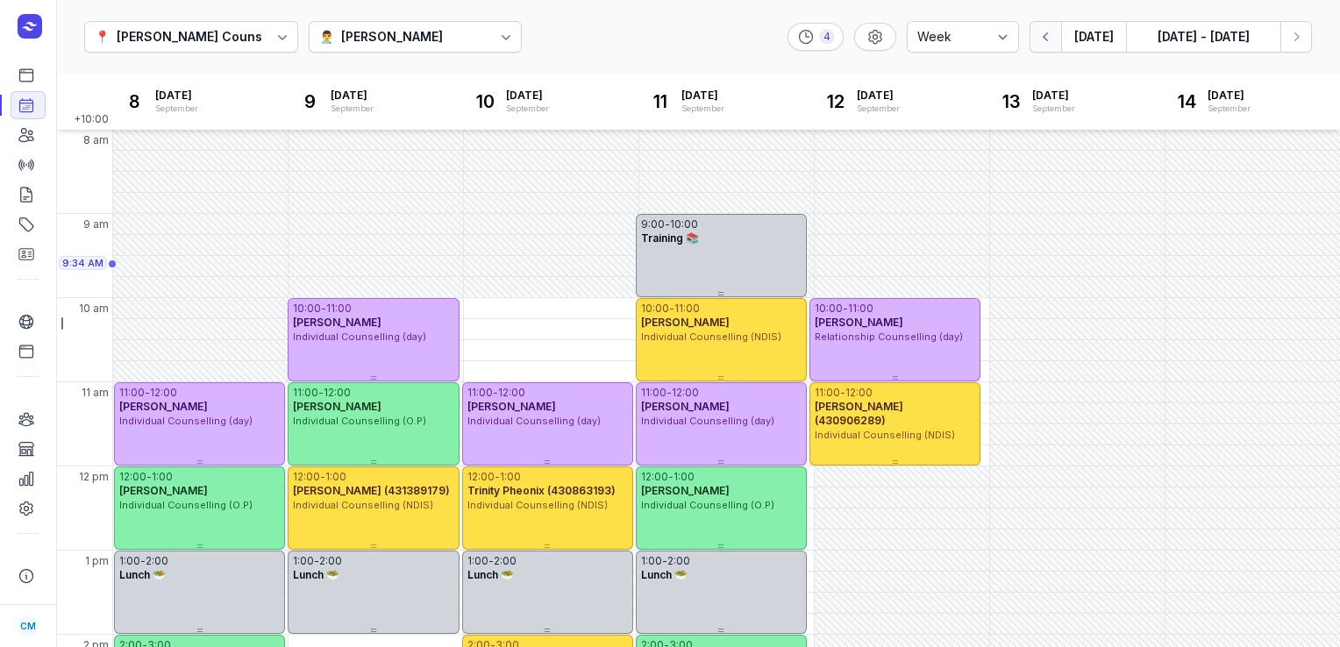
click at [1049, 47] on button "button" at bounding box center [1046, 37] width 32 height 32
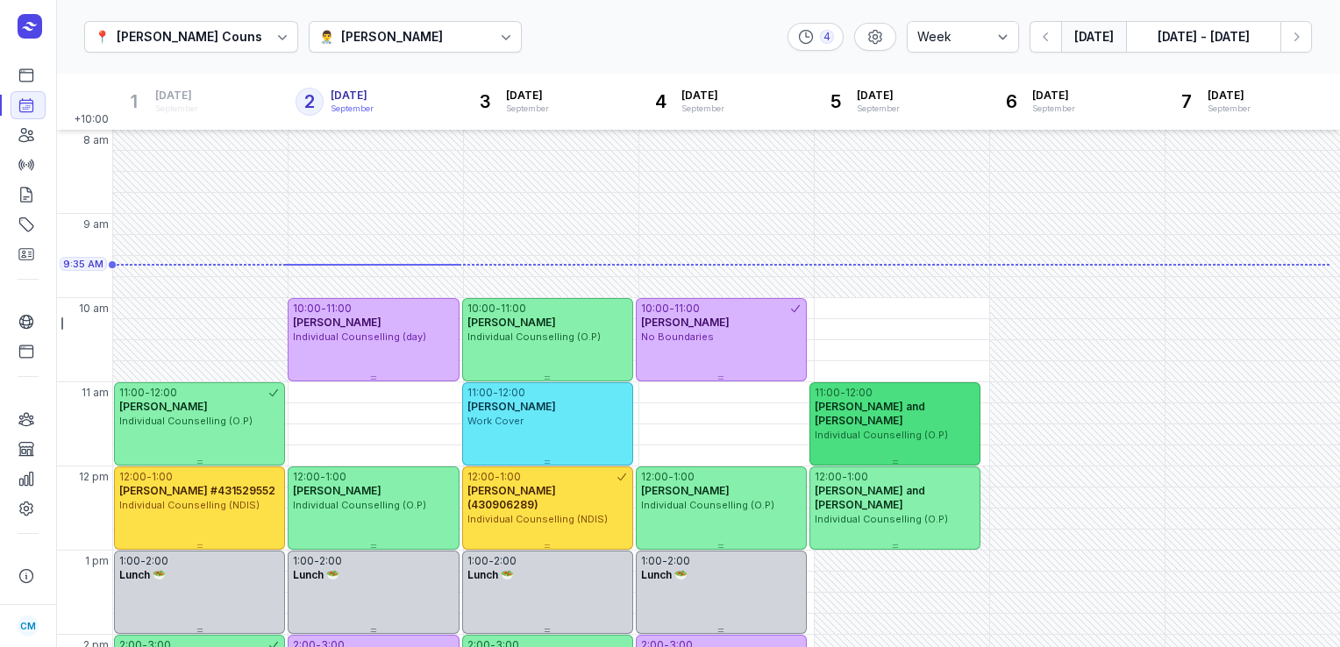
click at [901, 428] on div "Individual Counselling (O.P)" at bounding box center [895, 435] width 160 height 15
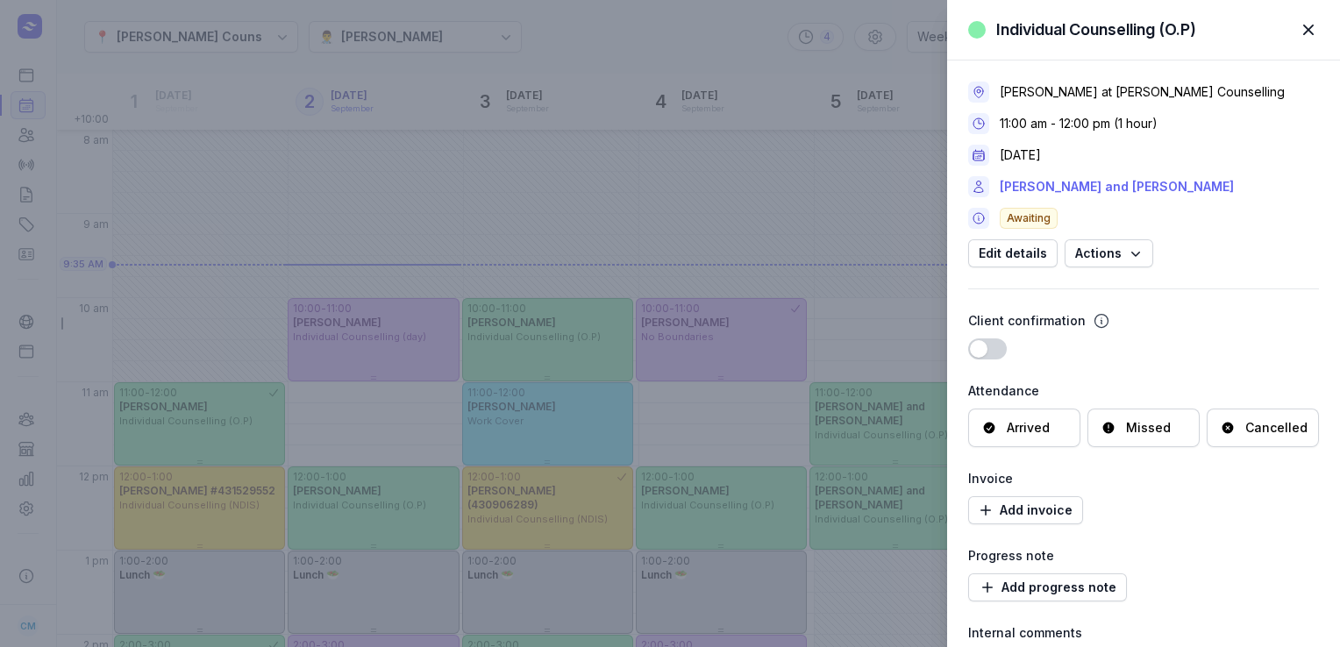
click at [1102, 188] on link "[PERSON_NAME] and [PERSON_NAME]" at bounding box center [1117, 186] width 234 height 21
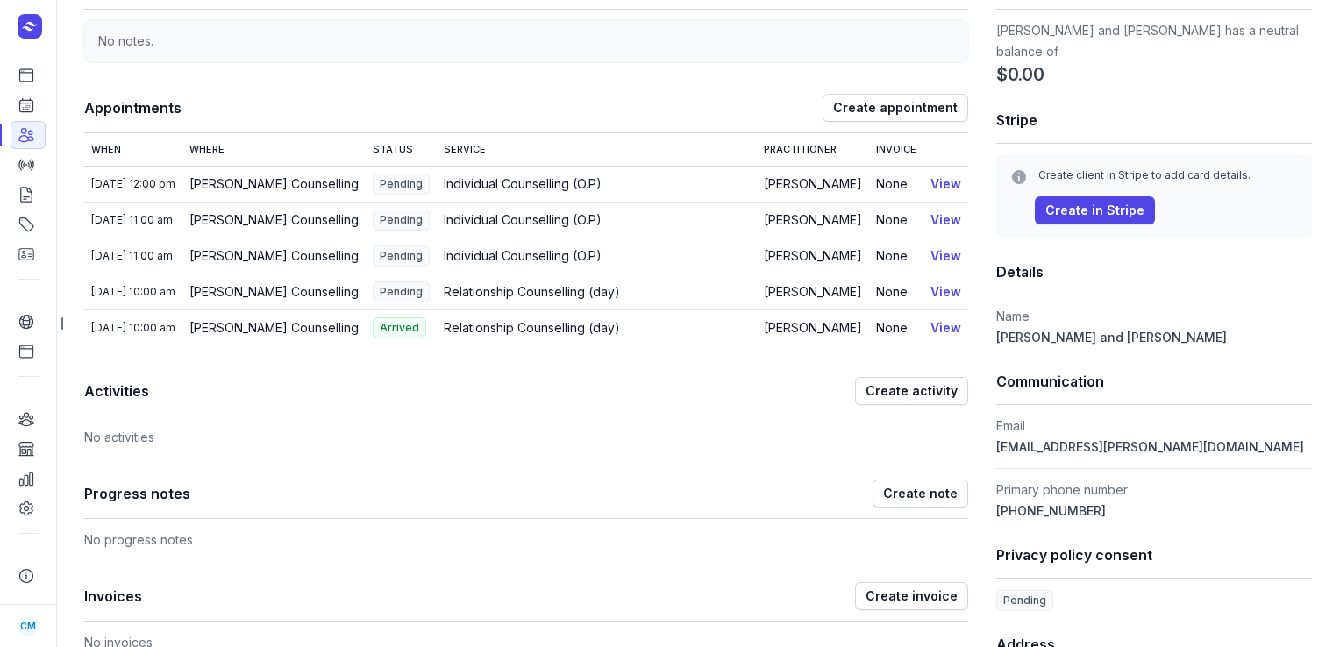
scroll to position [170, 0]
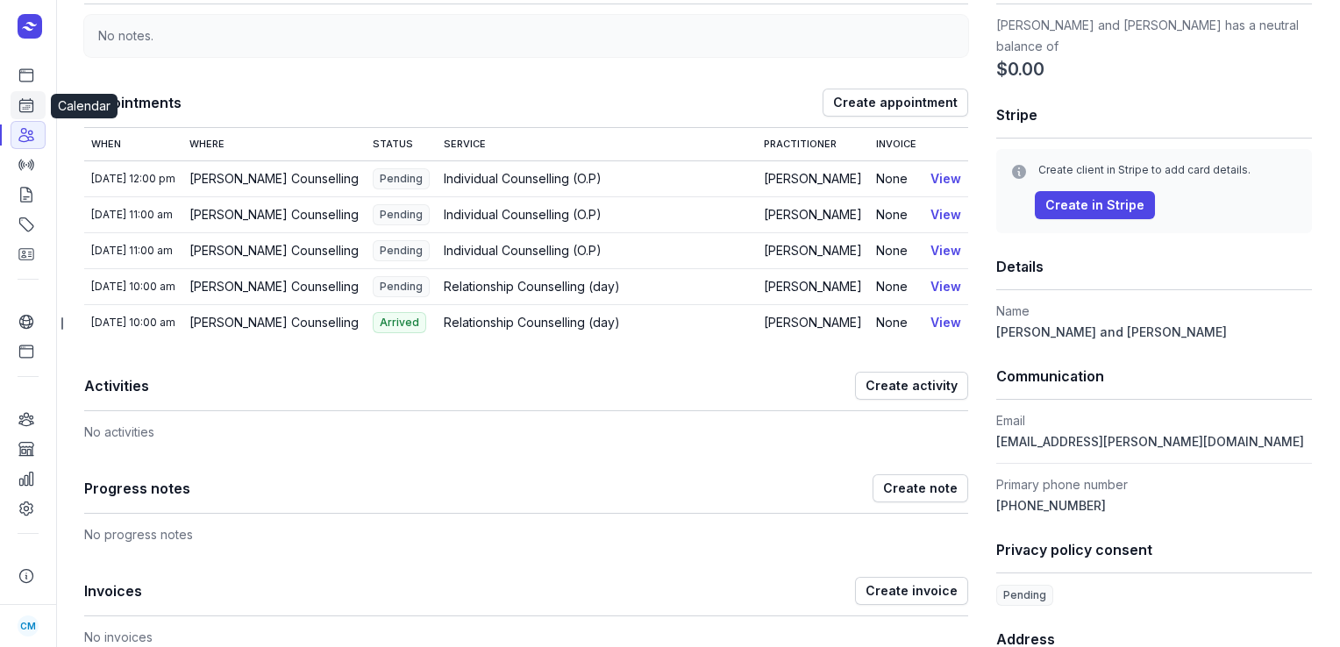
click at [37, 102] on link "Calendar" at bounding box center [28, 105] width 35 height 28
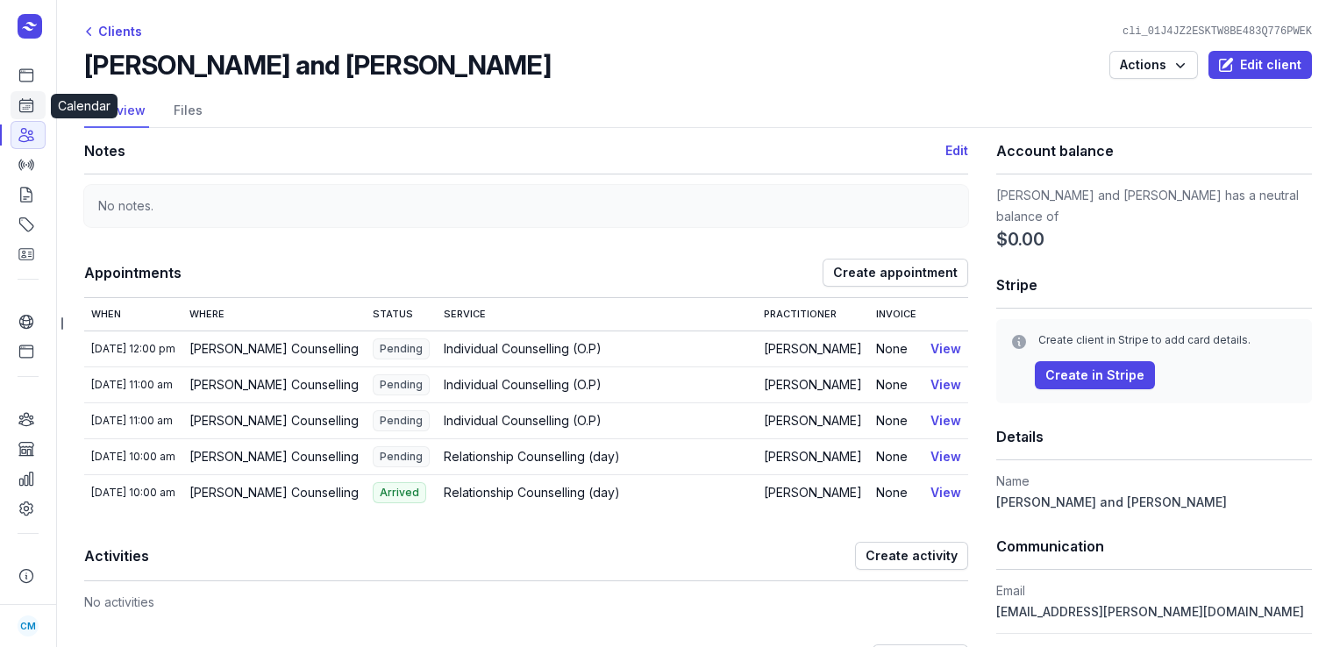
select select "week"
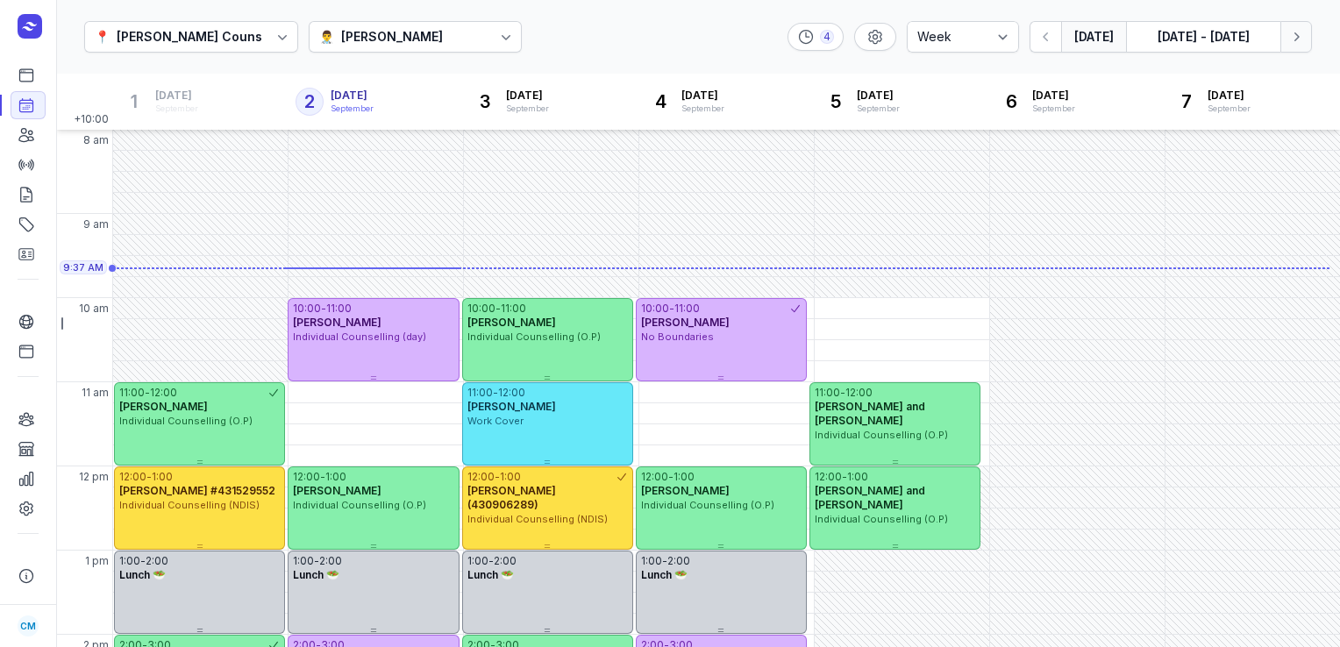
click at [1298, 43] on icon "button" at bounding box center [1296, 37] width 18 height 18
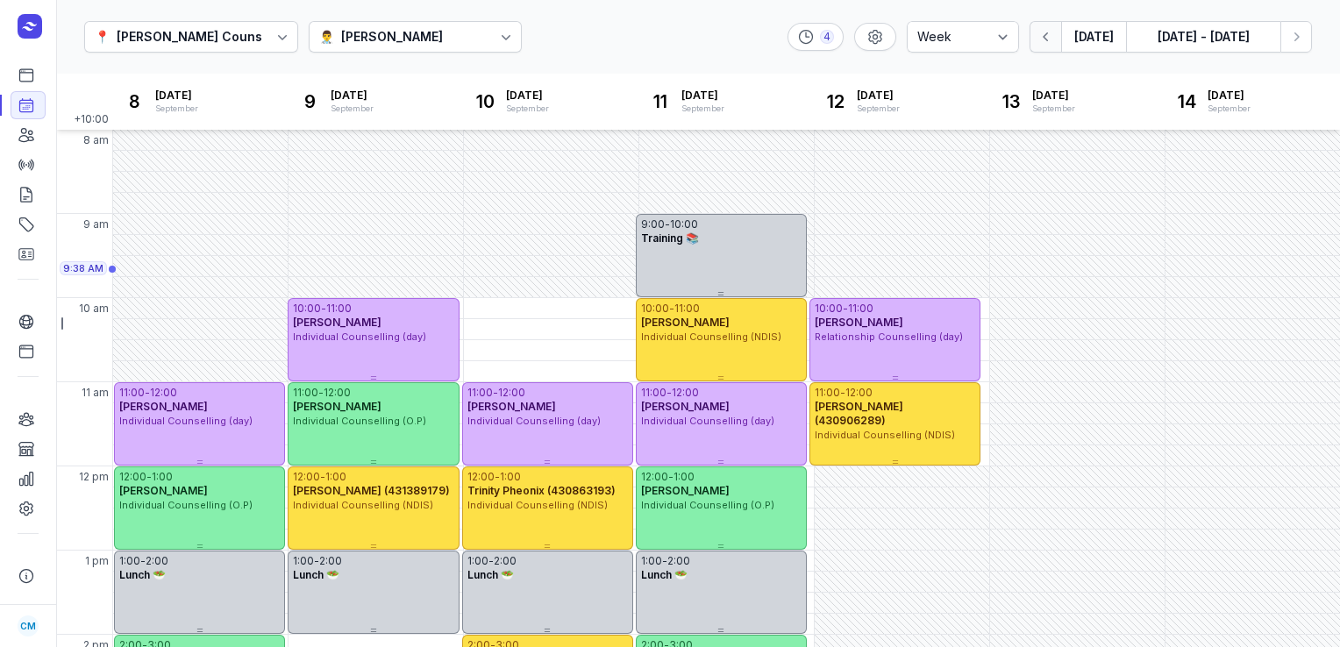
click at [1045, 39] on icon "button" at bounding box center [1047, 37] width 18 height 18
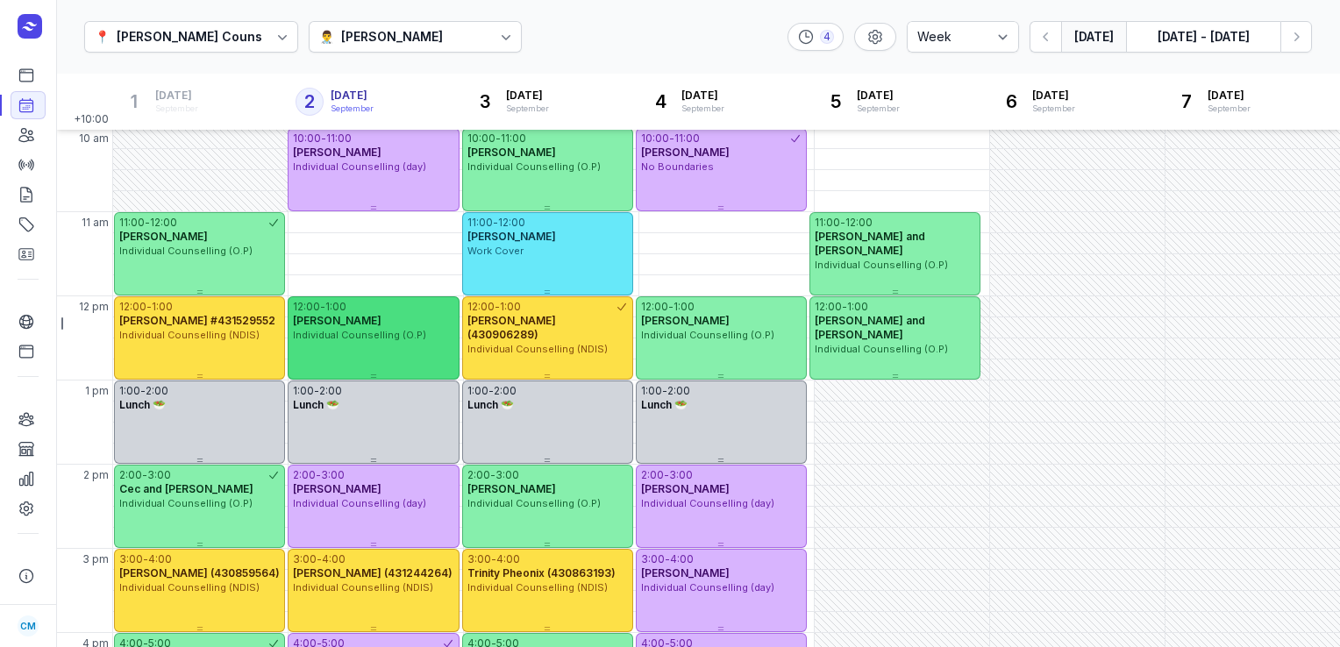
scroll to position [47, 0]
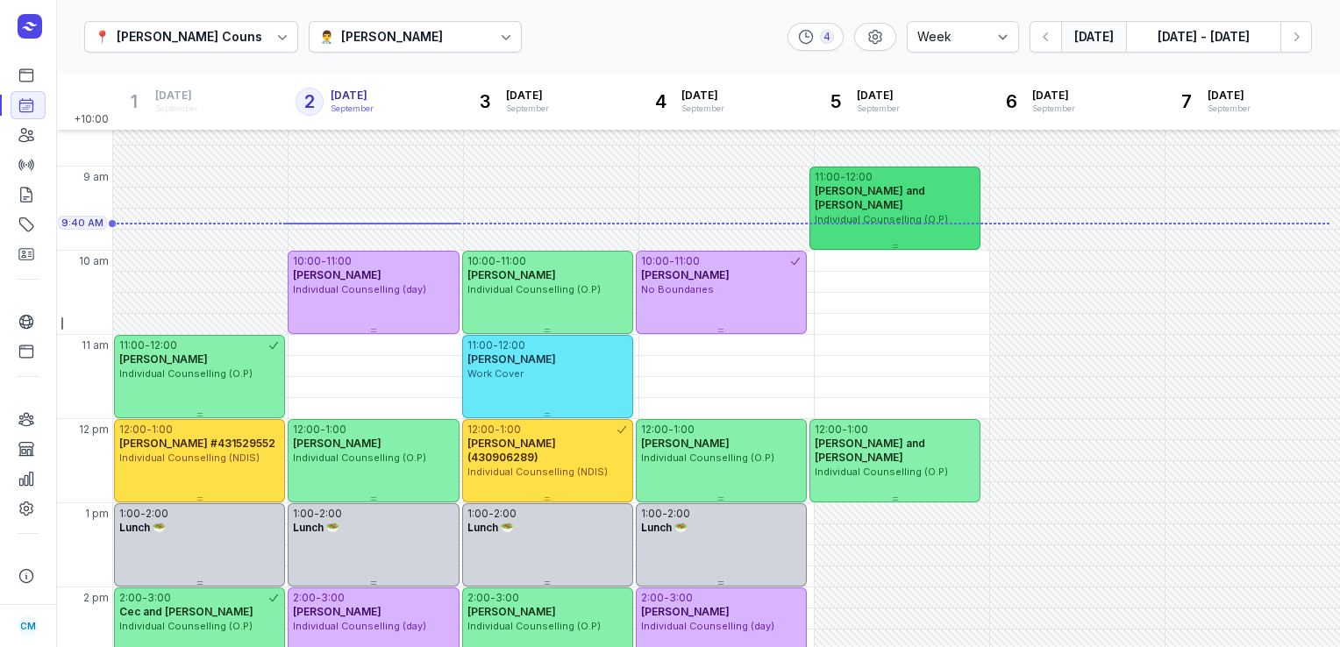
drag, startPoint x: 866, startPoint y: 349, endPoint x: 862, endPoint y: 188, distance: 161.4
click at [862, 188] on div "11:00 - 12:00 [PERSON_NAME] and [PERSON_NAME] Individual Counselling (O.P)" at bounding box center [894, 197] width 171 height 61
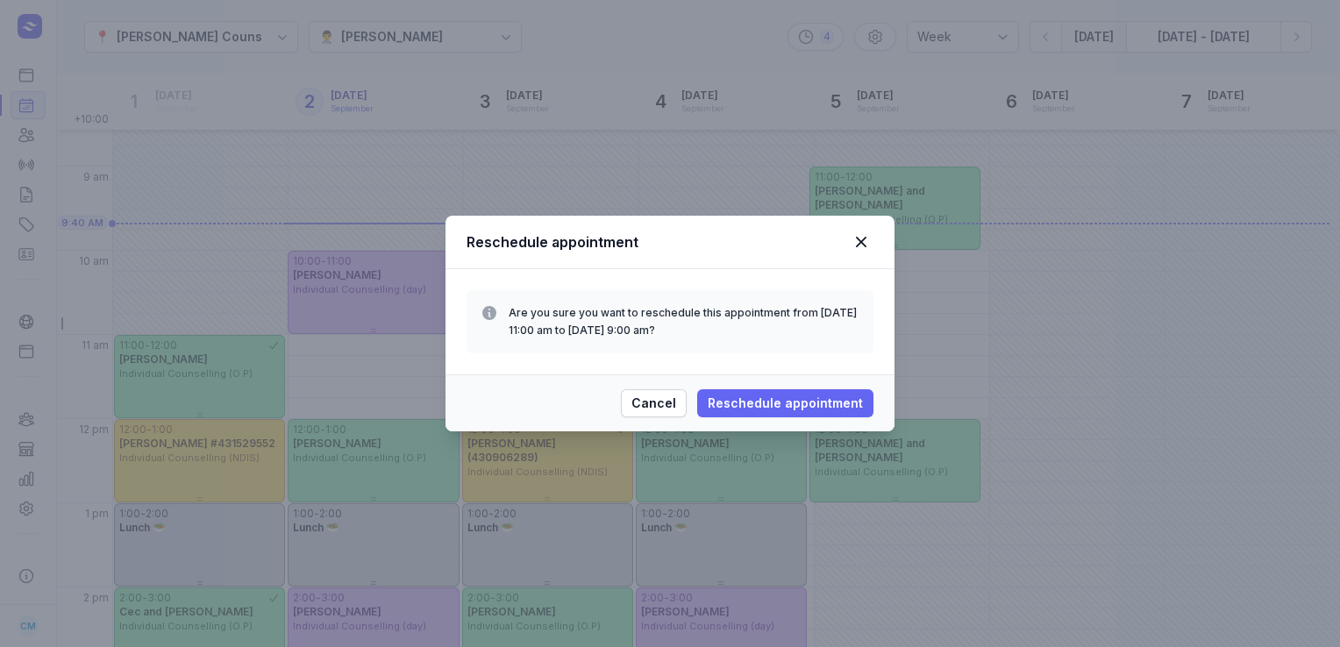
click at [789, 404] on span "Reschedule appointment" at bounding box center [785, 403] width 155 height 21
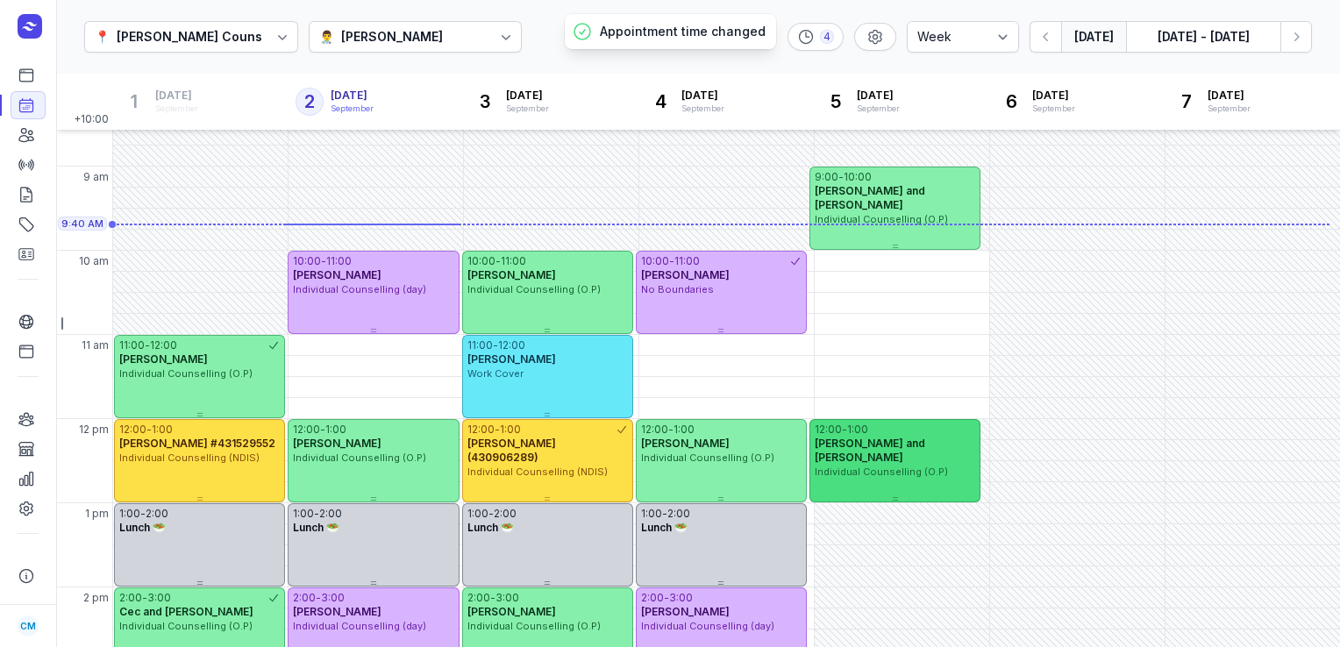
click at [891, 466] on div "12:00 - 1:00 [PERSON_NAME] and [PERSON_NAME] Individual Counselling (O.P)" at bounding box center [894, 460] width 171 height 83
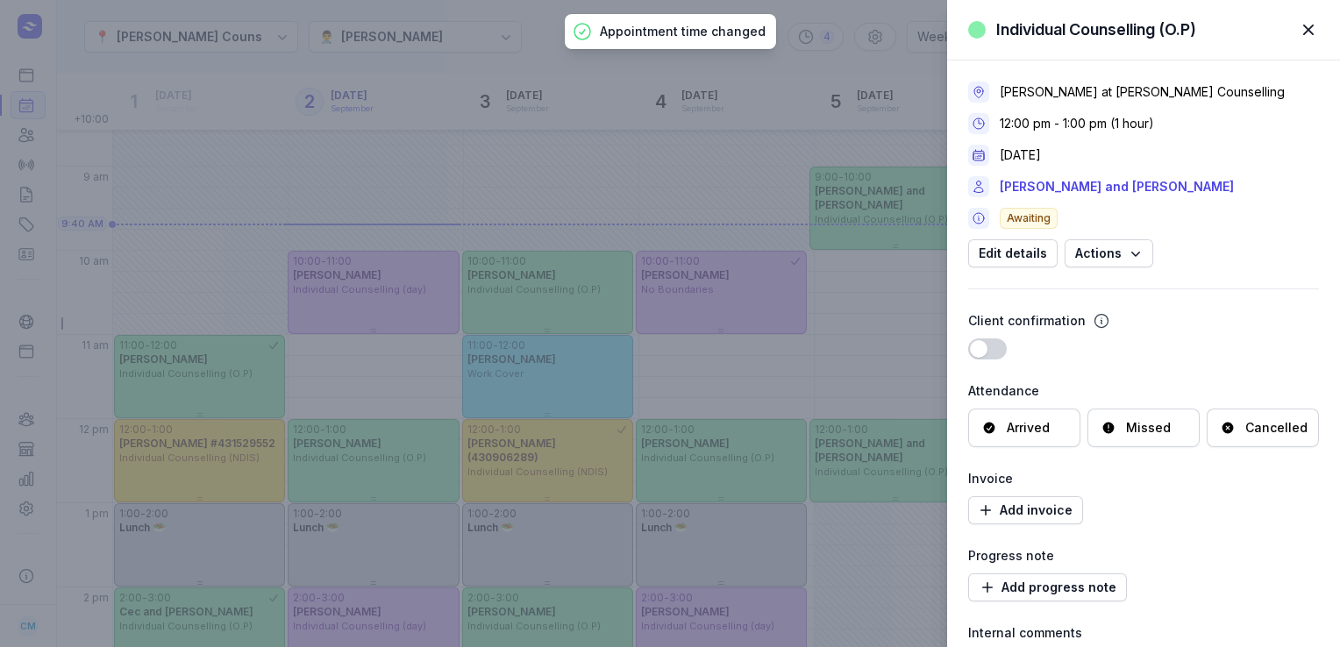
click at [1260, 433] on div "Cancelled" at bounding box center [1276, 428] width 62 height 18
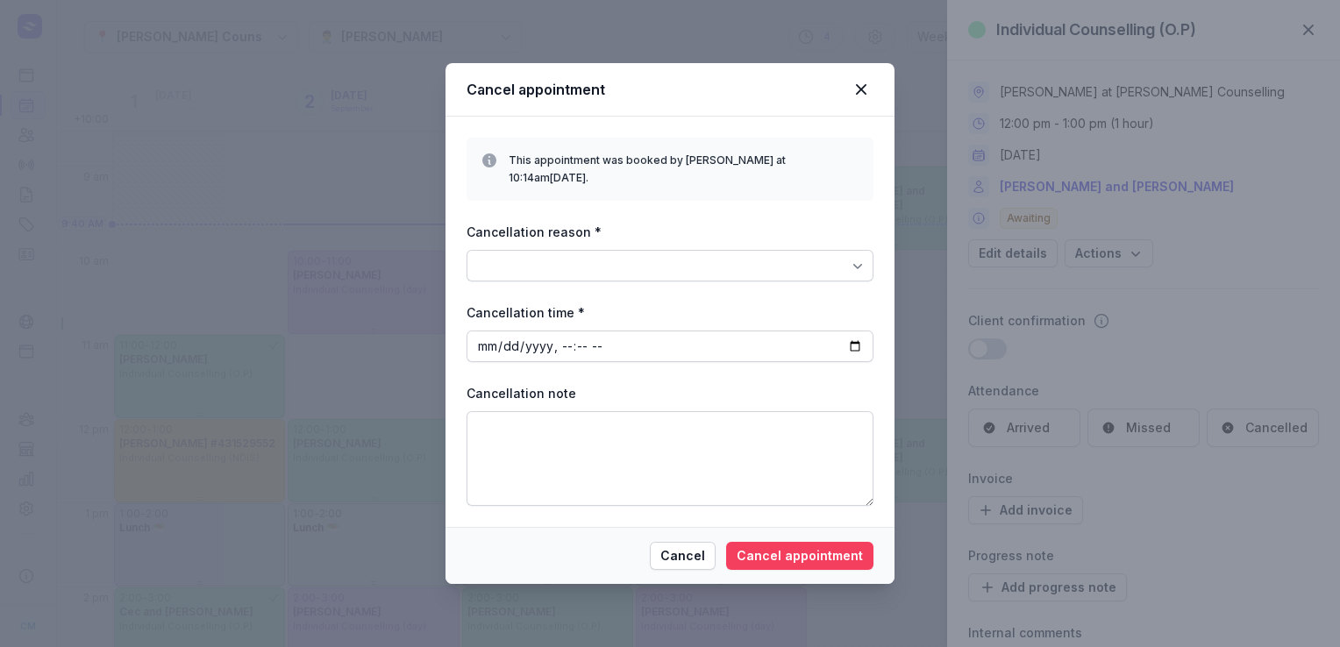
click at [786, 546] on span "Cancel appointment" at bounding box center [800, 556] width 126 height 21
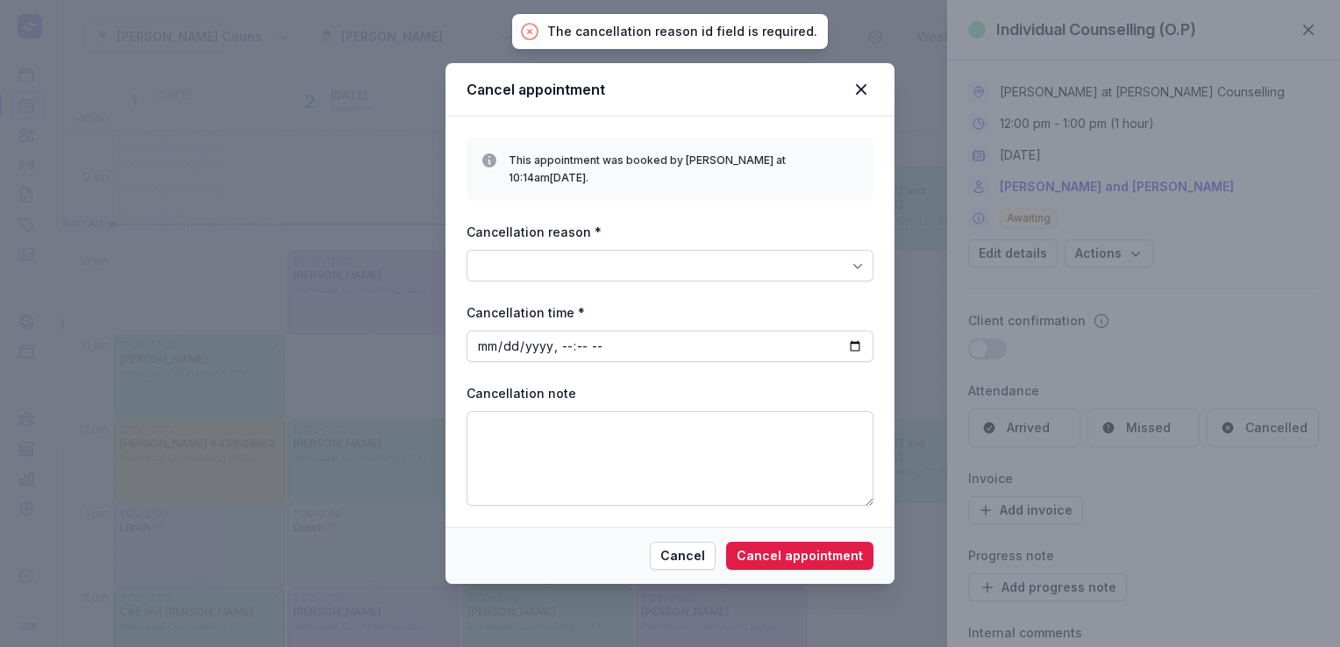
click at [838, 252] on div at bounding box center [670, 266] width 407 height 32
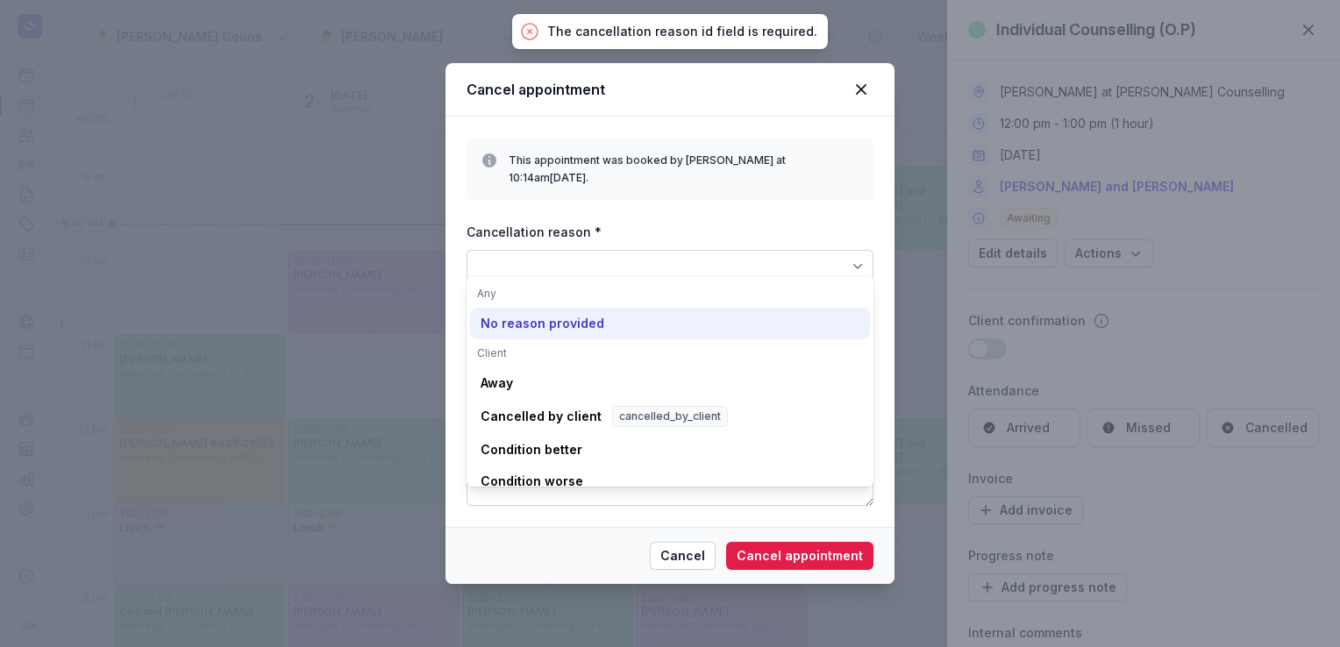
click at [605, 434] on div "No reason provided" at bounding box center [670, 450] width 400 height 32
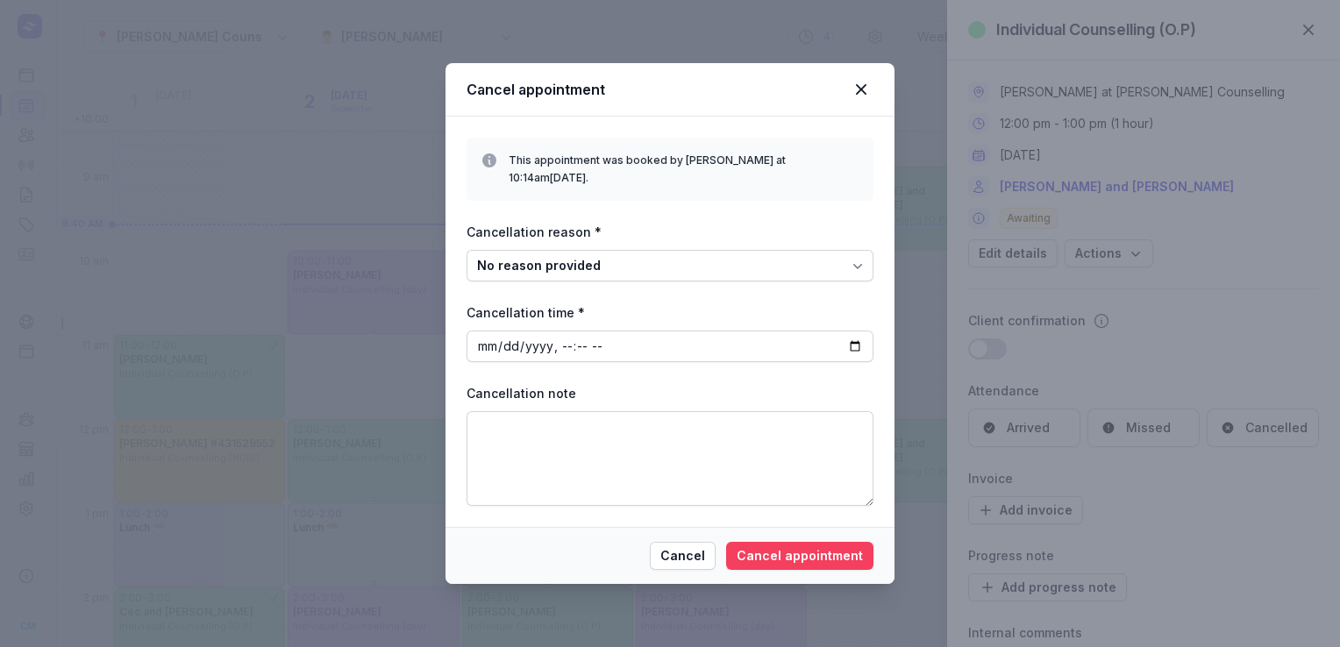
click at [829, 546] on span "Cancel appointment" at bounding box center [800, 556] width 126 height 21
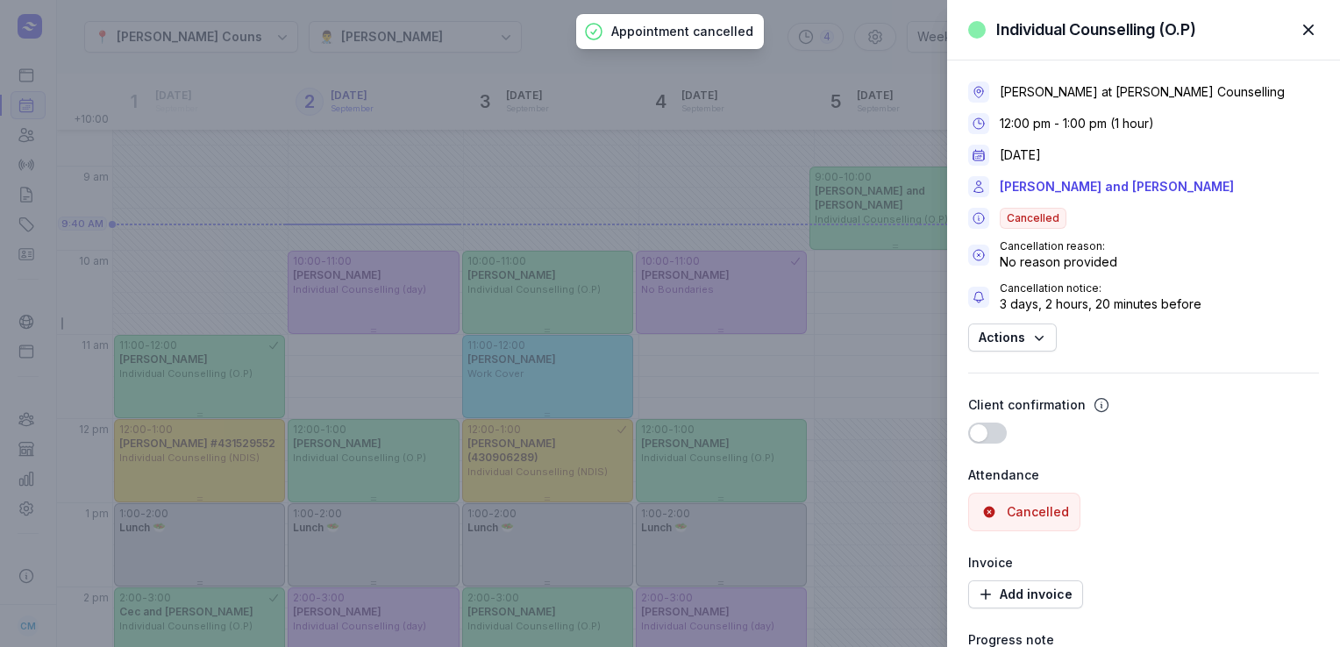
click at [1307, 26] on span "button" at bounding box center [1308, 30] width 39 height 39
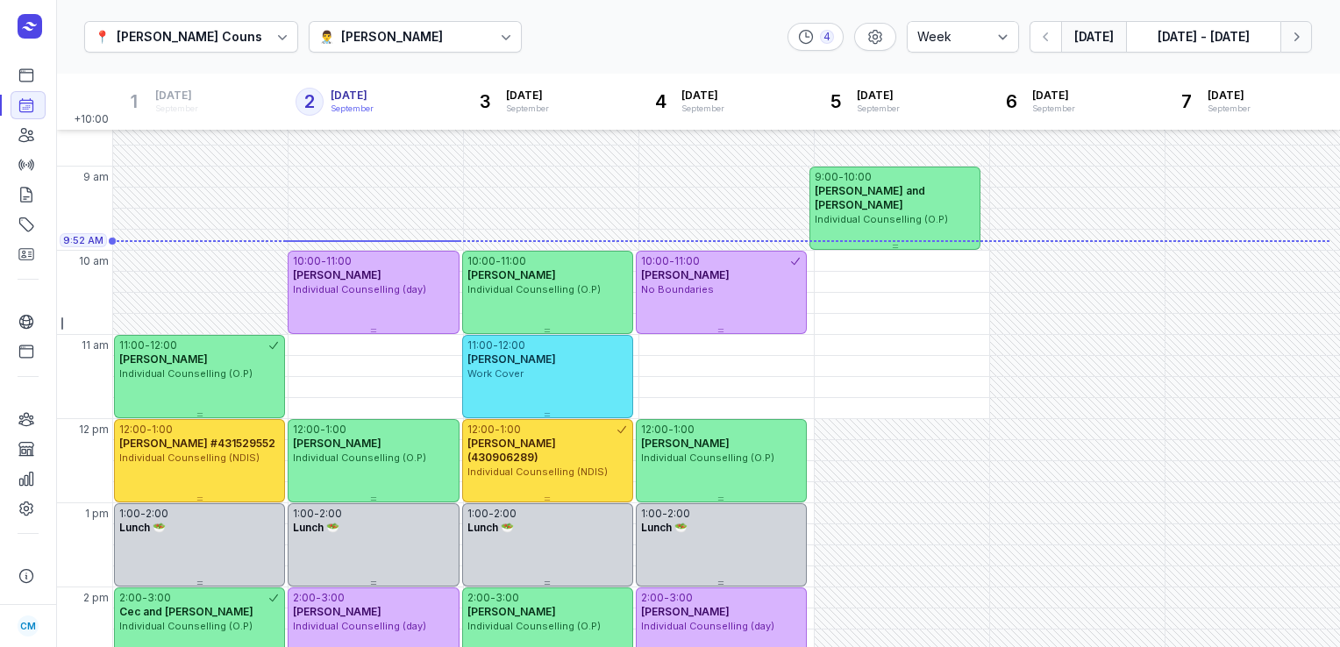
click at [1304, 23] on button "Next week" at bounding box center [1296, 37] width 32 height 32
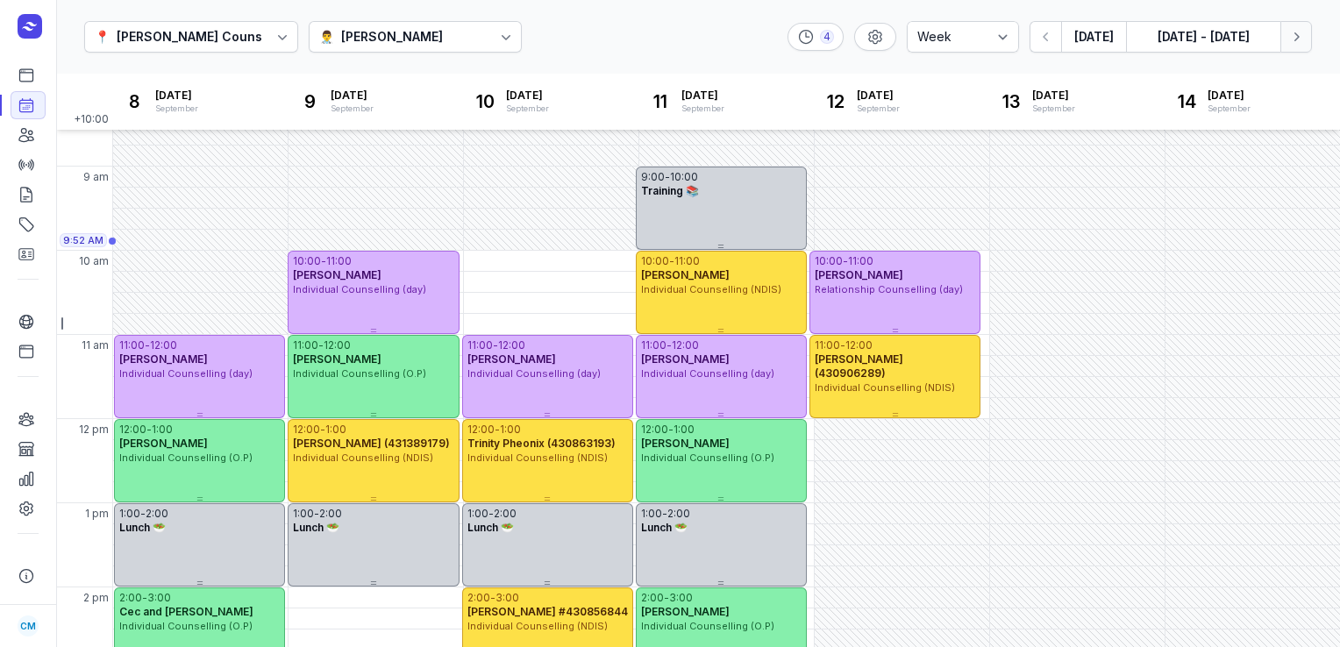
click at [1304, 23] on button "Next week" at bounding box center [1296, 37] width 32 height 32
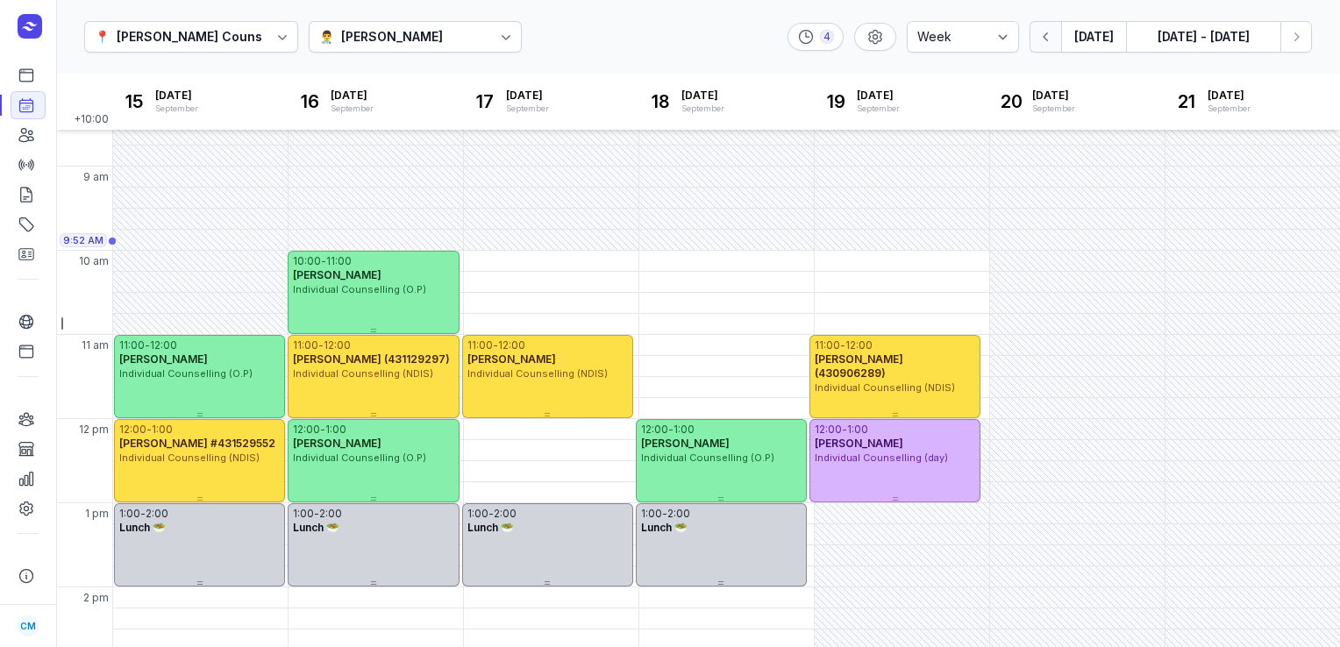
click at [1038, 47] on button "button" at bounding box center [1046, 37] width 32 height 32
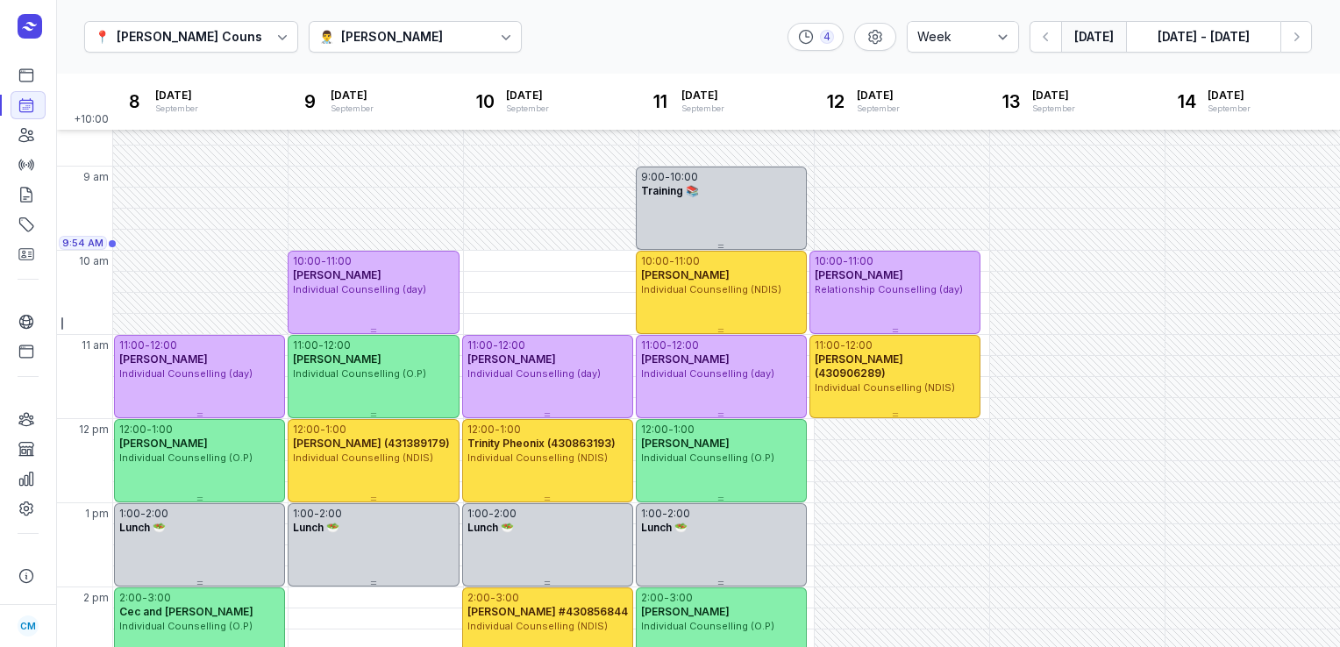
click at [1090, 46] on button "[DATE]" at bounding box center [1093, 37] width 65 height 32
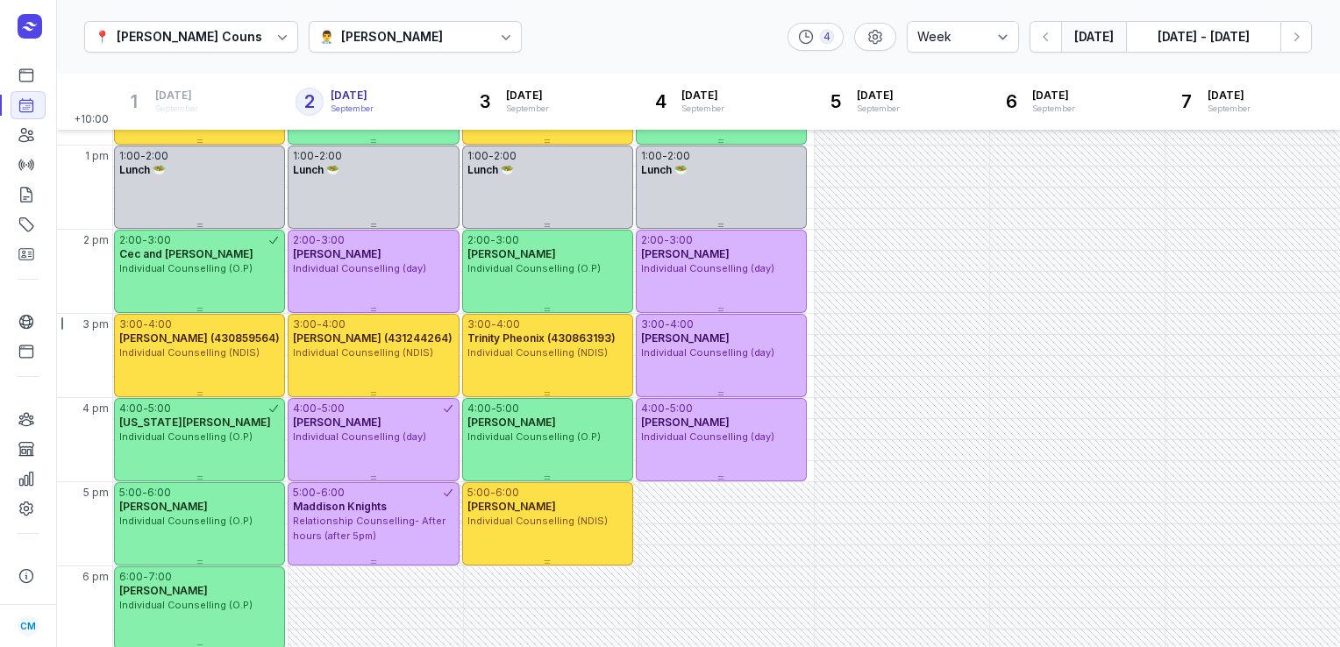
scroll to position [58, 0]
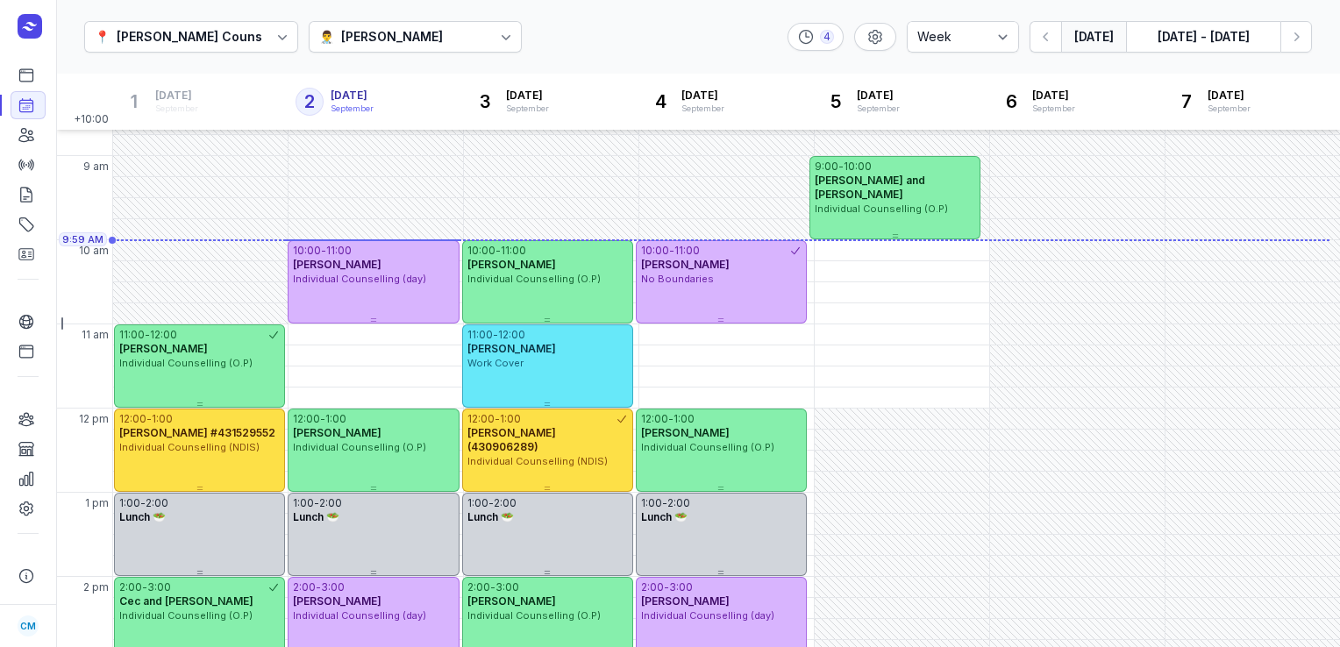
click at [1061, 21] on button "[DATE]" at bounding box center [1093, 37] width 65 height 32
